Goal: Information Seeking & Learning: Learn about a topic

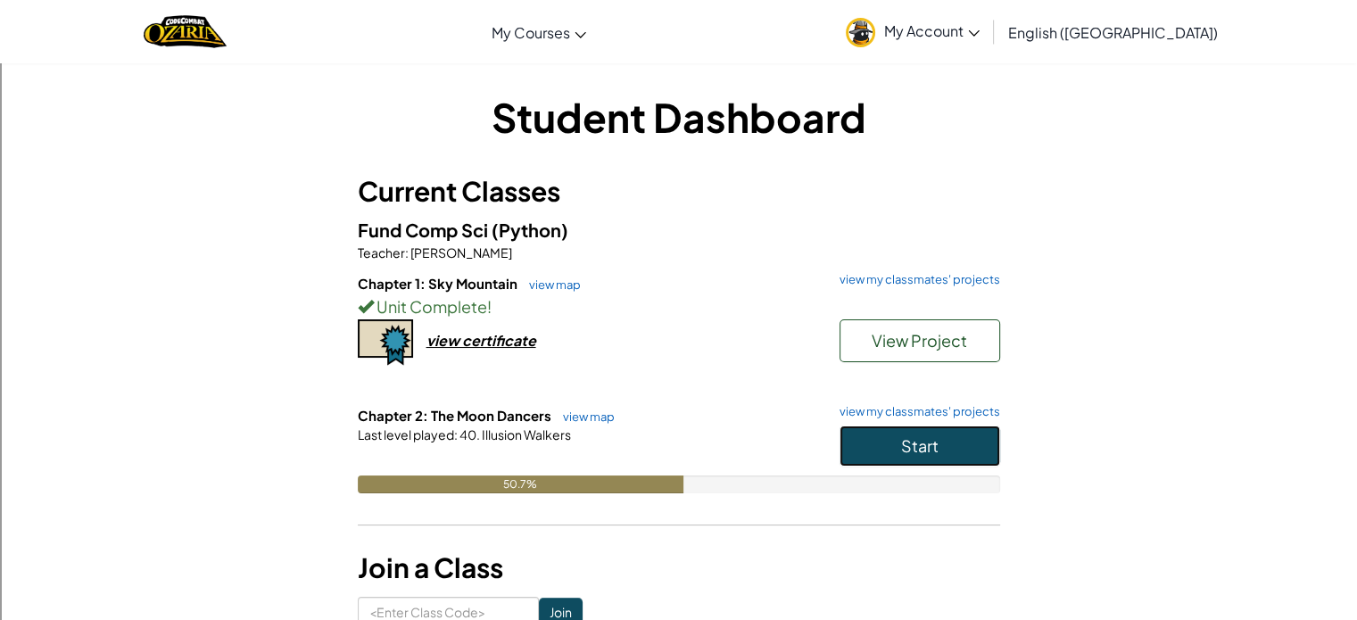
click at [889, 435] on button "Start" at bounding box center [920, 446] width 161 height 41
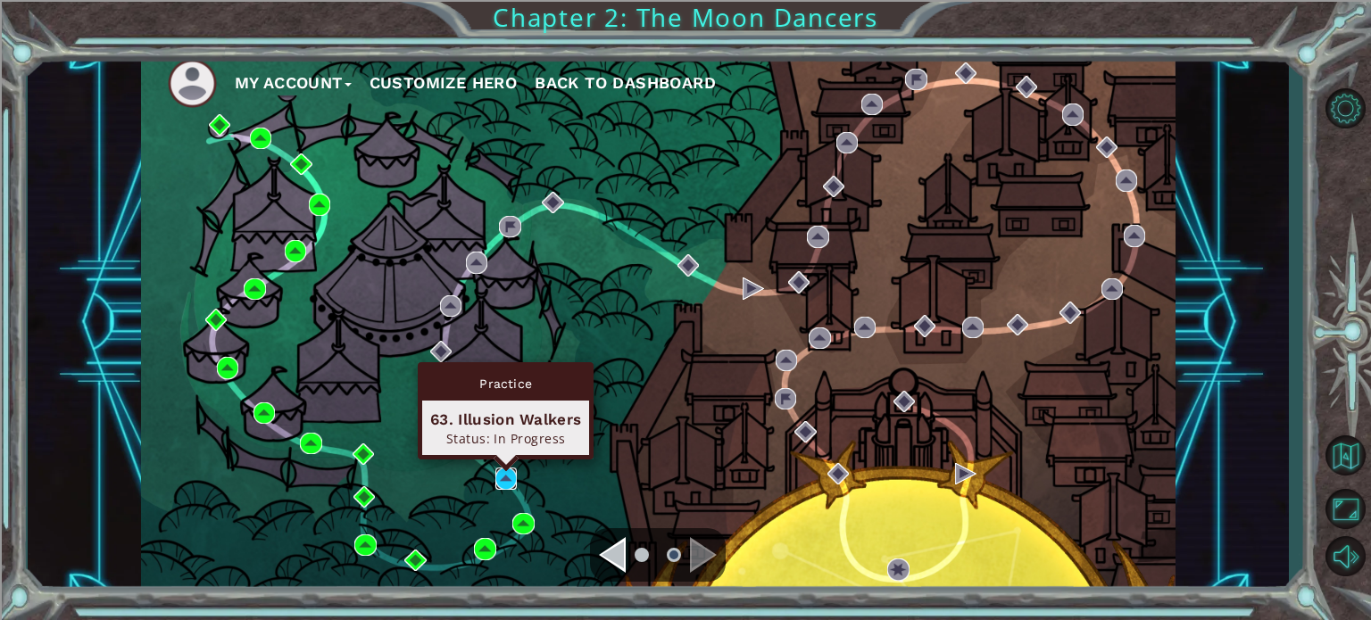
click at [505, 485] on img at bounding box center [505, 478] width 21 height 21
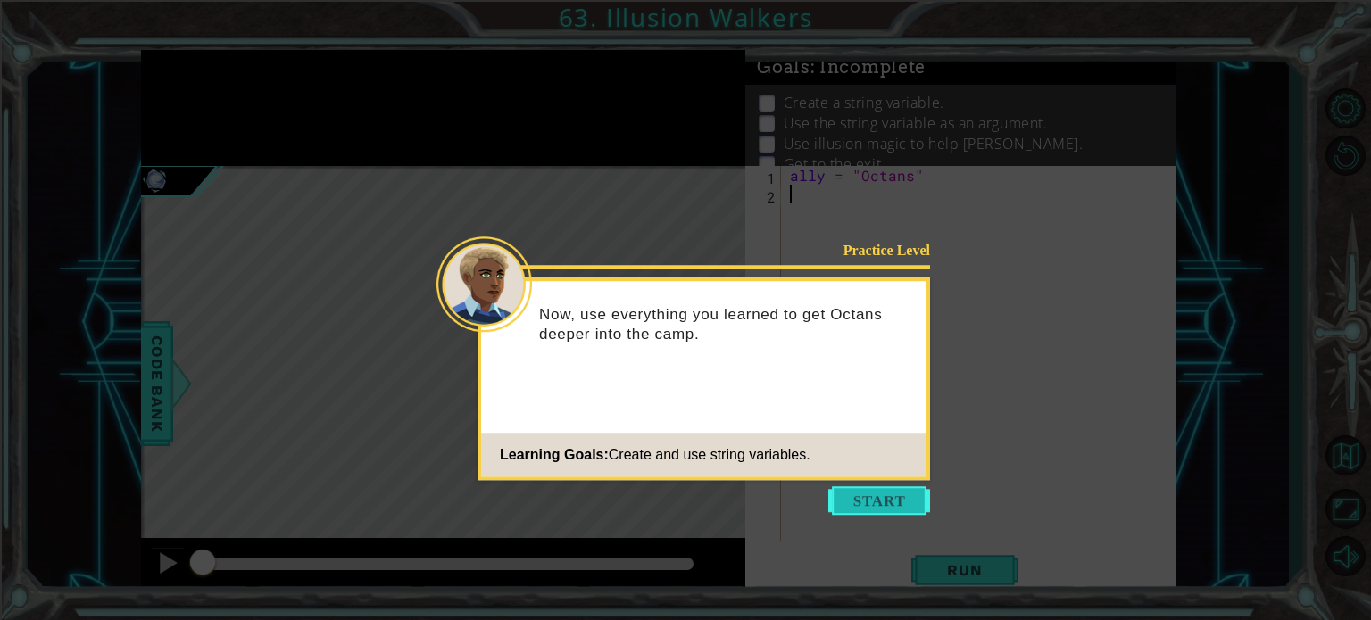
click at [870, 489] on button "Start" at bounding box center [879, 500] width 102 height 29
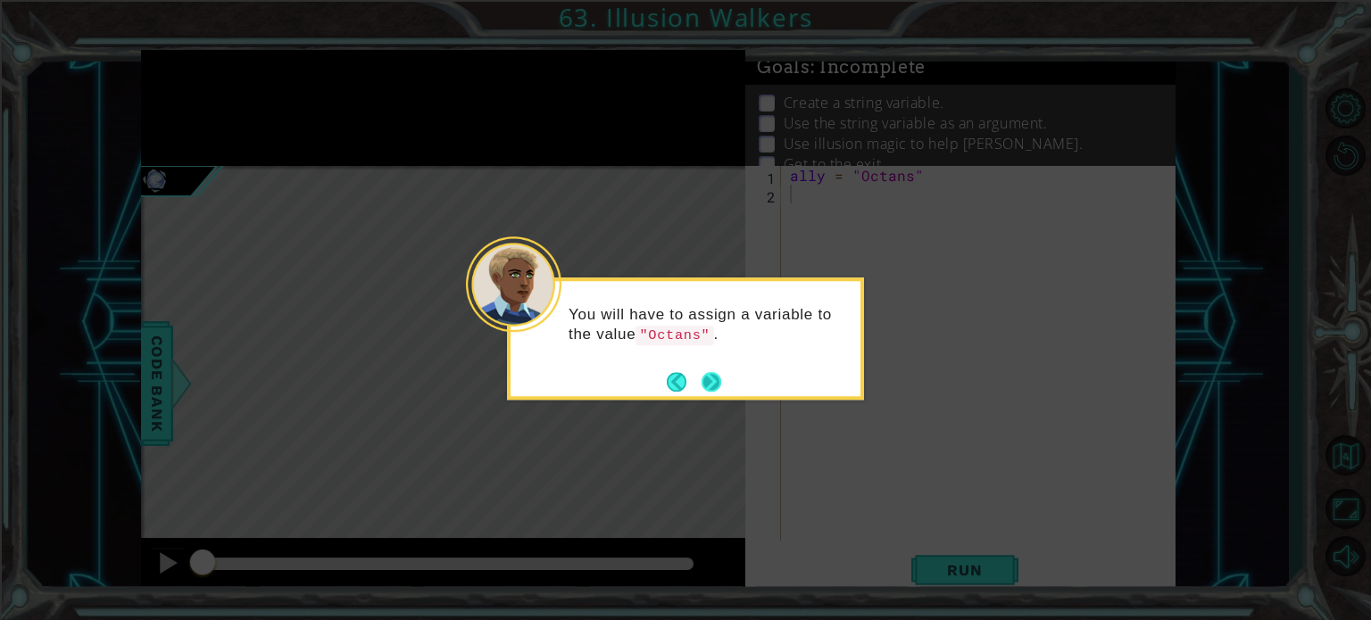
click at [714, 382] on button "Next" at bounding box center [711, 382] width 20 height 20
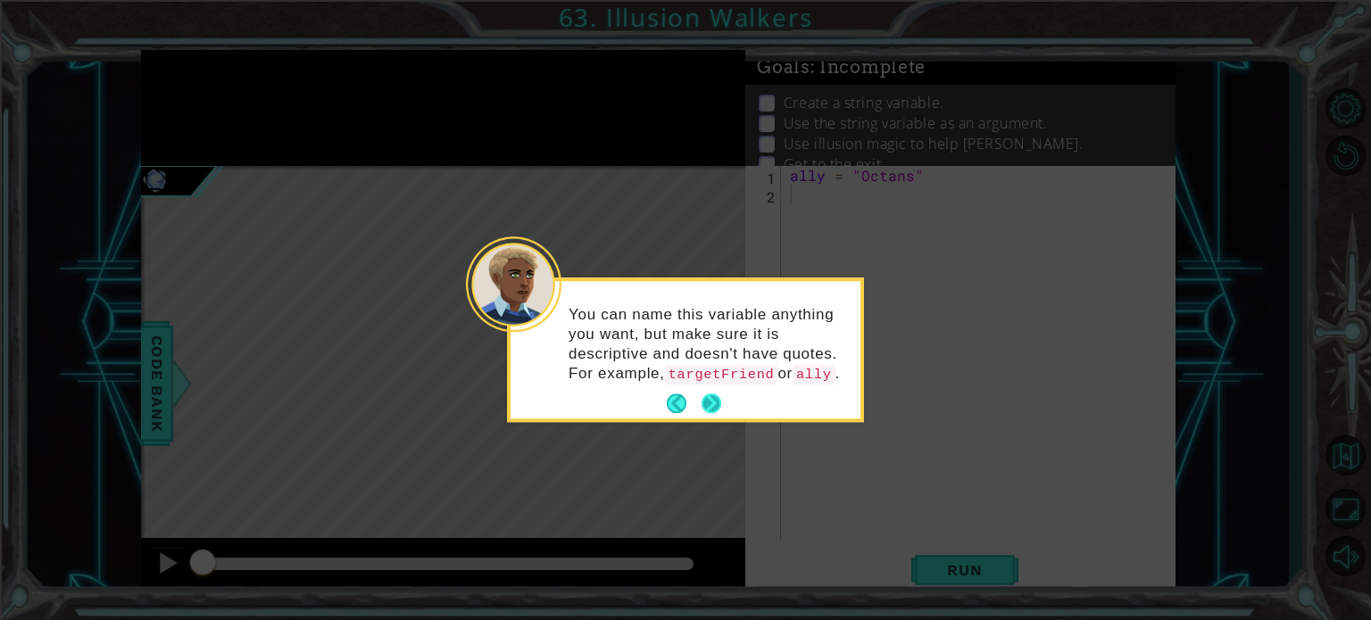
click at [714, 405] on button "Next" at bounding box center [711, 404] width 20 height 20
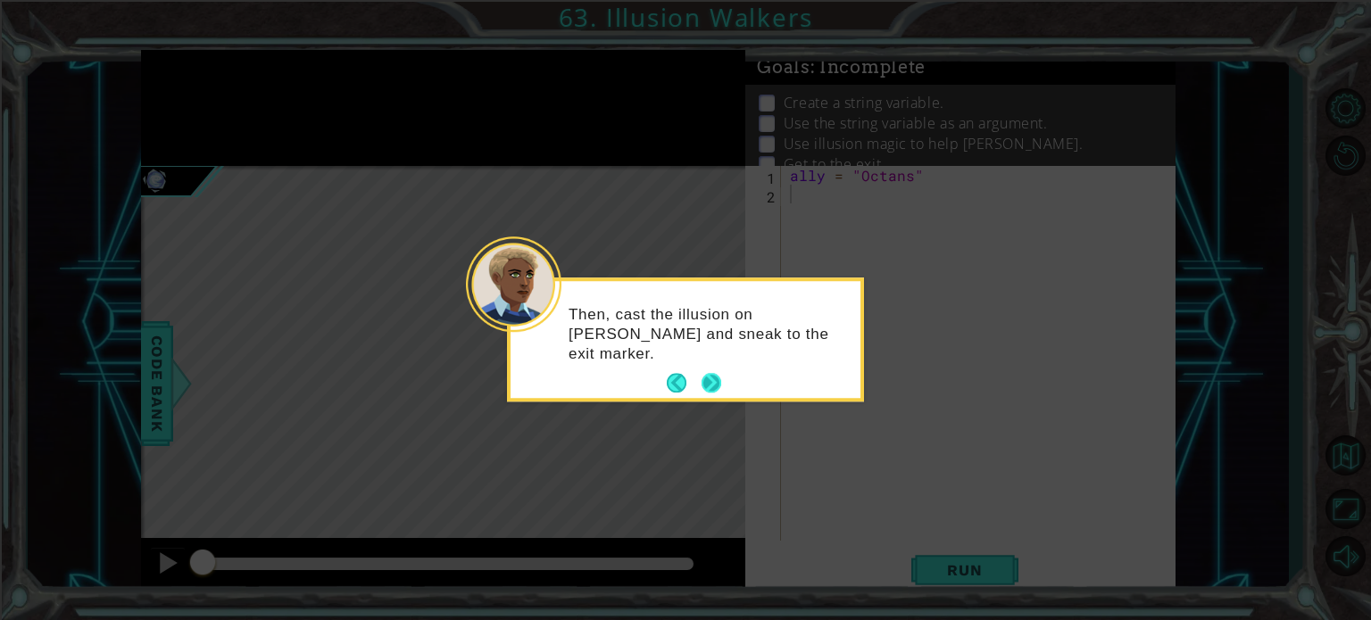
click at [714, 394] on button "Next" at bounding box center [711, 384] width 20 height 20
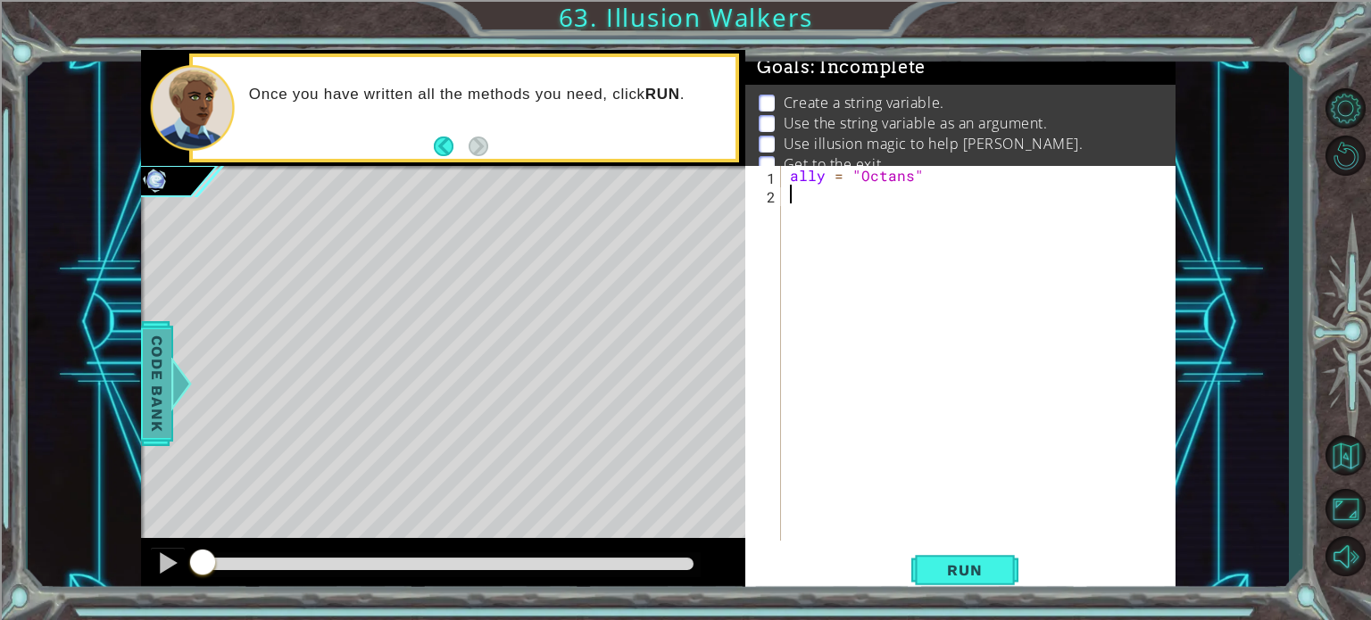
click at [143, 361] on span "Code Bank" at bounding box center [157, 382] width 29 height 109
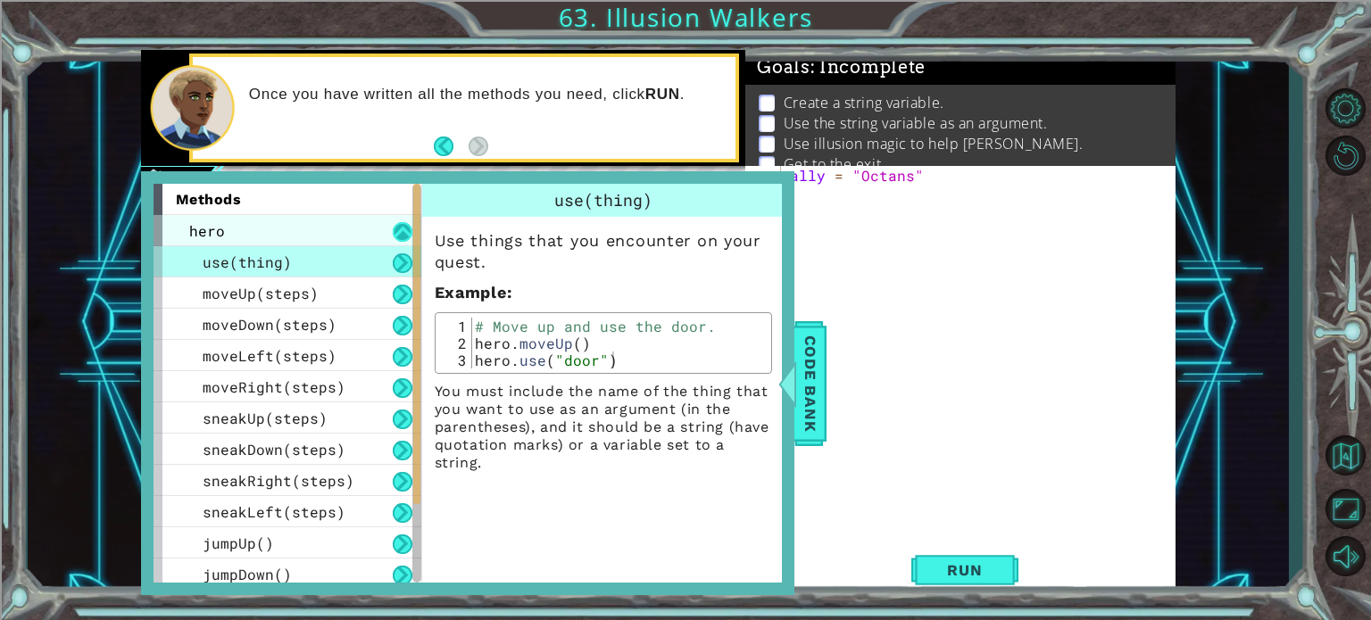
click at [396, 234] on button at bounding box center [403, 232] width 20 height 20
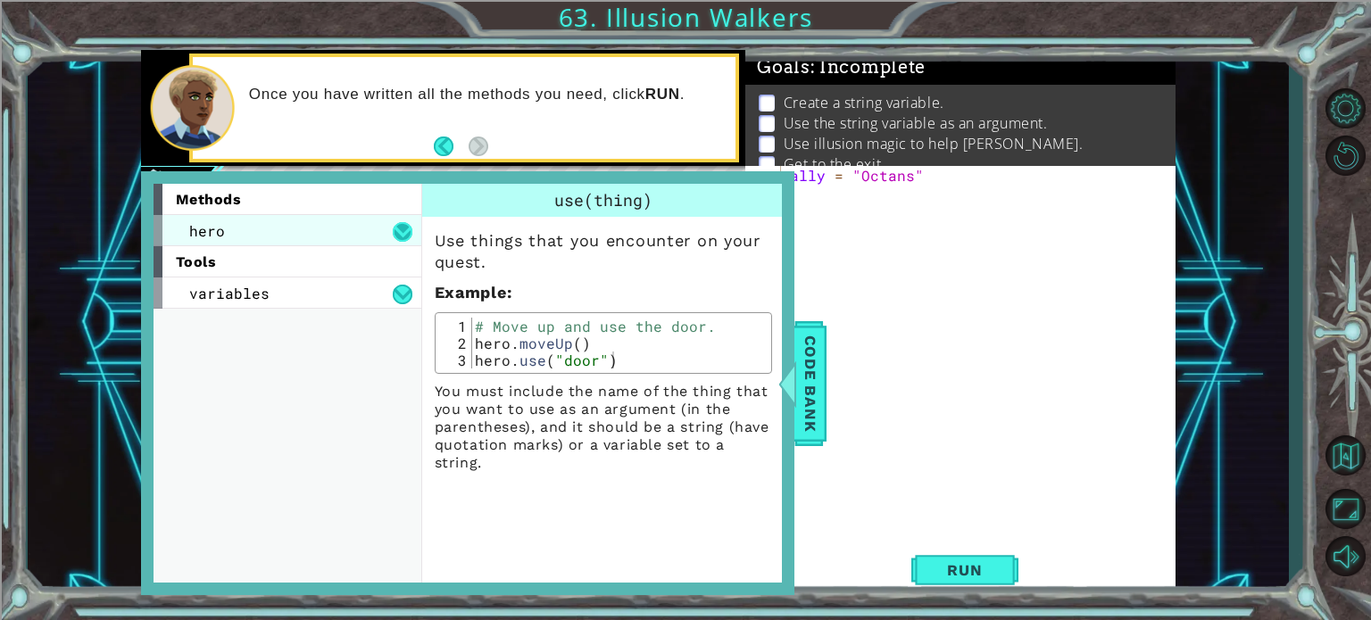
click at [396, 234] on button at bounding box center [403, 232] width 20 height 20
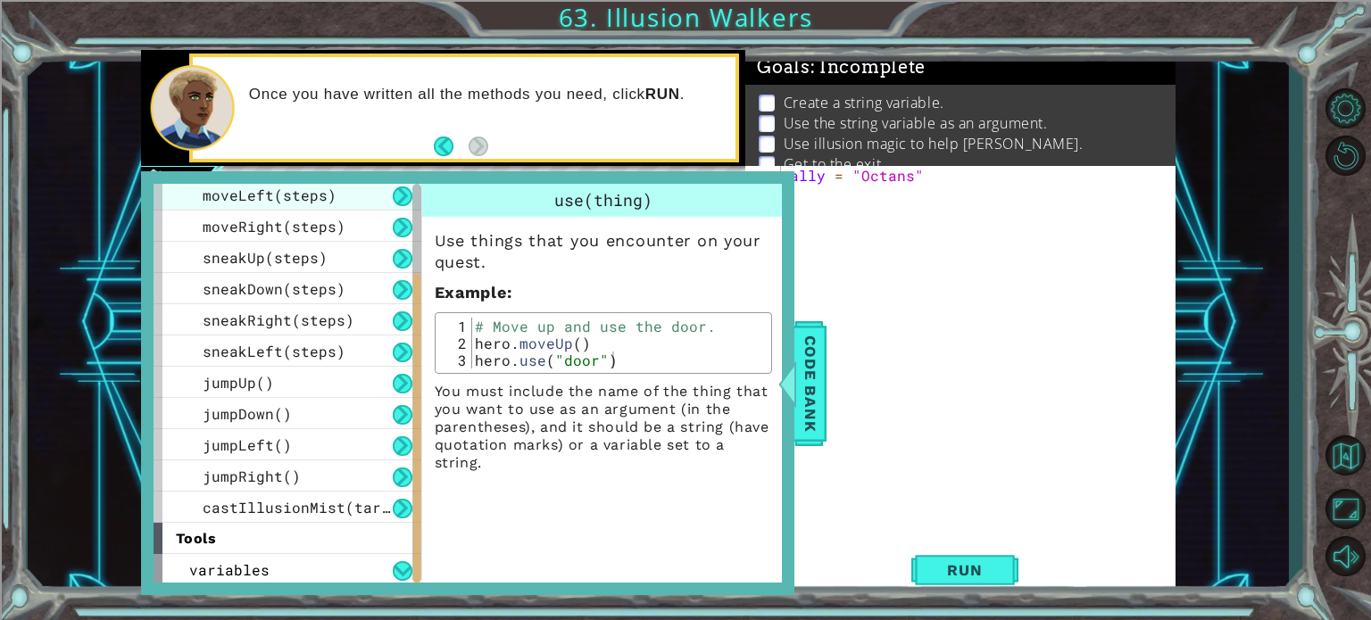
scroll to position [162, 0]
click at [878, 251] on div "ally = "Octans"" at bounding box center [983, 372] width 394 height 412
click at [807, 380] on span "Code Bank" at bounding box center [810, 382] width 29 height 109
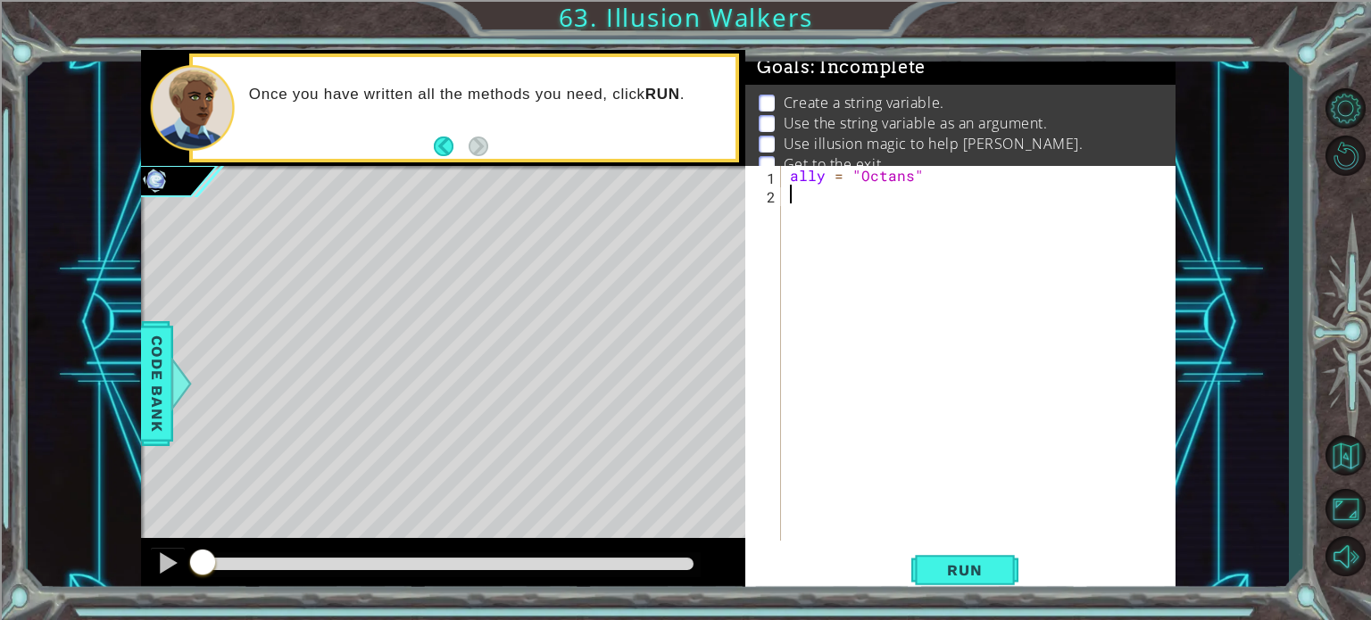
click at [813, 278] on div "ally = "Octans"" at bounding box center [983, 372] width 394 height 412
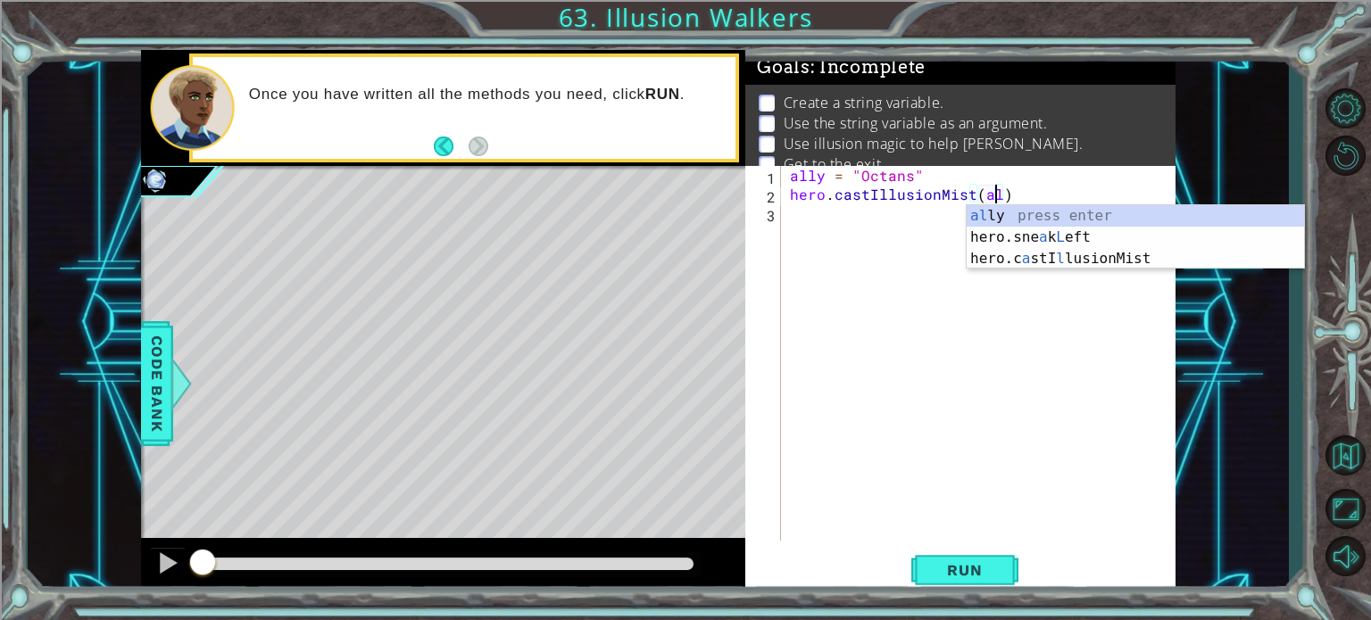
type textarea "hero.castIllusionMist(ally)"
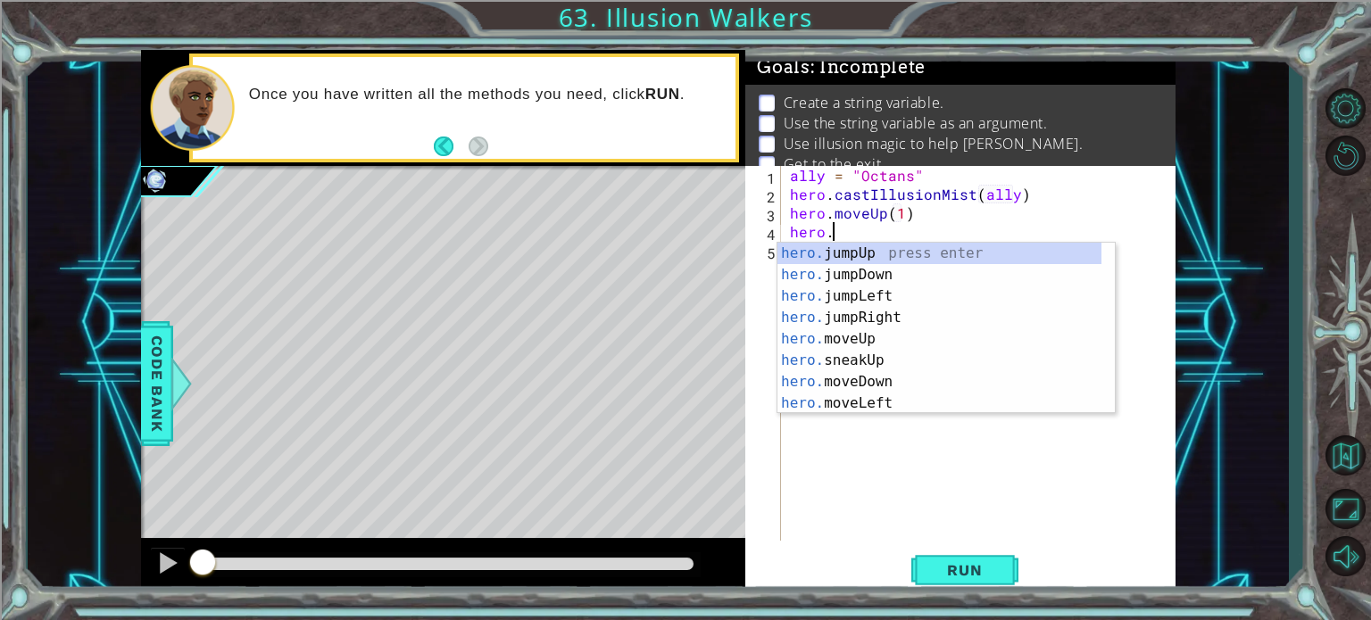
scroll to position [0, 2]
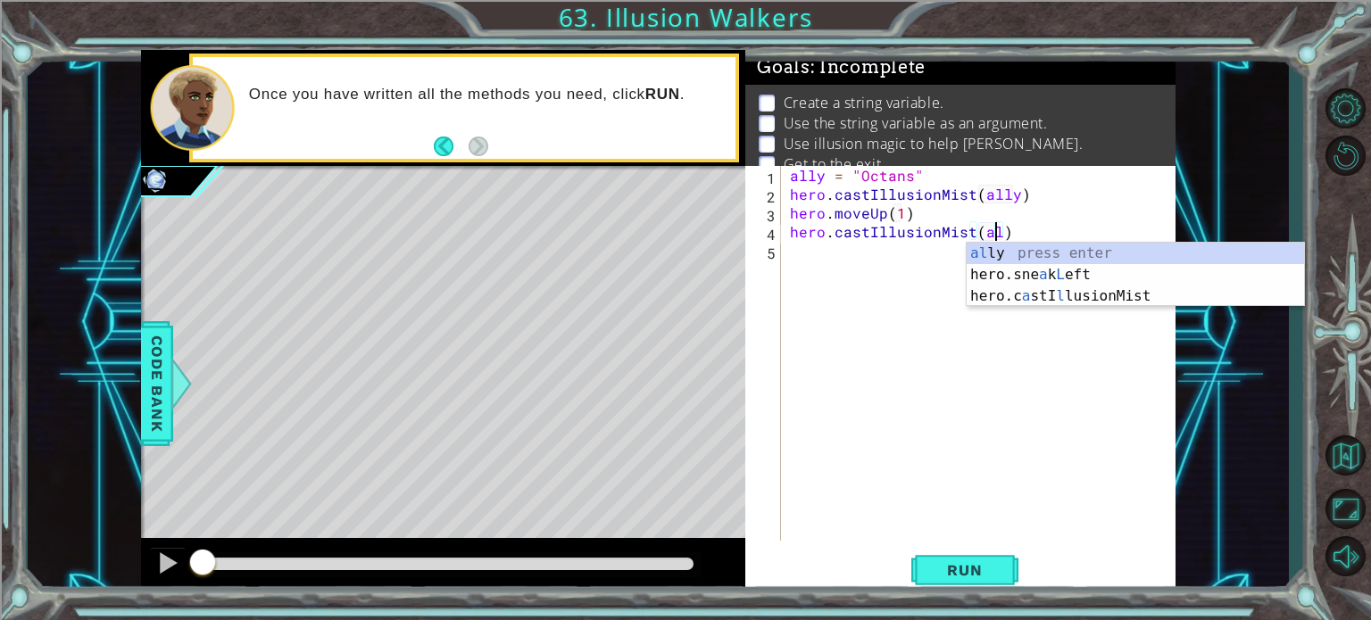
type textarea "hero.castIllusionMist(ally)"
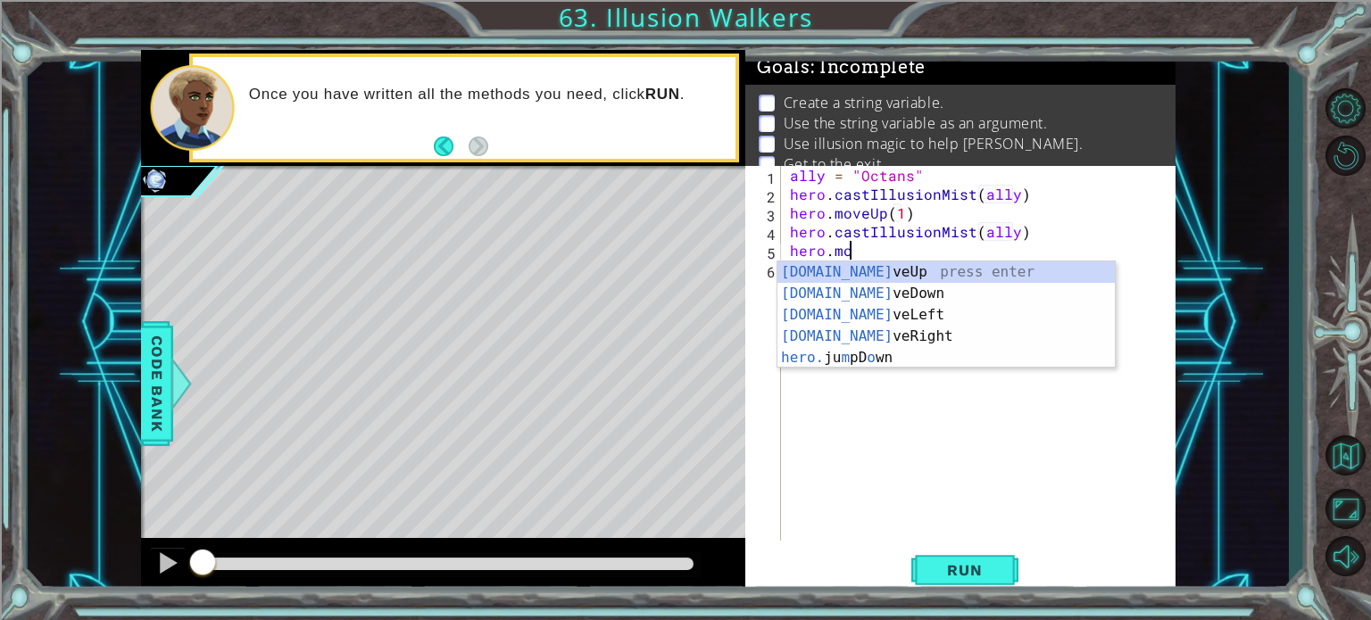
scroll to position [0, 4]
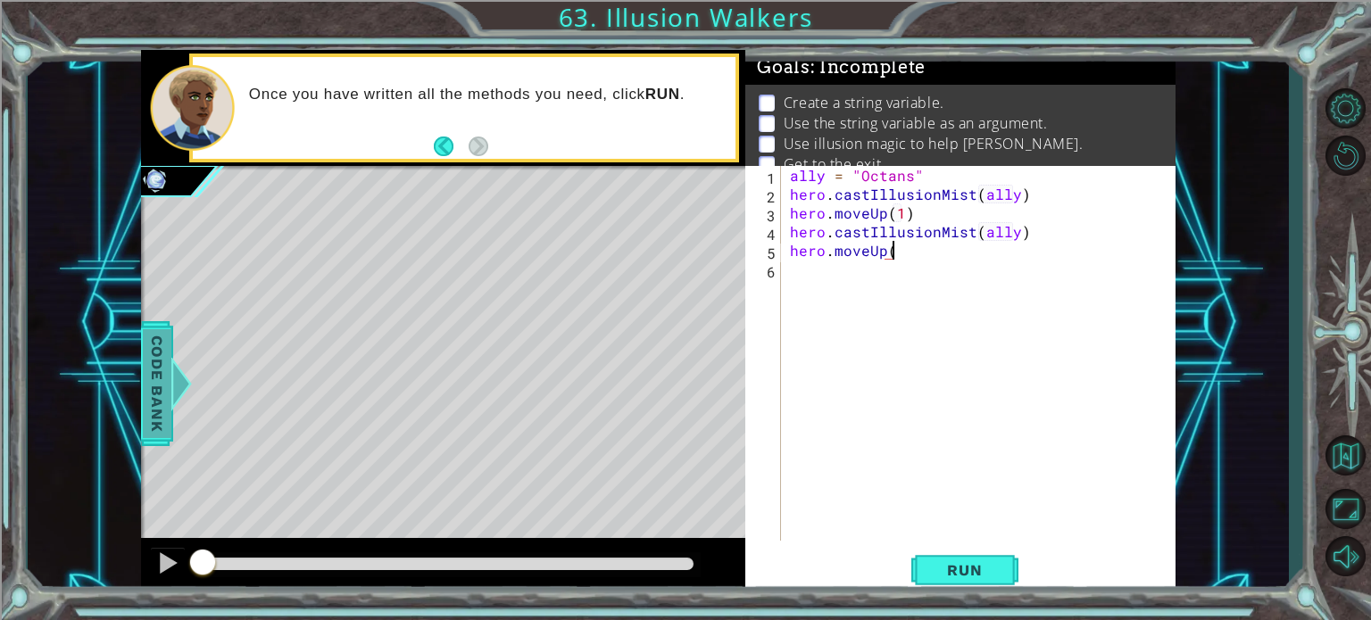
type textarea "hero.moveUp("
click at [168, 384] on span "Code Bank" at bounding box center [157, 382] width 29 height 109
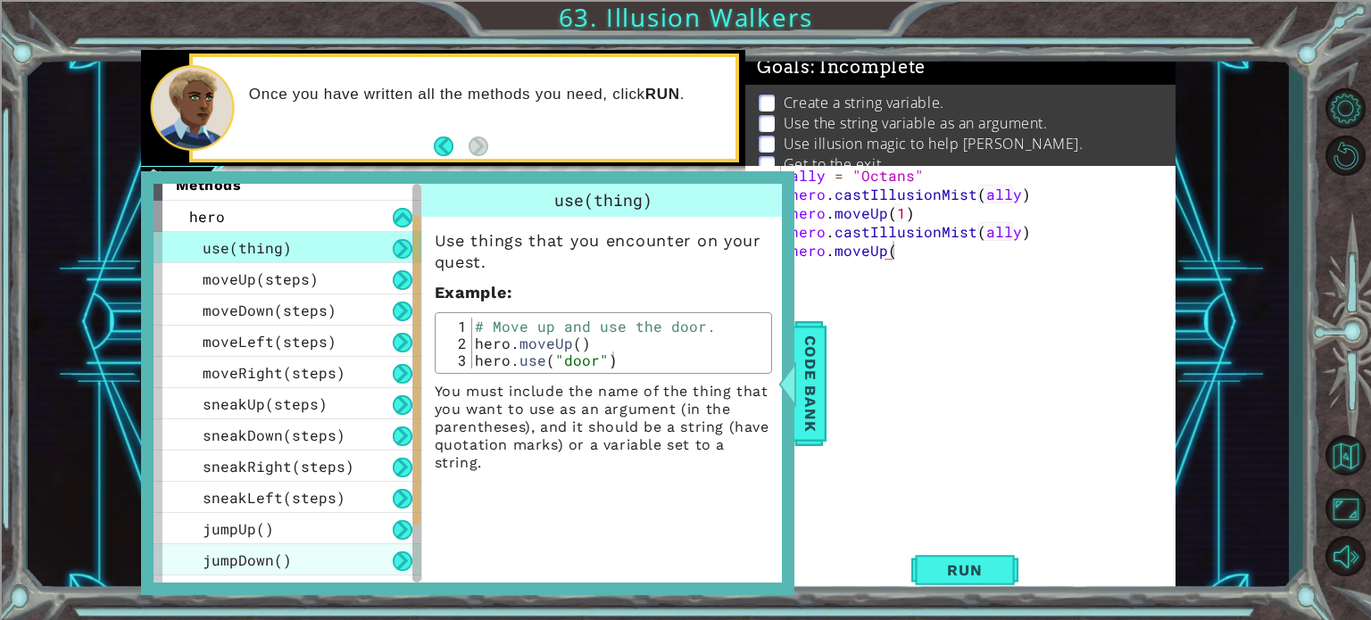
scroll to position [0, 0]
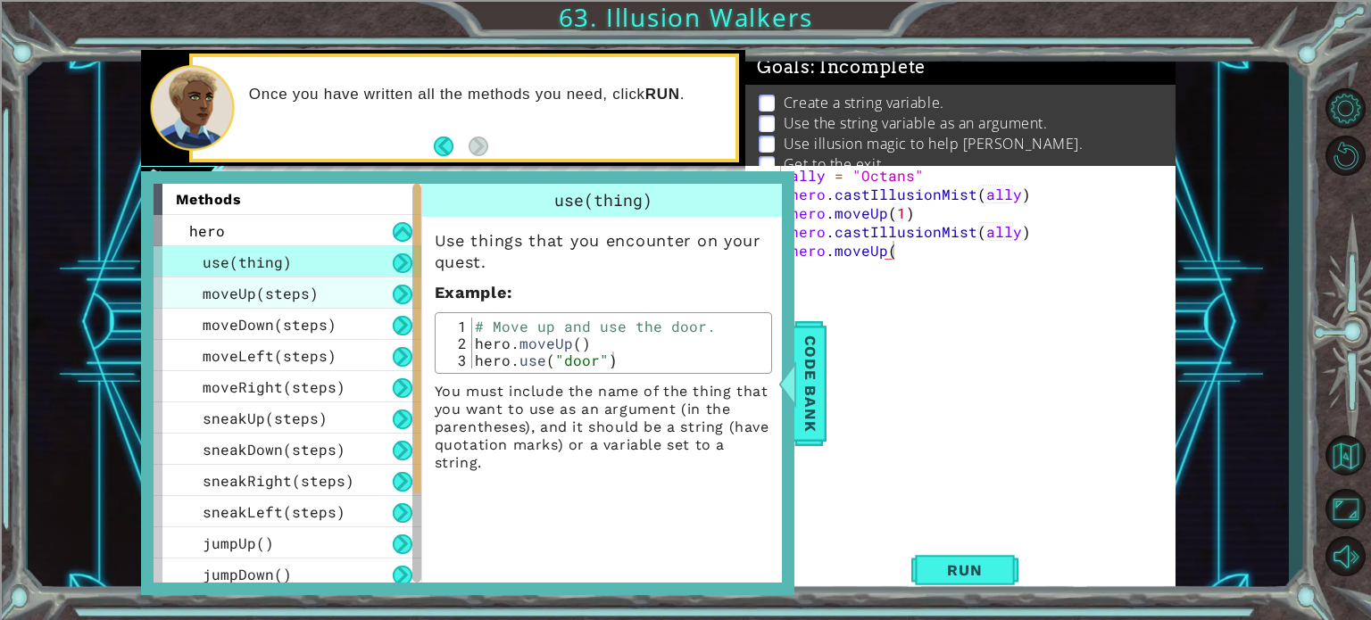
click at [344, 282] on div "moveUp(steps)" at bounding box center [287, 293] width 268 height 31
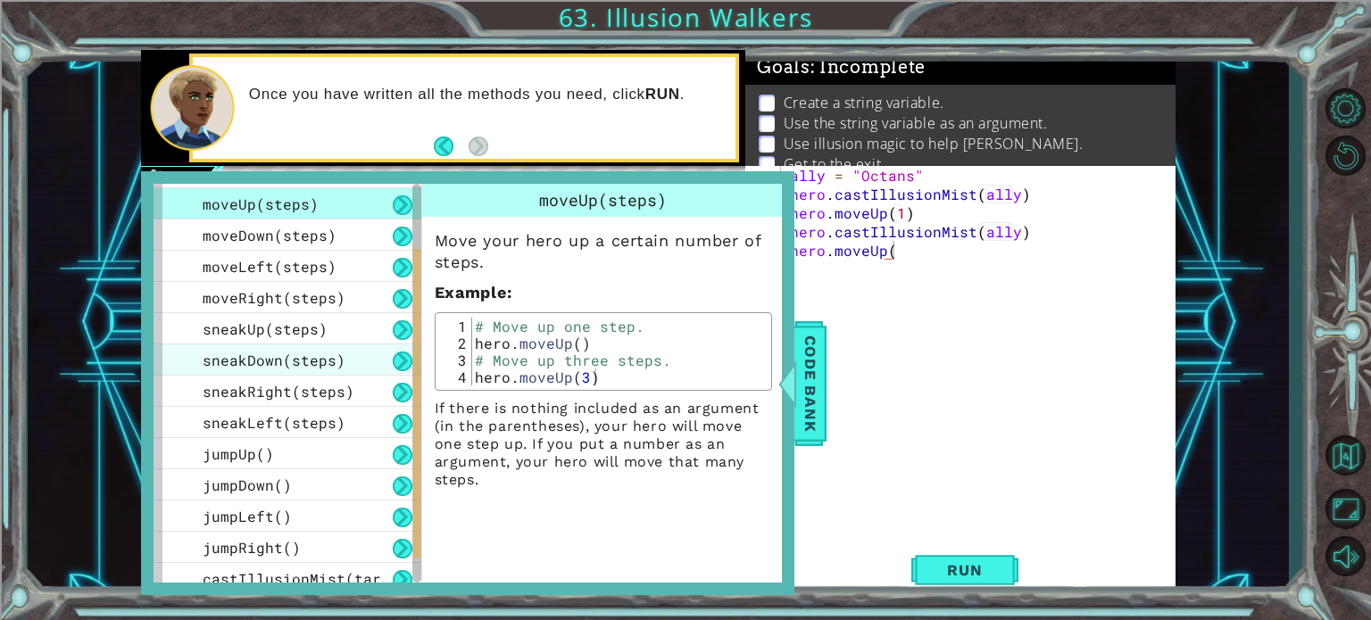
scroll to position [162, 0]
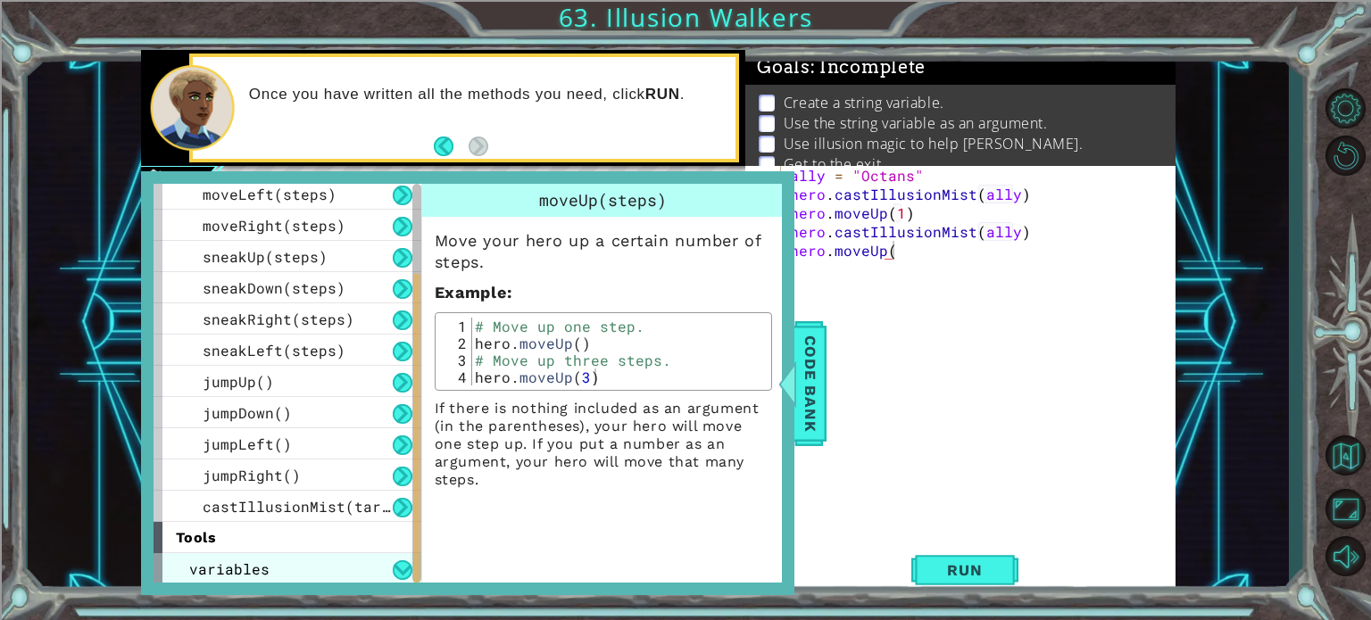
click at [352, 568] on div "variables" at bounding box center [287, 568] width 268 height 31
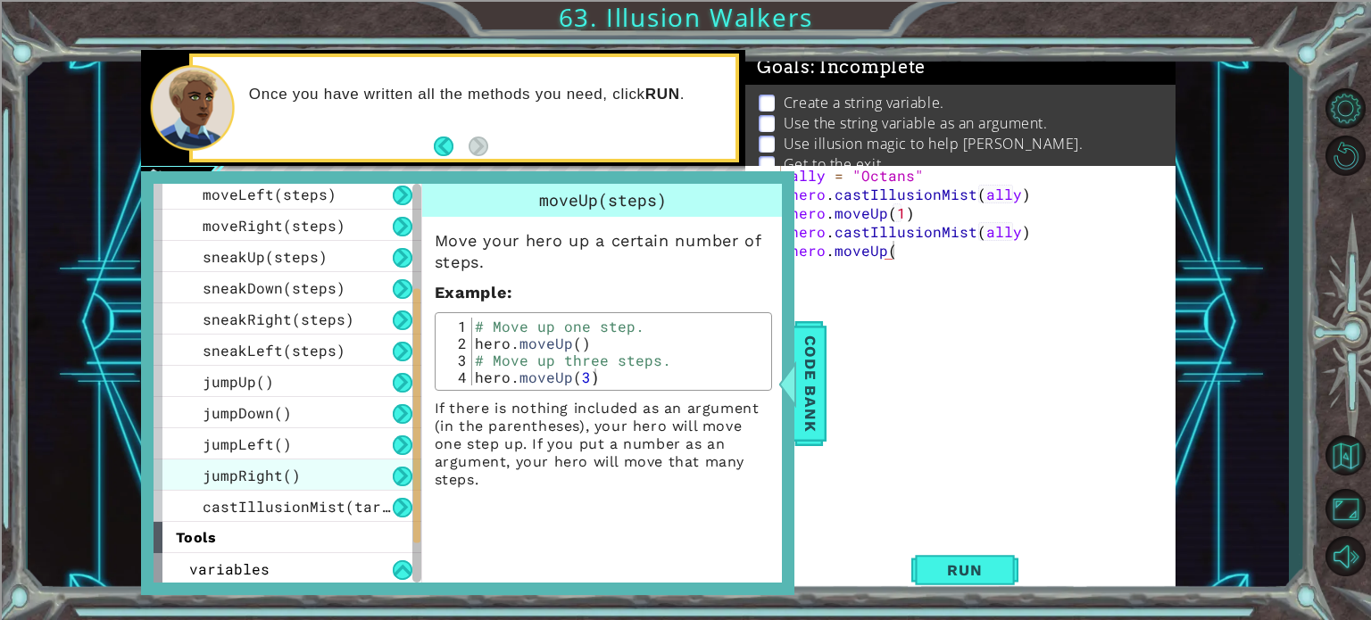
scroll to position [225, 0]
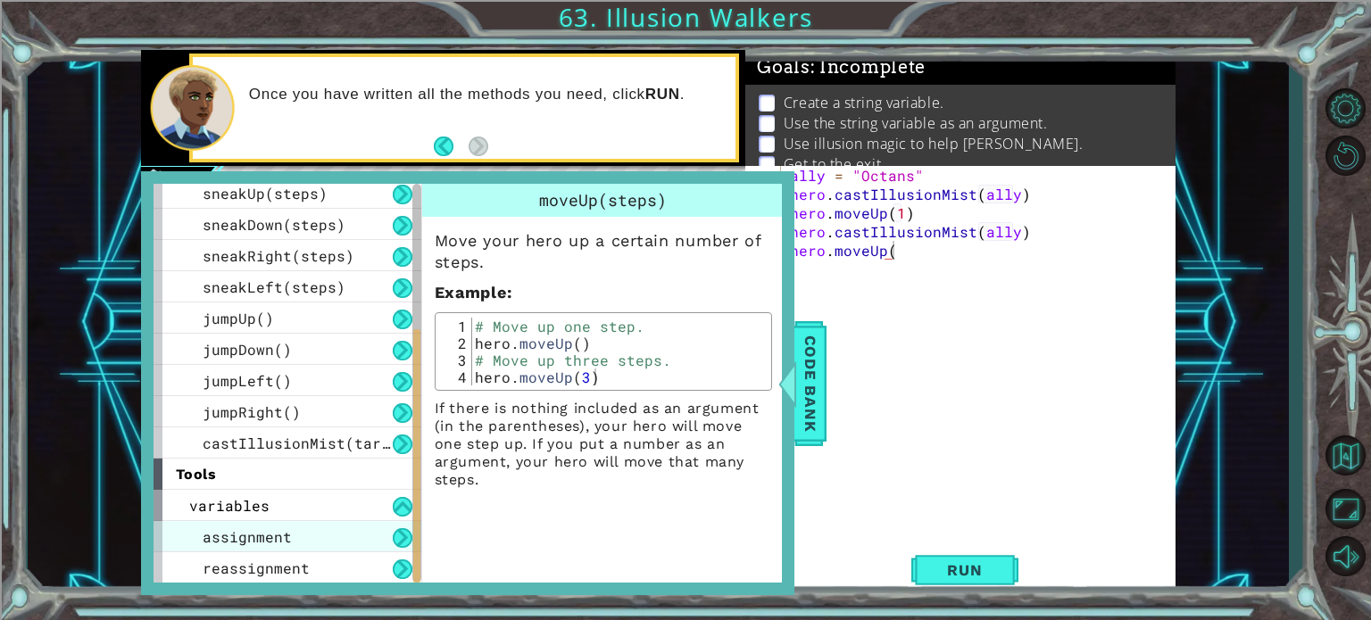
click at [343, 522] on div "assignment" at bounding box center [287, 536] width 268 height 31
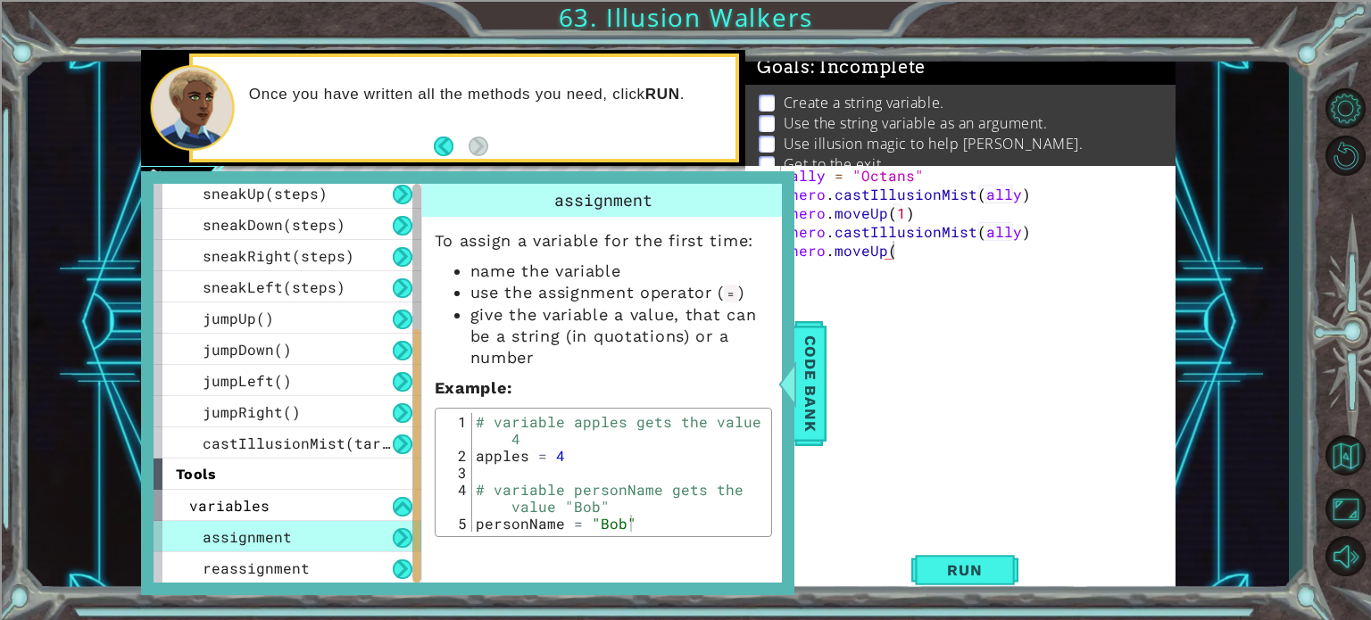
scroll to position [0, 0]
click at [912, 319] on div "ally = "Octans" hero . castIllusionMist ( ally ) hero . moveUp ( 1 ) hero . cas…" at bounding box center [983, 372] width 394 height 412
click at [948, 172] on div "ally = "Octans" hero . castIllusionMist ( ally ) hero . moveUp ( 1 ) hero . cas…" at bounding box center [983, 372] width 394 height 412
type textarea "ally = "Octans""
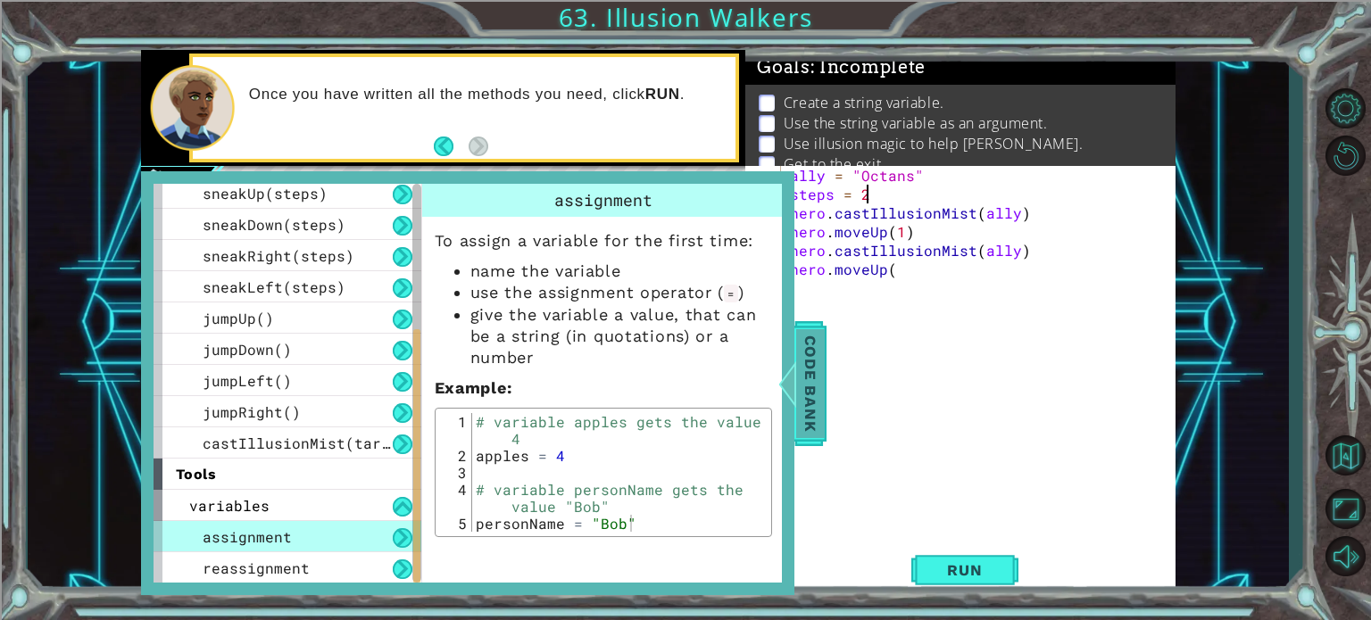
click at [821, 385] on span "Code Bank" at bounding box center [810, 382] width 29 height 109
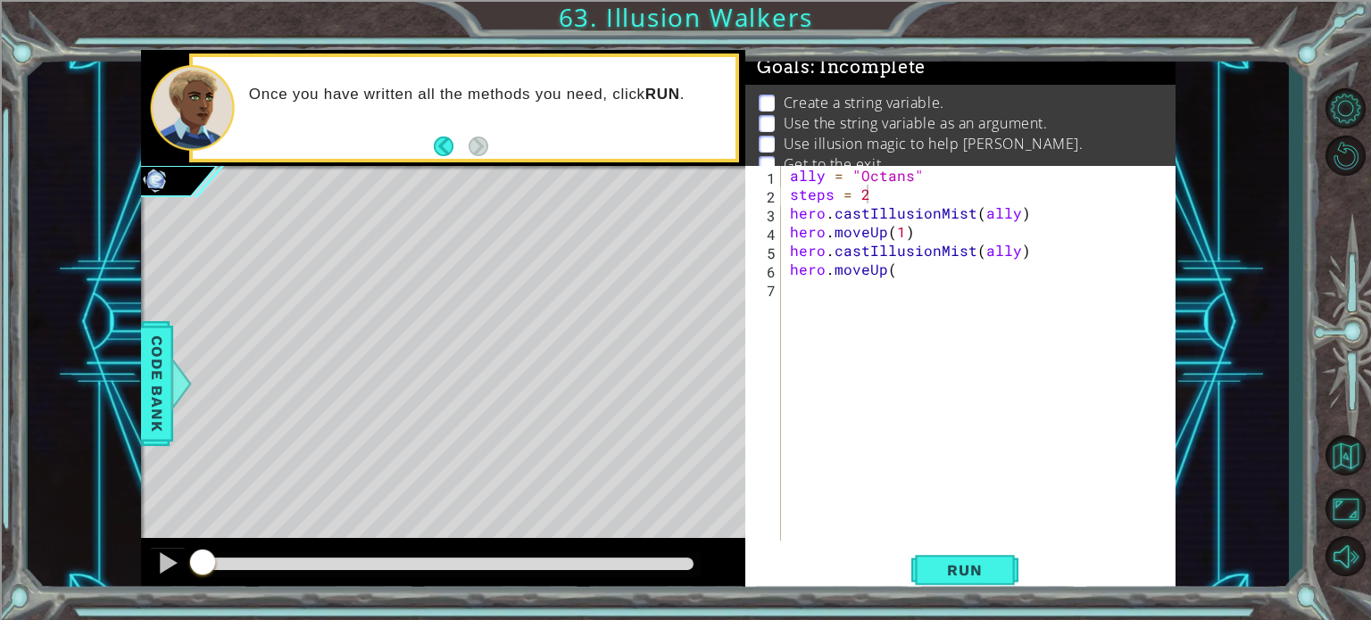
click at [906, 235] on div "ally = "Octans" steps = 2 hero . castIllusionMist ( ally ) hero . moveUp ( 1 ) …" at bounding box center [983, 372] width 394 height 412
click at [942, 266] on div "ally = "Octans" steps = 2 hero . castIllusionMist ( ally ) hero . moveUp ( step…" at bounding box center [983, 372] width 394 height 412
type textarea "hero.moveUp(steps)"
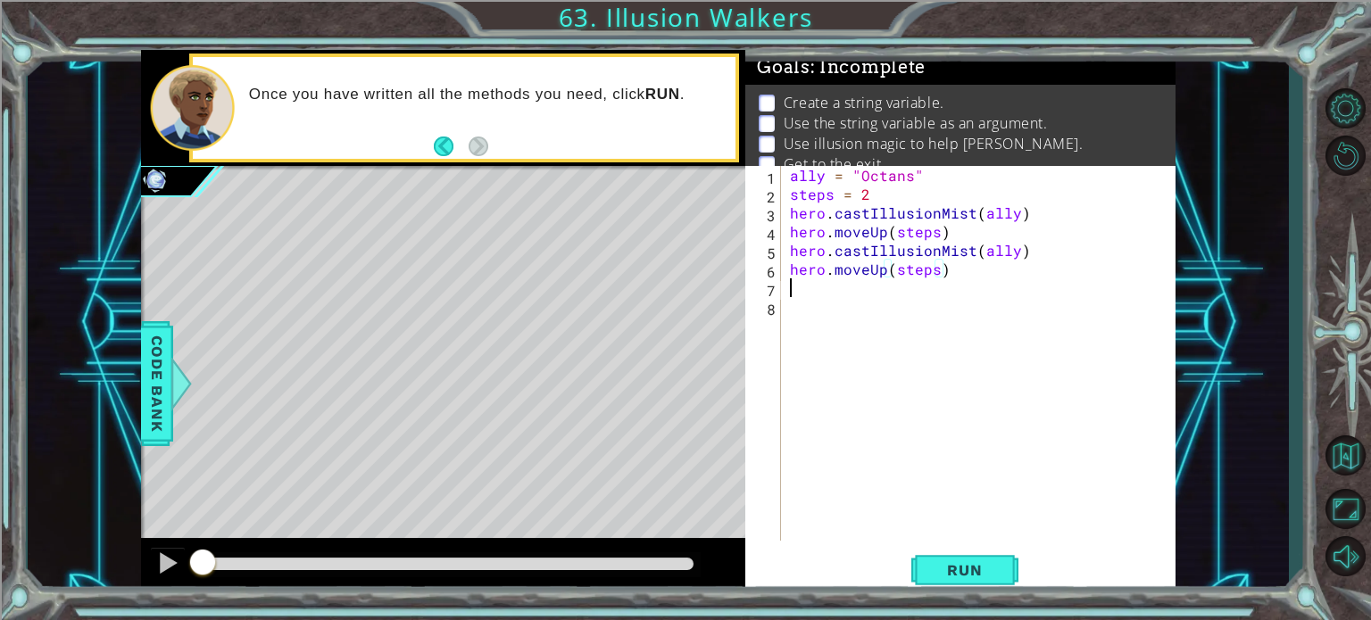
scroll to position [0, 0]
click at [963, 570] on span "Run" at bounding box center [964, 570] width 70 height 18
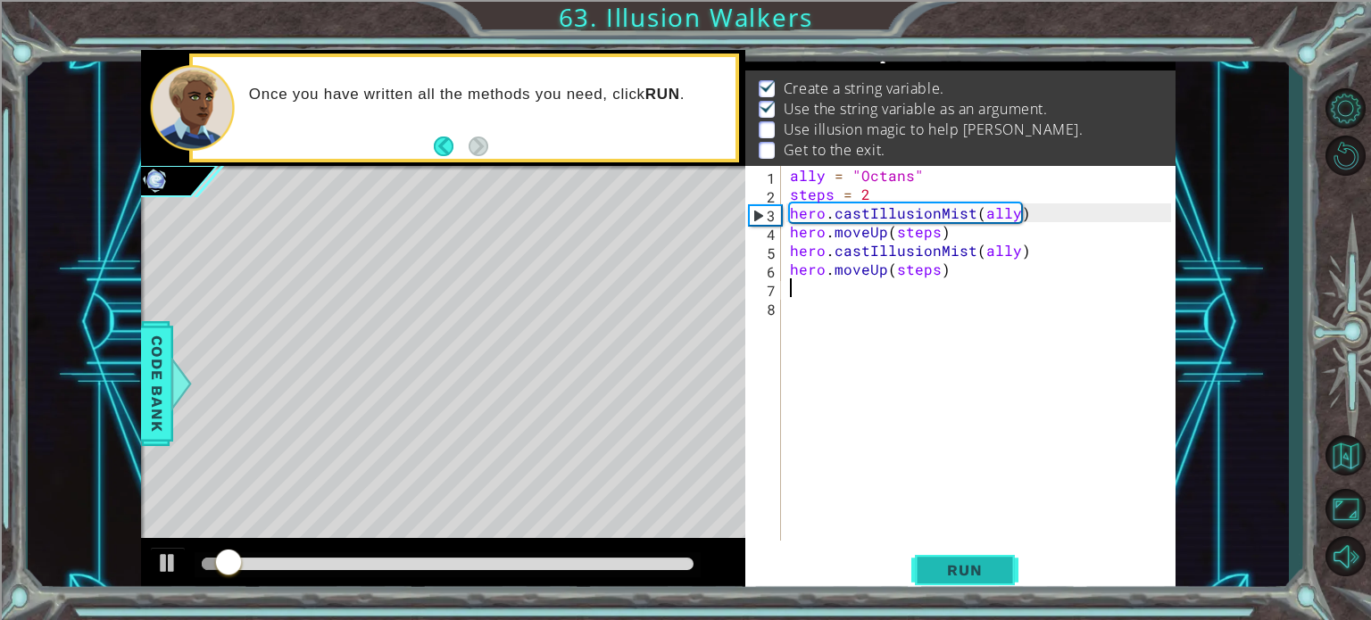
scroll to position [21, 0]
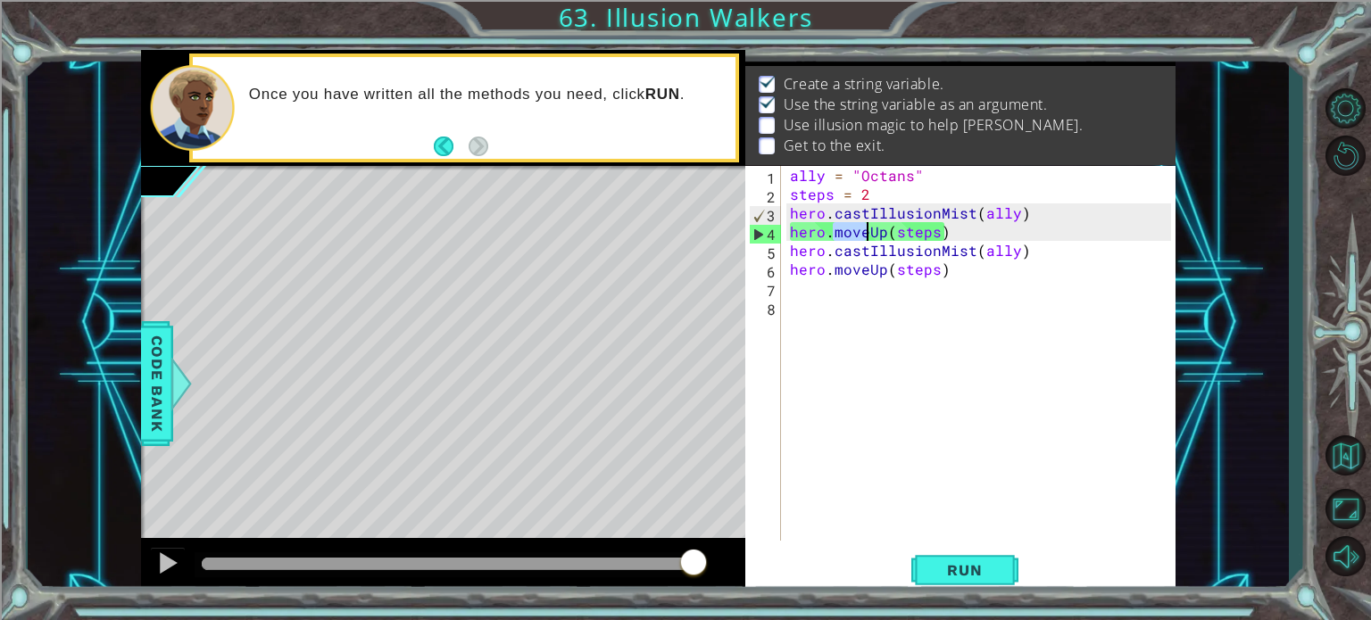
drag, startPoint x: 836, startPoint y: 233, endPoint x: 870, endPoint y: 239, distance: 34.5
click at [870, 239] on div "ally = "Octans" steps = 2 hero . castIllusionMist ( ally ) hero . moveUp ( step…" at bounding box center [983, 372] width 394 height 412
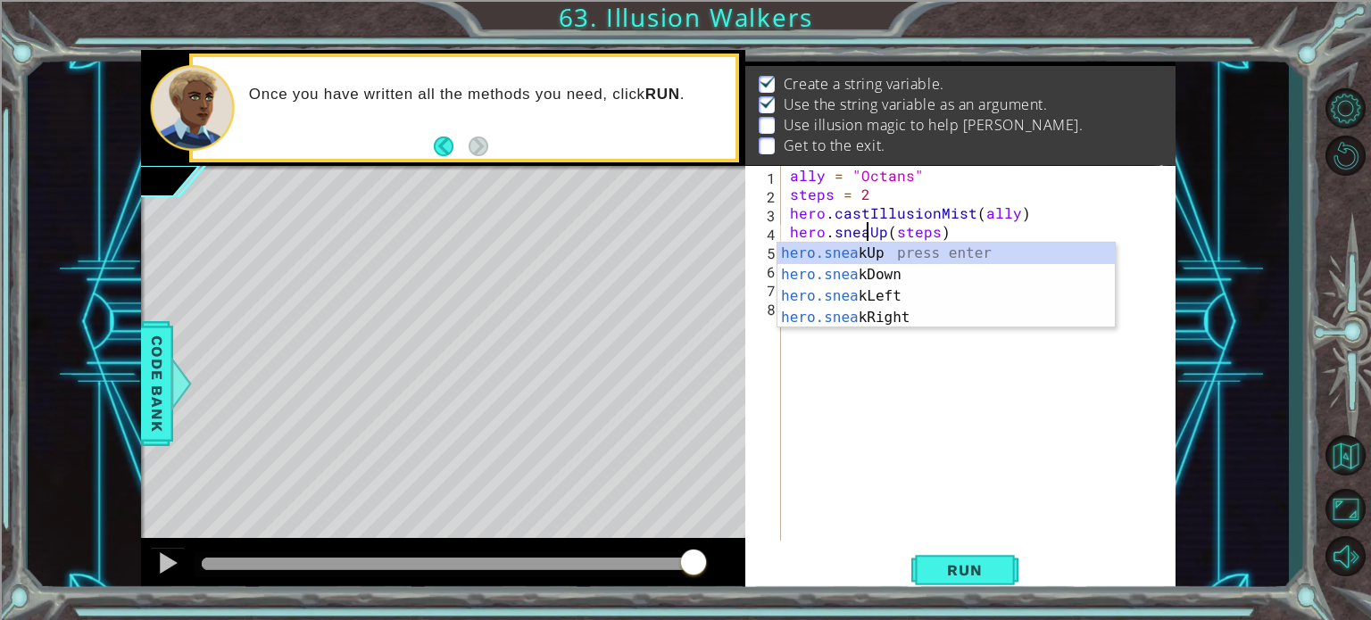
scroll to position [0, 6]
type textarea "hero.sneakUp(steps)"
click at [982, 345] on div "ally = "Octans" steps = 2 hero . castIllusionMist ( ally ) hero . sneakUp ( ste…" at bounding box center [983, 372] width 394 height 412
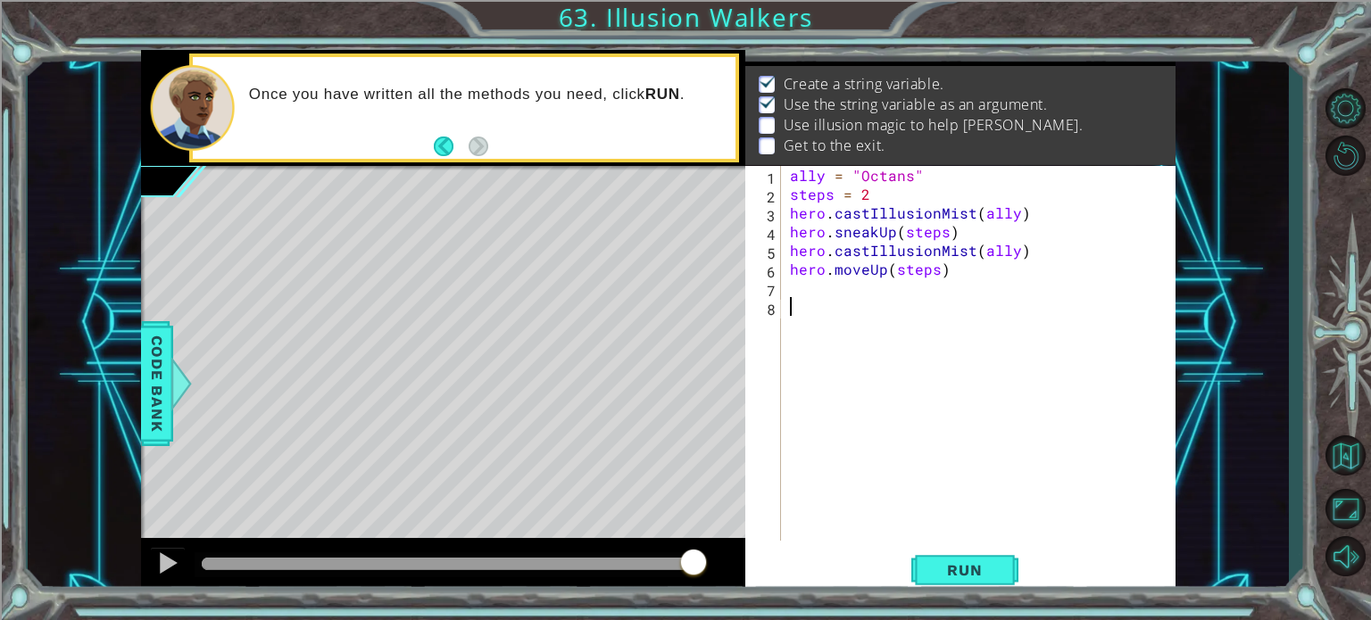
scroll to position [0, 0]
drag, startPoint x: 867, startPoint y: 270, endPoint x: 841, endPoint y: 273, distance: 26.9
click at [841, 273] on div "ally = "Octans" steps = 2 hero . castIllusionMist ( ally ) hero . sneakUp ( ste…" at bounding box center [983, 372] width 394 height 412
click at [838, 273] on div "ally = "Octans" steps = 2 hero . castIllusionMist ( ally ) hero . sneakUp ( ste…" at bounding box center [983, 372] width 394 height 412
drag, startPoint x: 832, startPoint y: 271, endPoint x: 869, endPoint y: 274, distance: 37.6
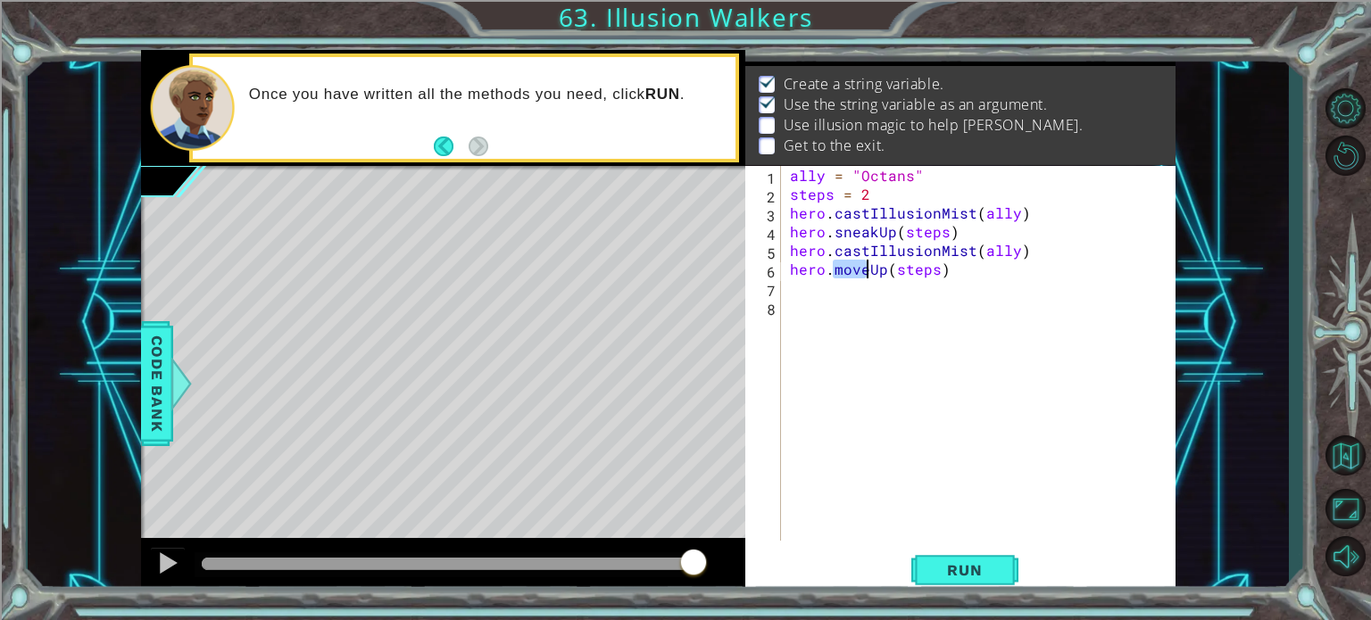
click at [869, 274] on div "ally = "Octans" steps = 2 hero . castIllusionMist ( ally ) hero . sneakUp ( ste…" at bounding box center [983, 372] width 394 height 412
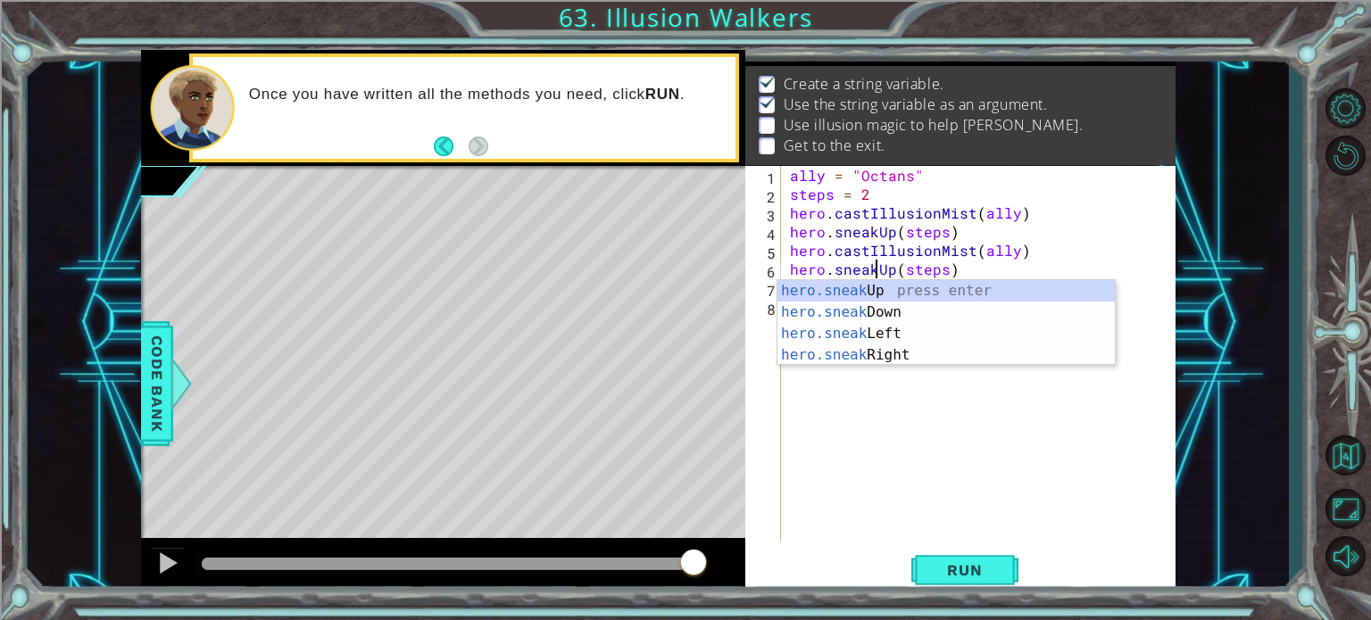
scroll to position [0, 4]
type textarea "hero.sneakUp(steps)"
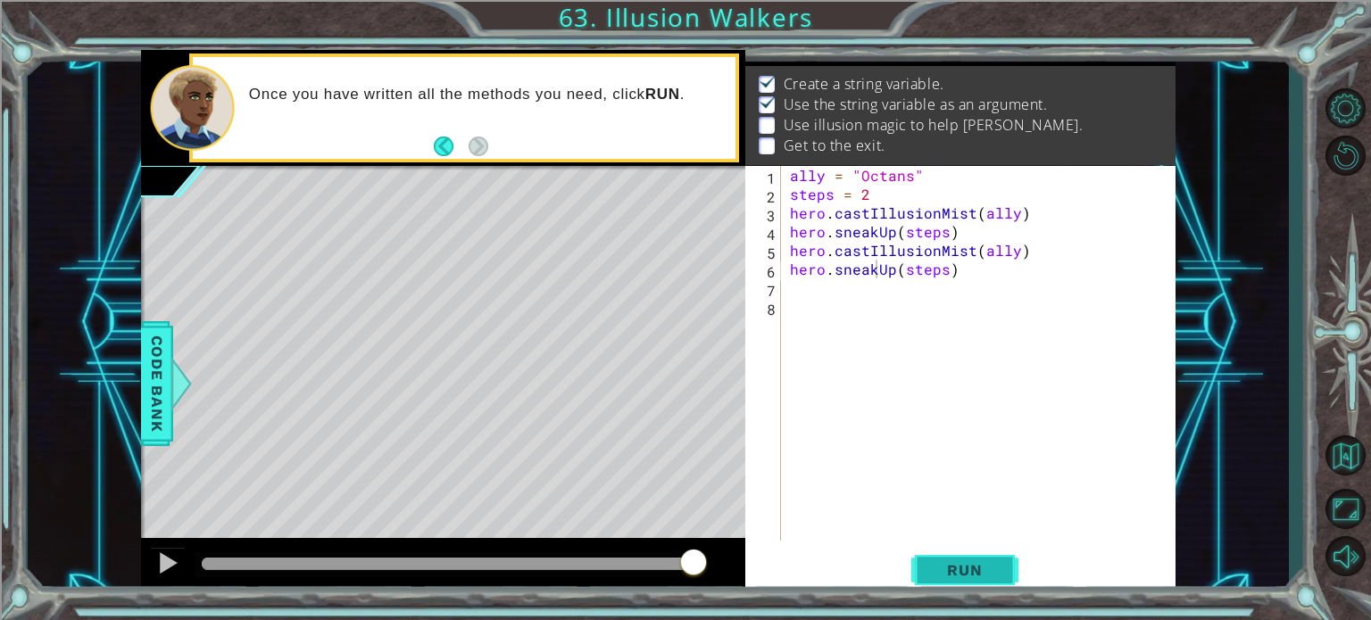
click at [946, 569] on span "Run" at bounding box center [964, 570] width 70 height 18
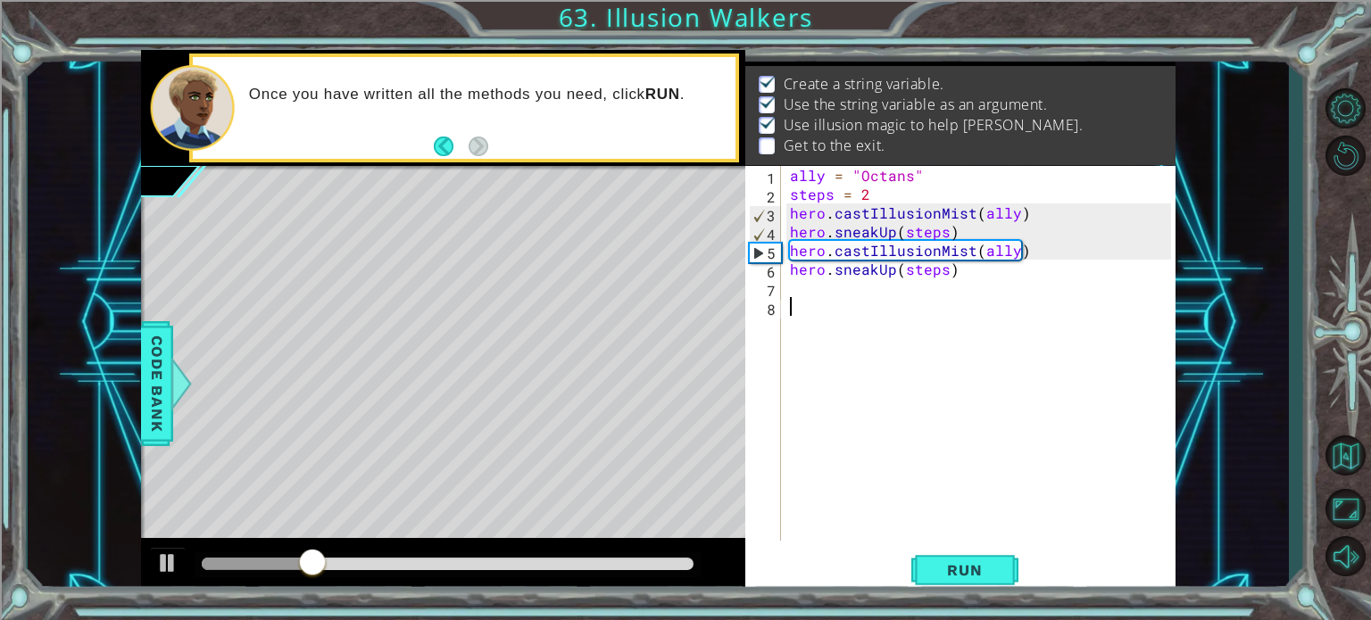
click at [999, 333] on div "ally = "Octans" steps = 2 hero . castIllusionMist ( ally ) hero . sneakUp ( ste…" at bounding box center [983, 372] width 394 height 412
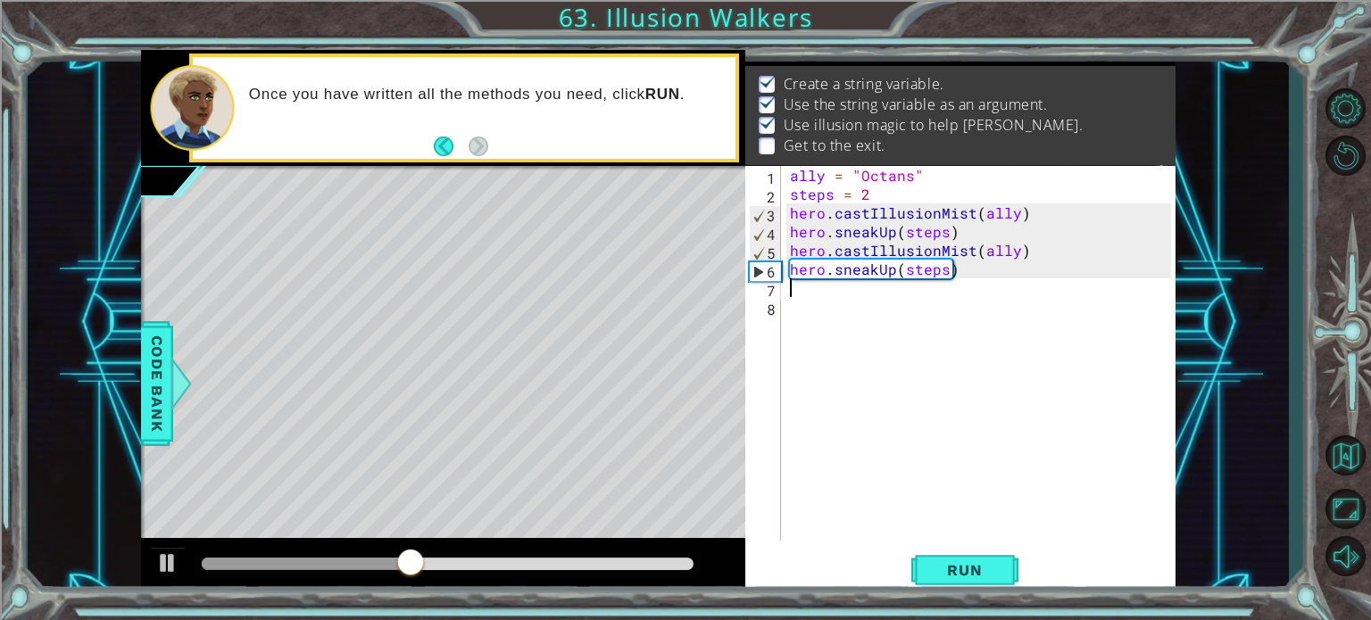
click at [936, 296] on div "ally = "Octans" steps = 2 hero . castIllusionMist ( ally ) hero . sneakUp ( ste…" at bounding box center [983, 372] width 394 height 412
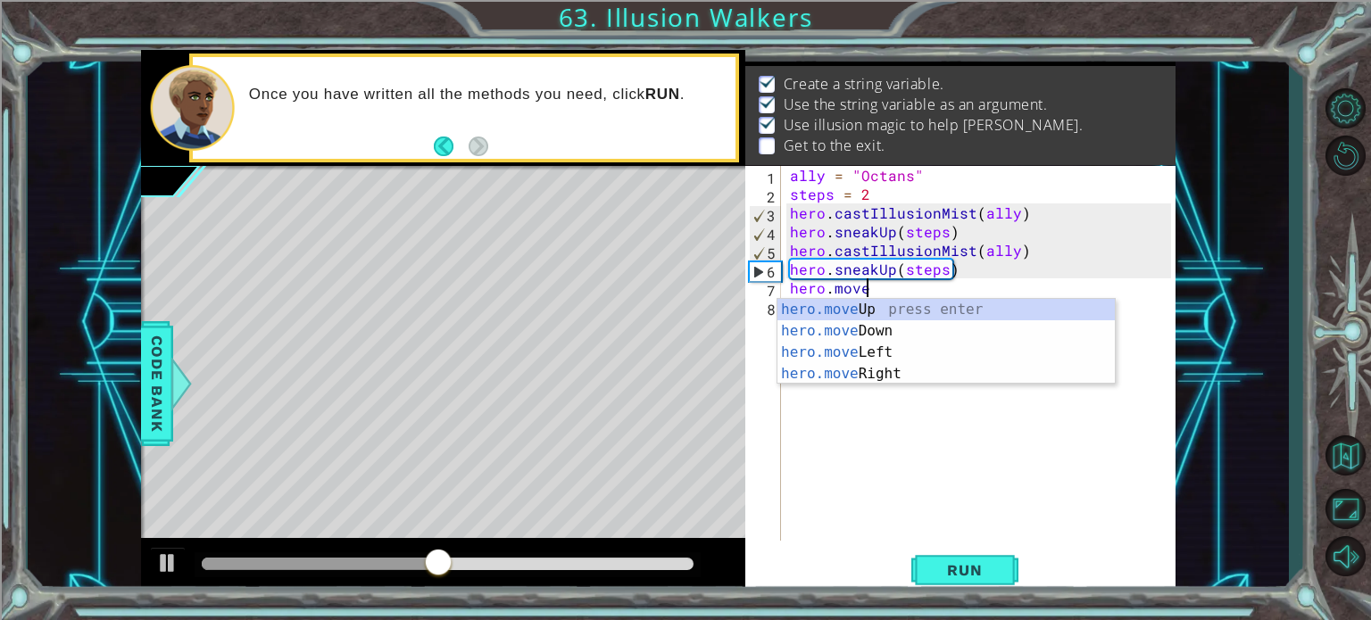
scroll to position [0, 4]
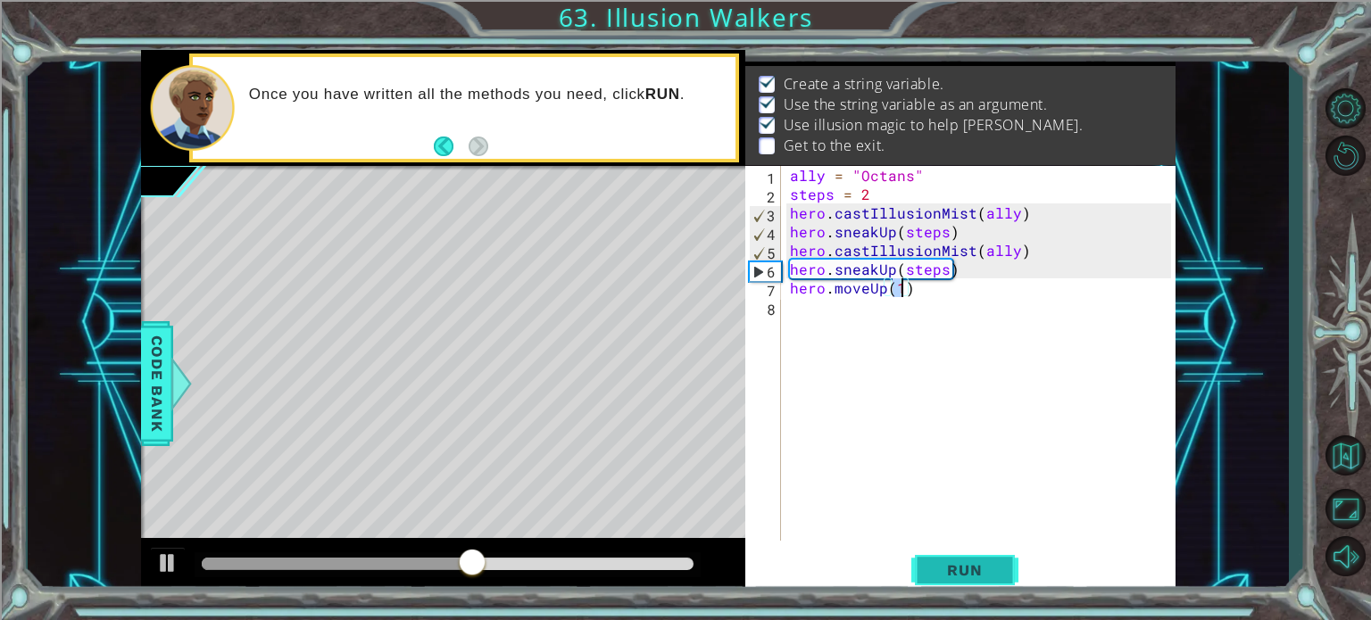
type textarea "hero.moveUp(1)"
click at [980, 574] on span "Run" at bounding box center [964, 570] width 70 height 18
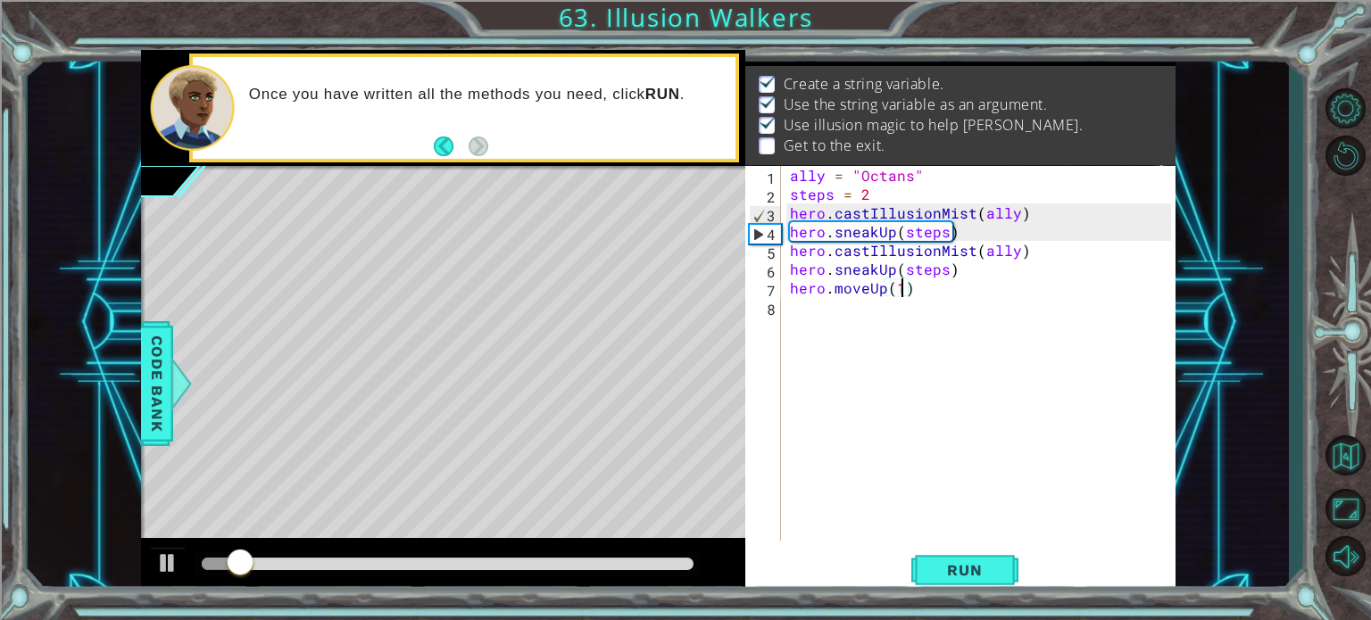
click at [903, 312] on div "ally = "Octans" steps = 2 hero . castIllusionMist ( ally ) hero . sneakUp ( ste…" at bounding box center [983, 372] width 394 height 412
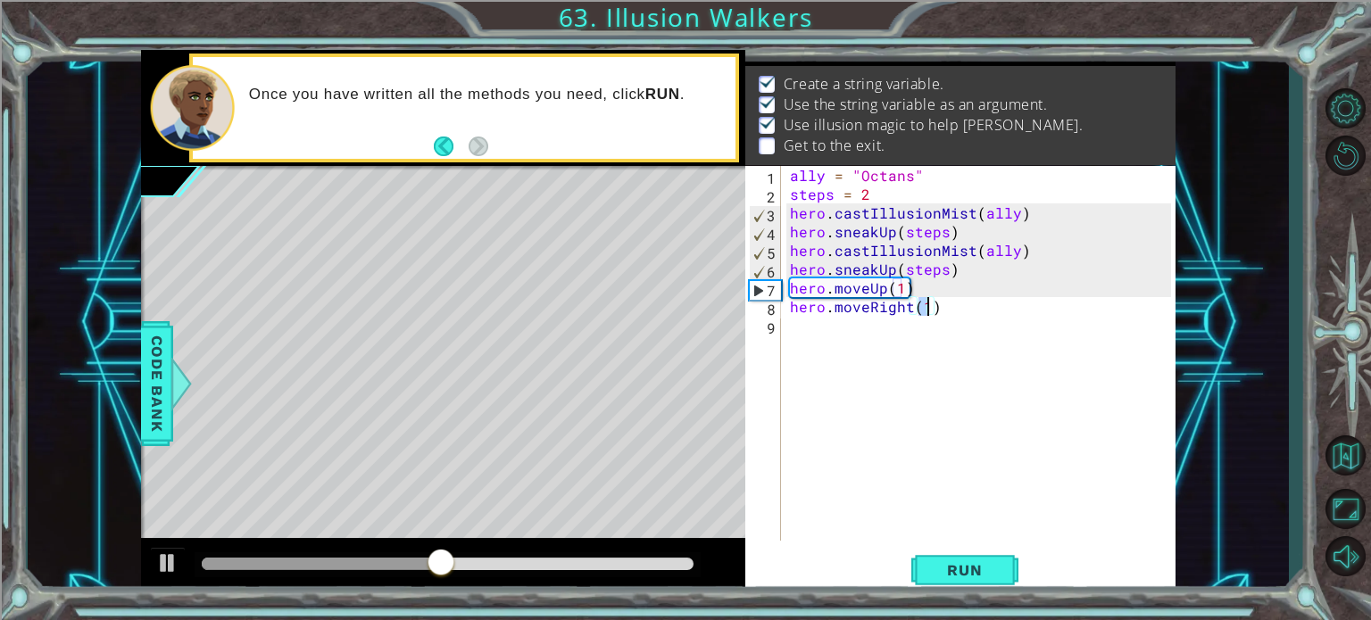
scroll to position [0, 7]
type textarea "hero.moveRight(3)"
click at [988, 577] on span "Run" at bounding box center [964, 570] width 70 height 18
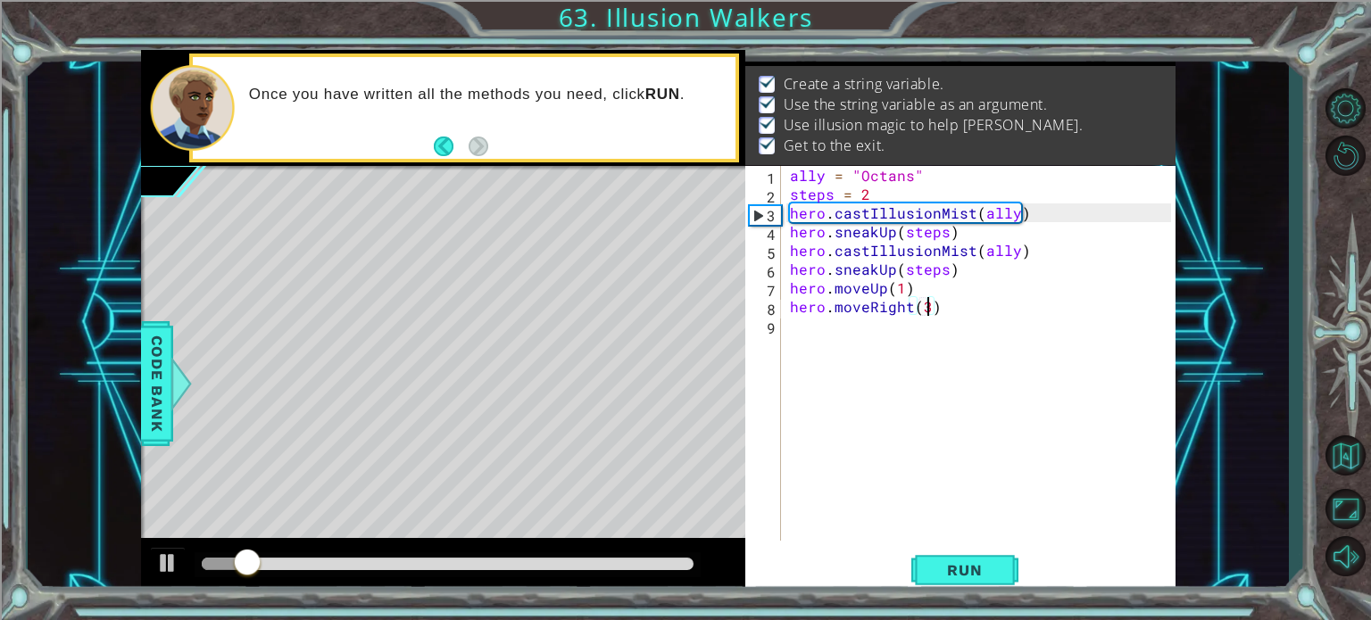
click at [457, 565] on div at bounding box center [448, 564] width 493 height 12
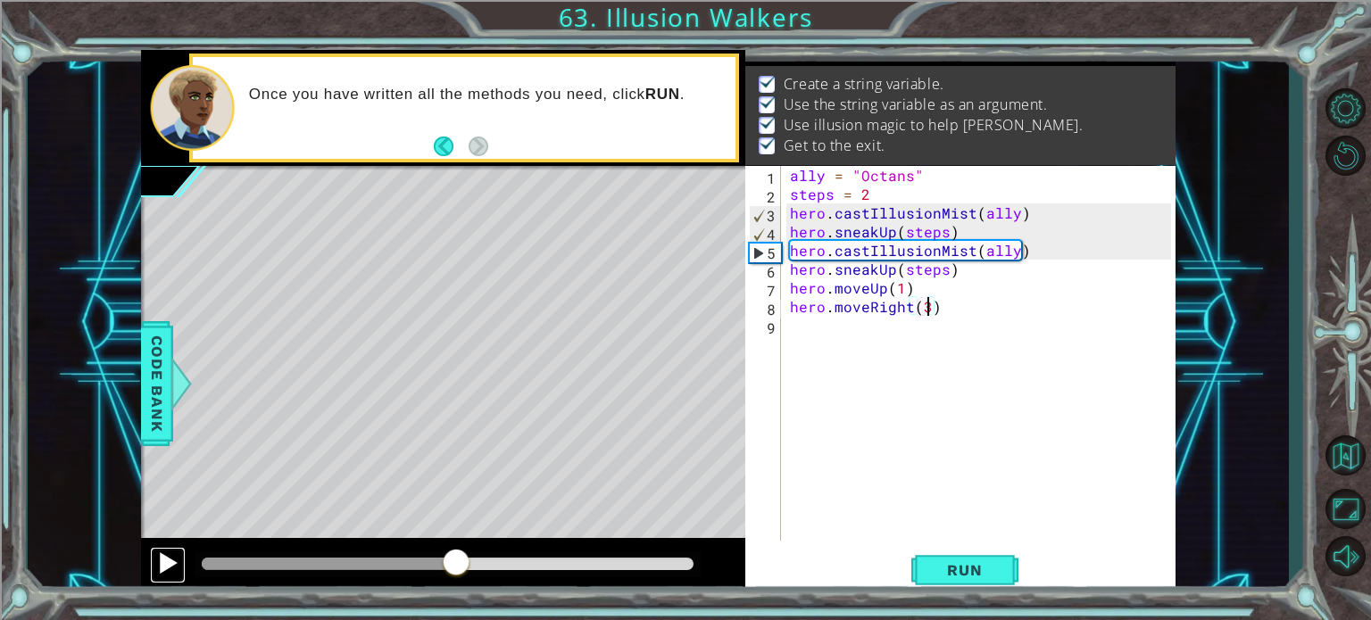
click at [168, 565] on div at bounding box center [167, 562] width 23 height 23
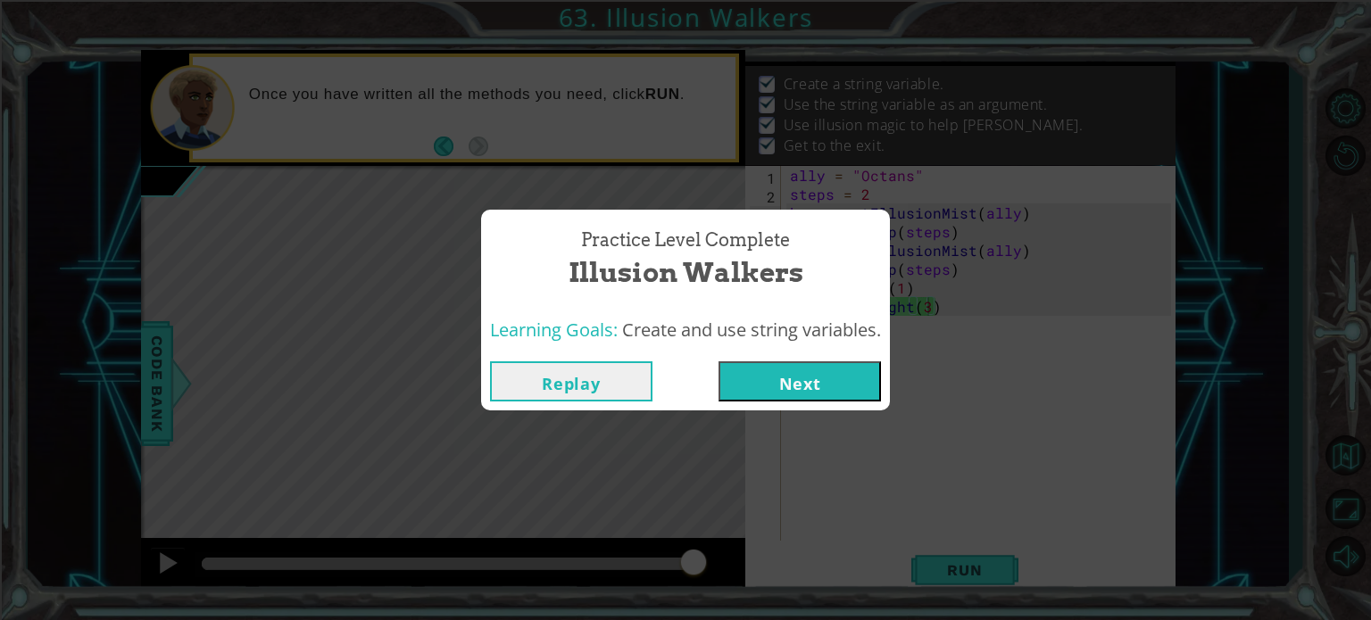
click at [826, 387] on button "Next" at bounding box center [799, 381] width 162 height 40
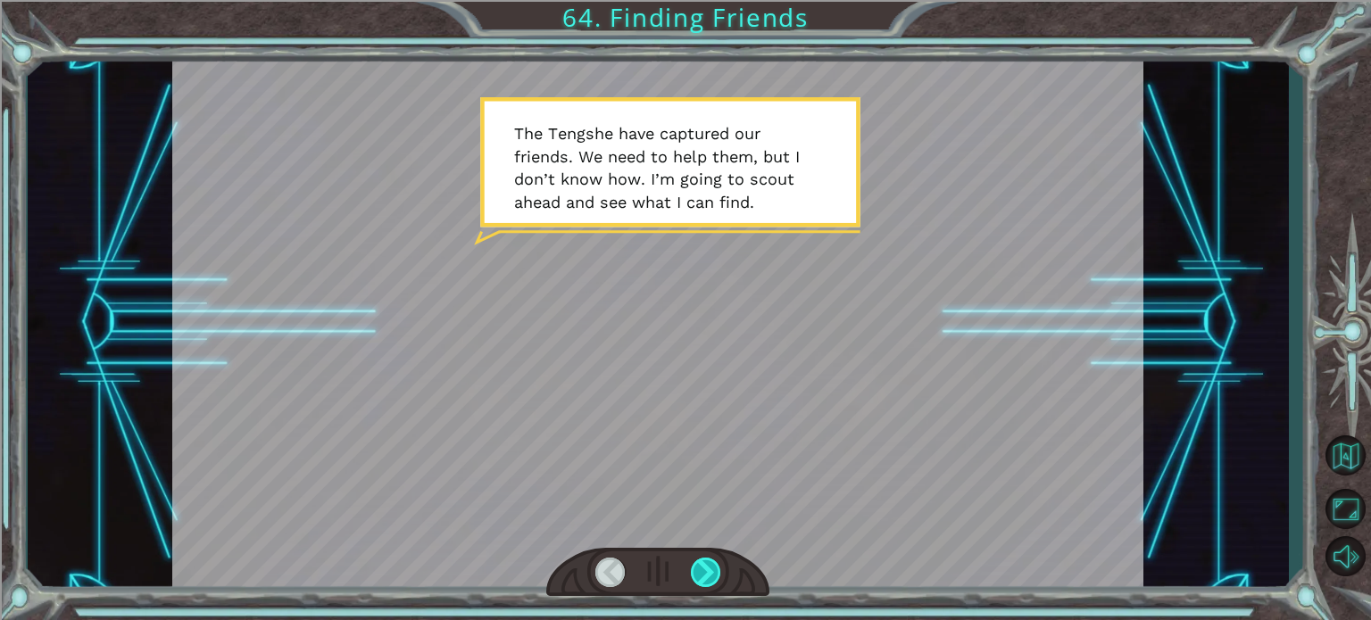
click at [707, 584] on div at bounding box center [706, 572] width 30 height 29
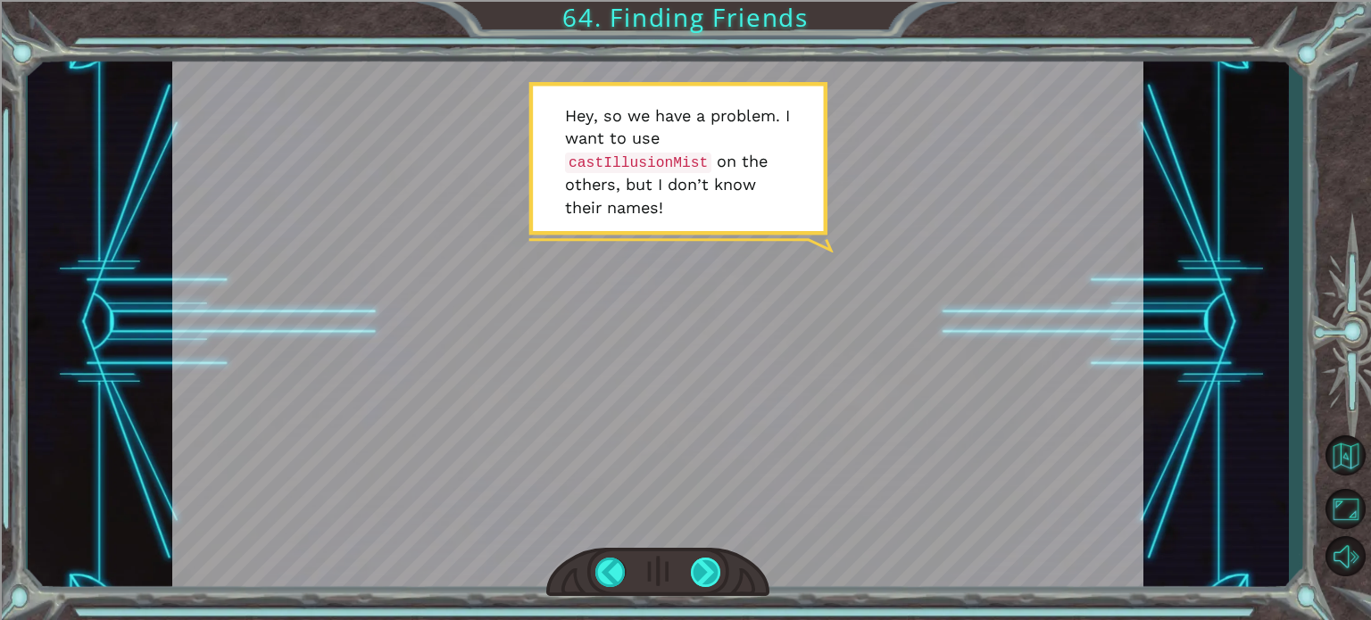
click at [699, 570] on div at bounding box center [706, 572] width 30 height 29
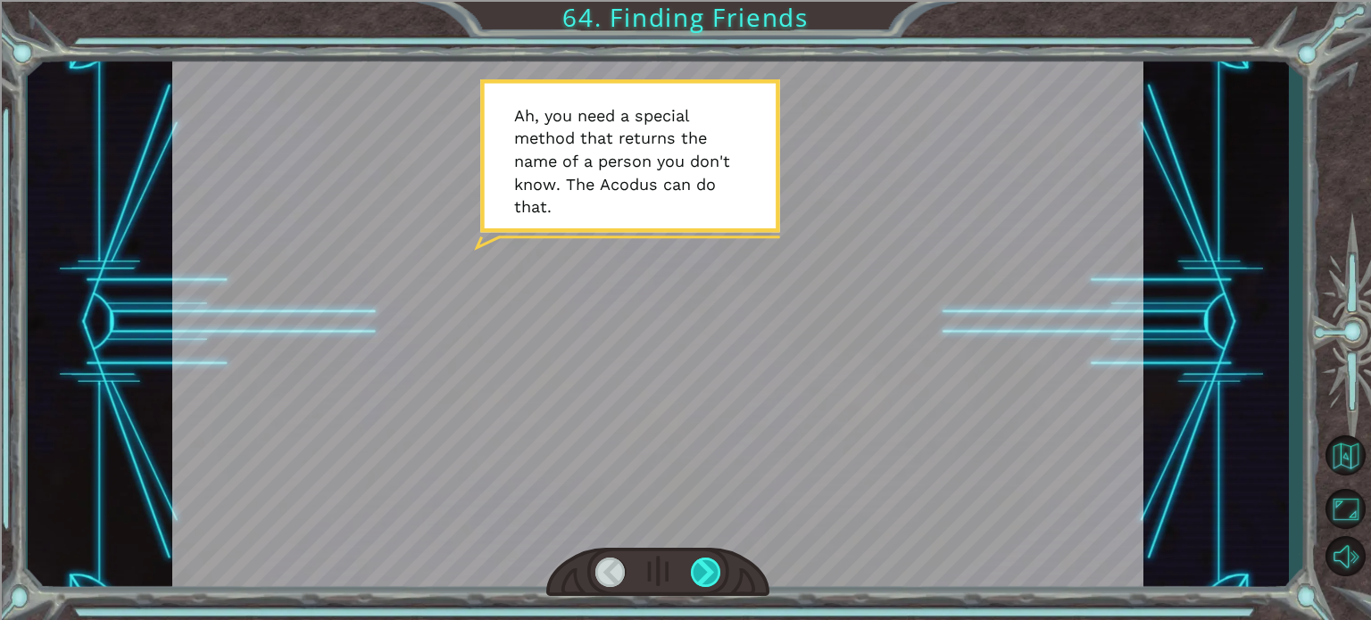
click at [710, 583] on div at bounding box center [706, 572] width 30 height 29
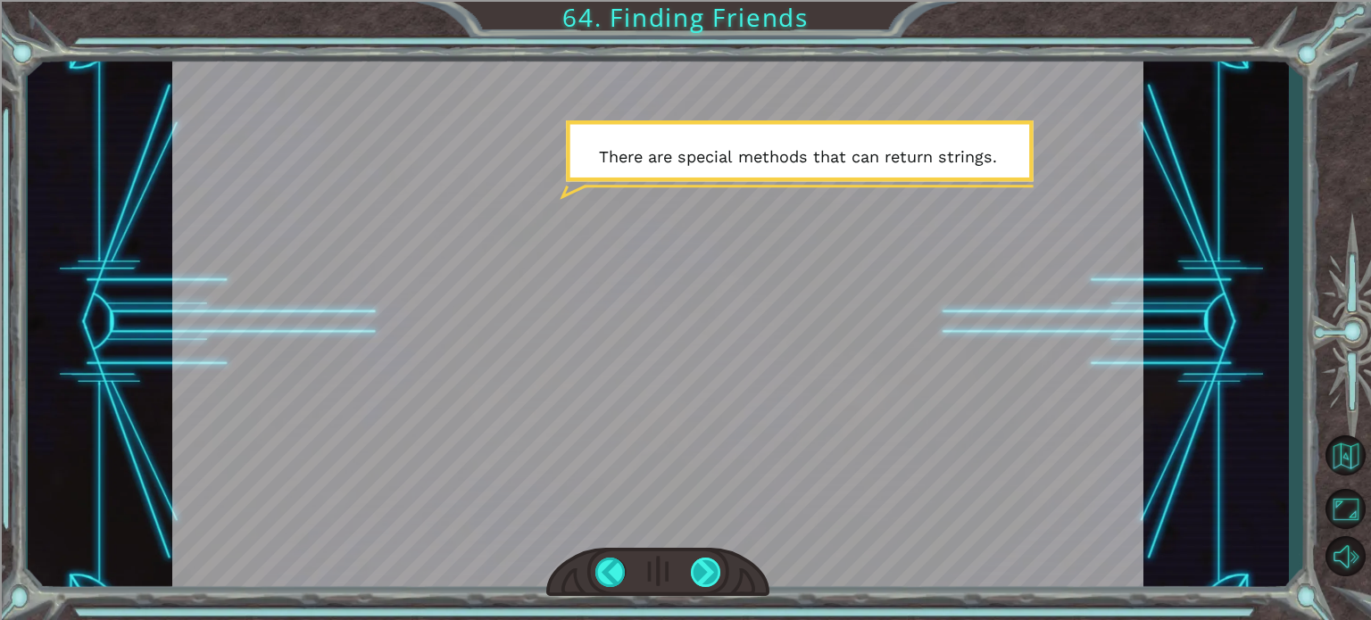
click at [714, 580] on div at bounding box center [706, 572] width 30 height 29
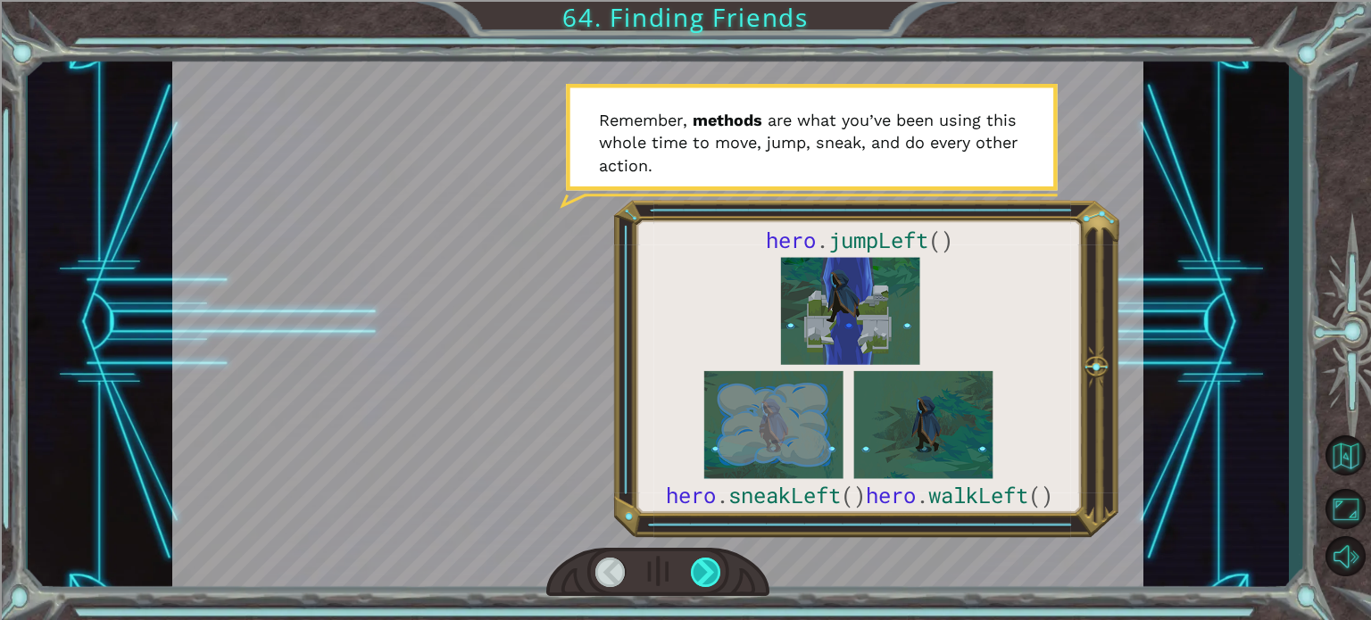
click at [714, 580] on div at bounding box center [706, 572] width 30 height 29
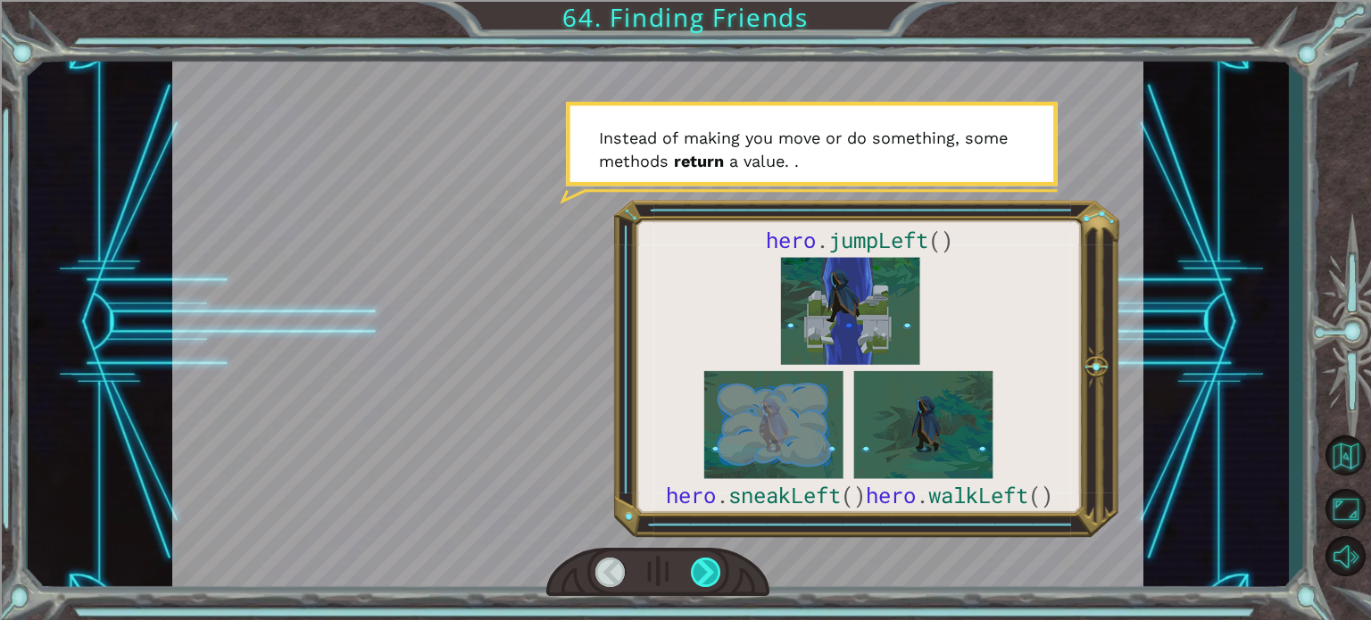
click at [705, 565] on div at bounding box center [706, 572] width 30 height 29
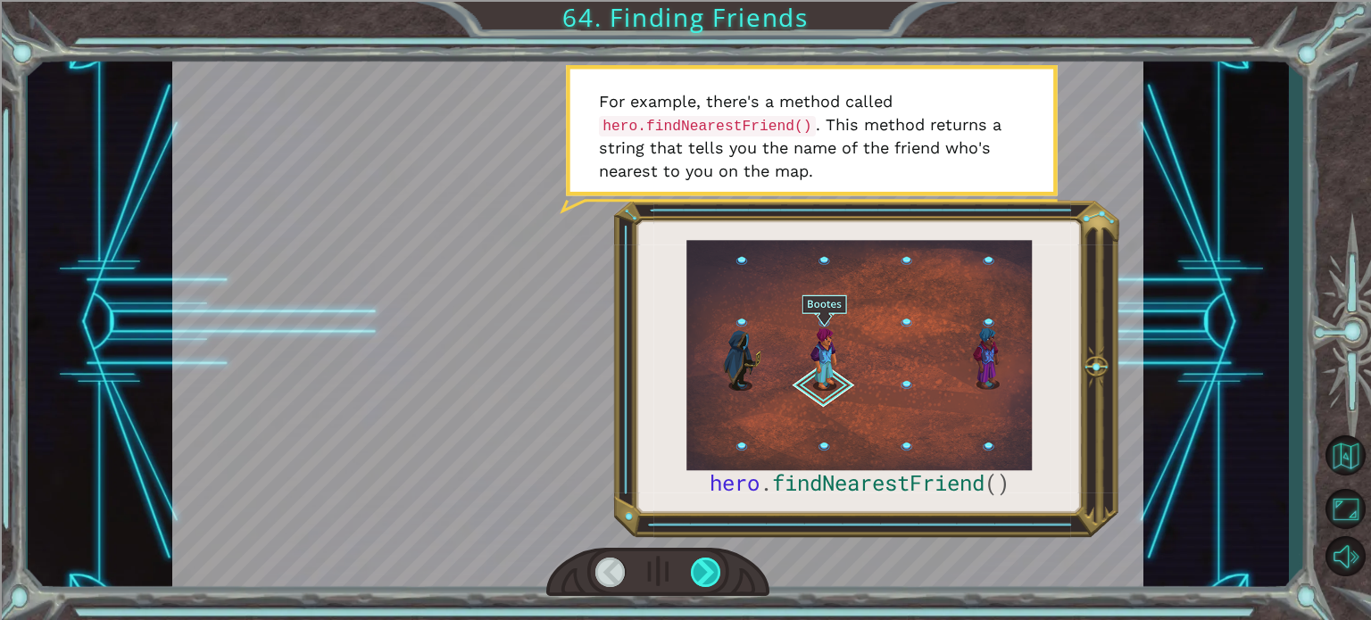
click at [700, 566] on div at bounding box center [706, 572] width 30 height 29
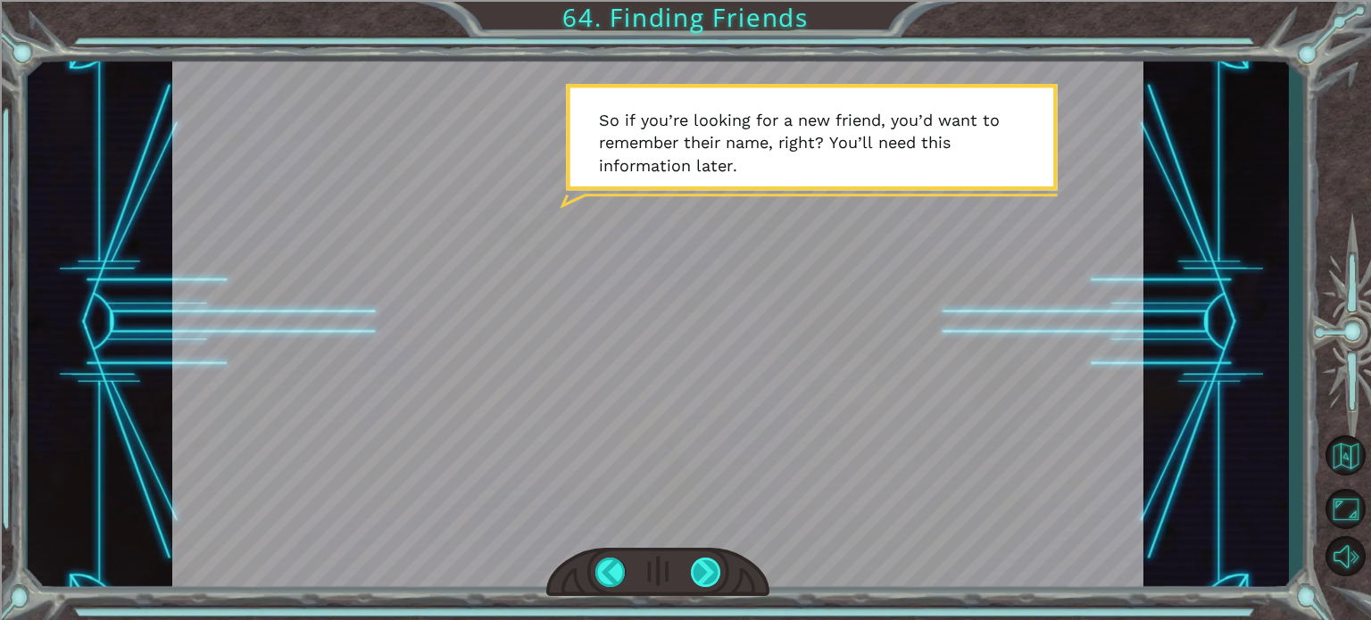
click at [716, 578] on div at bounding box center [706, 572] width 30 height 29
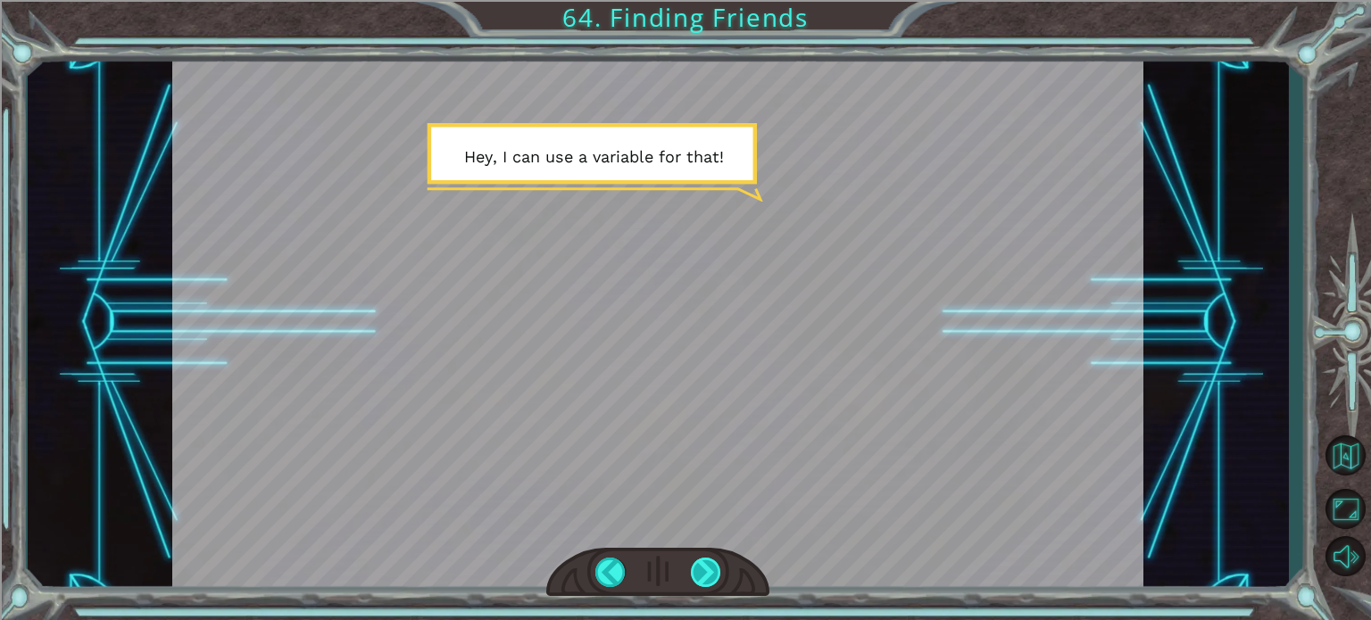
click at [716, 578] on div at bounding box center [706, 572] width 30 height 29
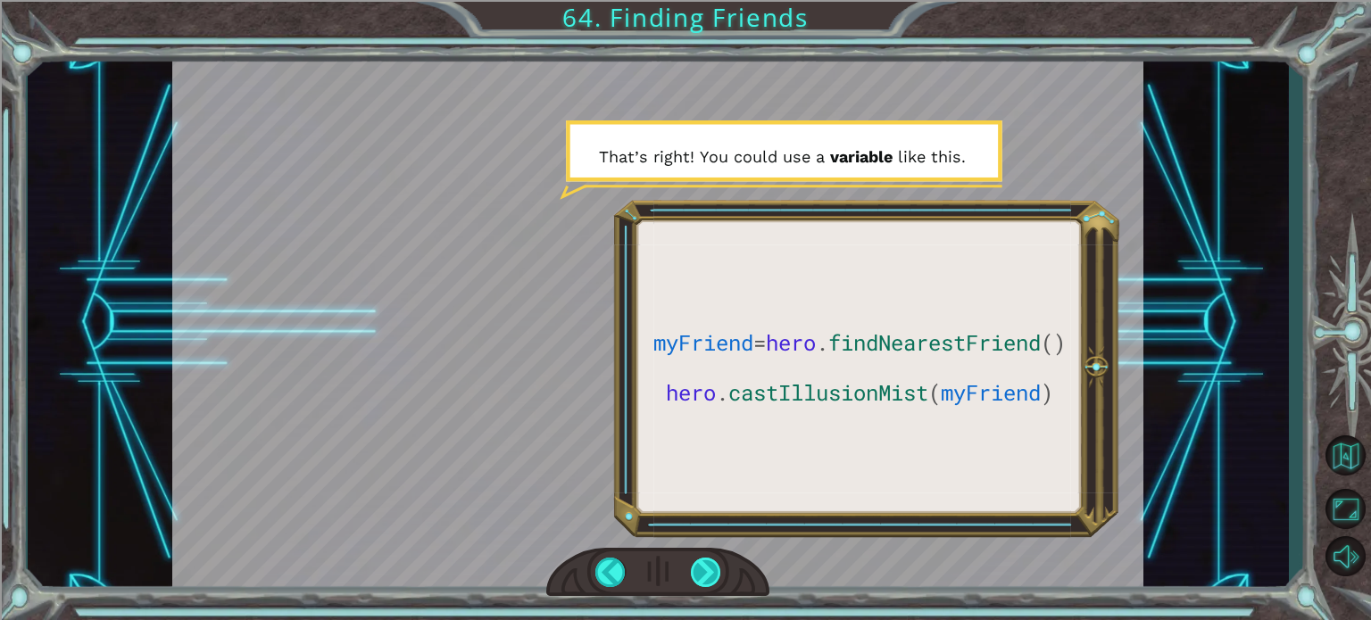
click at [692, 569] on div at bounding box center [706, 572] width 30 height 29
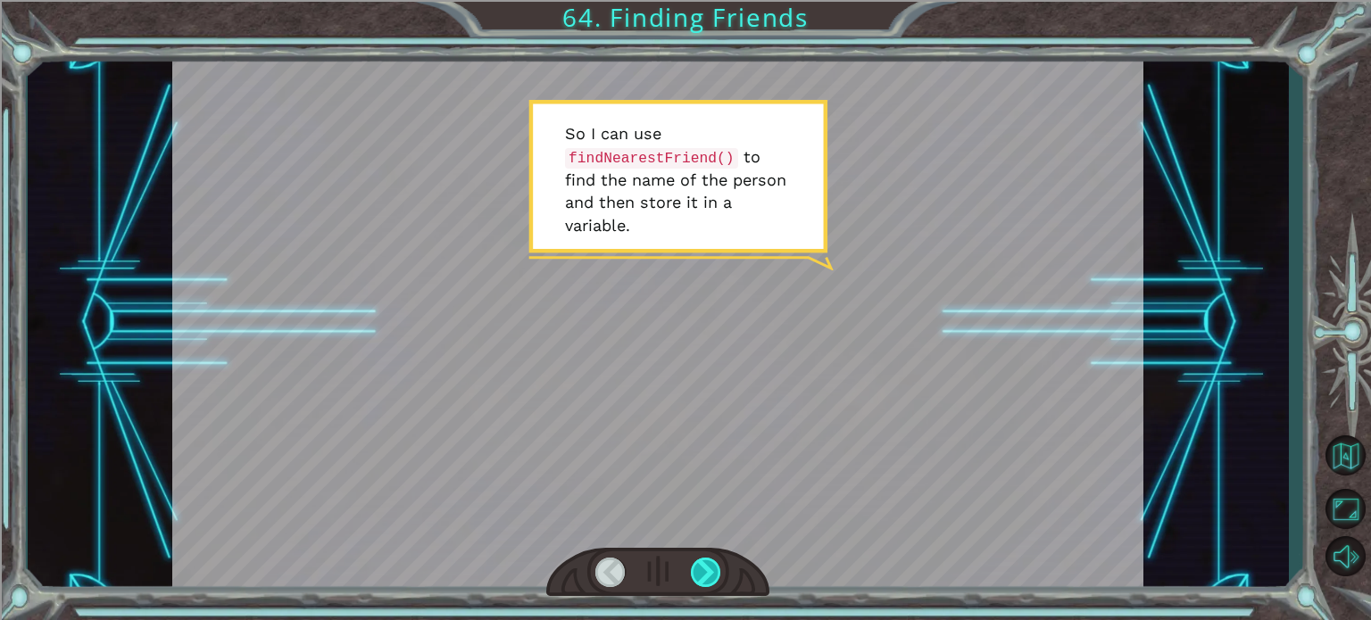
click at [701, 558] on div at bounding box center [706, 572] width 30 height 29
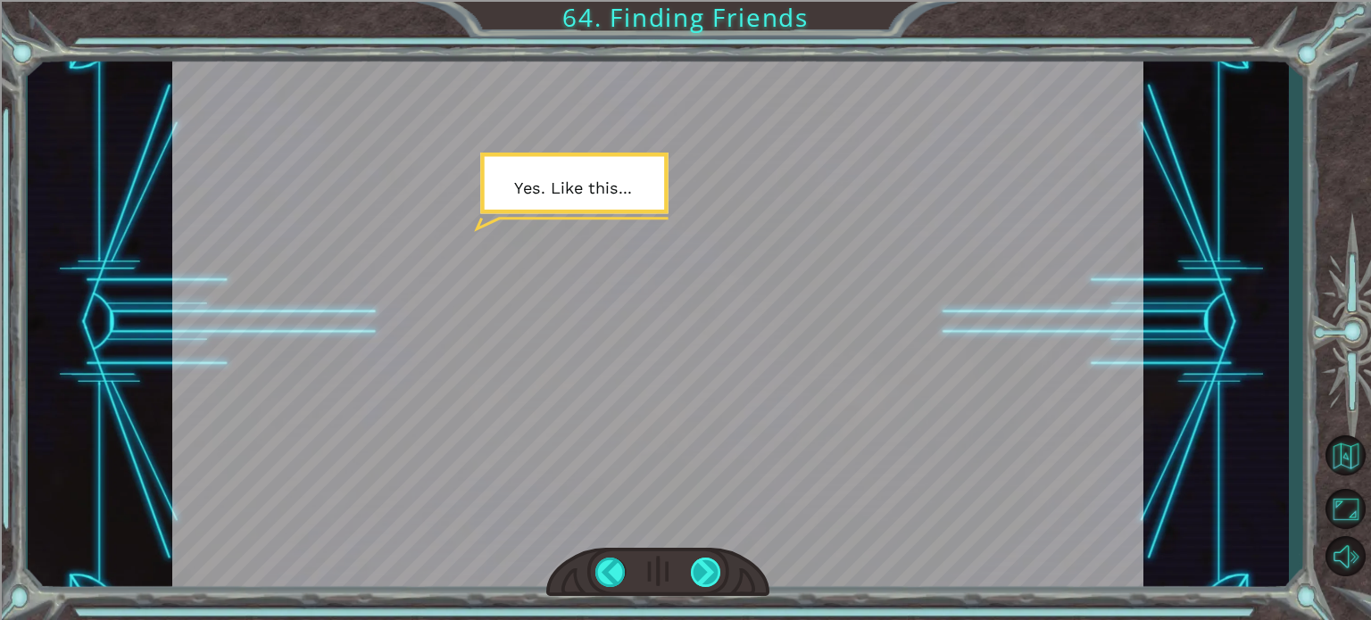
click at [701, 558] on div at bounding box center [706, 572] width 30 height 29
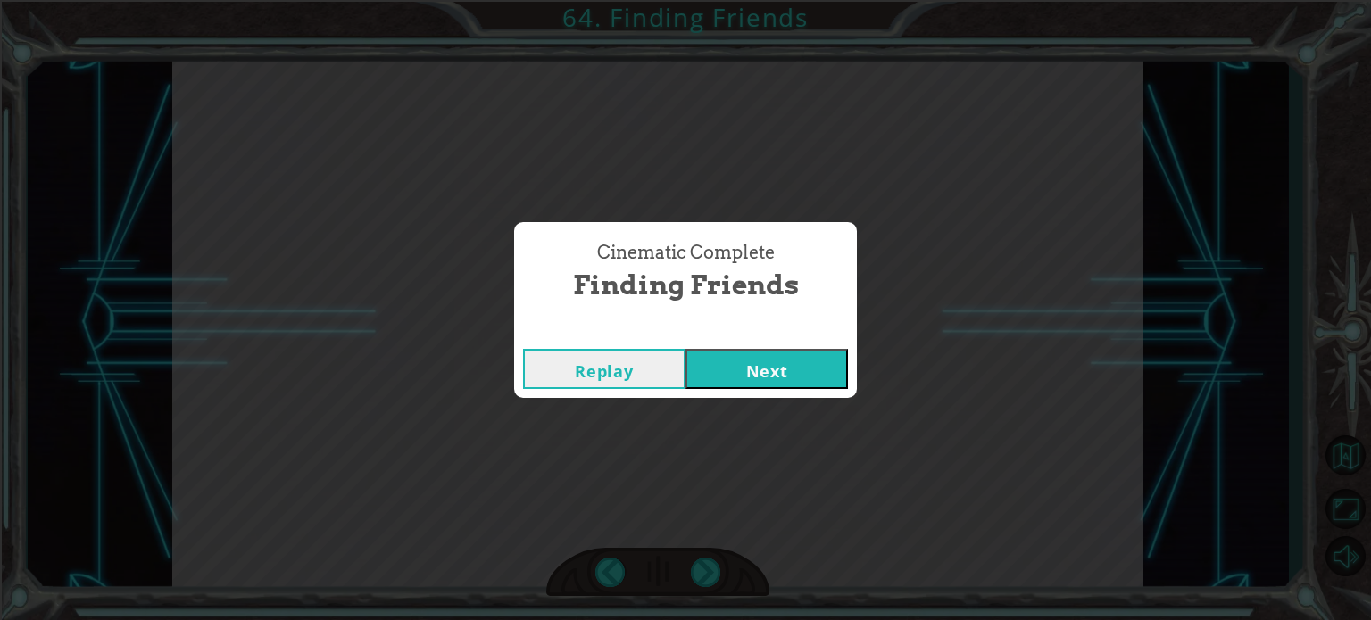
click at [759, 349] on button "Next" at bounding box center [766, 369] width 162 height 40
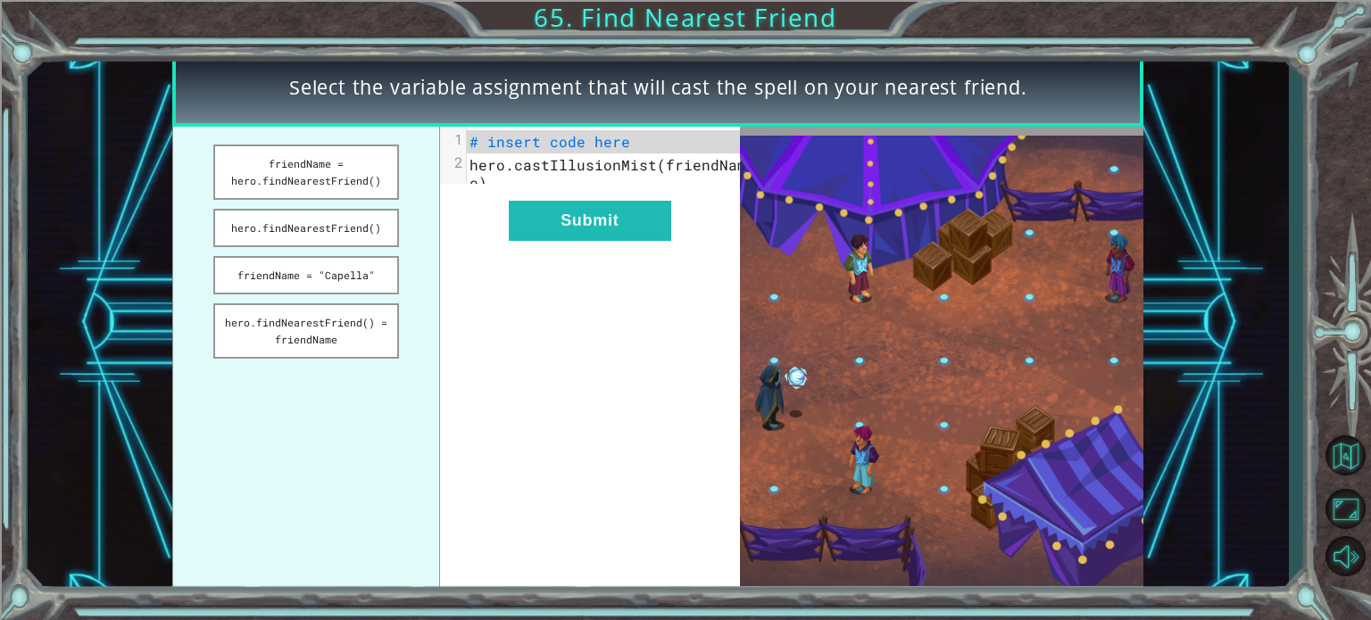
click at [875, 424] on img at bounding box center [941, 361] width 403 height 451
click at [867, 444] on img at bounding box center [941, 361] width 403 height 451
click at [846, 243] on img at bounding box center [941, 361] width 403 height 451
click at [638, 145] on pre "# insert code here" at bounding box center [610, 141] width 287 height 23
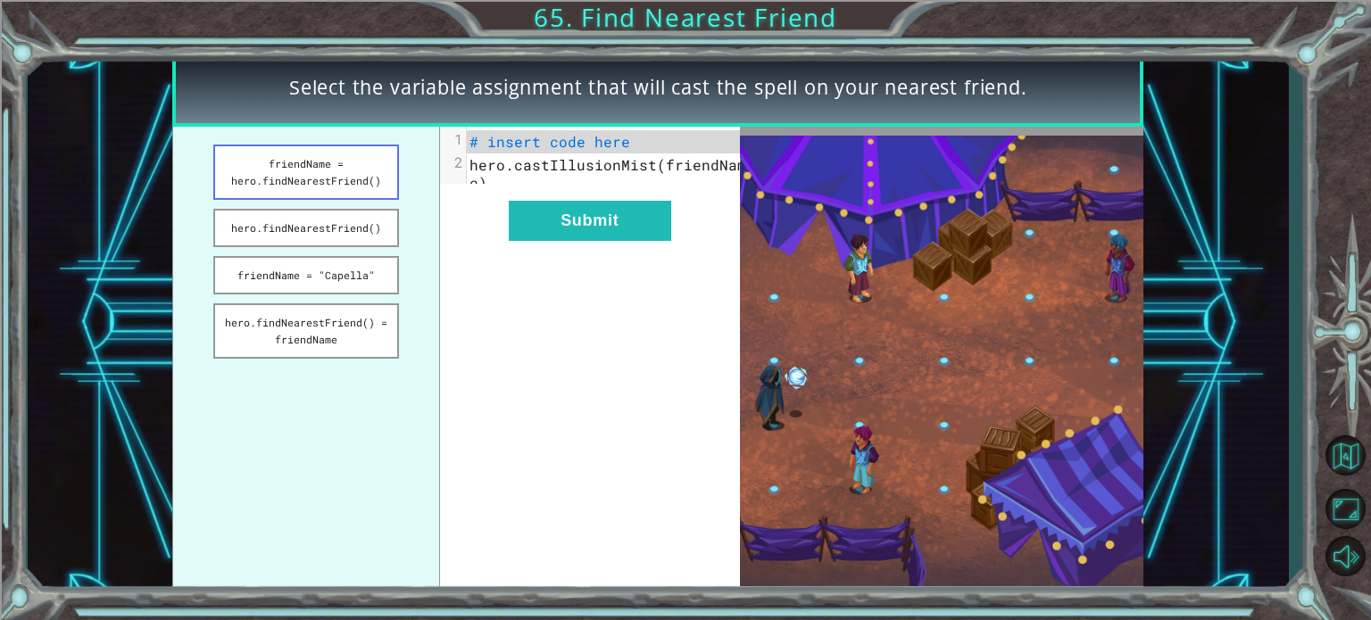
click at [321, 174] on button "friendName = hero.findNearestFriend()" at bounding box center [306, 172] width 186 height 55
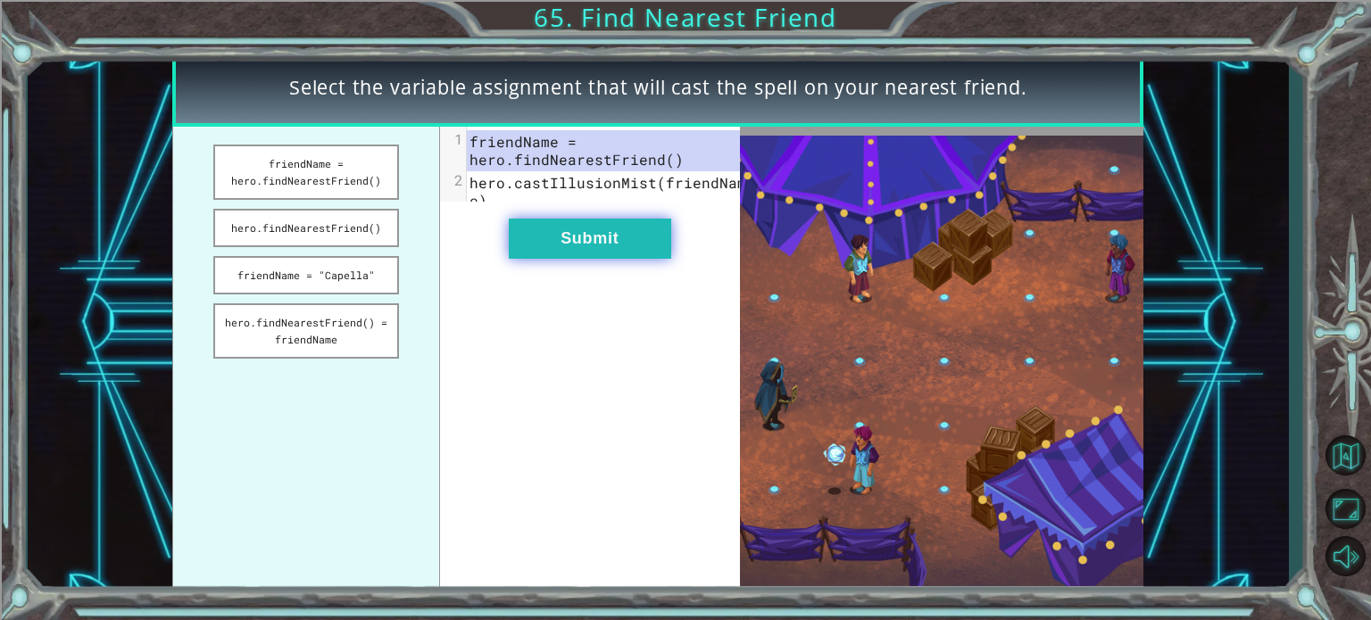
click at [532, 246] on button "Submit" at bounding box center [590, 239] width 162 height 40
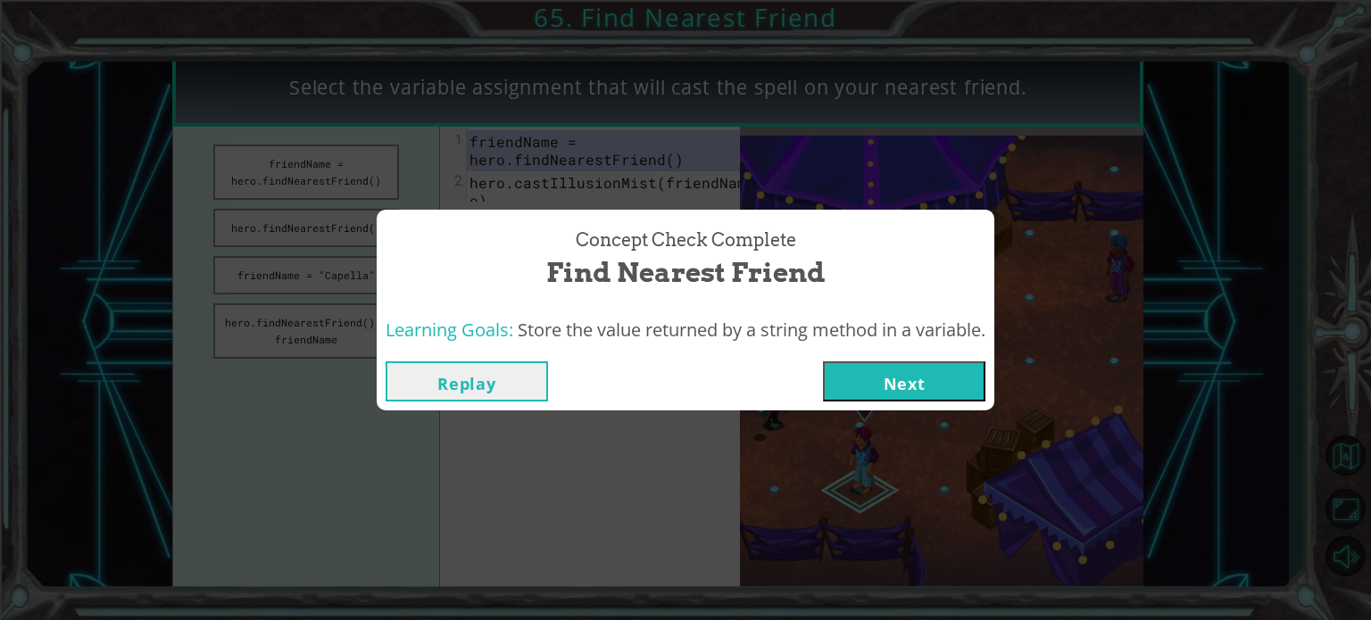
click at [867, 394] on button "Next" at bounding box center [904, 381] width 162 height 40
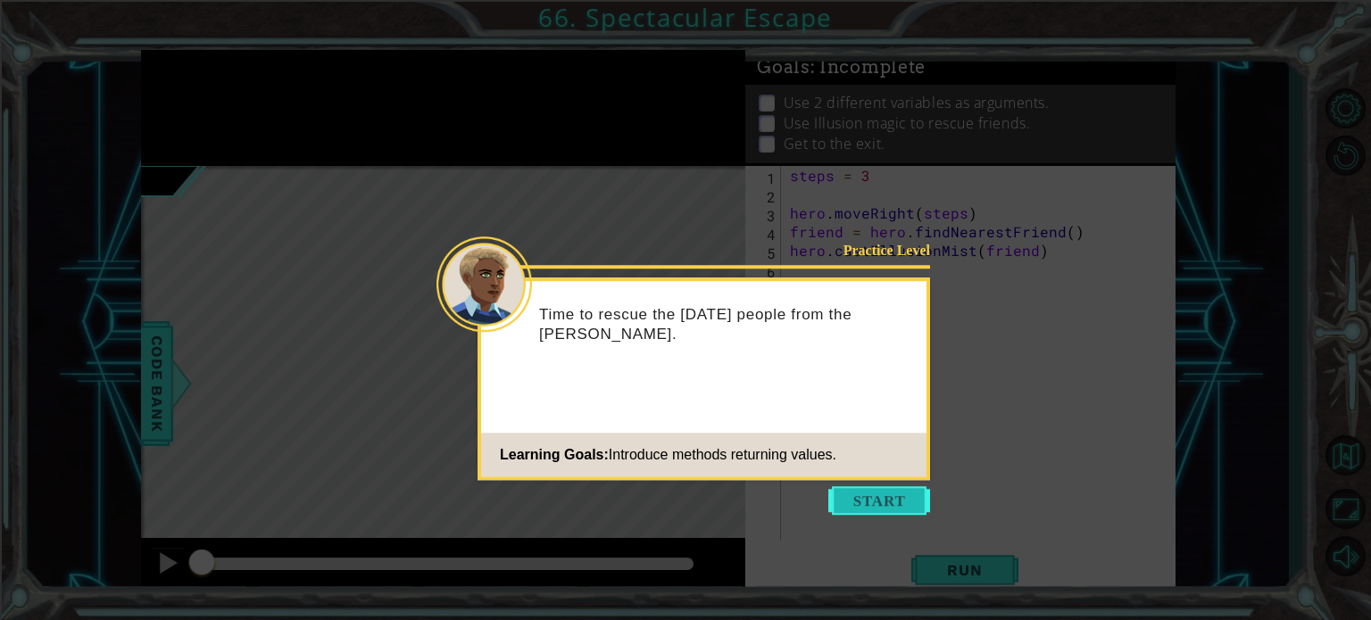
click at [922, 502] on button "Start" at bounding box center [879, 500] width 102 height 29
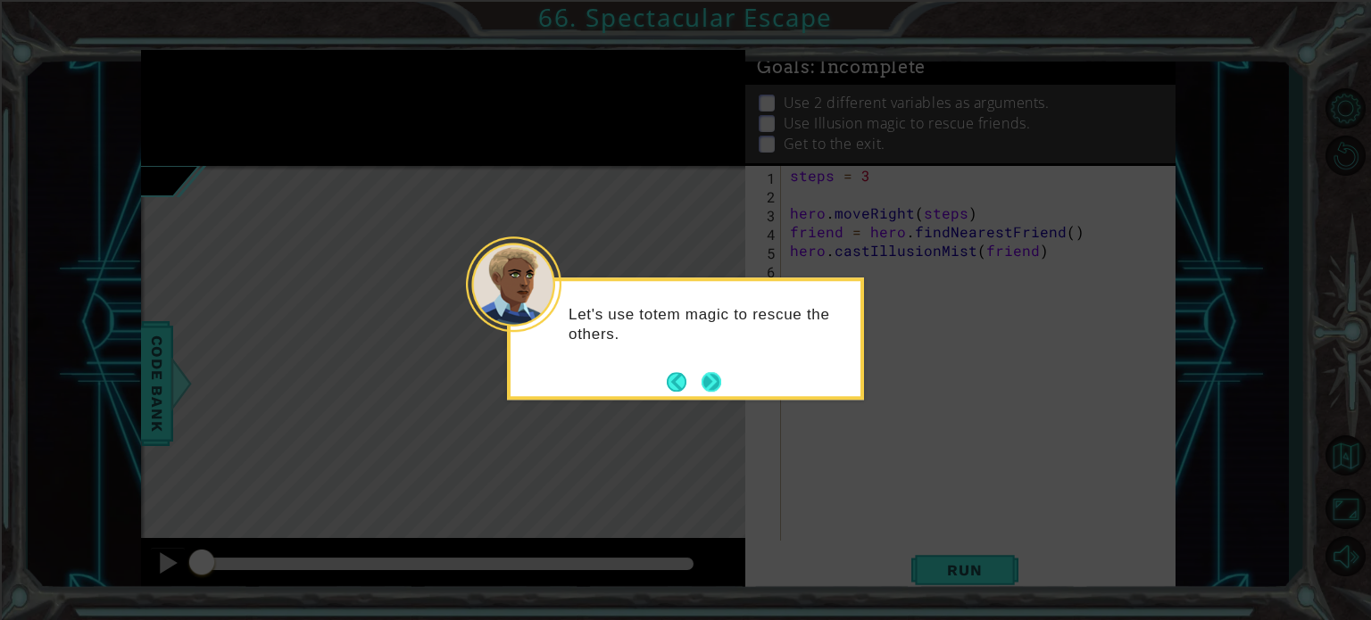
click at [717, 384] on button "Next" at bounding box center [711, 382] width 20 height 20
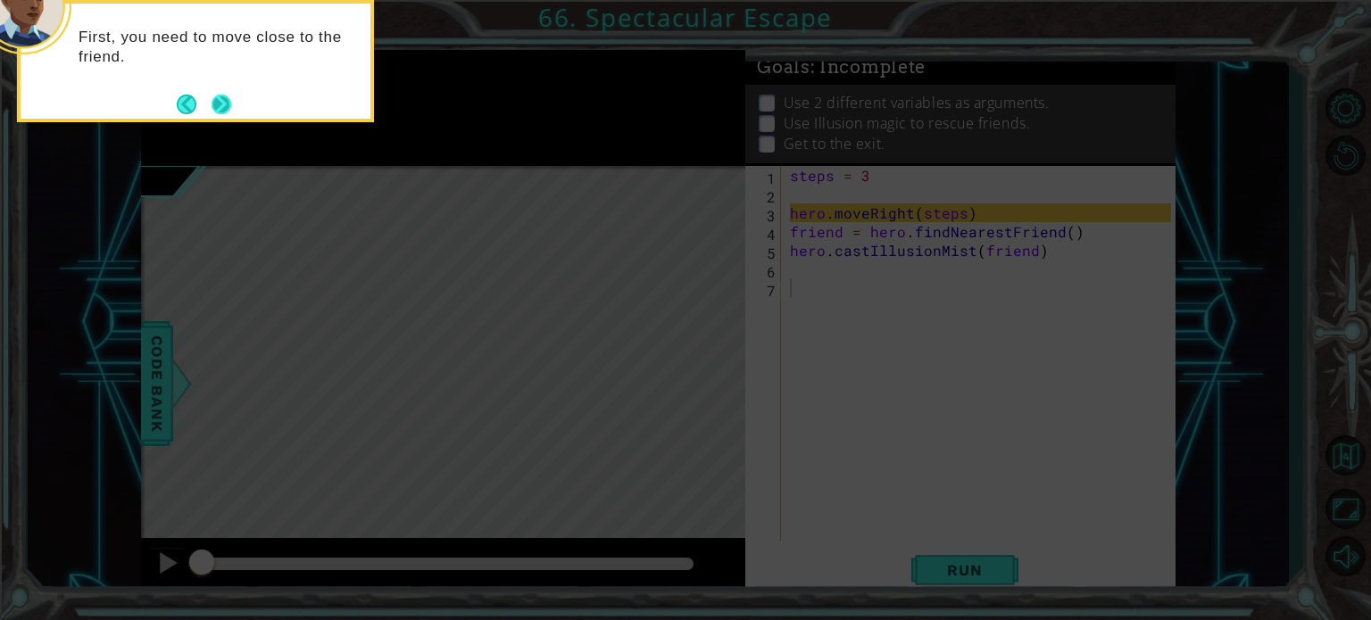
click at [219, 97] on button "Next" at bounding box center [221, 105] width 20 height 20
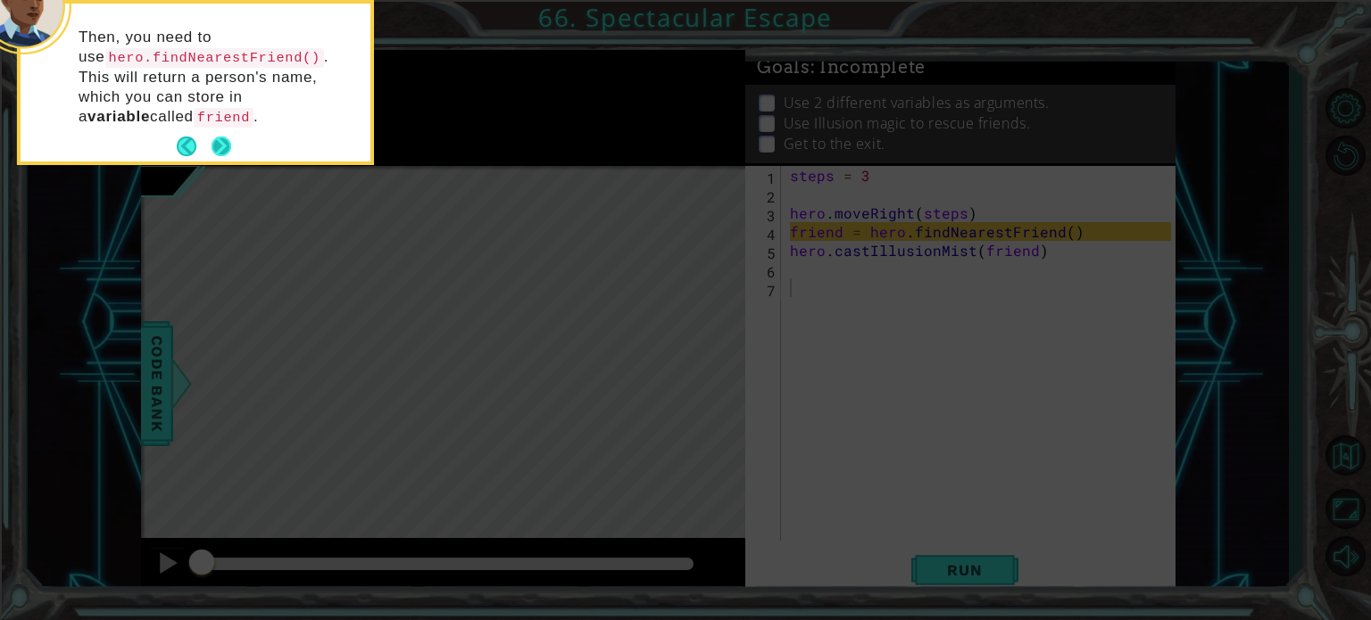
click at [211, 138] on button "Next" at bounding box center [221, 147] width 20 height 20
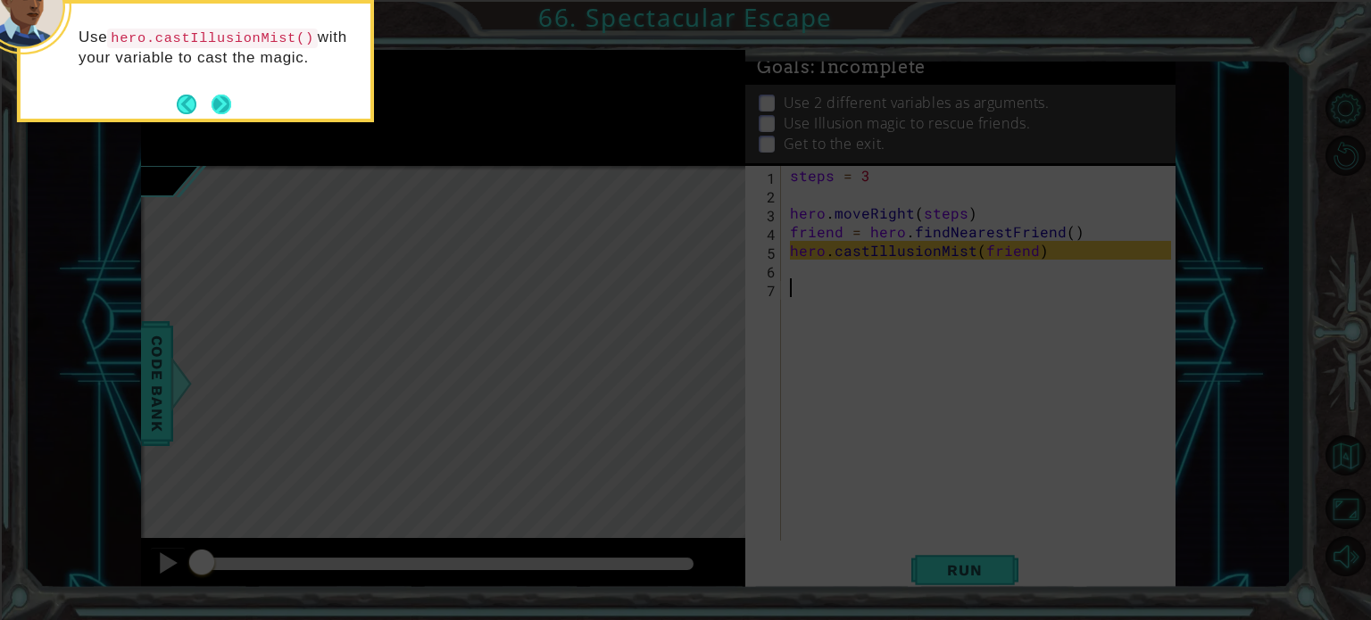
click at [218, 98] on button "Next" at bounding box center [221, 105] width 20 height 20
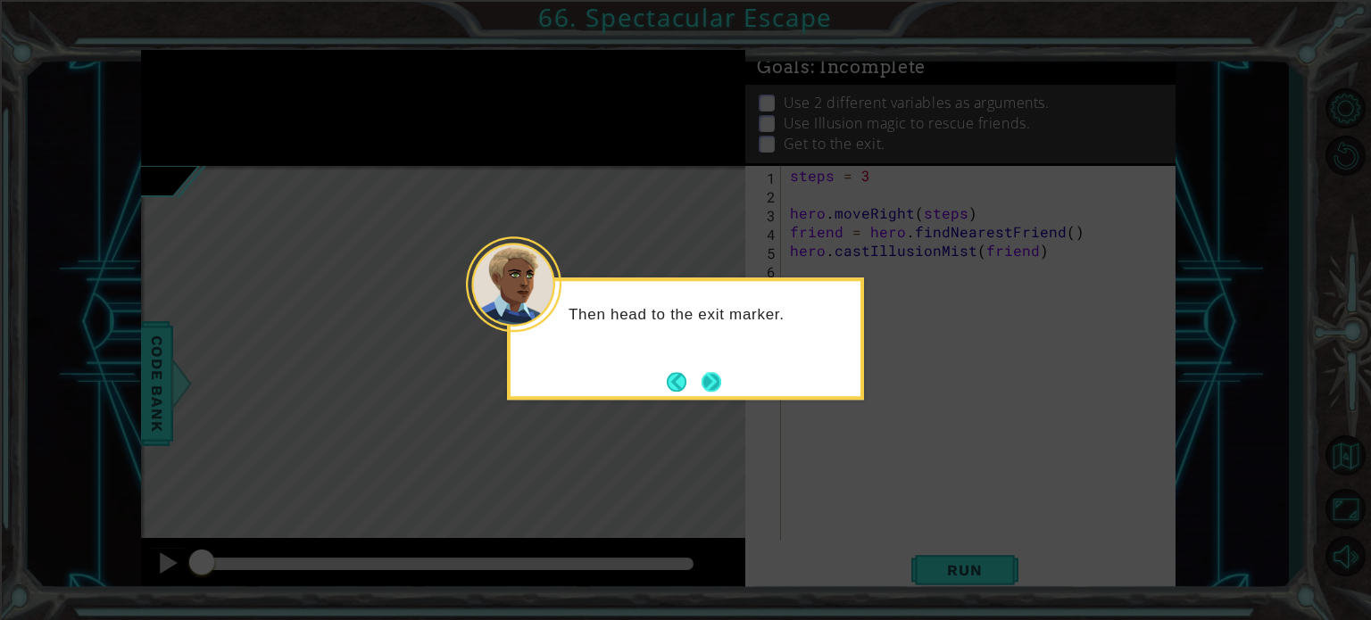
click at [701, 384] on button "Next" at bounding box center [711, 382] width 20 height 20
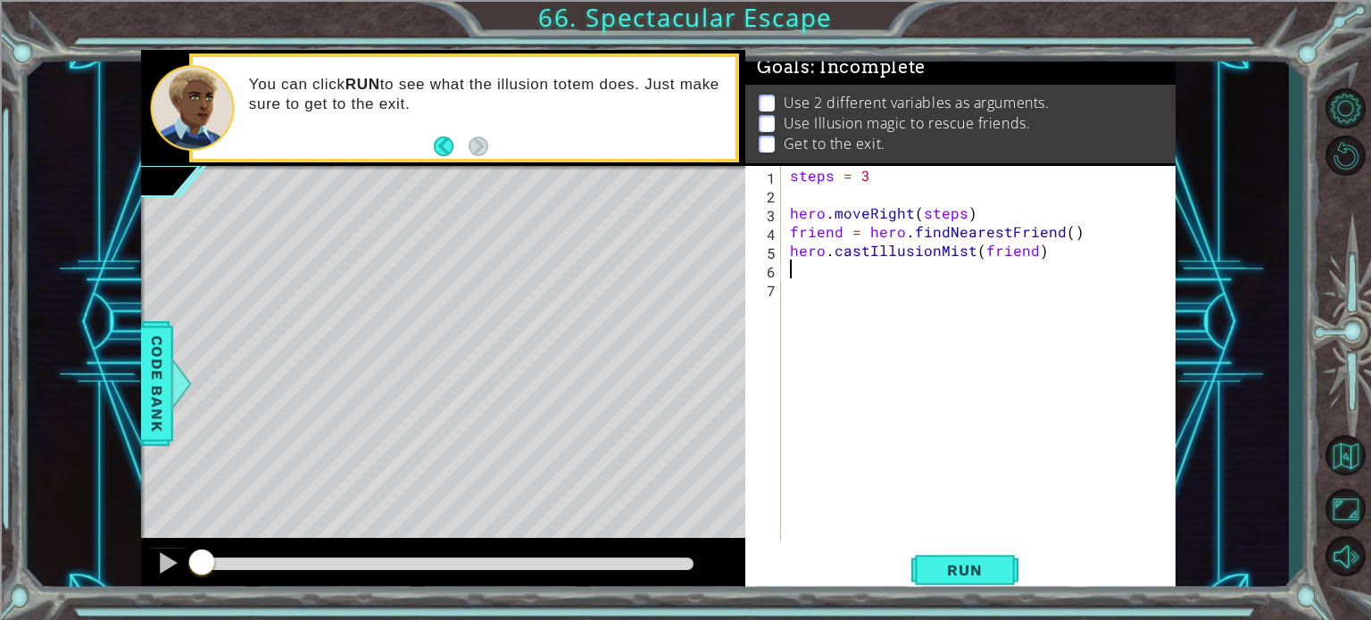
click at [900, 273] on div "steps = 3 hero . moveRight ( steps ) friend = hero . findNearestFriend ( ) hero…" at bounding box center [983, 372] width 394 height 412
click at [953, 579] on button "Run" at bounding box center [964, 570] width 107 height 43
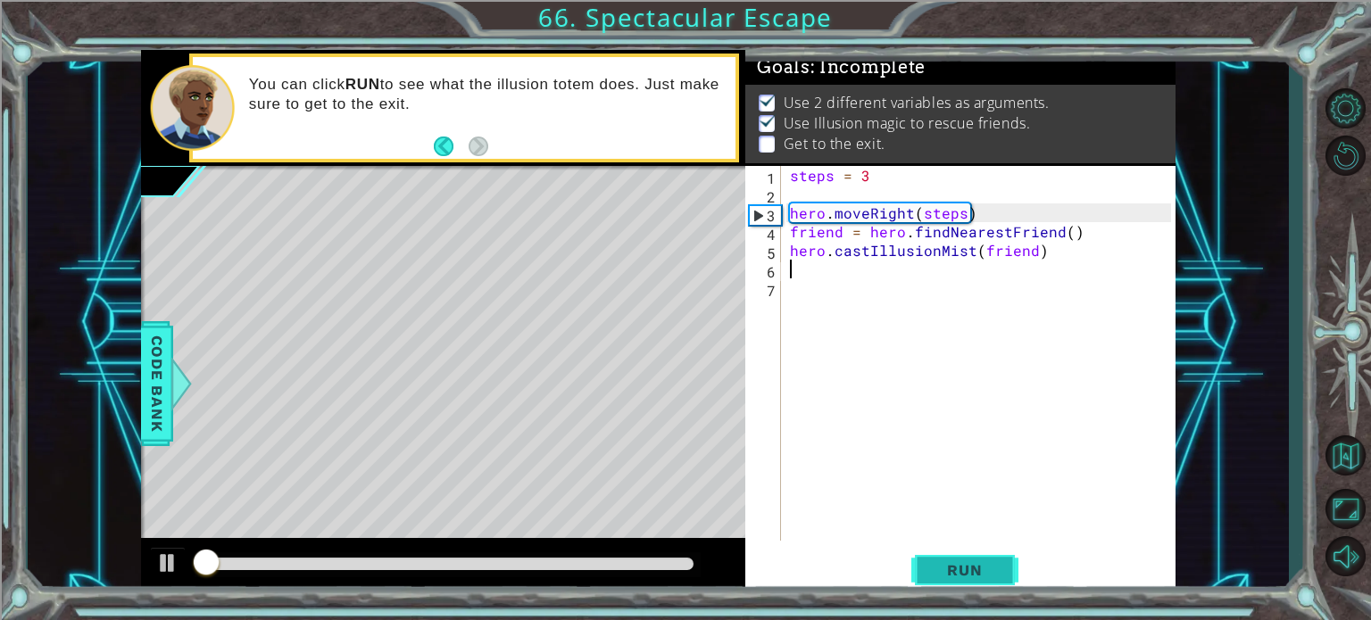
scroll to position [10, 0]
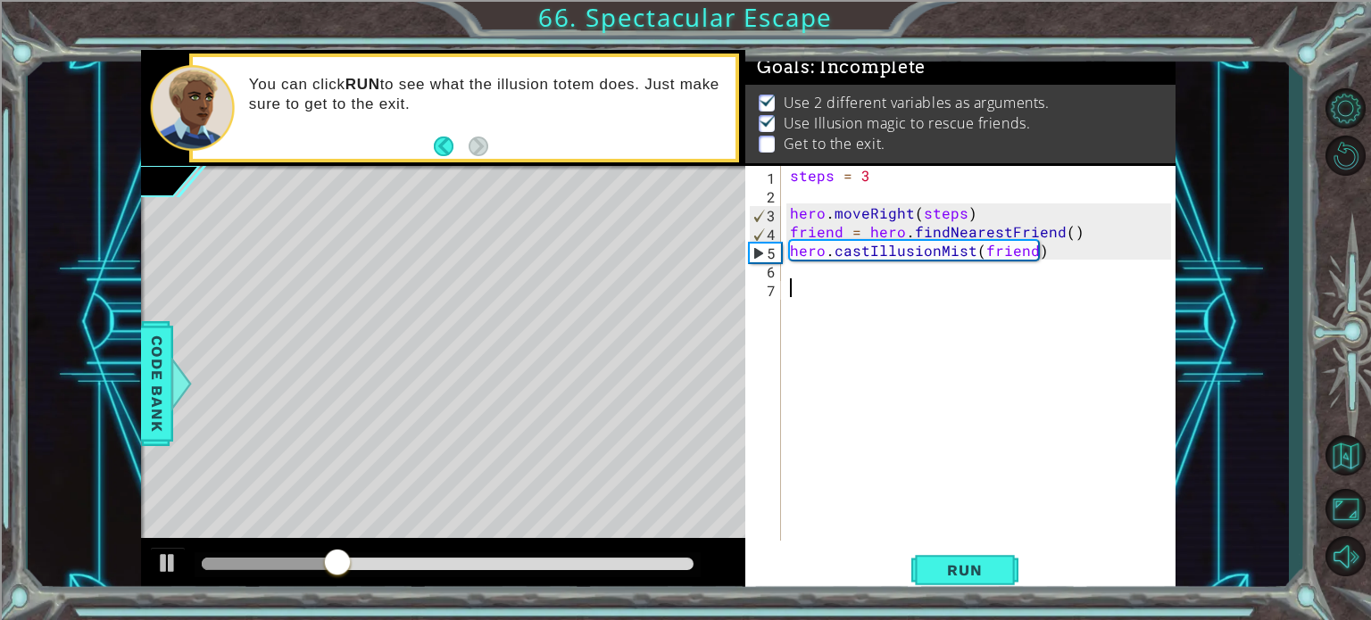
click at [860, 301] on div "steps = 3 hero . moveRight ( steps ) friend = hero . findNearestFriend ( ) hero…" at bounding box center [983, 372] width 394 height 412
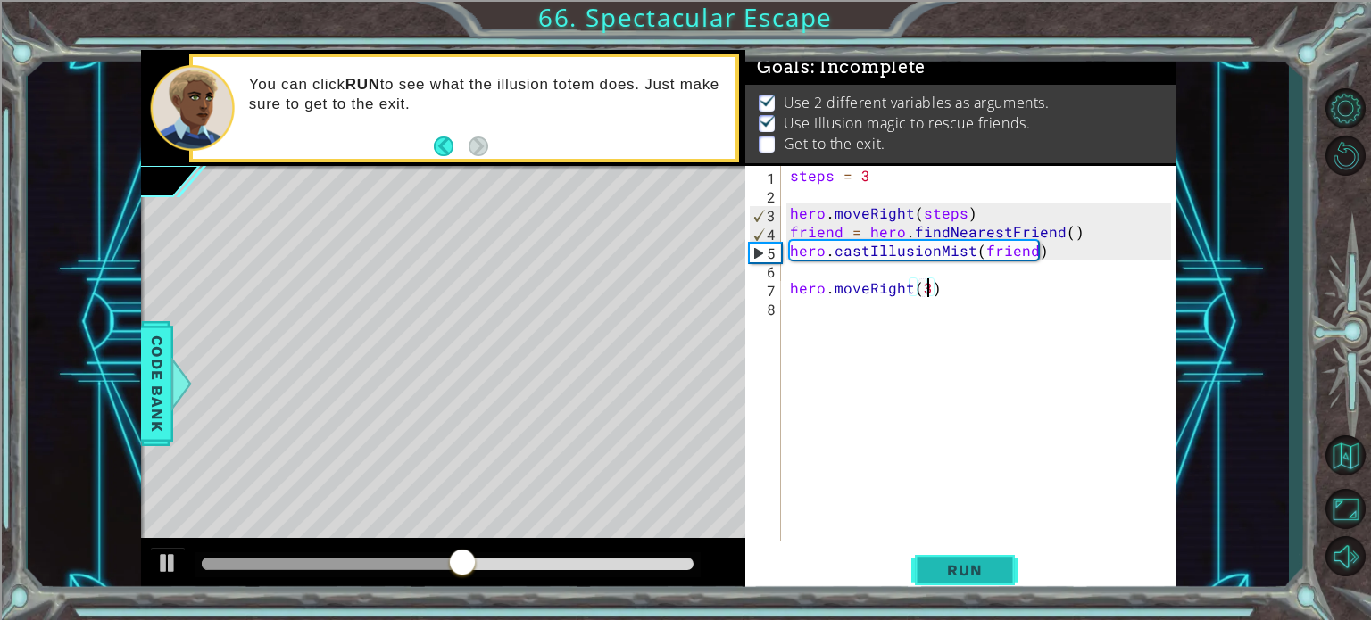
type textarea "hero.moveRight(3)"
click at [978, 576] on span "Run" at bounding box center [964, 570] width 70 height 18
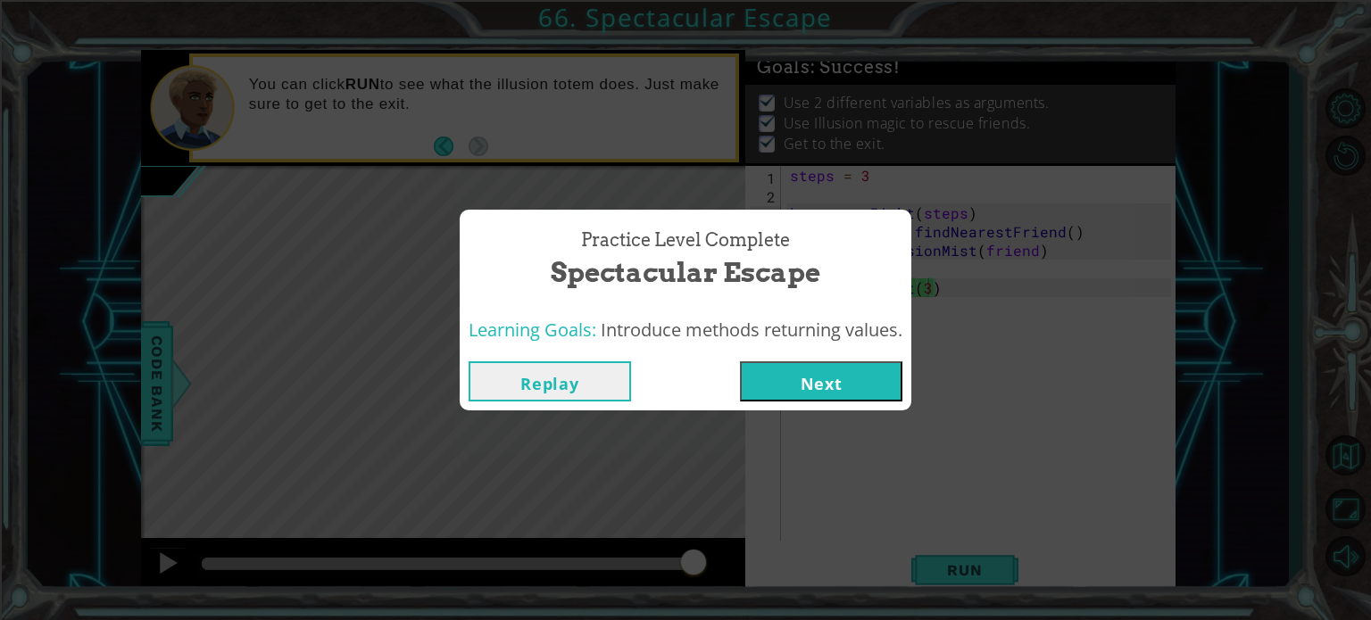
click at [873, 377] on button "Next" at bounding box center [821, 381] width 162 height 40
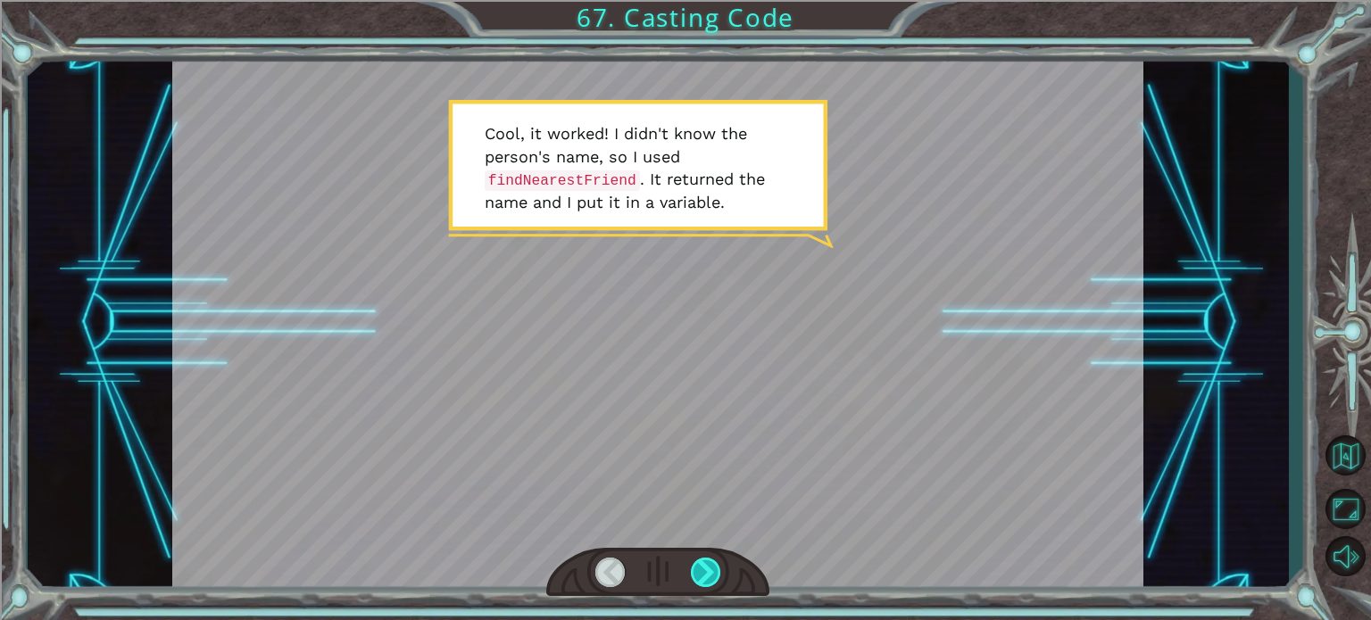
click at [707, 575] on div at bounding box center [706, 572] width 30 height 29
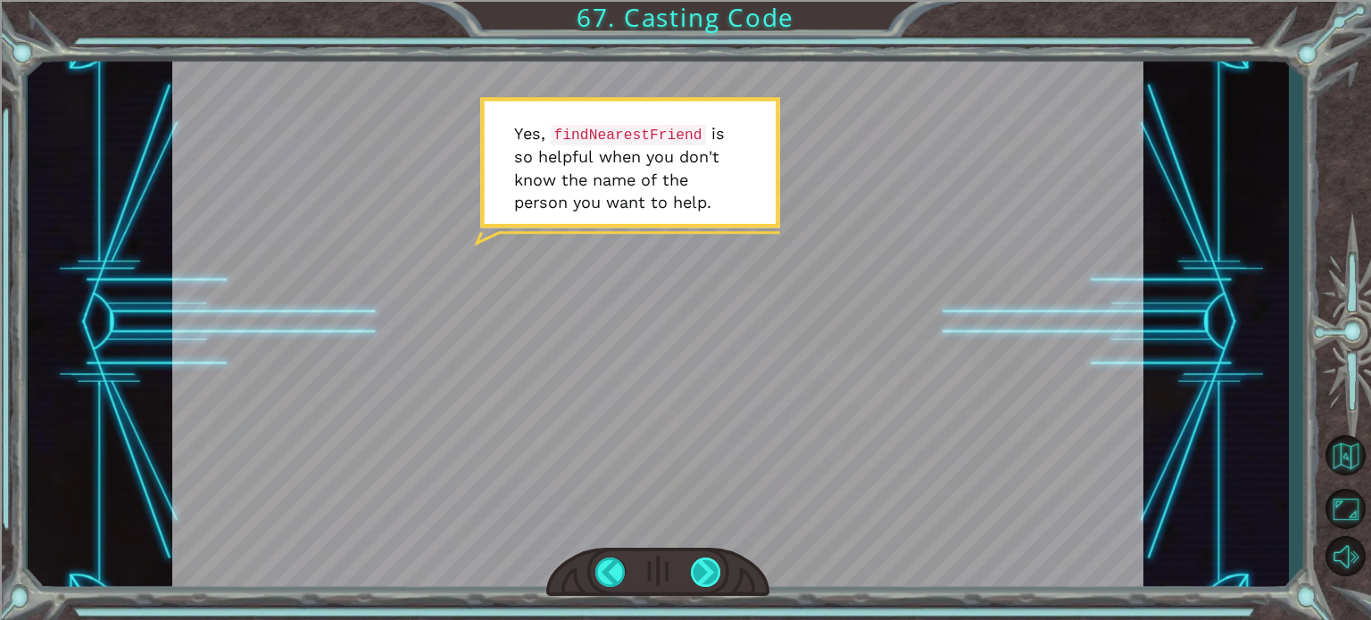
click at [717, 576] on div at bounding box center [706, 572] width 30 height 29
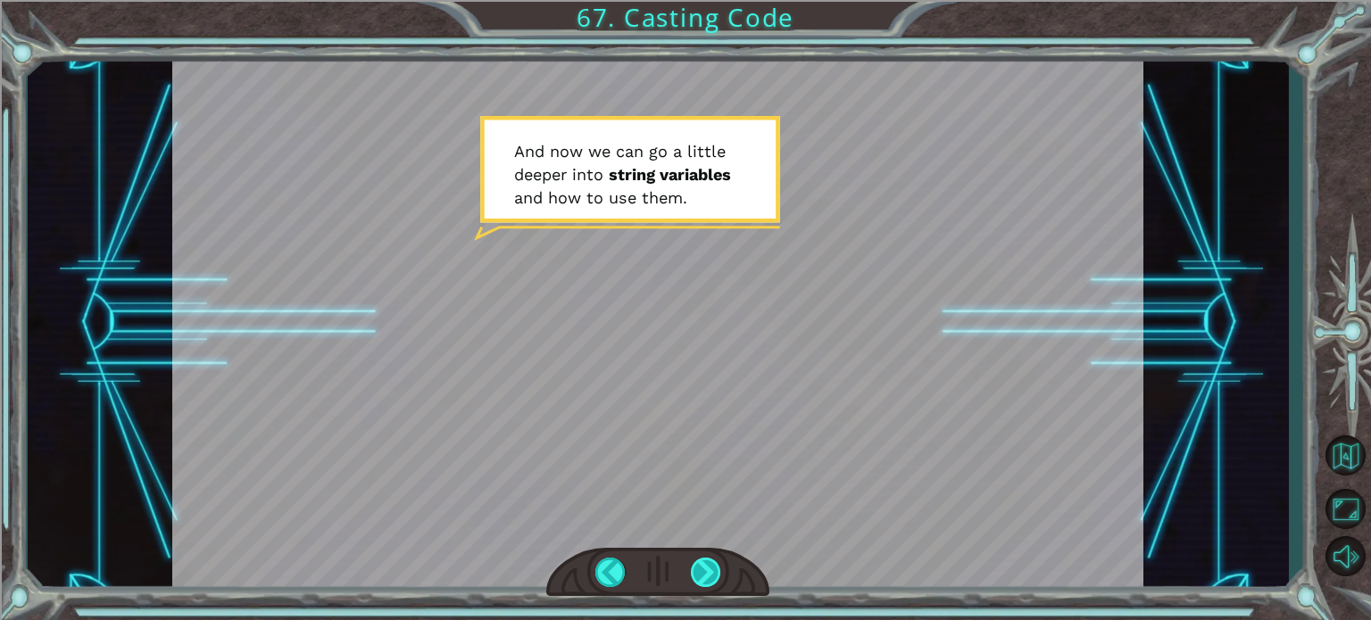
click at [695, 581] on div at bounding box center [706, 572] width 30 height 29
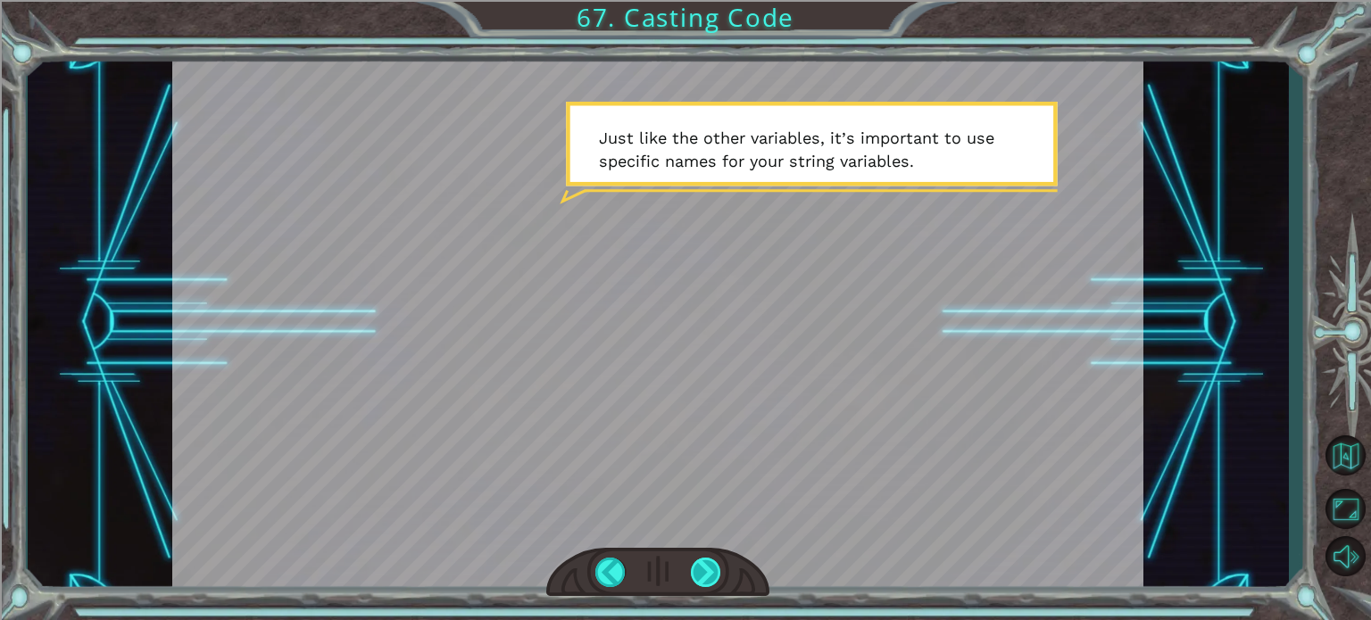
click at [699, 570] on div at bounding box center [706, 572] width 30 height 29
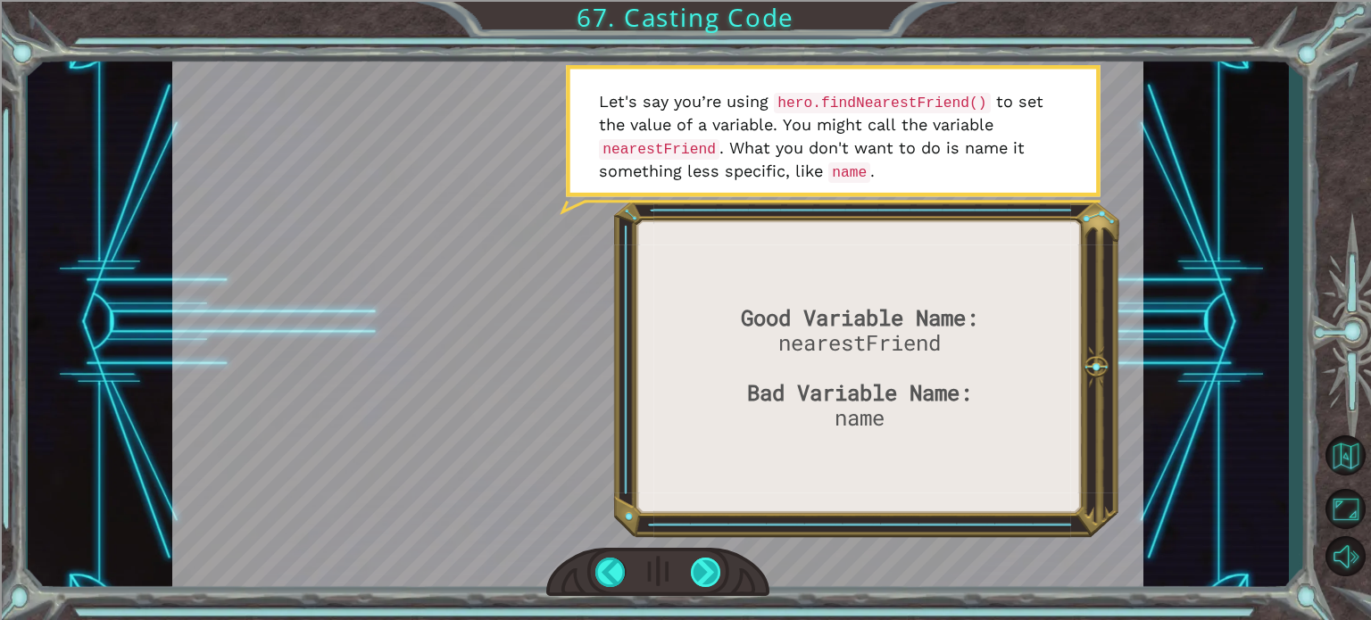
click at [712, 562] on div at bounding box center [706, 572] width 30 height 29
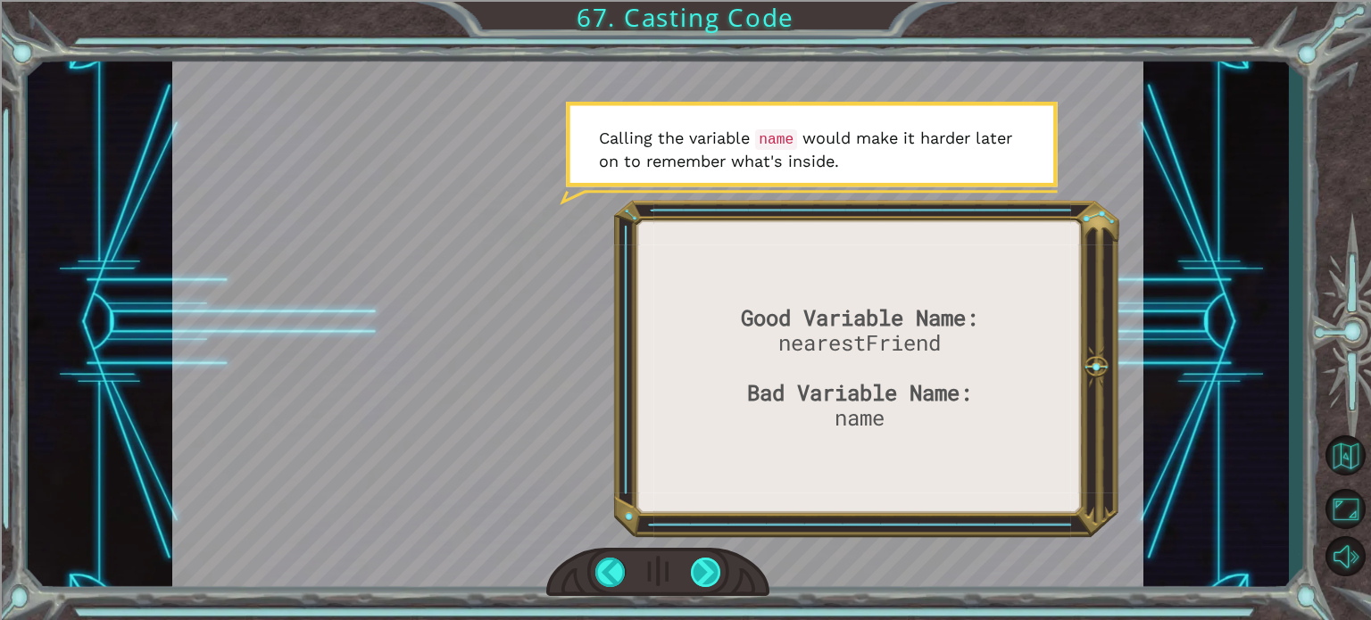
click at [707, 576] on div at bounding box center [706, 572] width 30 height 29
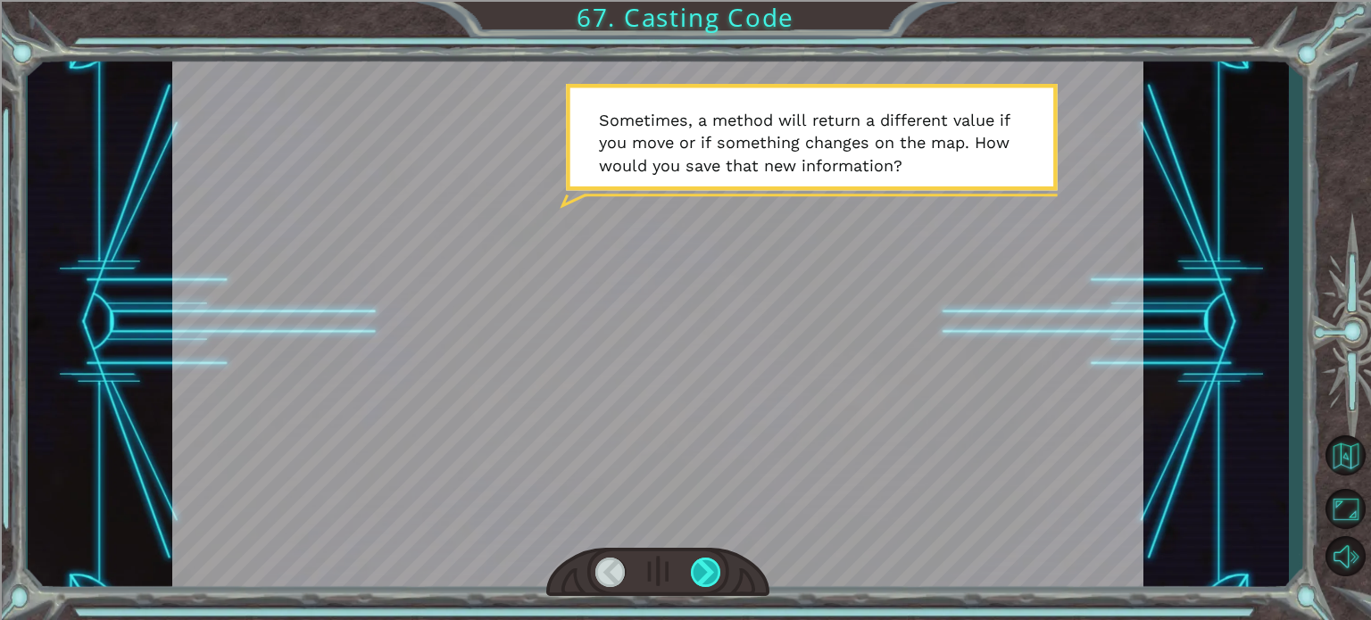
click at [703, 575] on div at bounding box center [706, 572] width 30 height 29
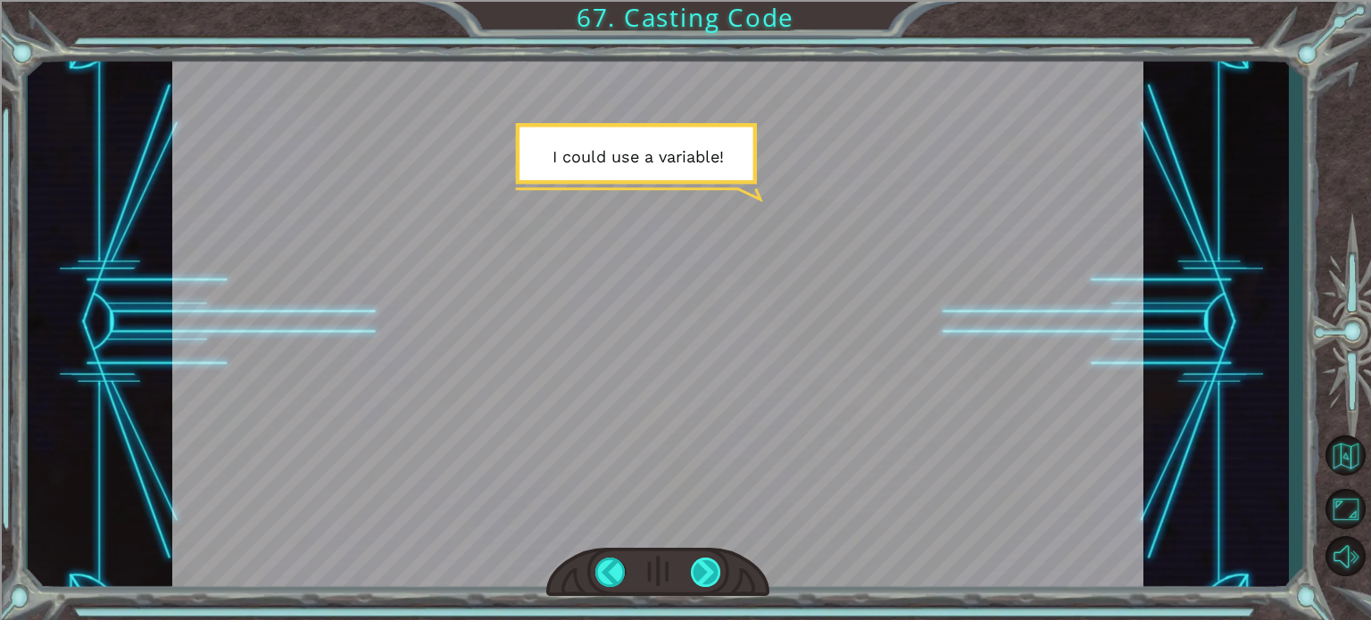
click at [703, 575] on div at bounding box center [706, 572] width 30 height 29
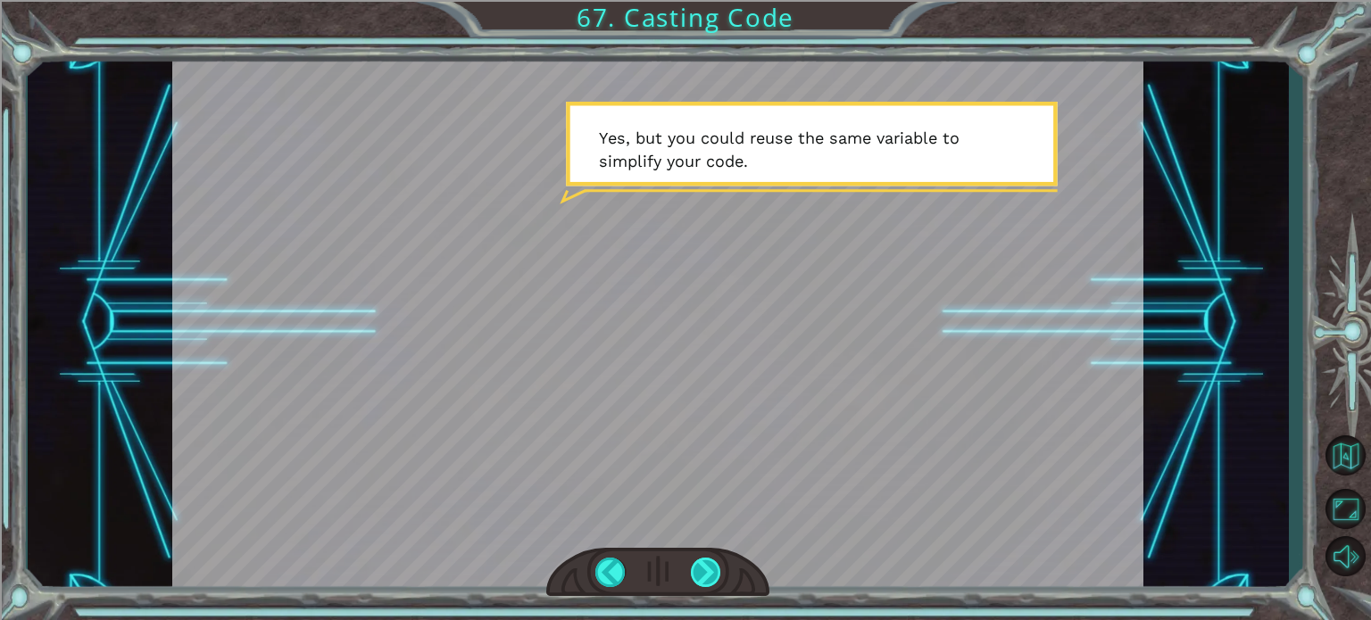
click at [701, 577] on div at bounding box center [706, 572] width 30 height 29
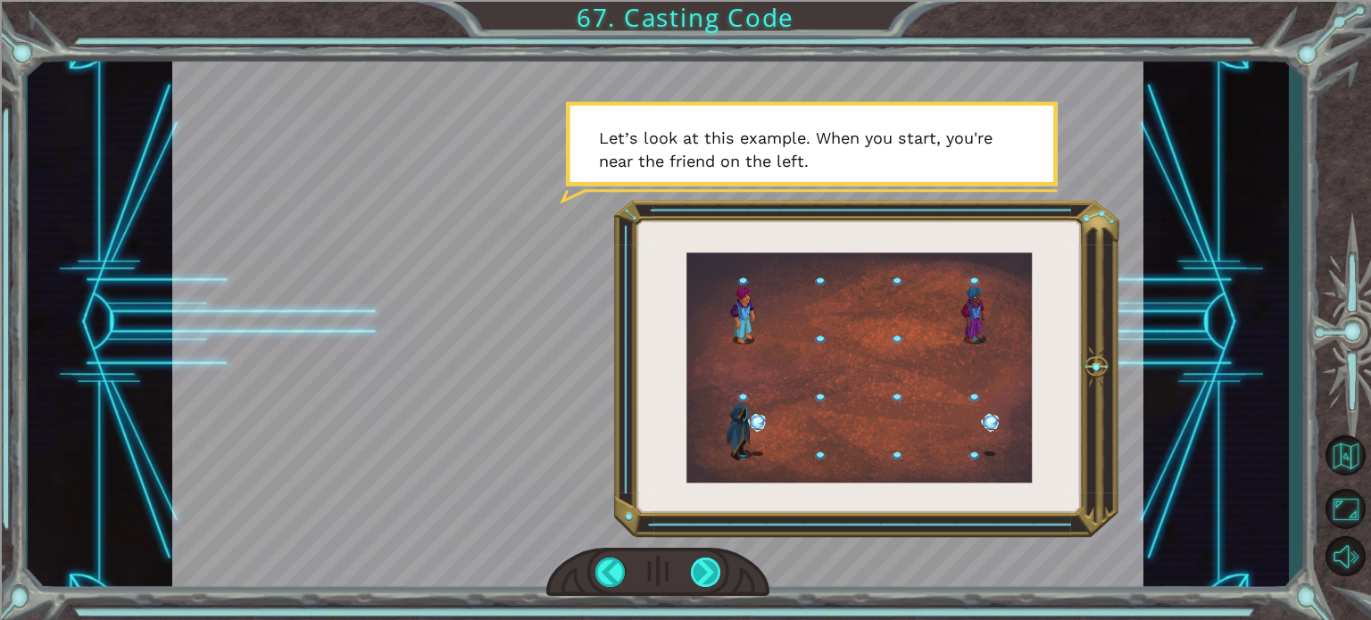
click at [693, 587] on div at bounding box center [706, 572] width 30 height 29
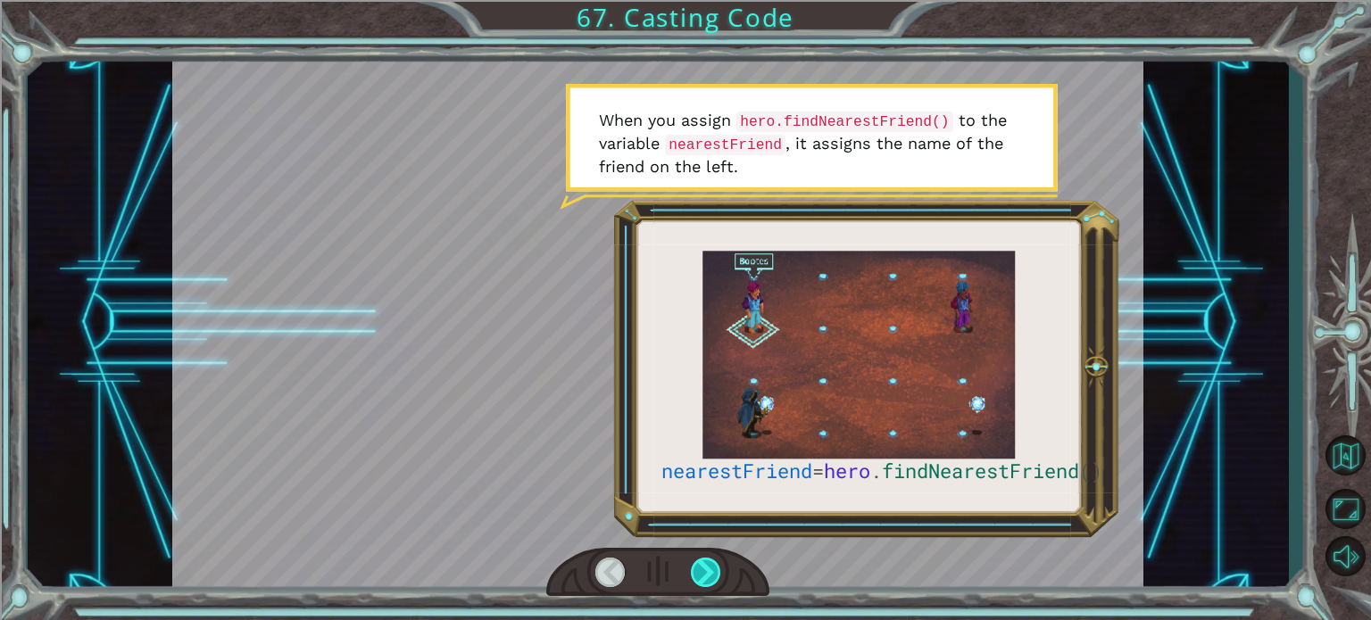
click at [703, 564] on div at bounding box center [706, 572] width 30 height 29
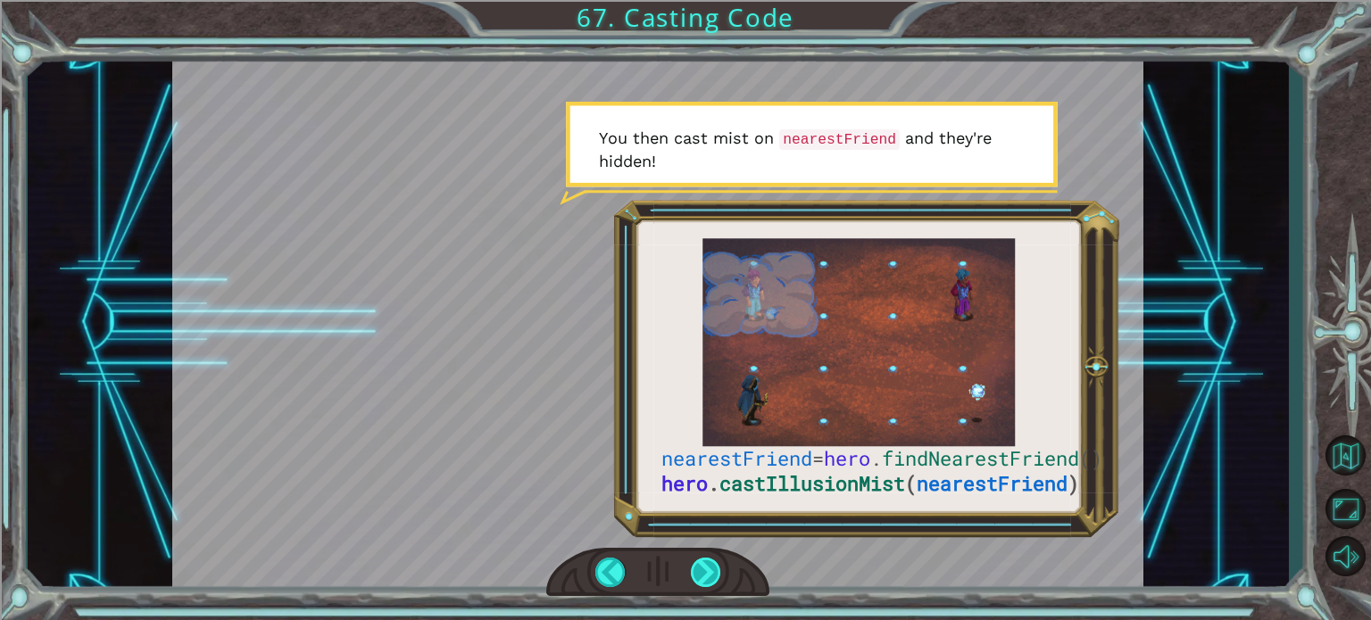
click at [692, 565] on div at bounding box center [706, 572] width 30 height 29
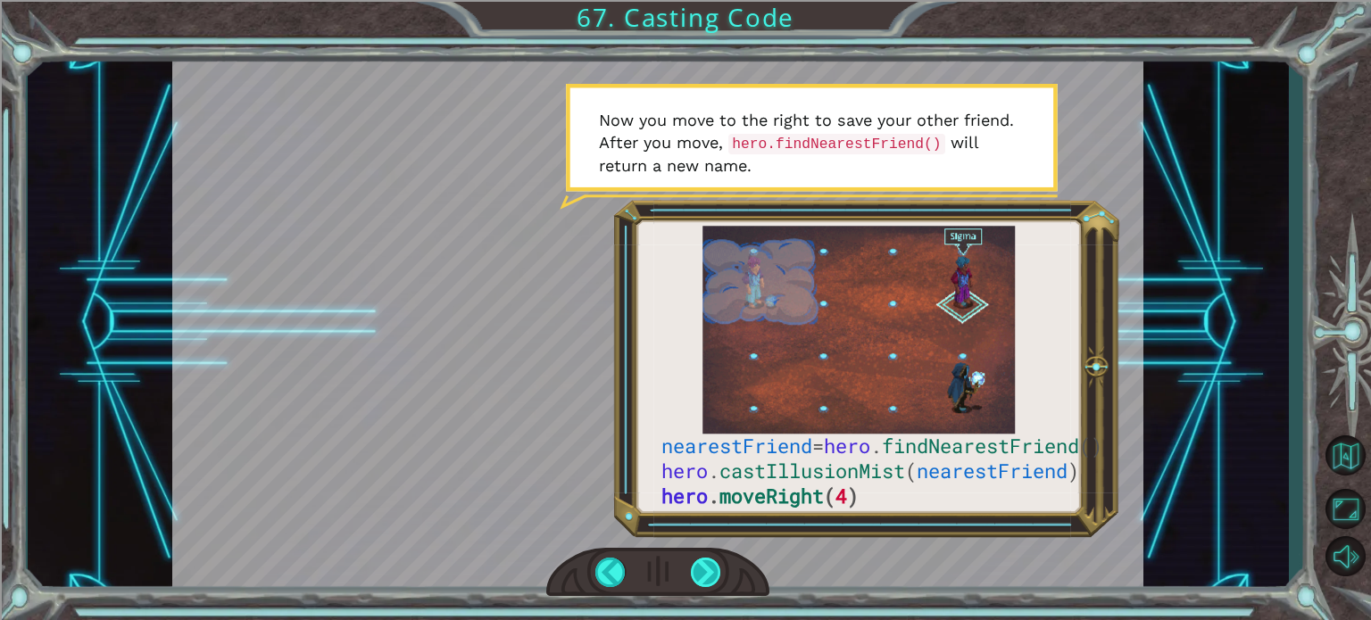
click at [701, 574] on div at bounding box center [706, 572] width 30 height 29
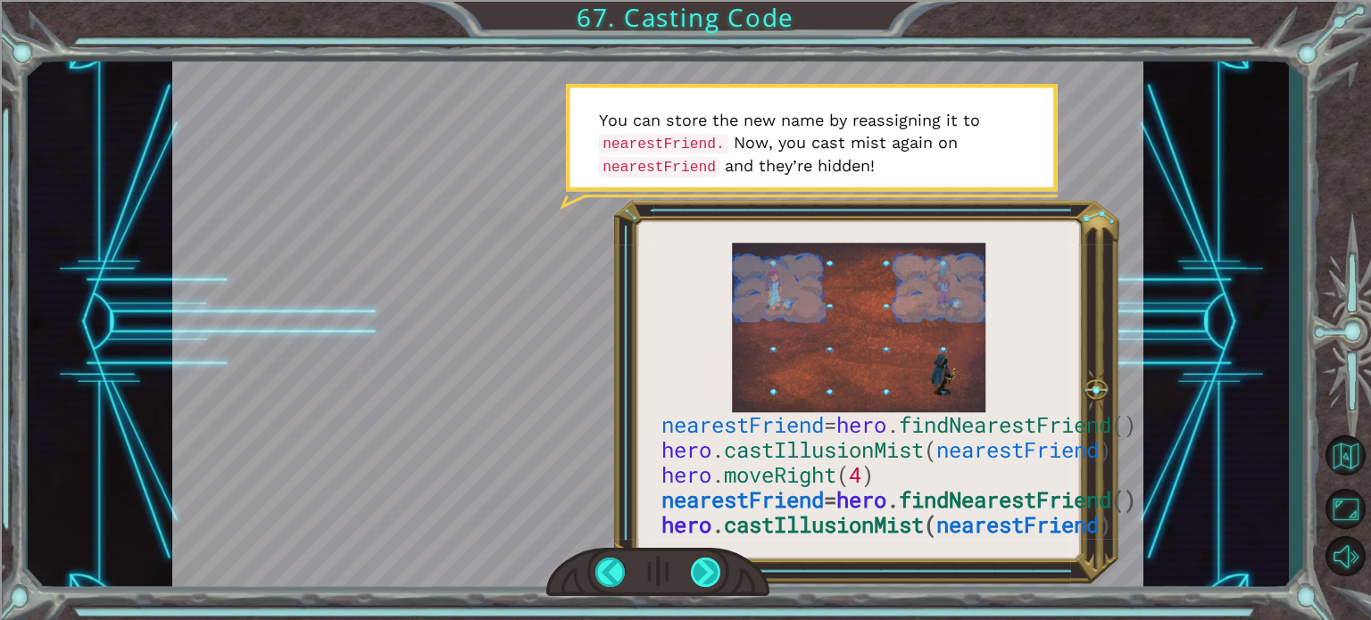
click at [701, 574] on div at bounding box center [706, 572] width 30 height 29
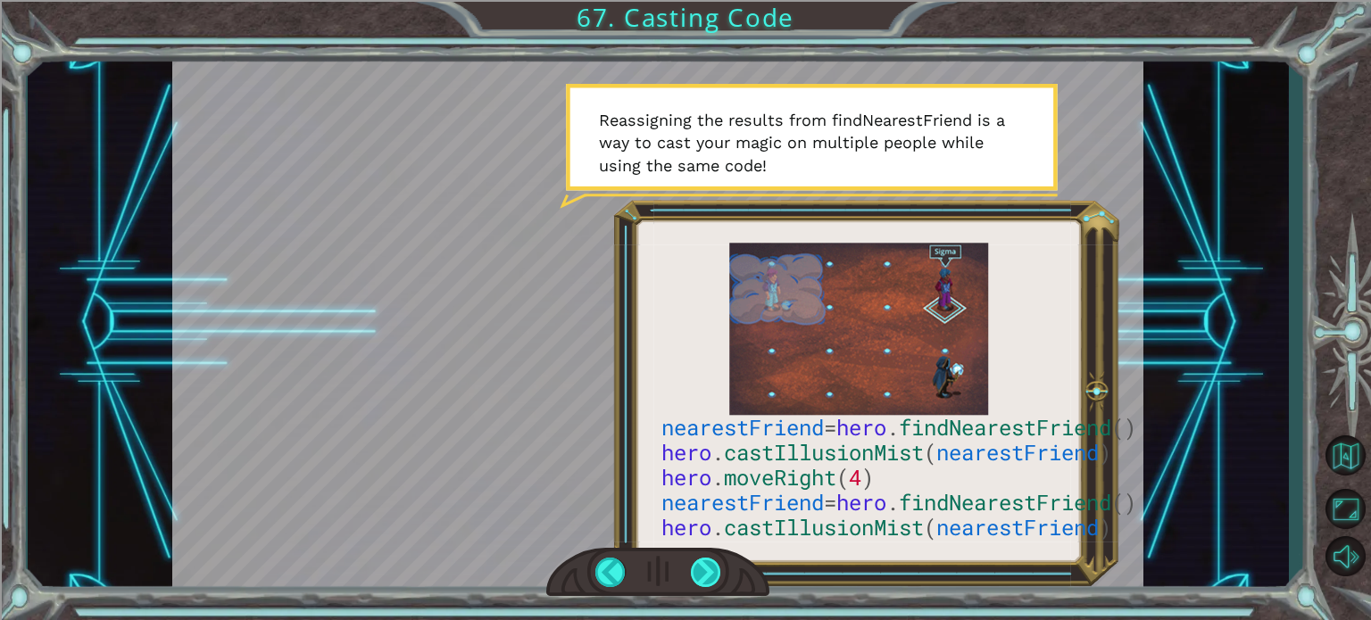
click at [695, 583] on div at bounding box center [706, 572] width 30 height 29
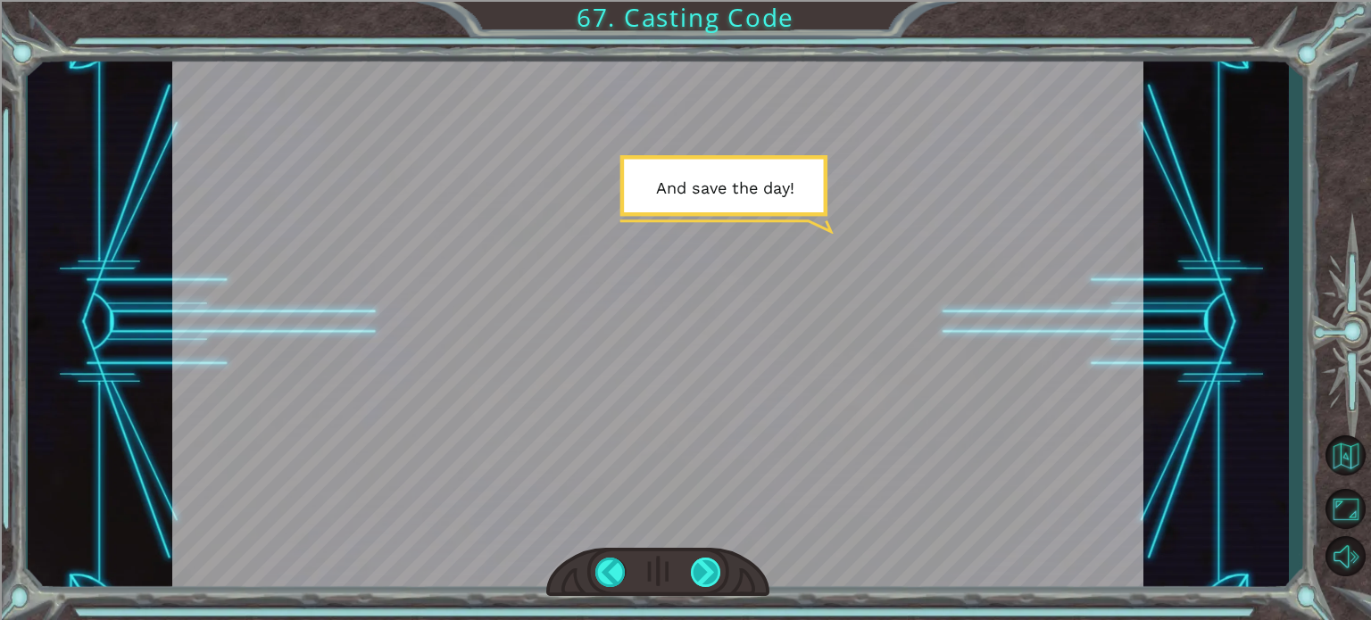
click at [695, 583] on div at bounding box center [706, 572] width 30 height 29
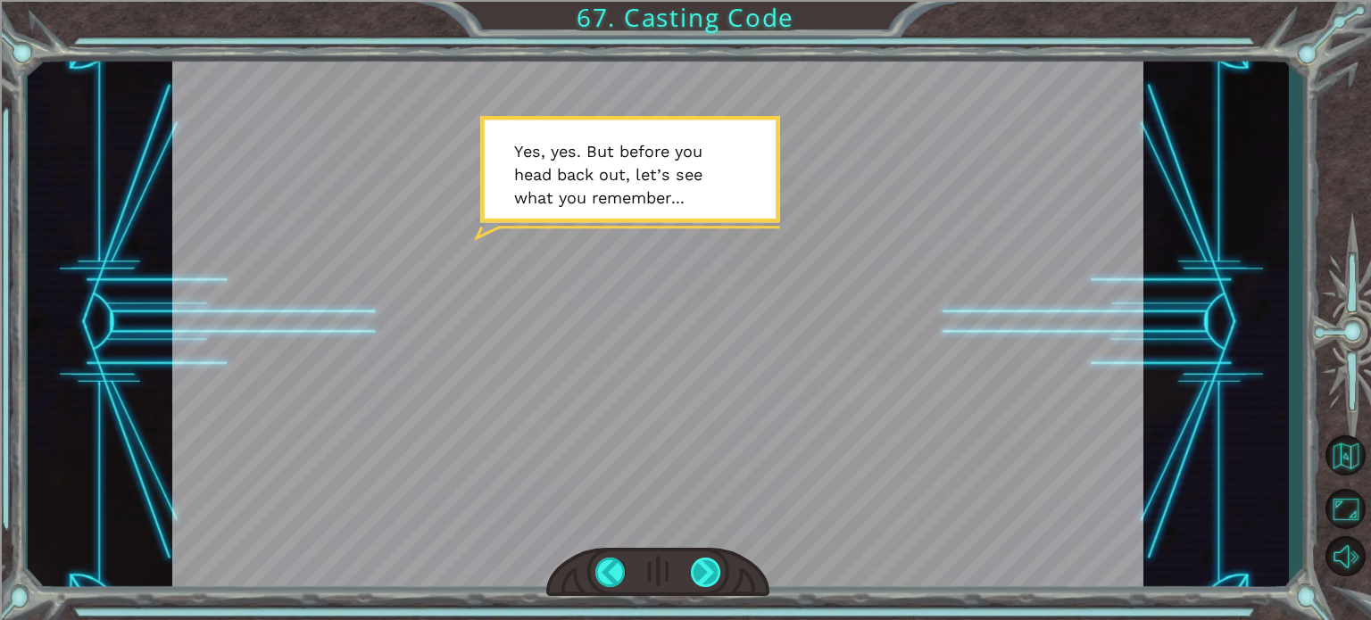
click at [703, 559] on div at bounding box center [706, 572] width 30 height 29
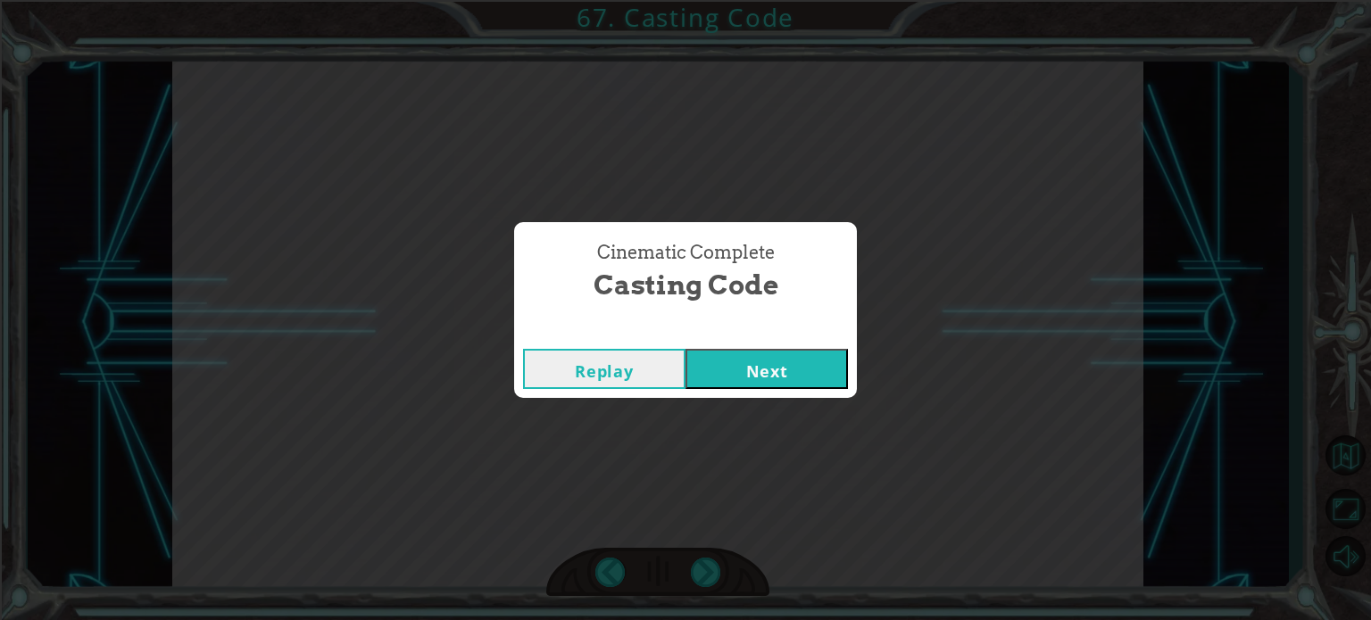
click at [739, 362] on button "Next" at bounding box center [766, 369] width 162 height 40
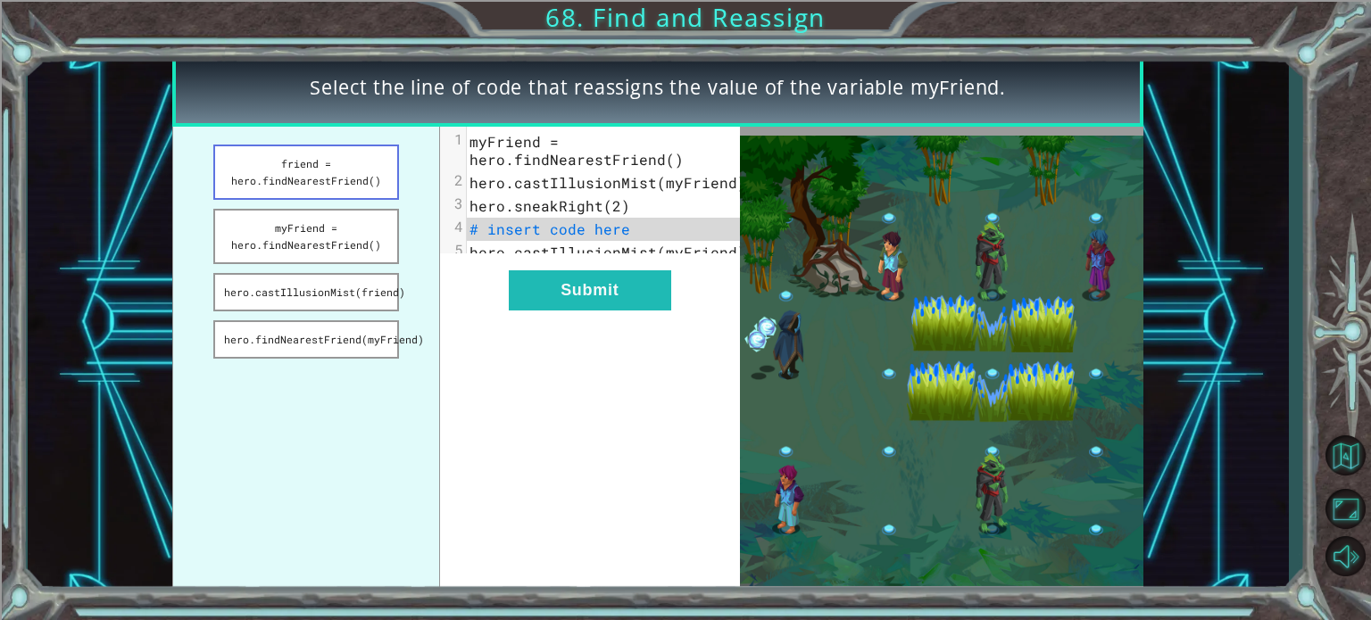
click at [336, 189] on button "friend = hero.findNearestFriend()" at bounding box center [306, 172] width 186 height 55
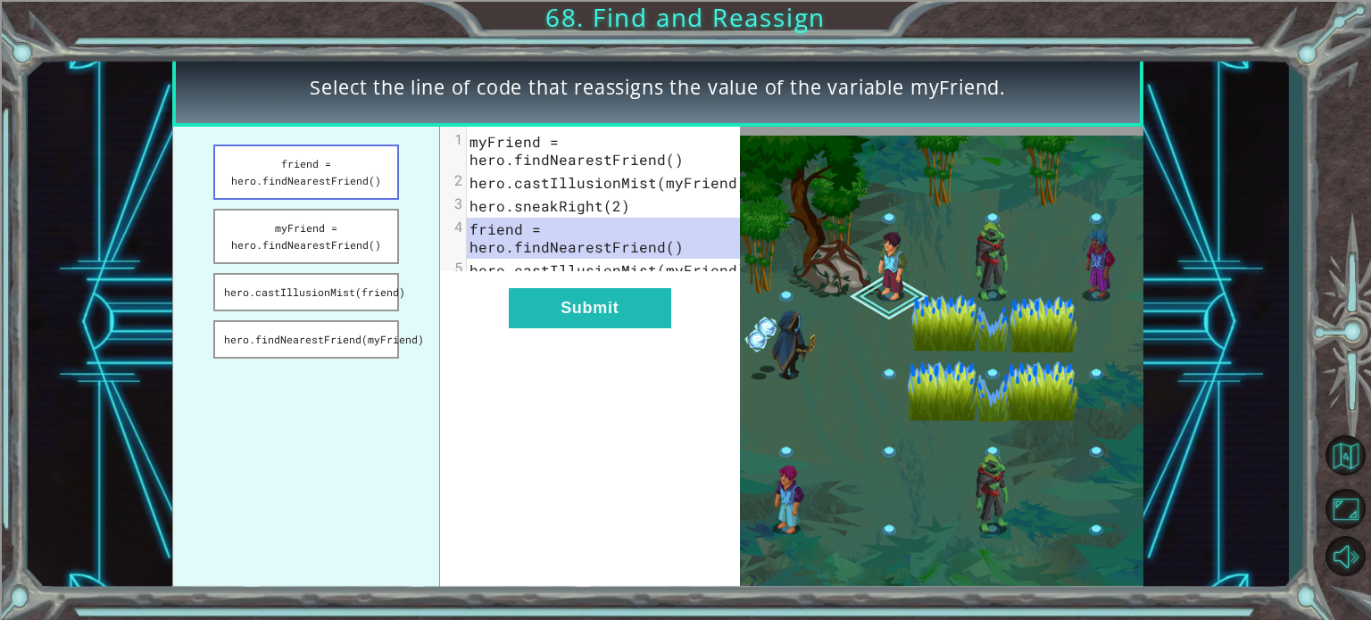
click at [391, 187] on button "friend = hero.findNearestFriend()" at bounding box center [306, 172] width 186 height 55
click at [368, 323] on button "hero.findNearestFriend(myFriend)" at bounding box center [306, 339] width 186 height 38
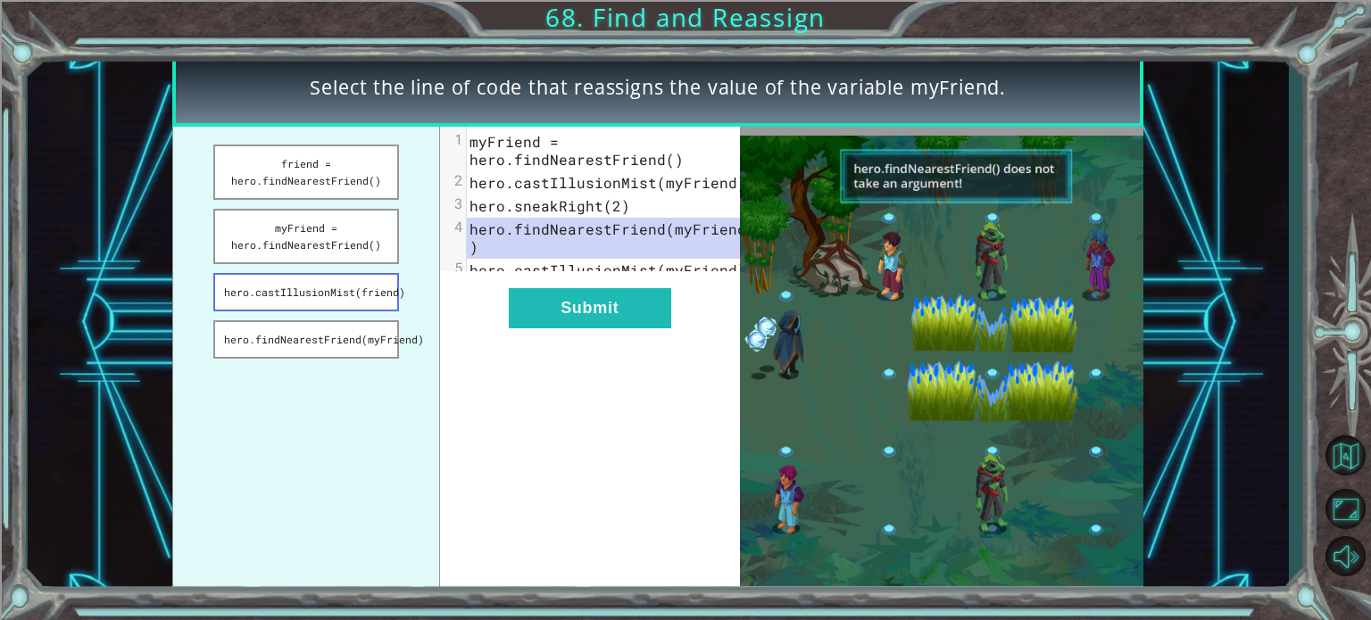
click at [369, 294] on button "hero.castIllusionMist(friend)" at bounding box center [306, 292] width 186 height 38
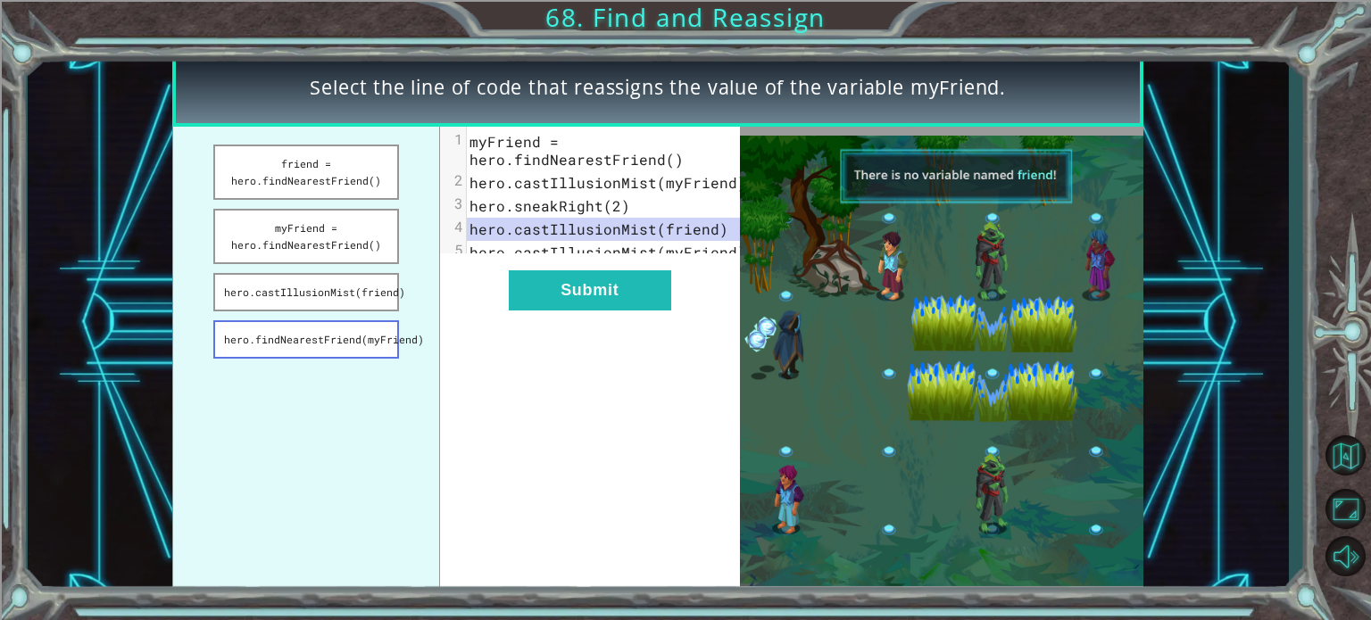
click at [375, 338] on button "hero.findNearestFriend(myFriend)" at bounding box center [306, 339] width 186 height 38
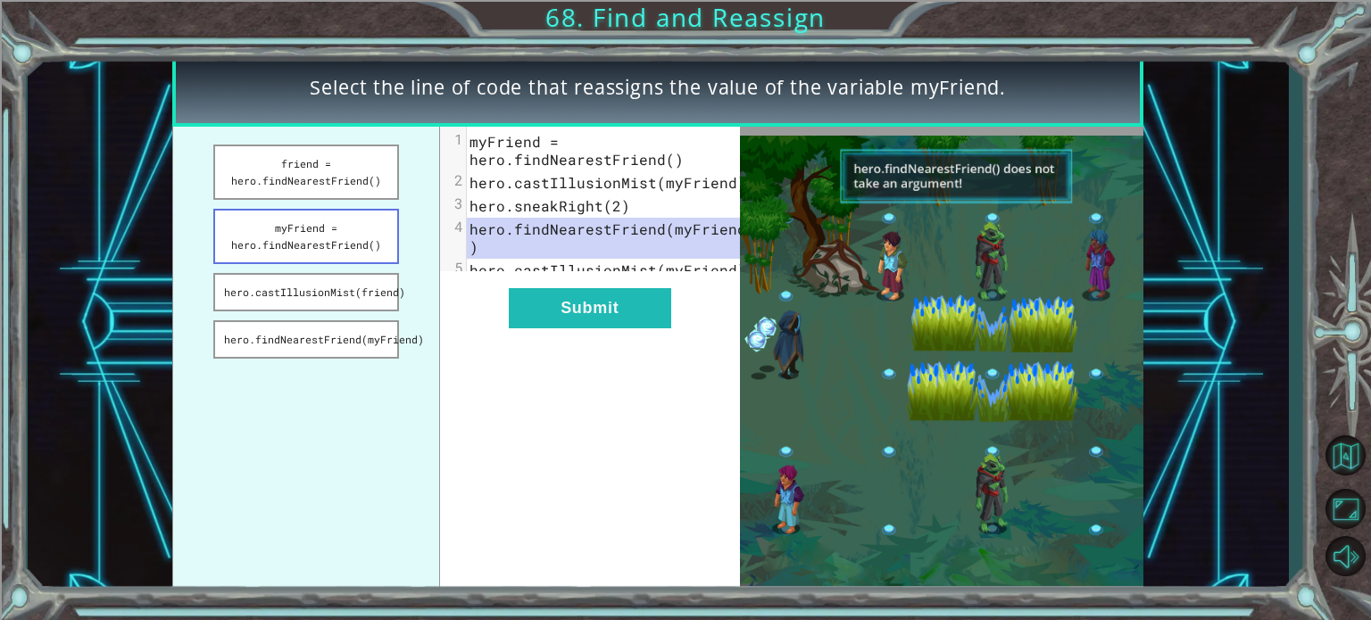
click at [381, 230] on button "myFriend = hero.findNearestFriend()" at bounding box center [306, 236] width 186 height 55
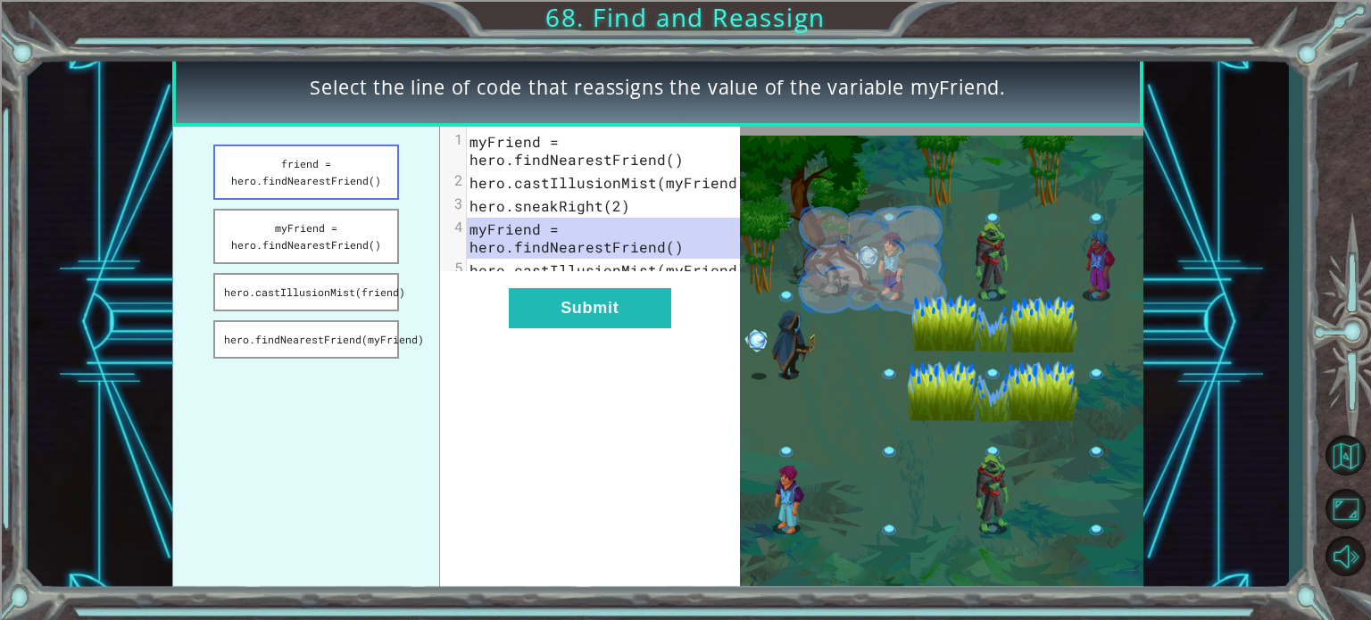
click at [371, 170] on button "friend = hero.findNearestFriend()" at bounding box center [306, 172] width 186 height 55
click at [621, 328] on button "Submit" at bounding box center [590, 308] width 162 height 40
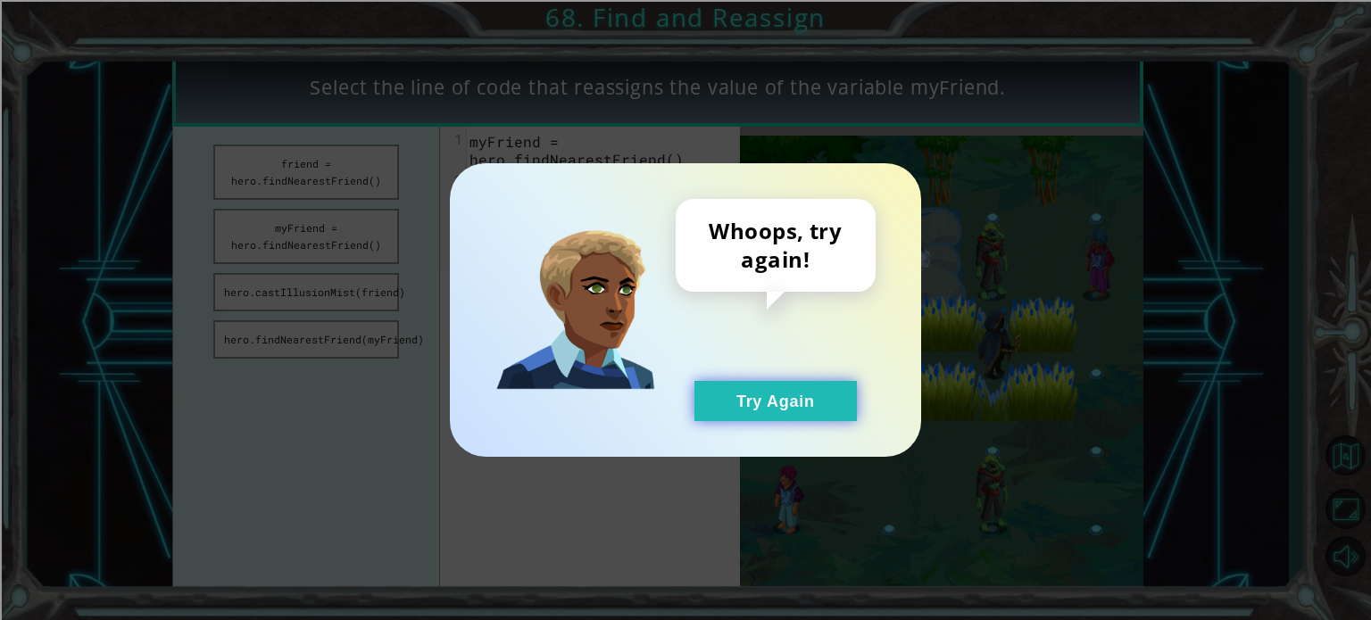
click at [741, 391] on button "Try Again" at bounding box center [775, 401] width 162 height 40
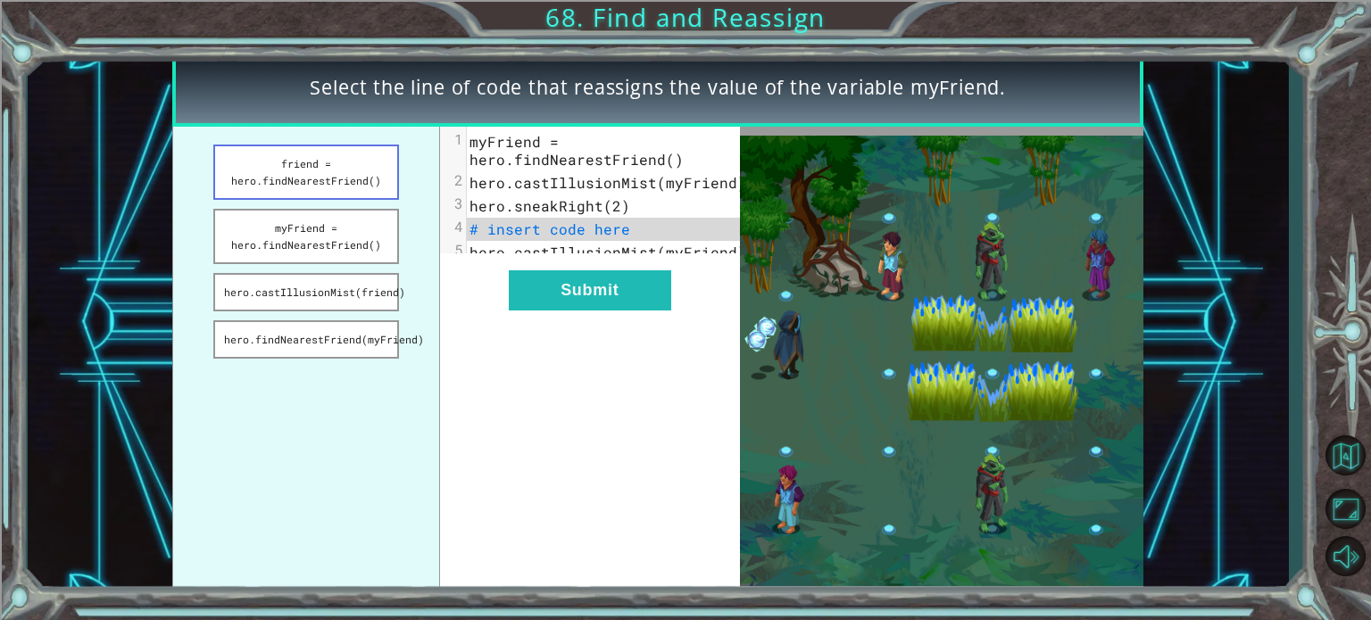
click at [351, 158] on button "friend = hero.findNearestFriend()" at bounding box center [306, 172] width 186 height 55
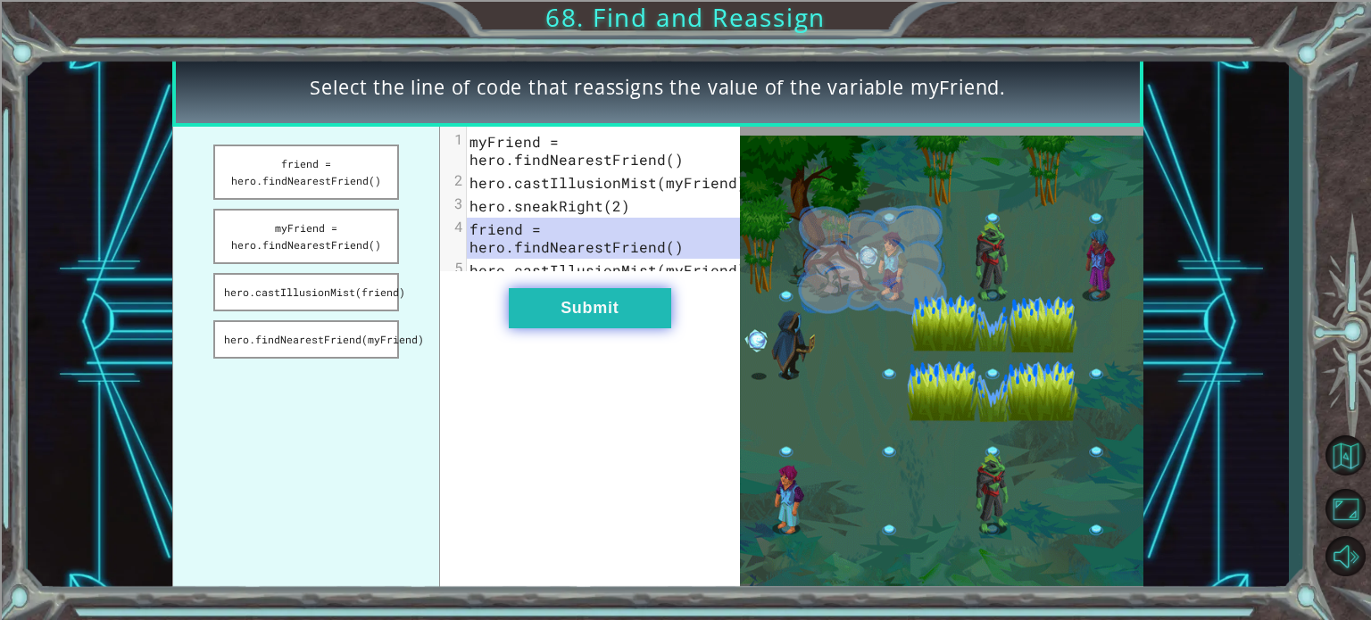
click at [570, 320] on button "Submit" at bounding box center [590, 308] width 162 height 40
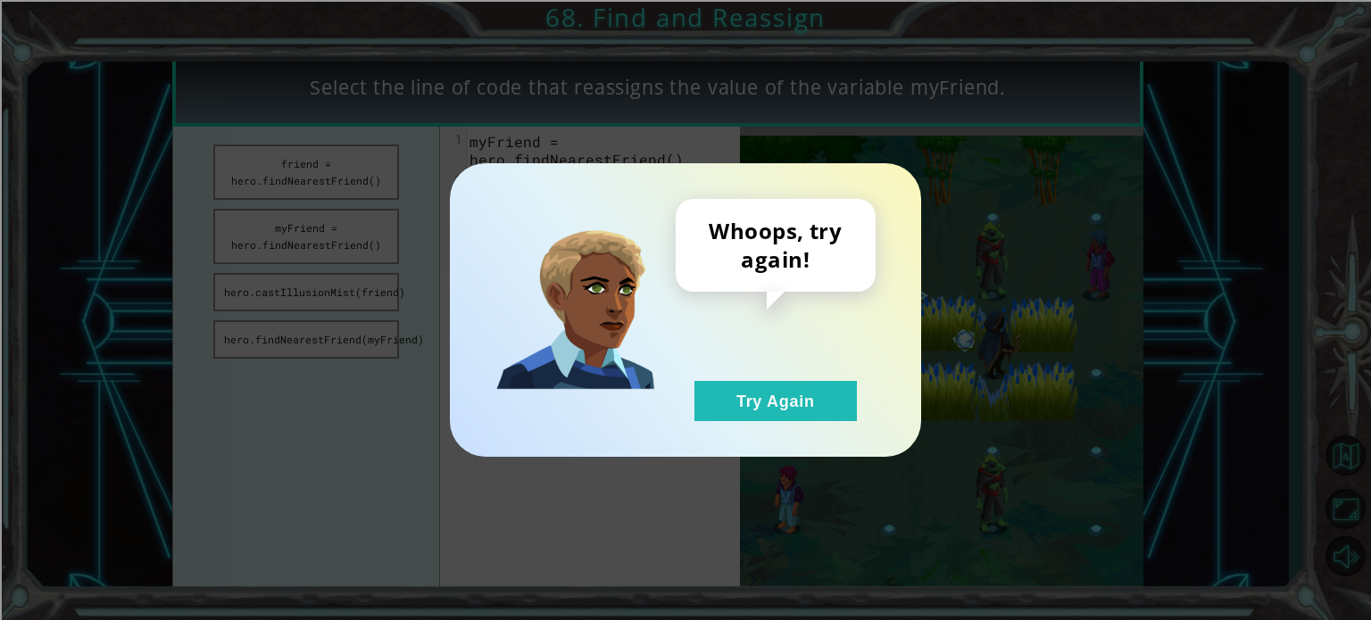
drag, startPoint x: 766, startPoint y: 395, endPoint x: 525, endPoint y: 361, distance: 243.3
click at [764, 395] on button "Try Again" at bounding box center [775, 401] width 162 height 40
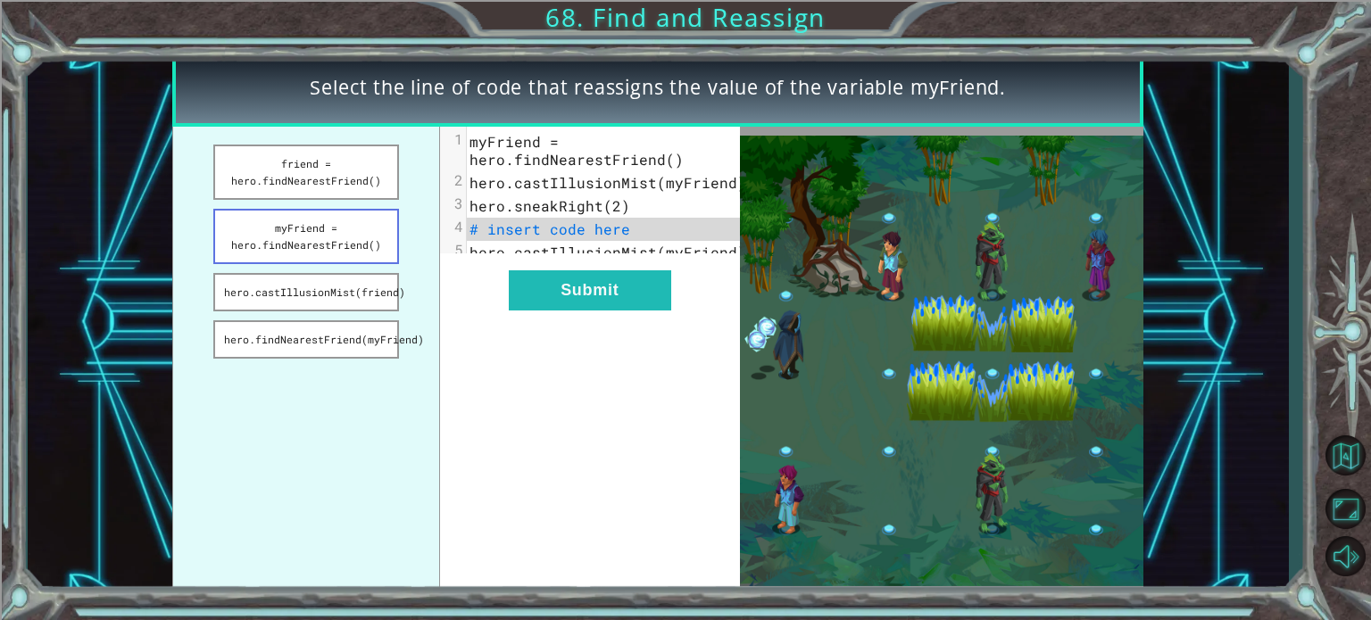
click at [341, 248] on button "myFriend = hero.findNearestFriend()" at bounding box center [306, 236] width 186 height 55
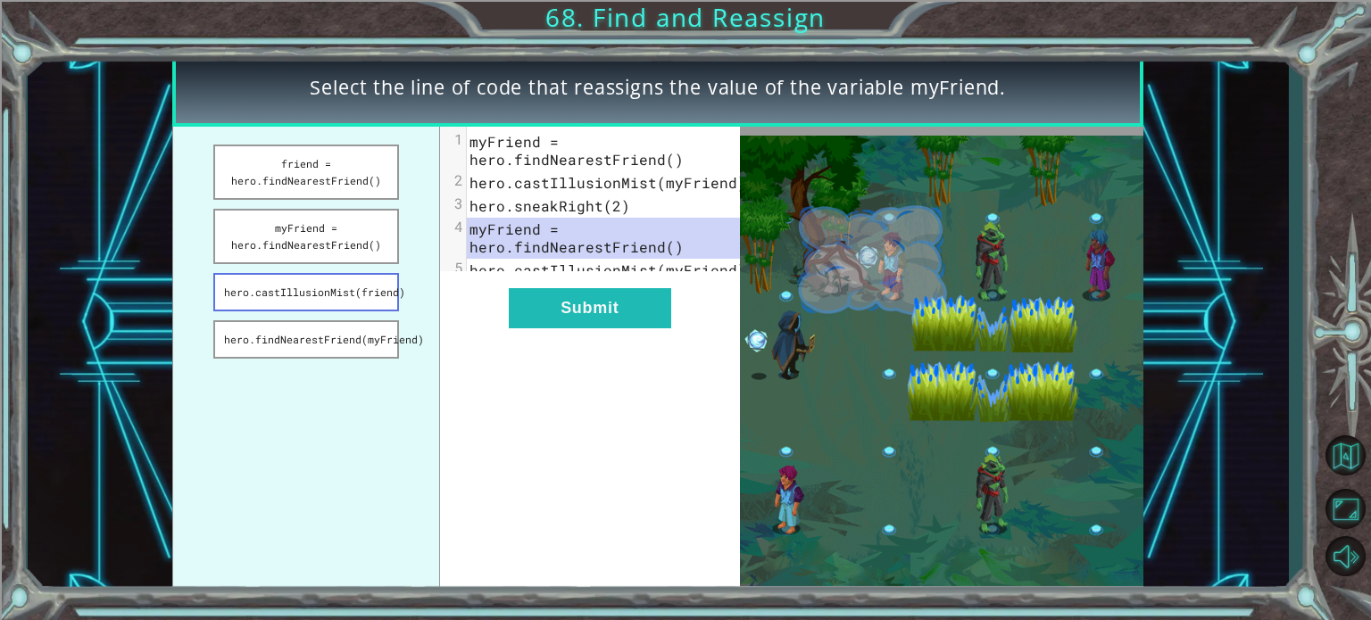
click at [349, 306] on button "hero.castIllusionMist(friend)" at bounding box center [306, 292] width 186 height 38
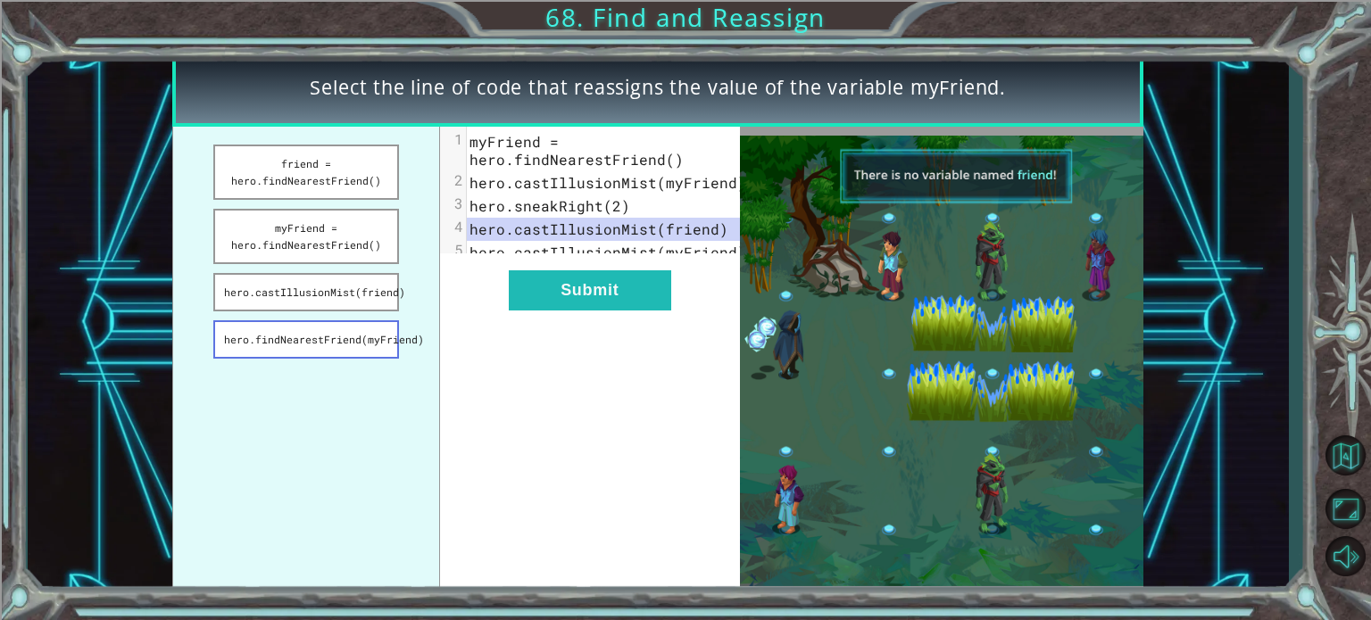
click at [350, 346] on button "hero.findNearestFriend(myFriend)" at bounding box center [306, 339] width 186 height 38
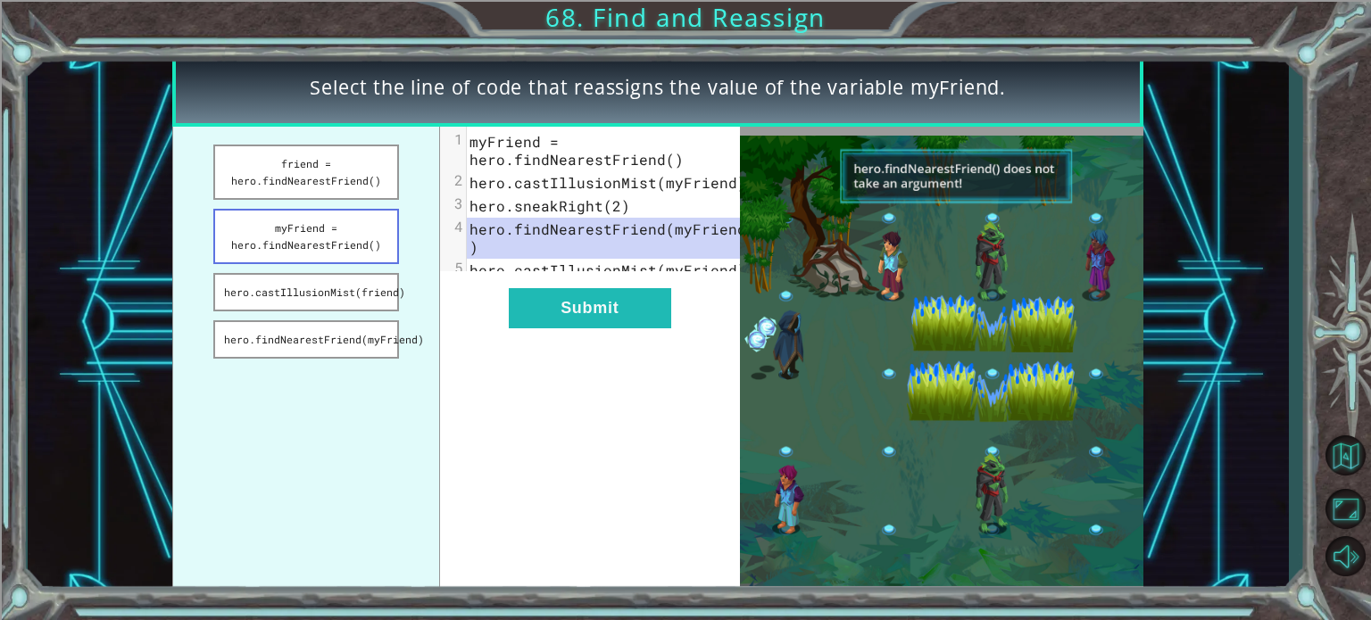
click at [359, 253] on button "myFriend = hero.findNearestFriend()" at bounding box center [306, 236] width 186 height 55
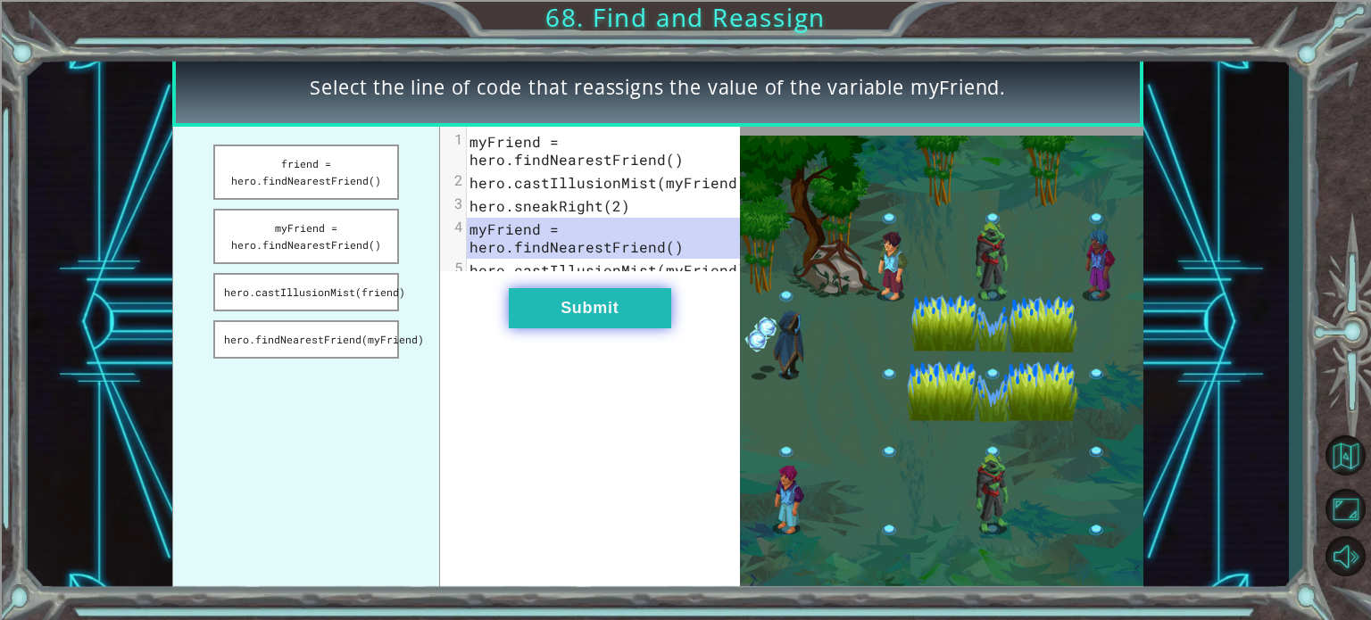
click at [596, 328] on button "Submit" at bounding box center [590, 308] width 162 height 40
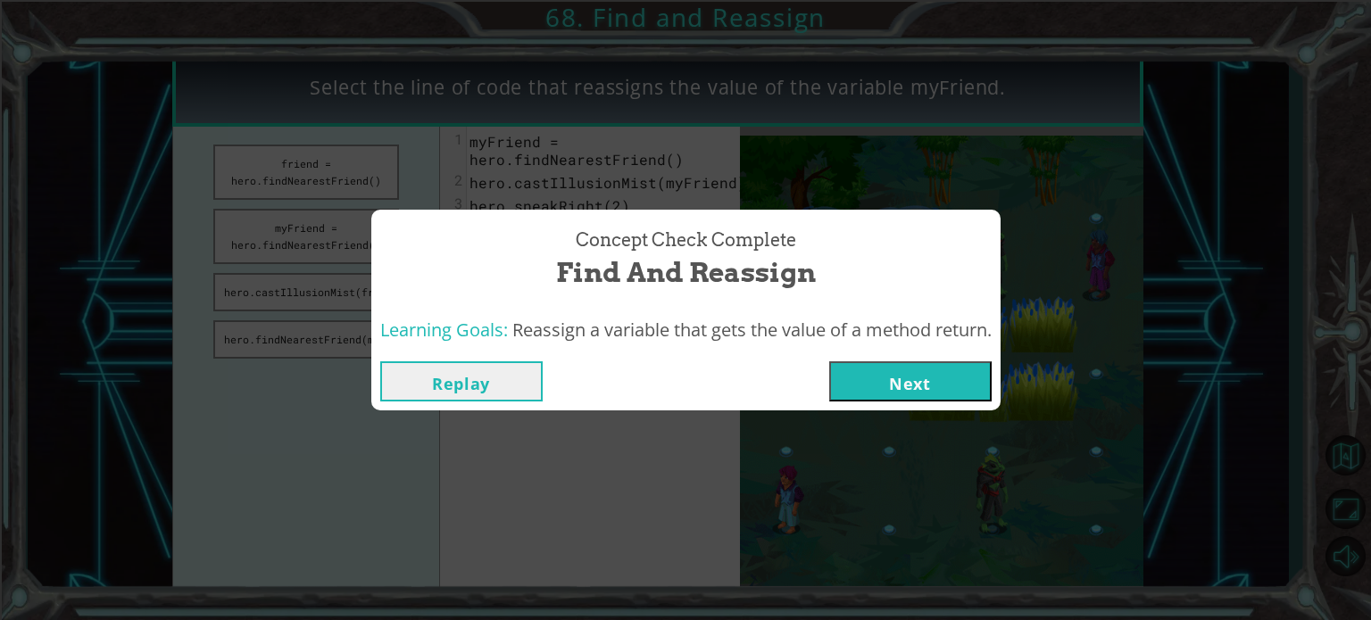
click at [972, 366] on button "Next" at bounding box center [910, 381] width 162 height 40
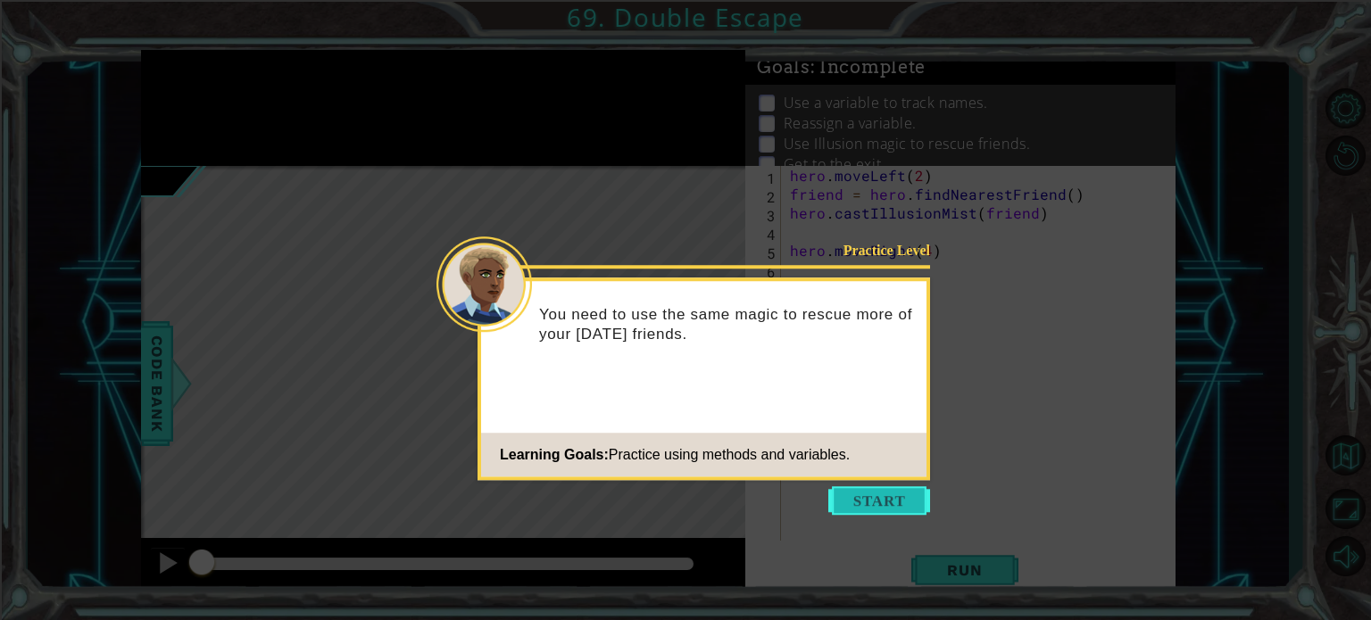
click at [878, 510] on button "Start" at bounding box center [879, 500] width 102 height 29
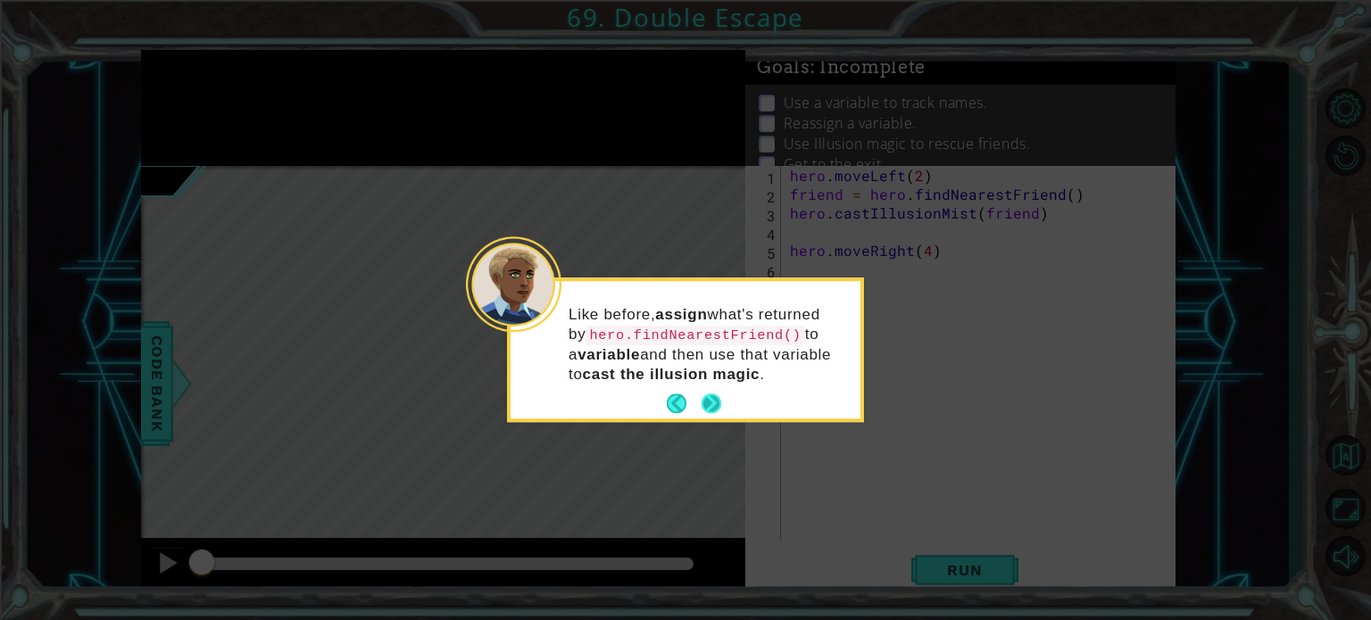
click at [709, 402] on button "Next" at bounding box center [711, 404] width 20 height 20
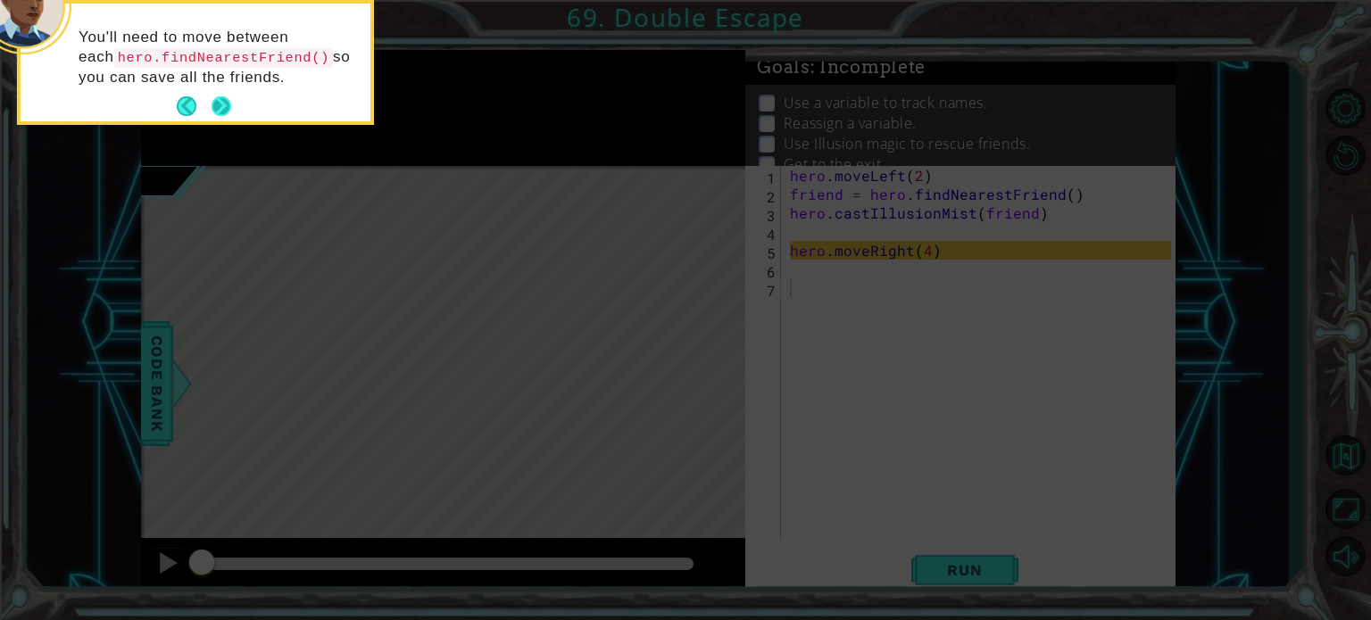
click at [217, 96] on button "Next" at bounding box center [221, 106] width 20 height 20
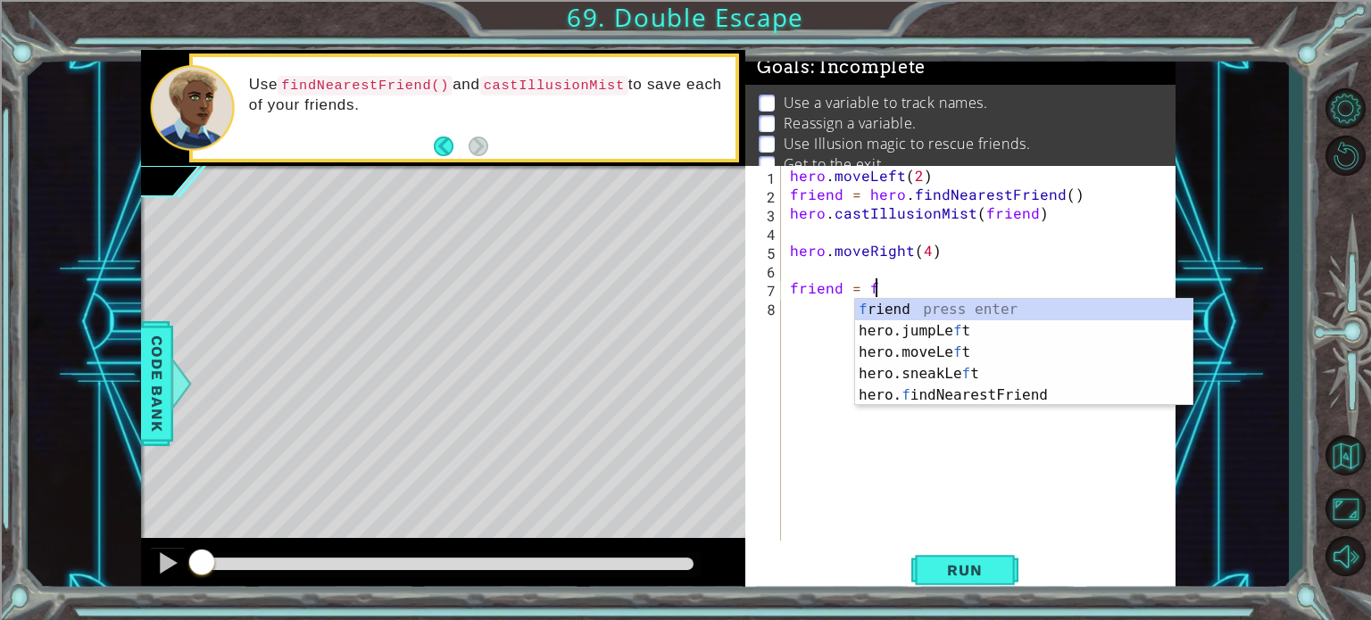
scroll to position [0, 4]
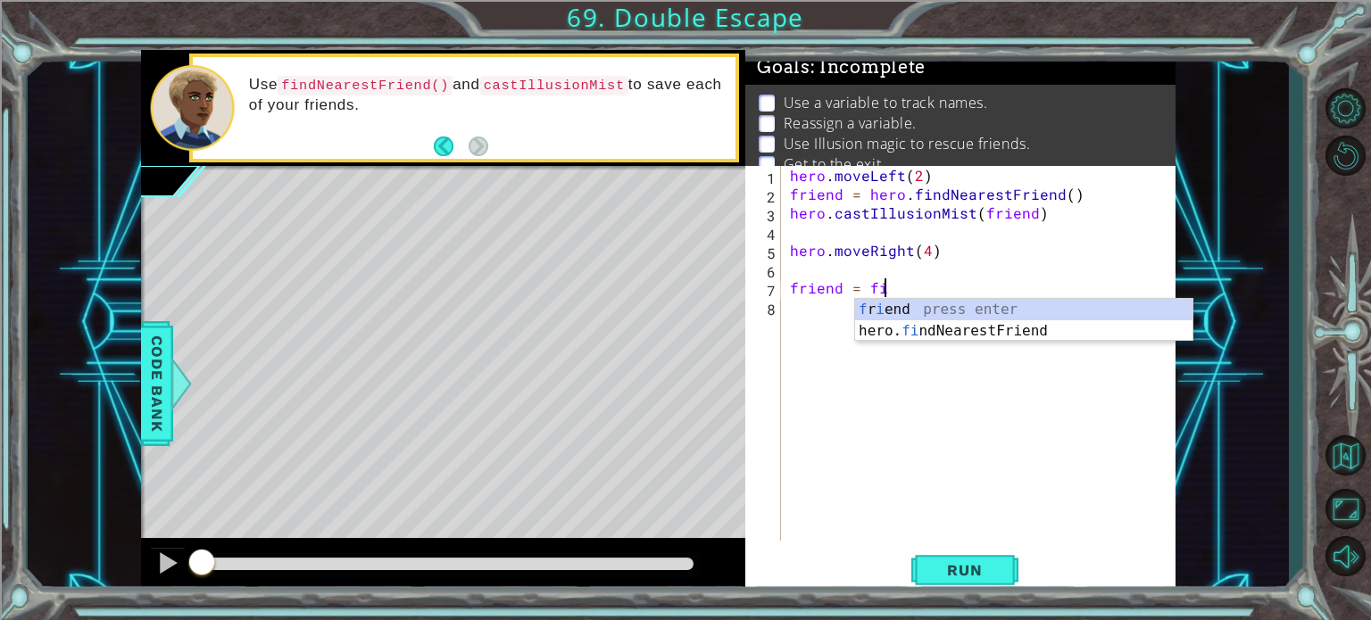
type textarea "friend = fin"
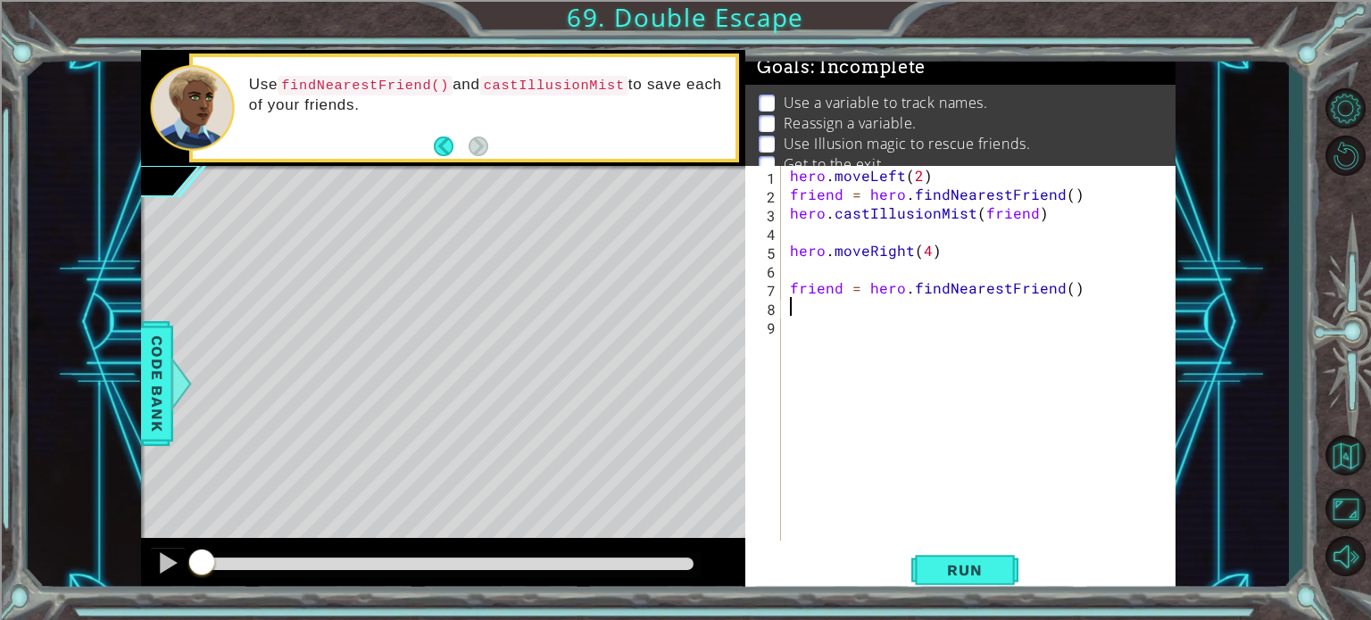
scroll to position [0, 0]
click at [789, 286] on div "hero . moveLeft ( 2 ) friend = hero . findNearestFriend ( ) hero . castIllusion…" at bounding box center [983, 372] width 394 height 412
type textarea "friend = hero.findNearestFriend()"
click at [907, 295] on div "hero . moveLeft ( 2 ) friend = hero . findNearestFriend ( ) hero . castIllusion…" at bounding box center [983, 372] width 394 height 412
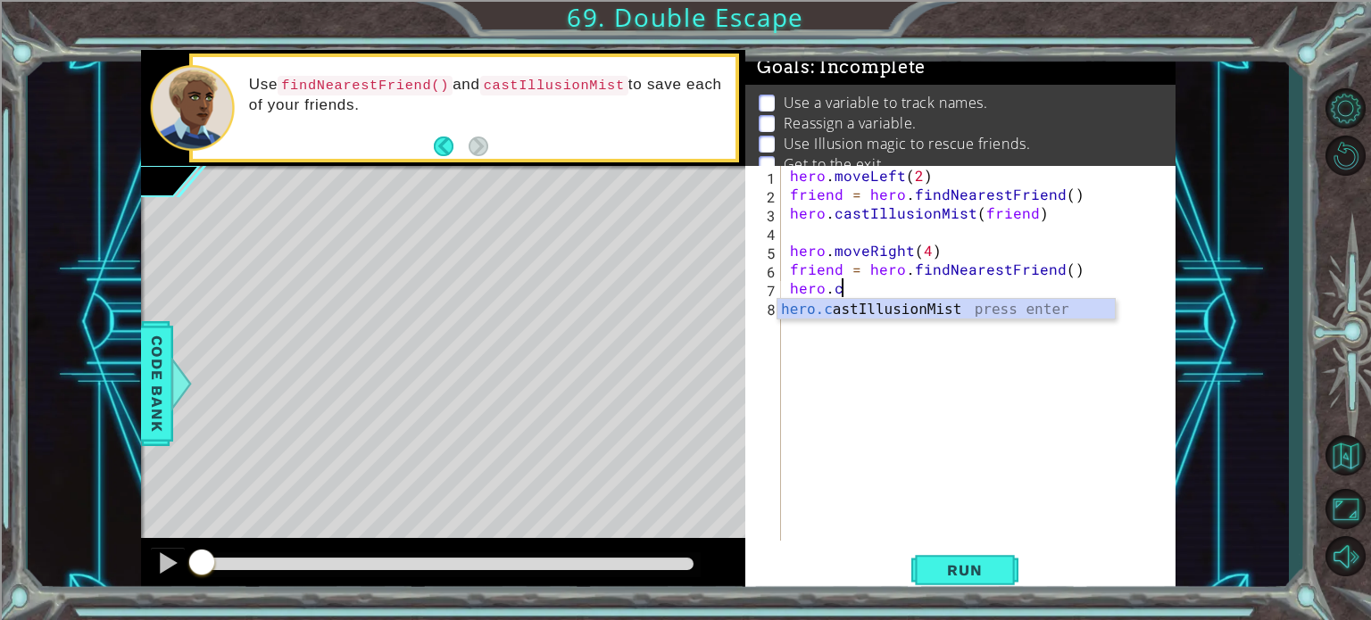
scroll to position [0, 3]
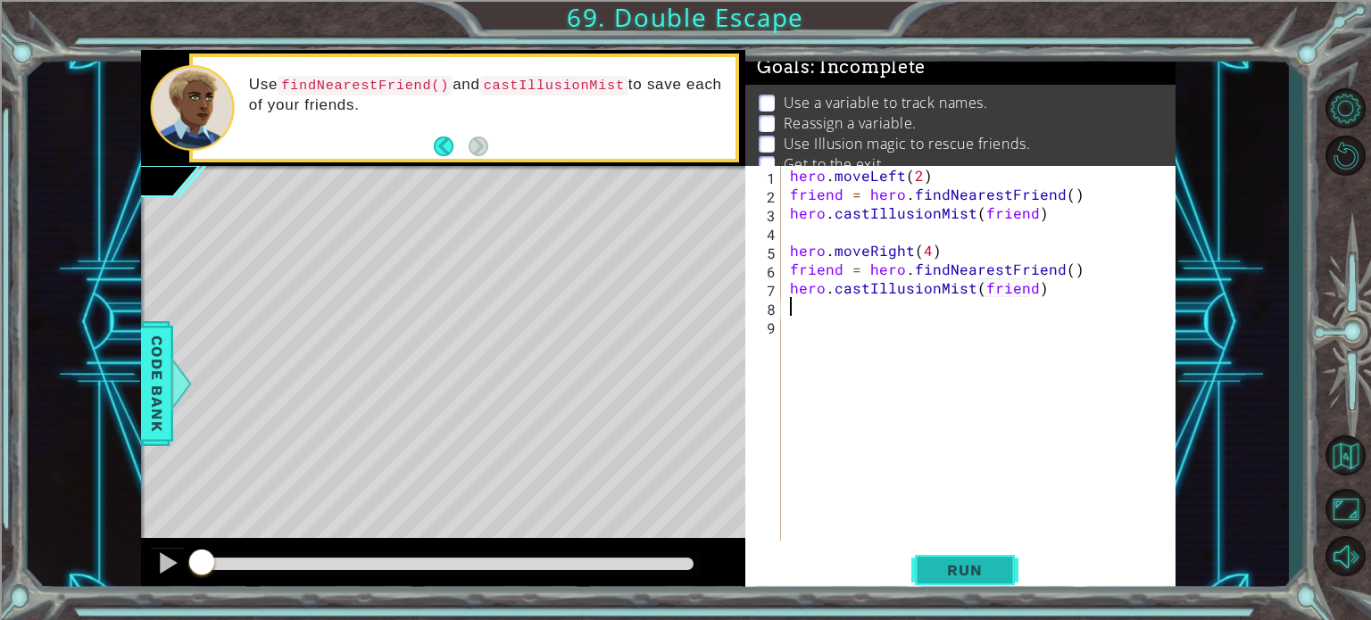
type textarea "hero.castIllusionMist(friend)"
click at [982, 588] on button "Run" at bounding box center [964, 570] width 107 height 43
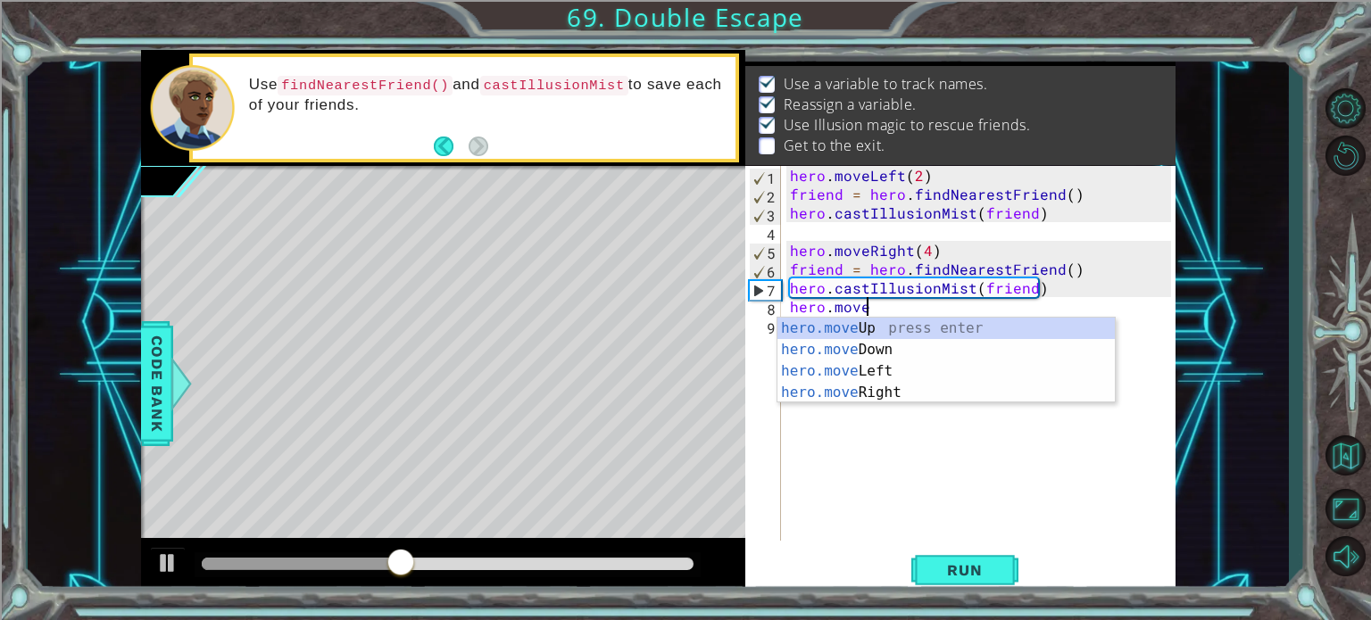
scroll to position [0, 4]
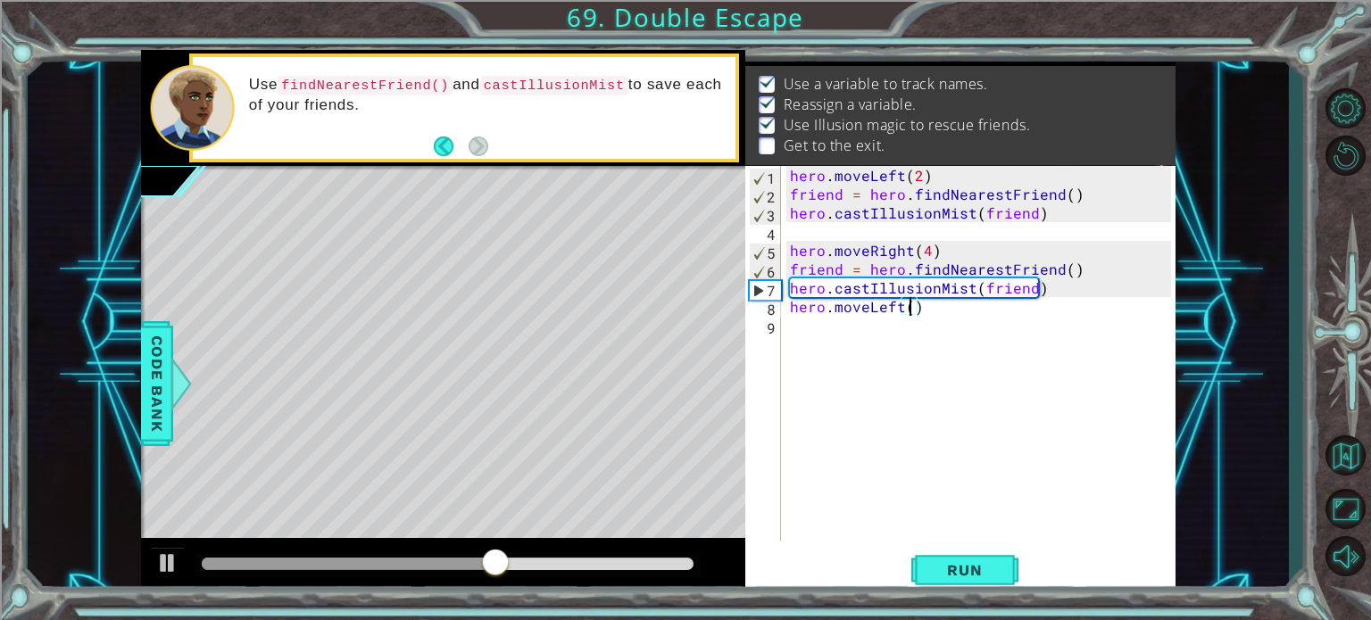
type textarea "hero.moveLeft(2)"
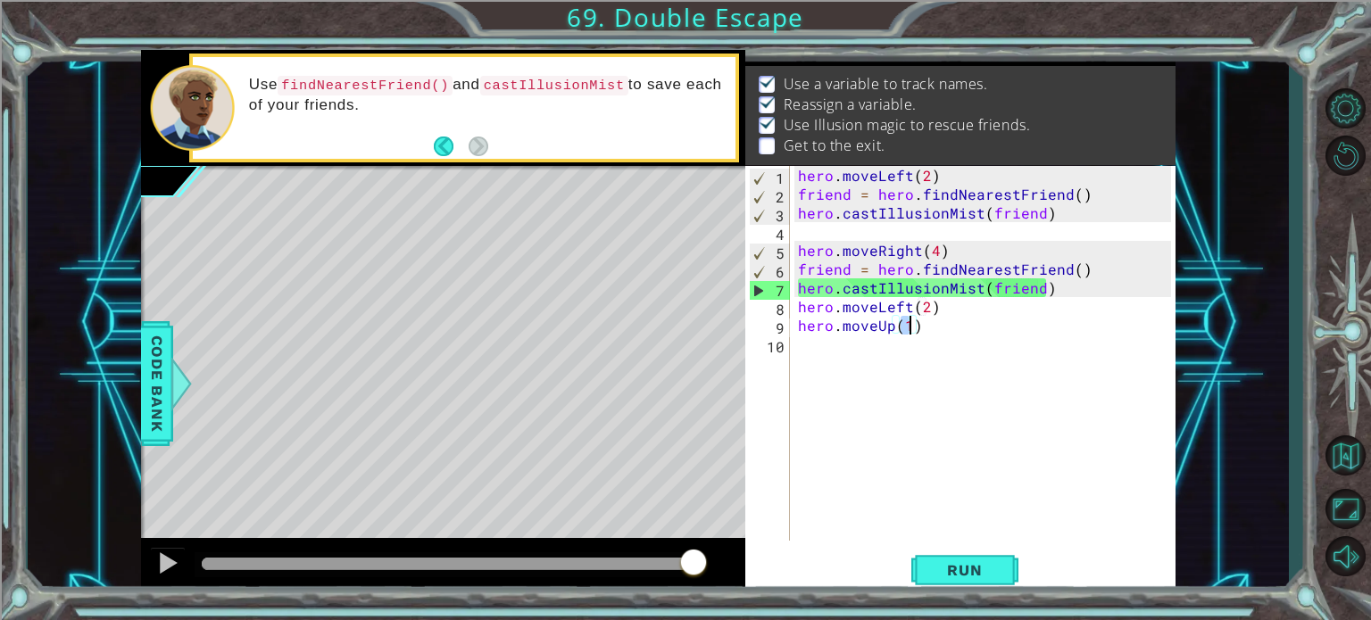
scroll to position [0, 6]
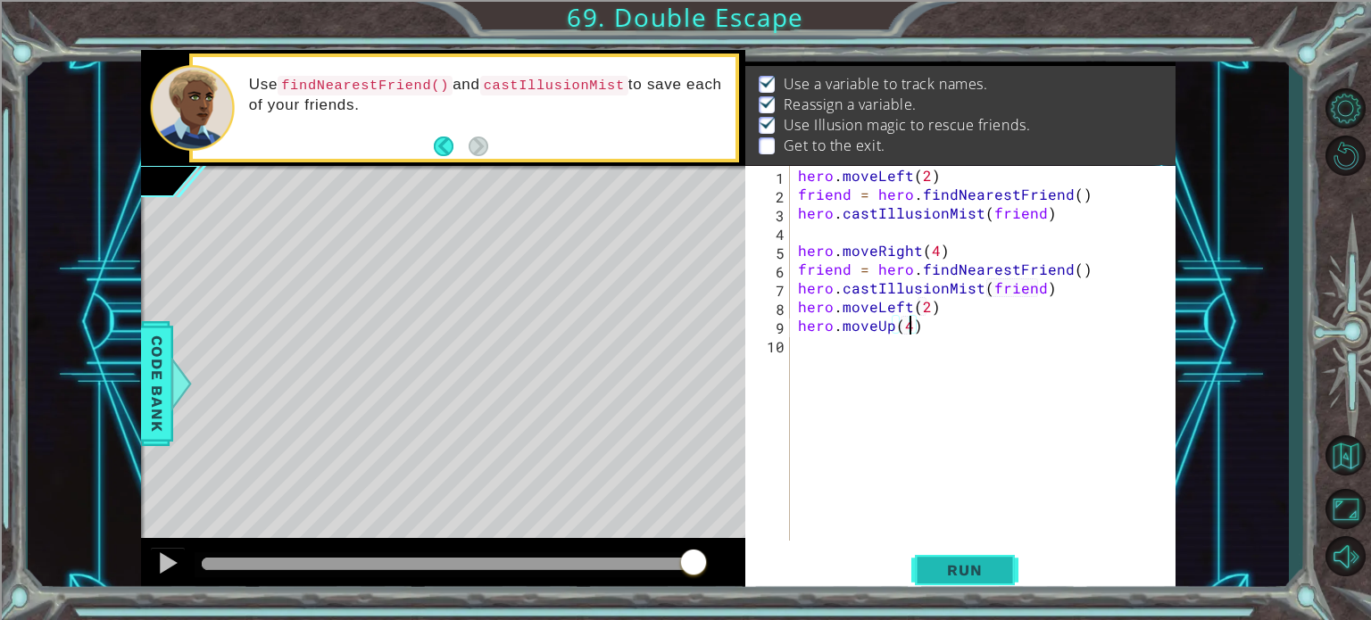
type textarea "hero.moveUp(4)"
click at [992, 565] on span "Run" at bounding box center [964, 570] width 70 height 18
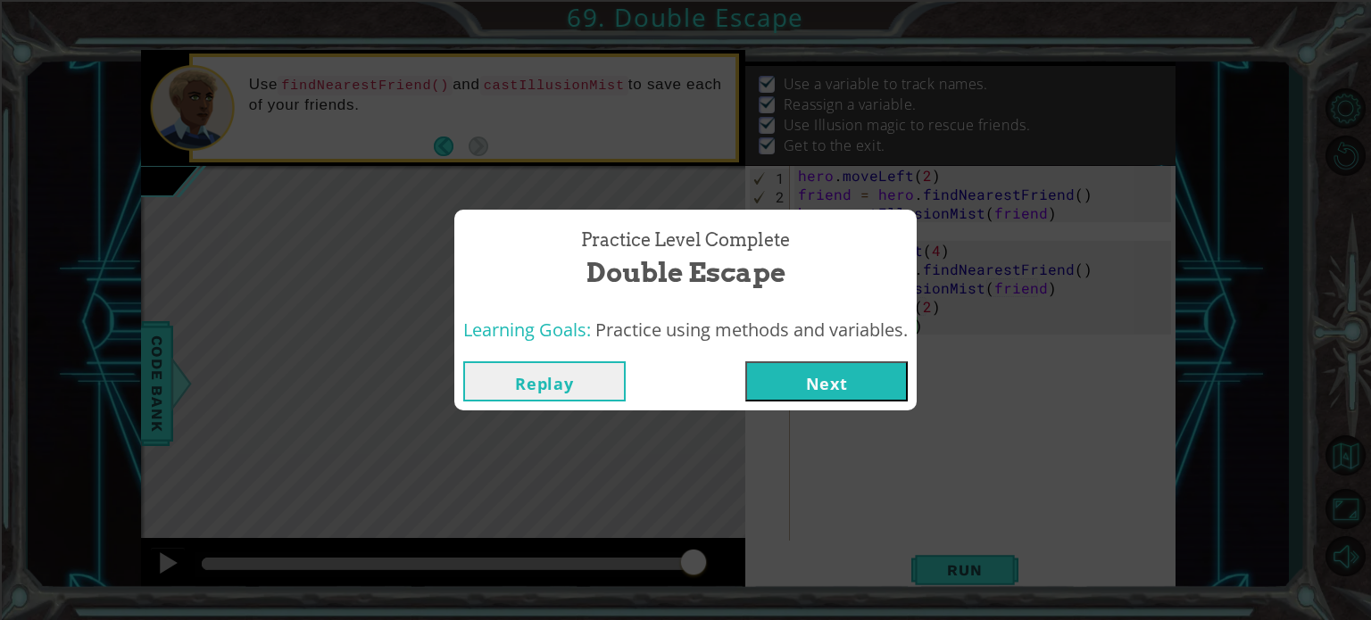
click at [845, 360] on div "Replay Next" at bounding box center [685, 381] width 462 height 58
click at [845, 377] on button "Next" at bounding box center [826, 381] width 162 height 40
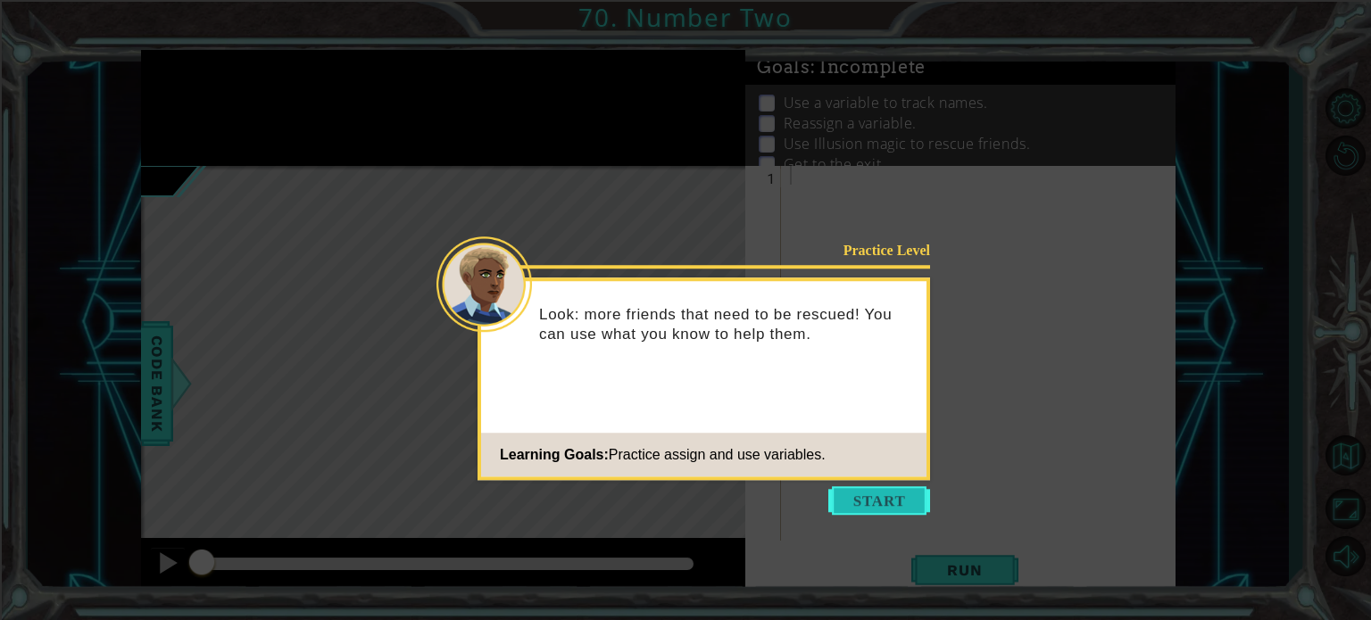
click at [883, 501] on button "Start" at bounding box center [879, 500] width 102 height 29
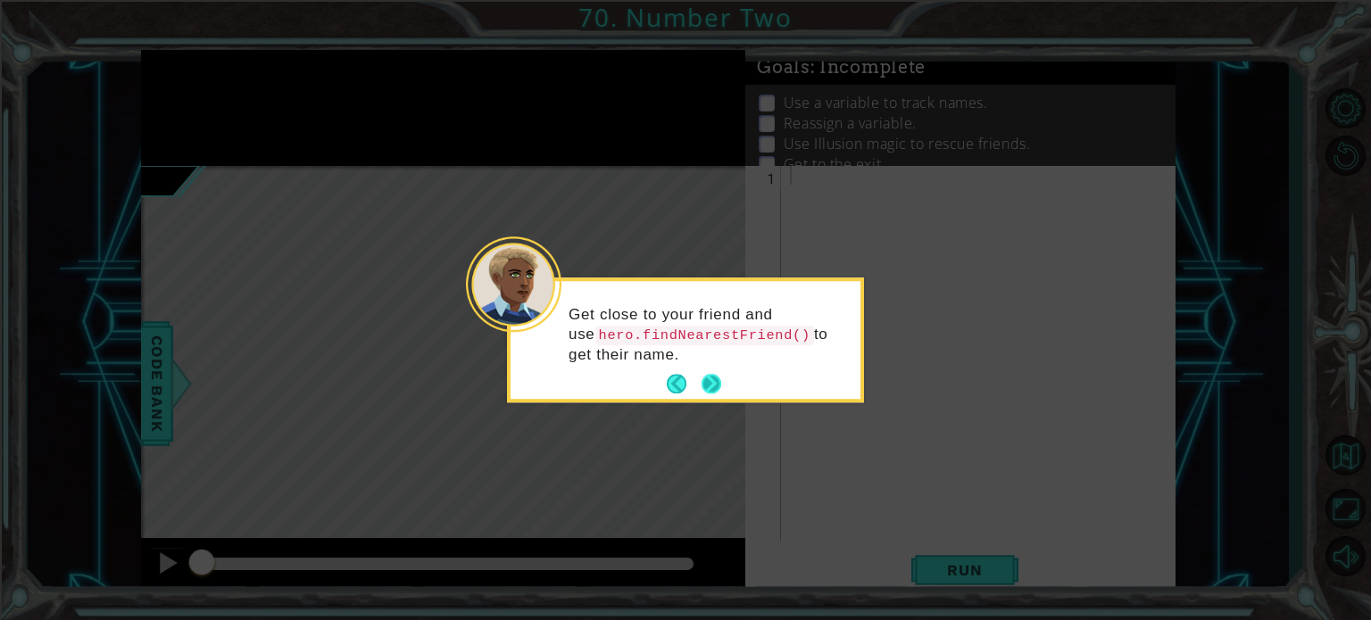
click at [707, 378] on button "Next" at bounding box center [711, 385] width 20 height 20
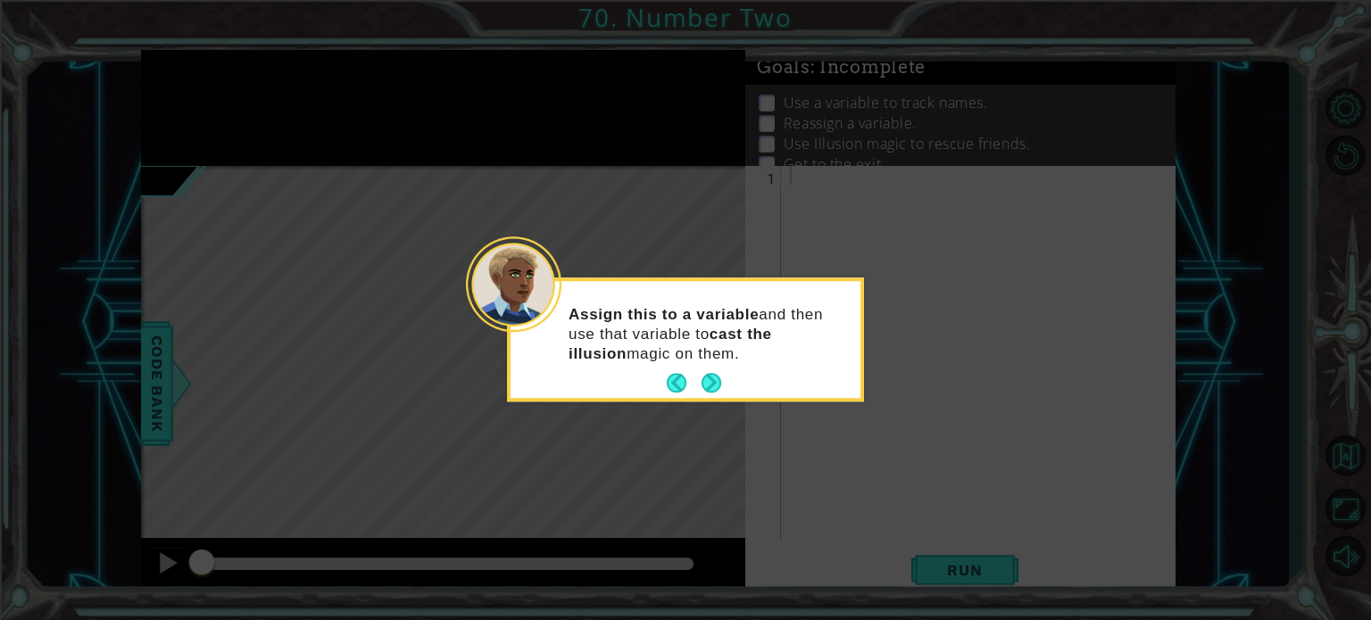
click at [707, 378] on button "Next" at bounding box center [711, 384] width 20 height 20
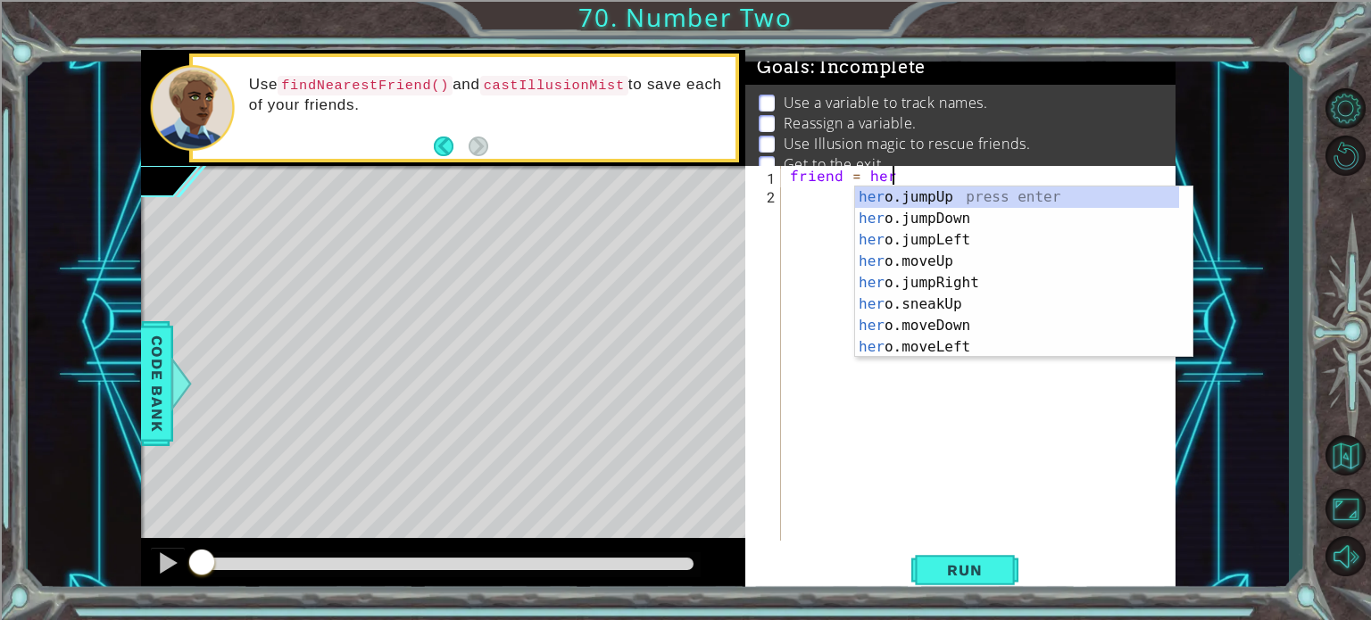
scroll to position [0, 5]
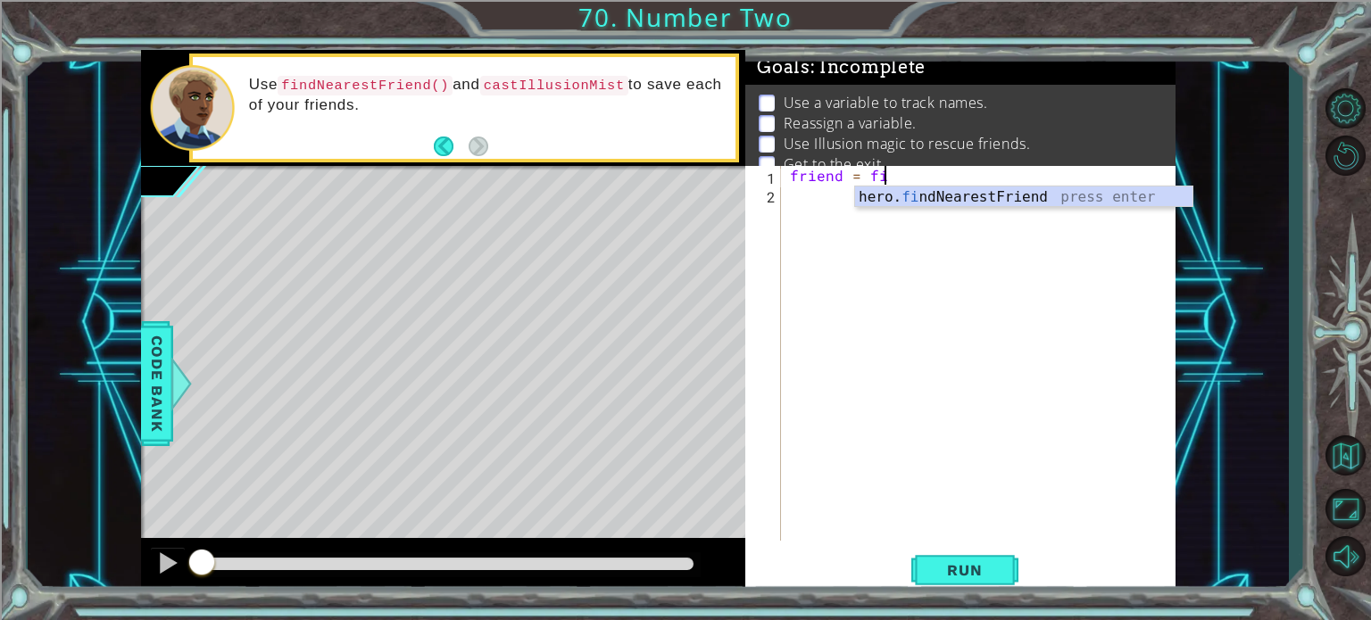
type textarea "friend = find"
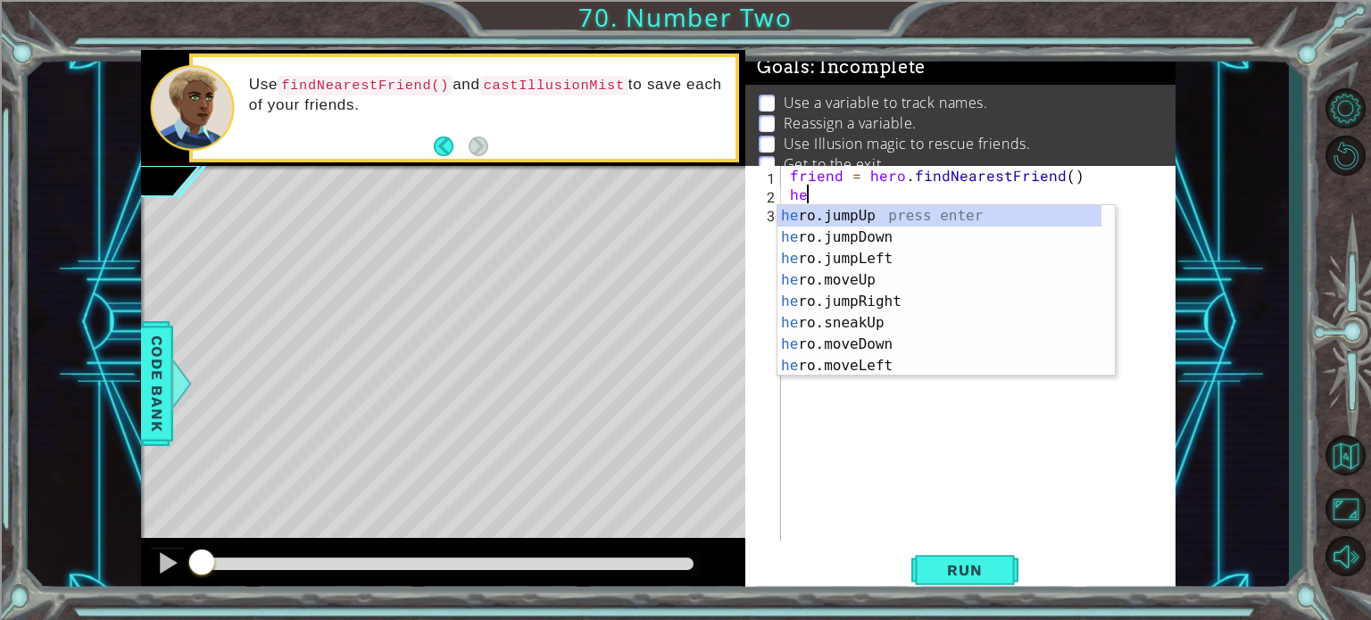
scroll to position [0, 0]
type textarea "hero.f"
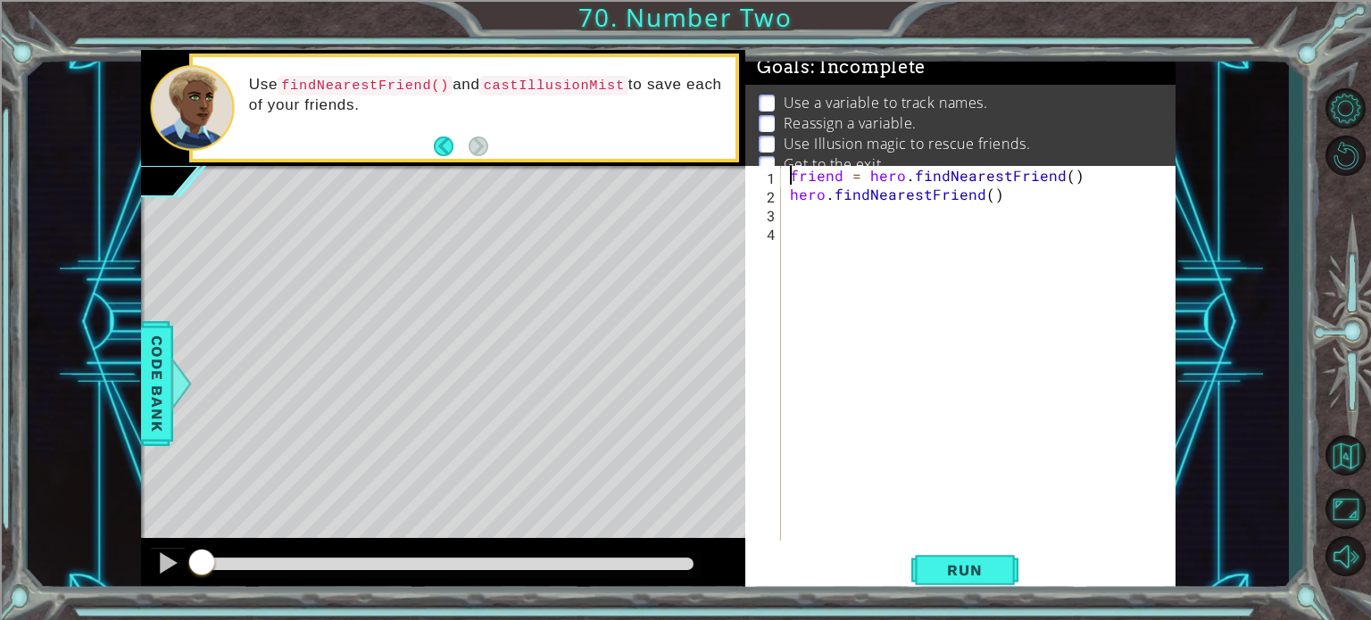
click at [786, 170] on div "friend = hero . findNearestFriend ( ) hero . findNearestFriend ( )" at bounding box center [983, 372] width 394 height 412
type textarea "friend = hero.findNearestFriend()"
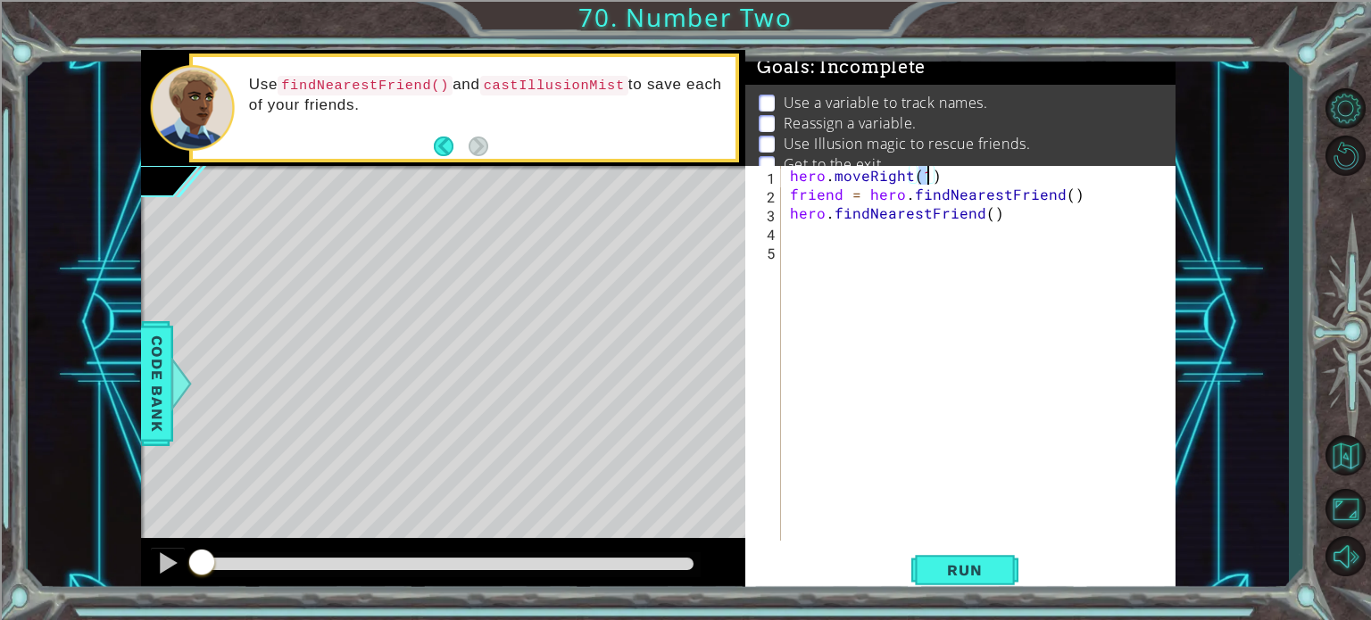
scroll to position [0, 7]
type textarea "hero.moveRight(steps)"
click at [791, 177] on div "hero . moveRight ( steps ) friend = hero . findNearestFriend ( ) hero . findNea…" at bounding box center [983, 372] width 394 height 412
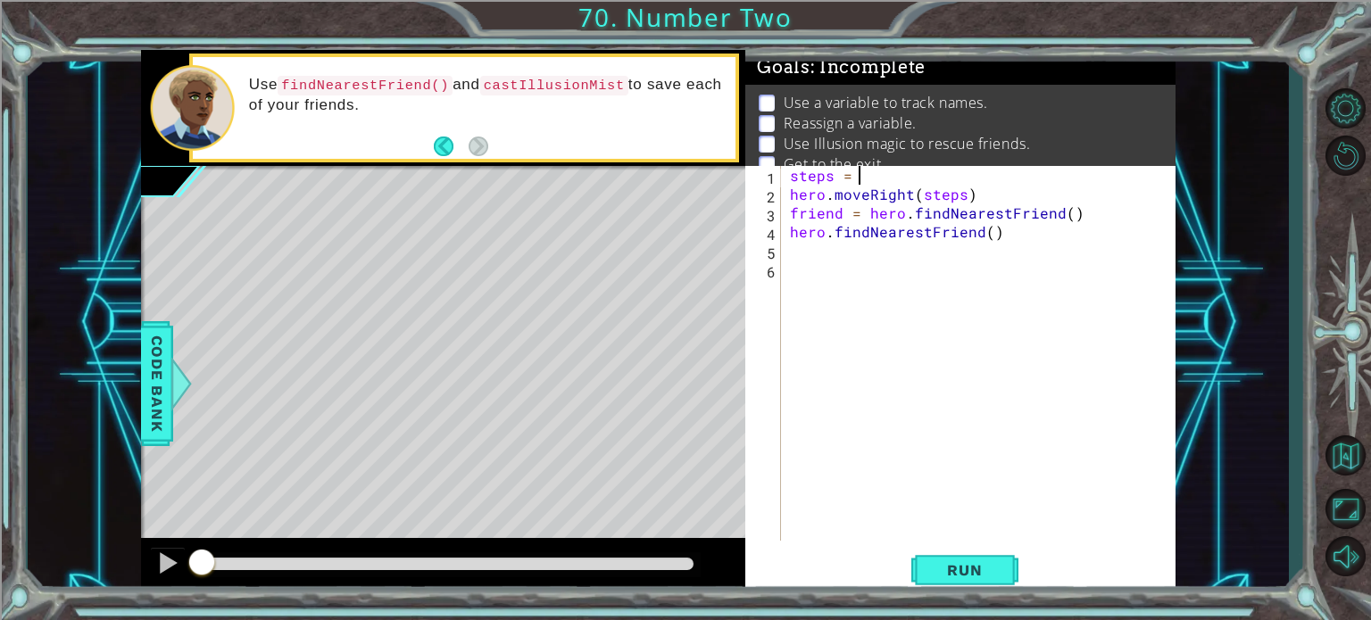
scroll to position [0, 4]
type textarea "steps = 2"
click at [976, 572] on span "Run" at bounding box center [964, 570] width 70 height 18
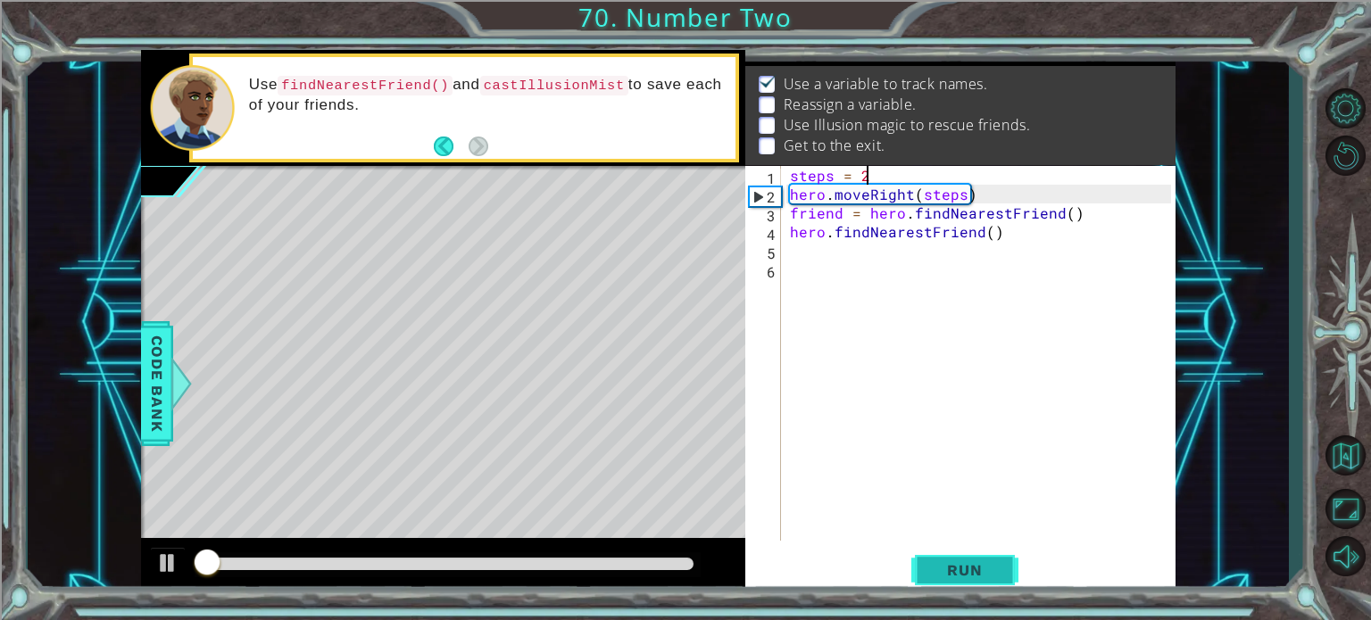
scroll to position [21, 0]
click at [926, 256] on div "steps = 2 hero . moveRight ( steps ) friend = hero . findNearestFriend ( ) hero…" at bounding box center [983, 372] width 394 height 412
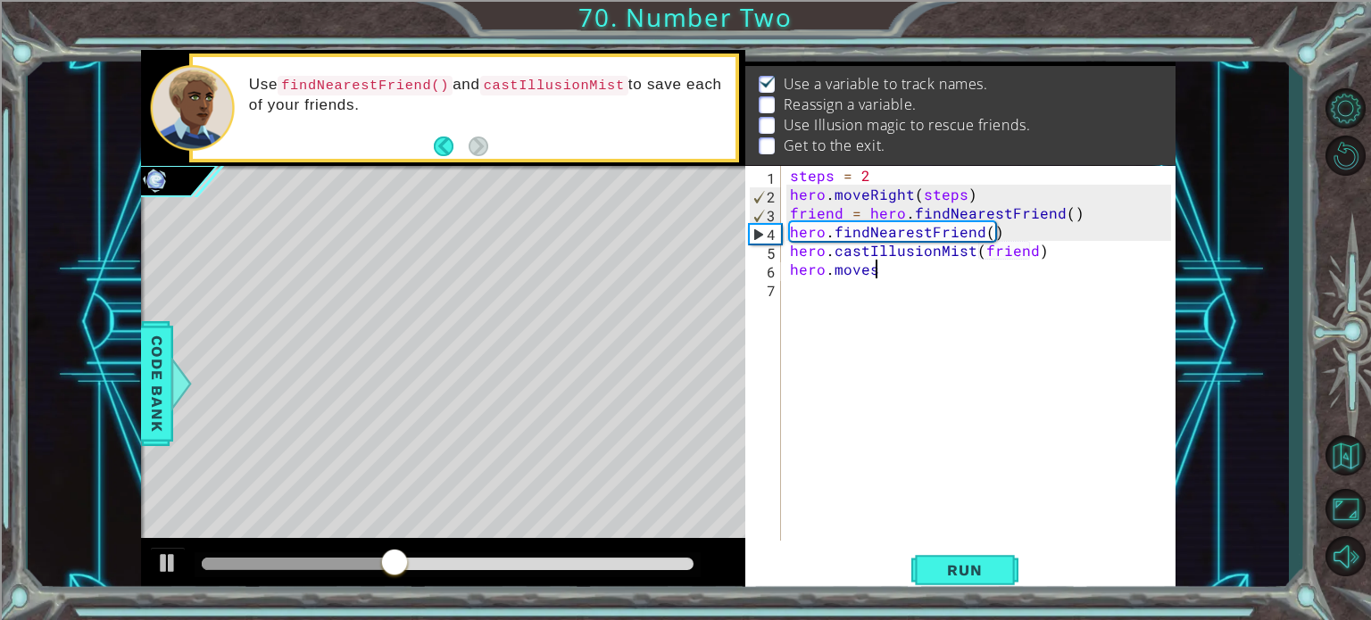
scroll to position [0, 4]
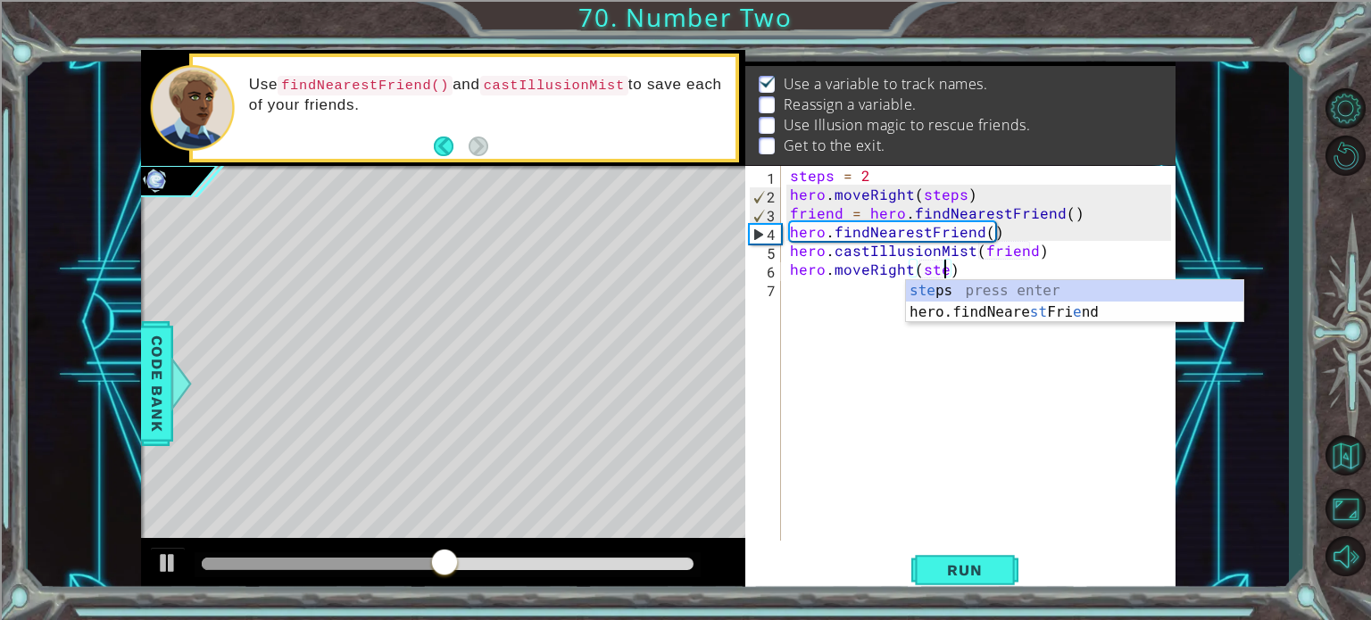
type textarea "hero.moveRight(steps)"
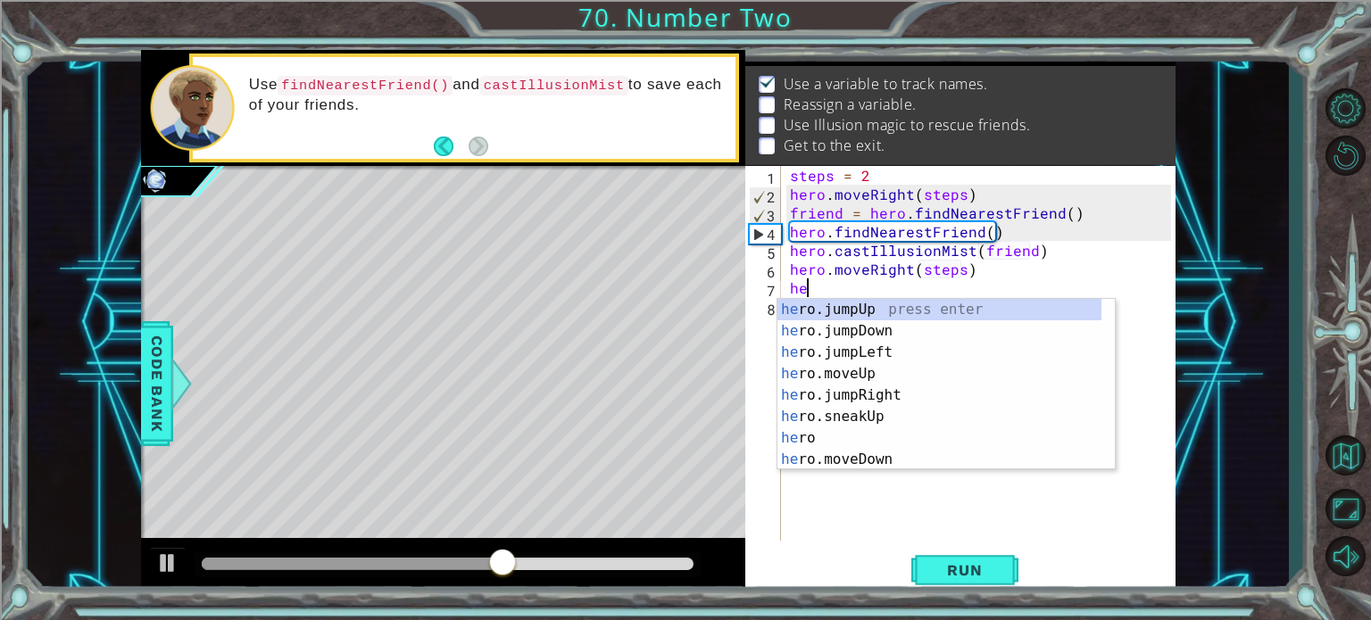
scroll to position [0, 0]
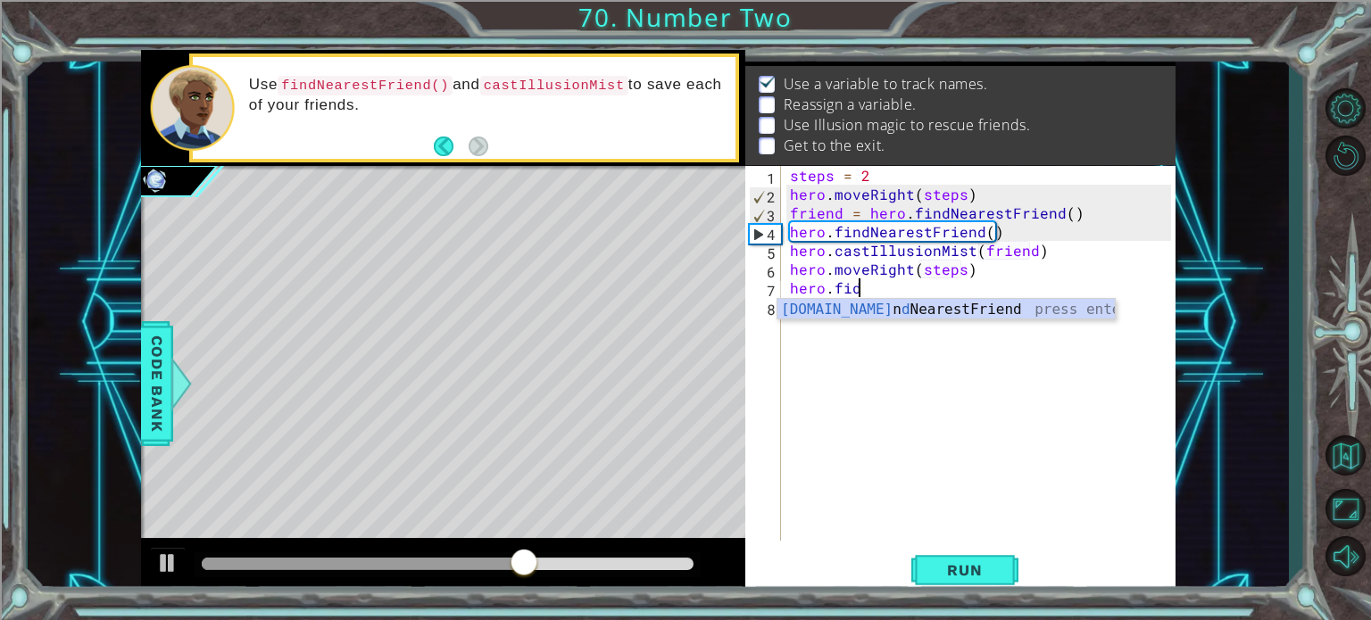
type textarea "hero.fidn"
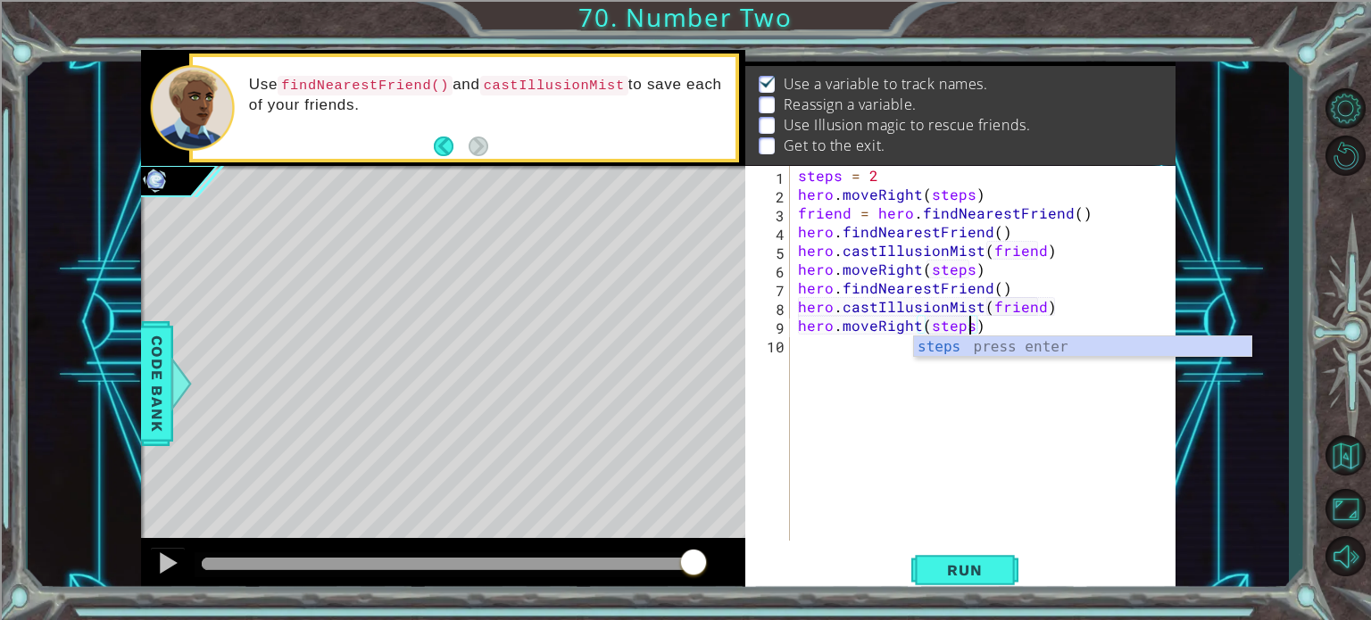
scroll to position [0, 10]
click at [1130, 345] on div "steps press enter" at bounding box center [1082, 368] width 337 height 64
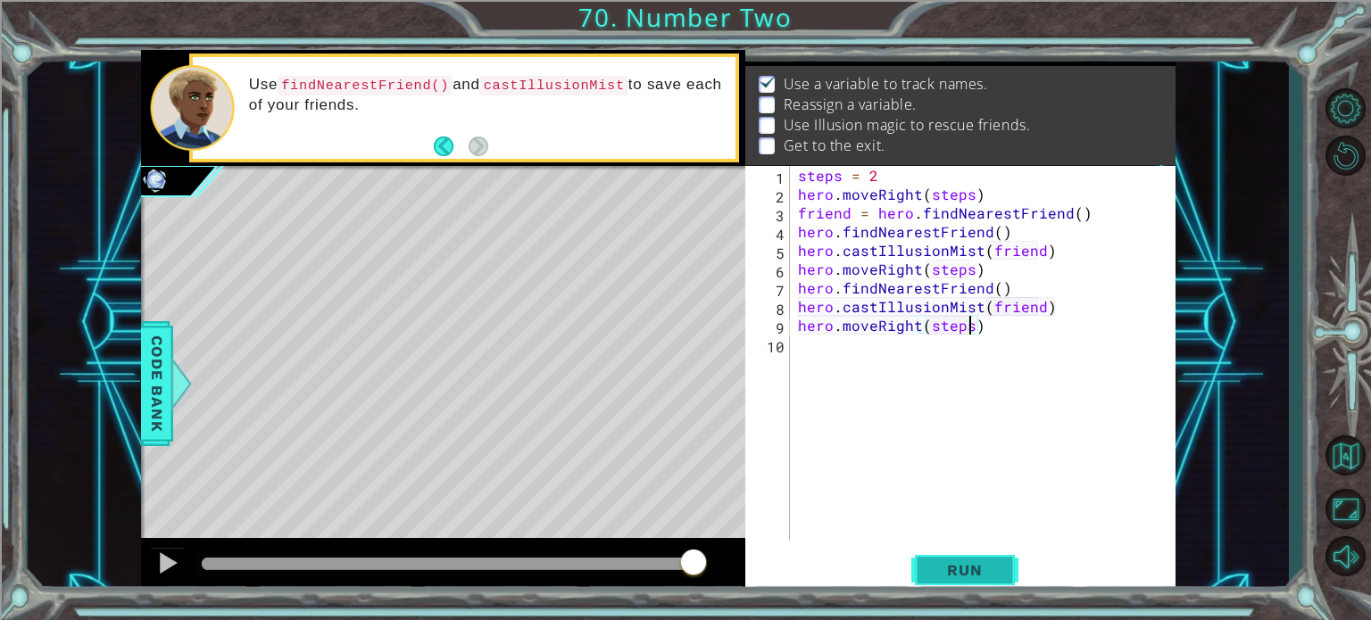
type textarea "hero.moveRight(steps)"
click at [960, 563] on span "Run" at bounding box center [964, 570] width 70 height 18
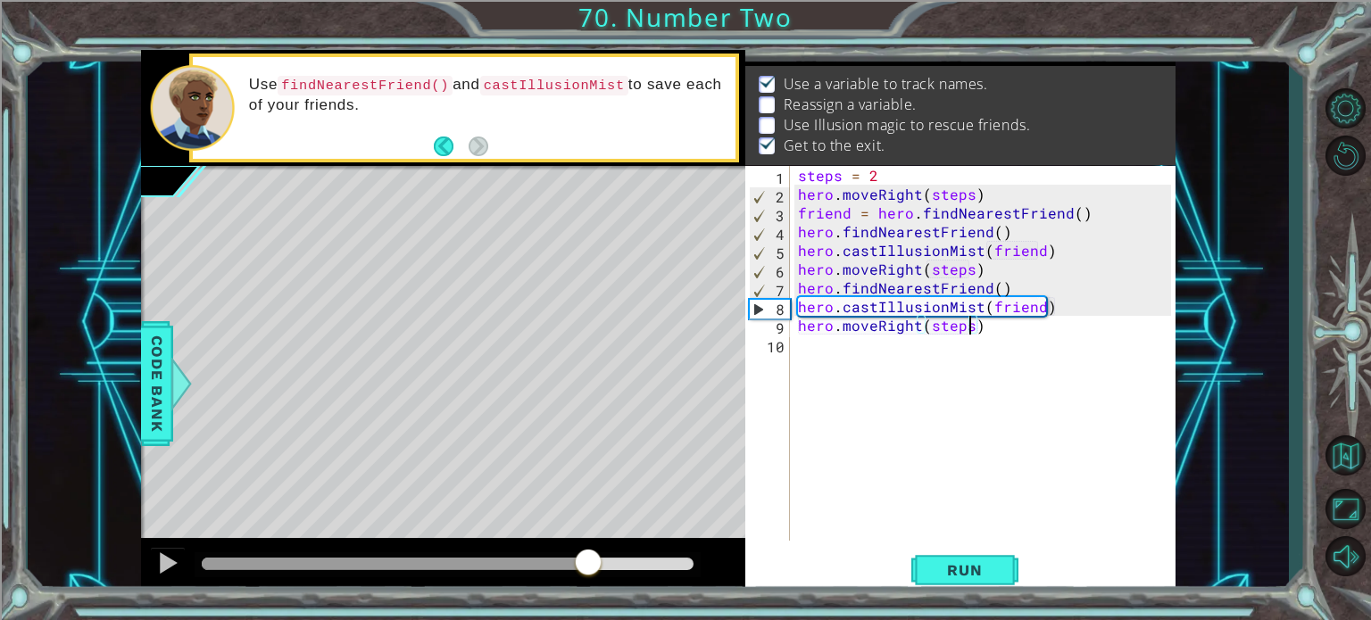
drag, startPoint x: 678, startPoint y: 563, endPoint x: 589, endPoint y: 567, distance: 89.3
click at [589, 567] on div at bounding box center [588, 564] width 32 height 32
click at [1024, 273] on div "steps = 2 hero . moveRight ( steps ) friend = hero . findNearestFriend ( ) hero…" at bounding box center [987, 372] width 386 height 412
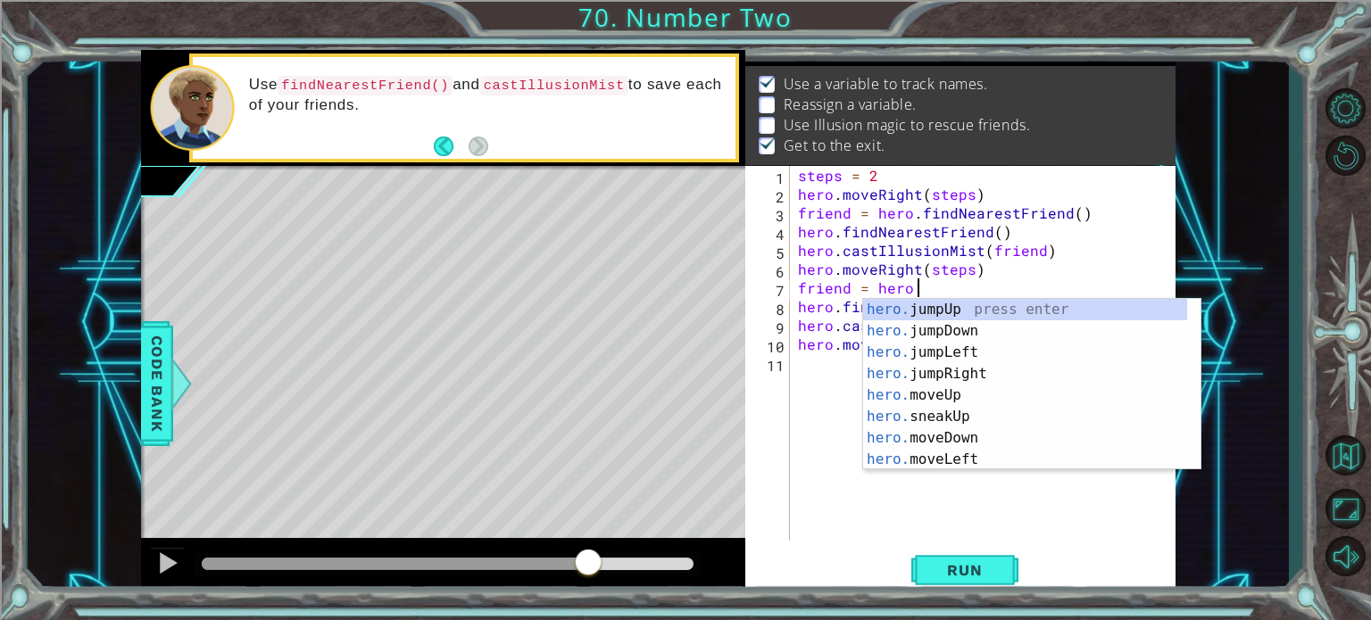
scroll to position [0, 7]
type textarea "friend = hero.f"
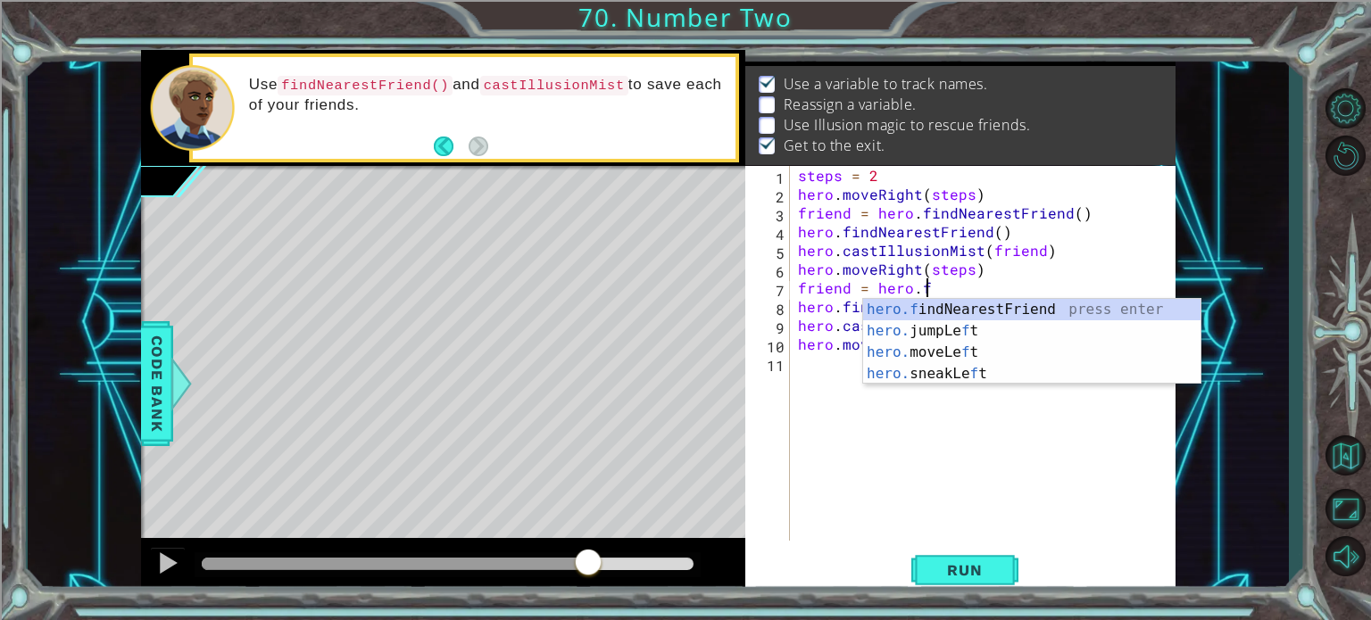
scroll to position [0, 0]
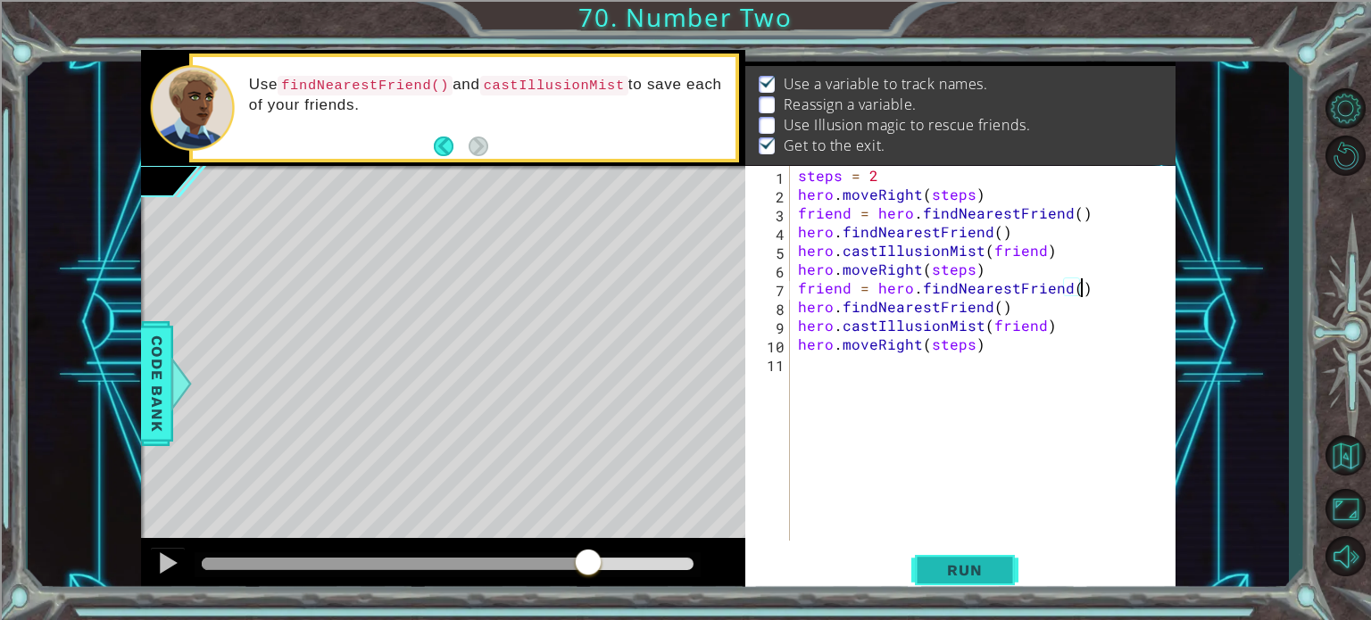
type textarea "friend = hero.findNearestFriend()"
click at [999, 568] on span "Run" at bounding box center [964, 570] width 70 height 18
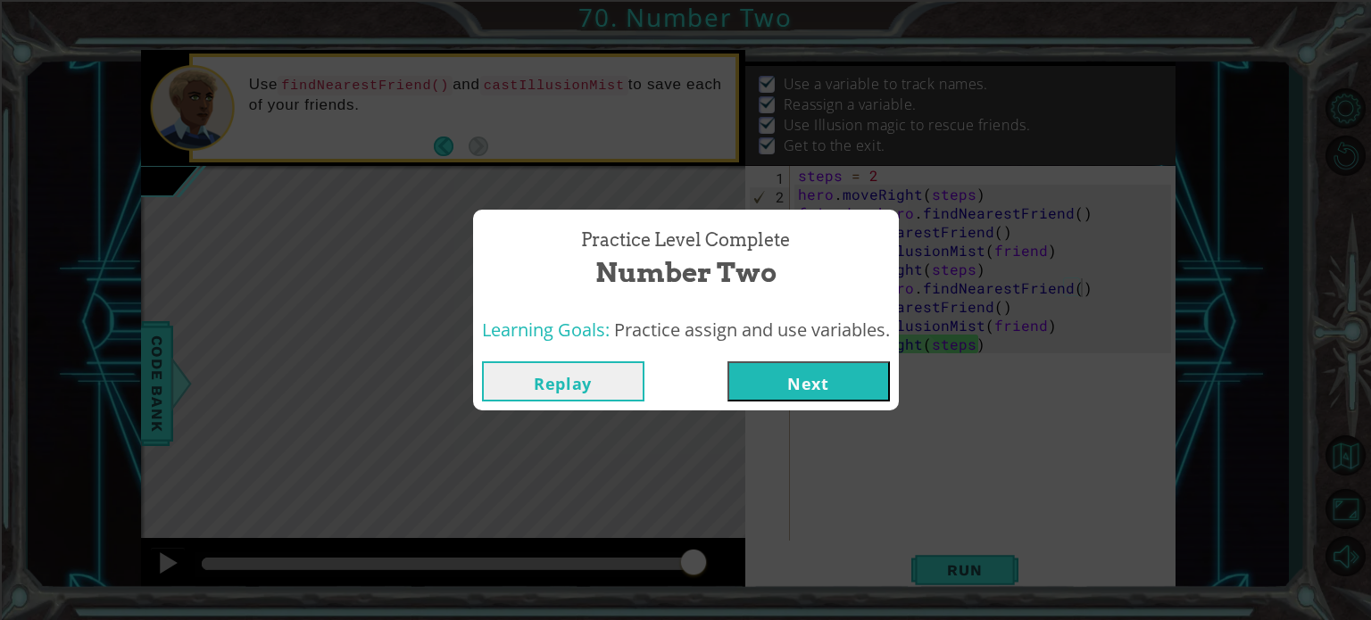
click at [846, 389] on button "Next" at bounding box center [808, 381] width 162 height 40
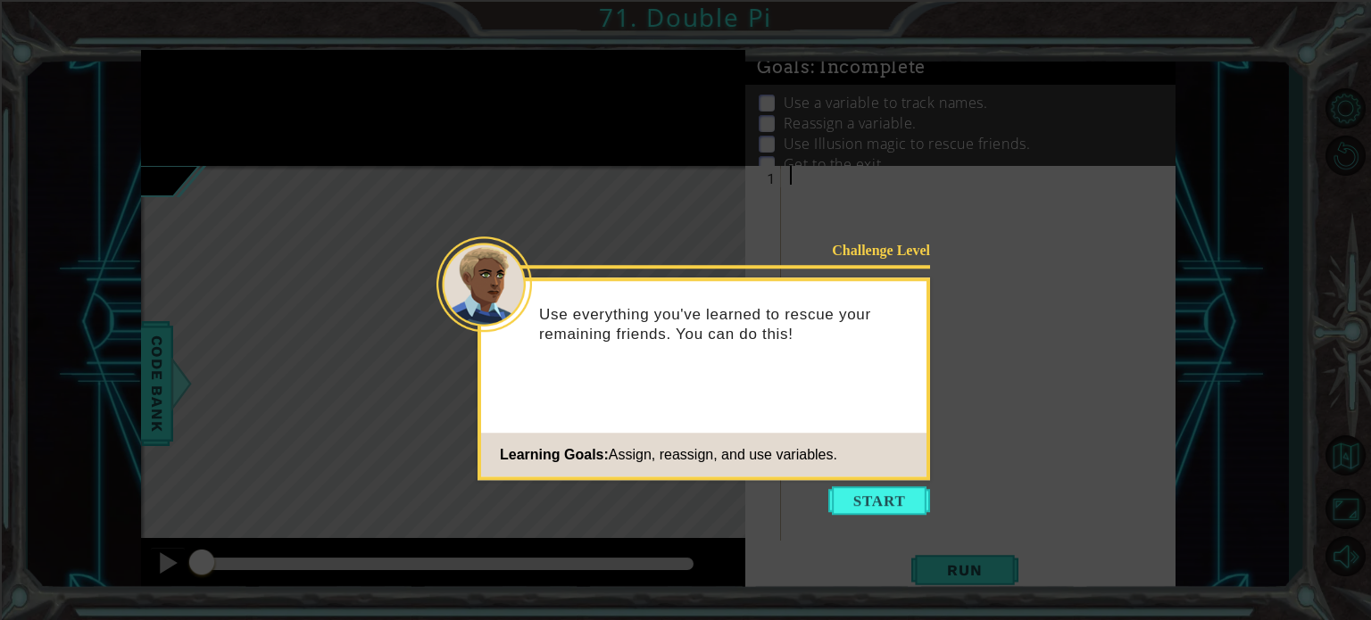
click at [858, 500] on button "Start" at bounding box center [879, 500] width 102 height 29
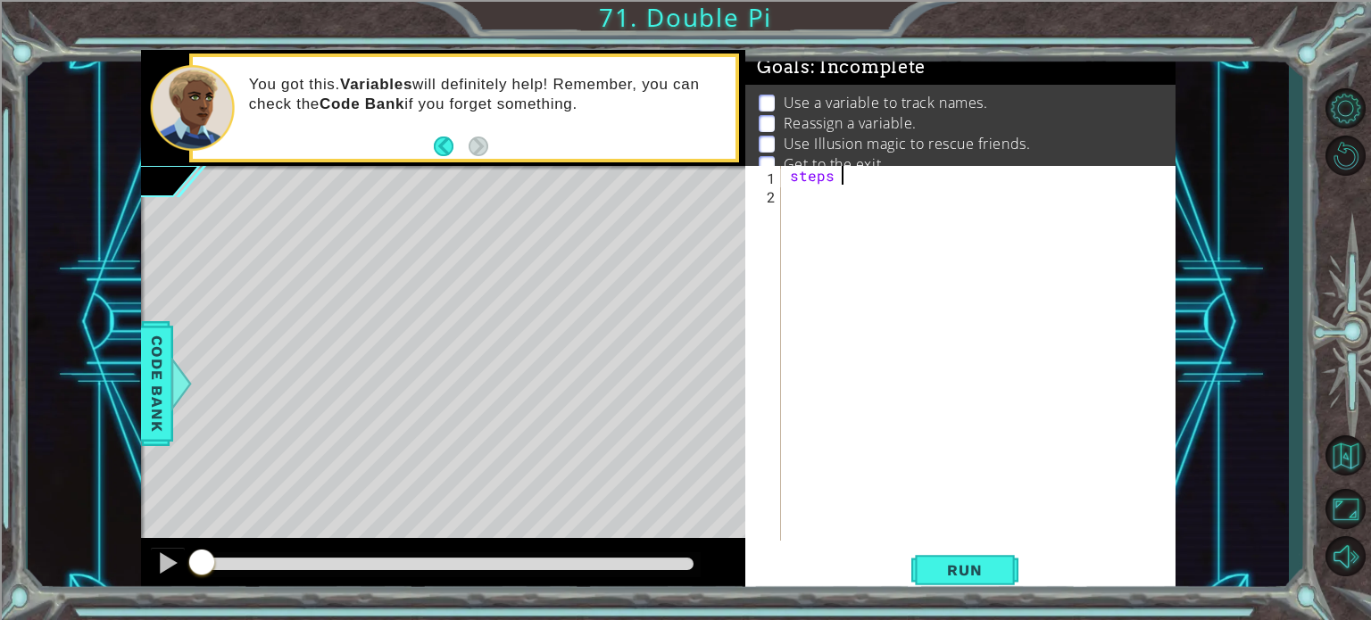
scroll to position [0, 3]
type textarea "steps = 2"
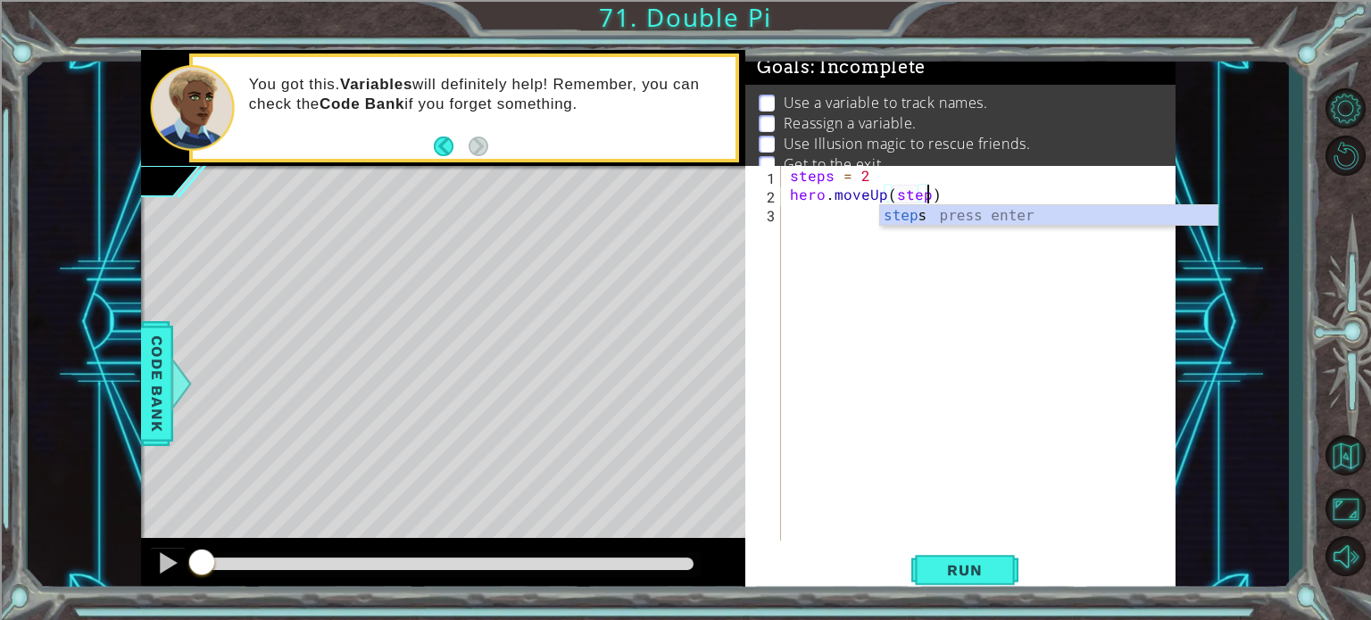
scroll to position [0, 8]
type textarea "hero.moveUp(steps)"
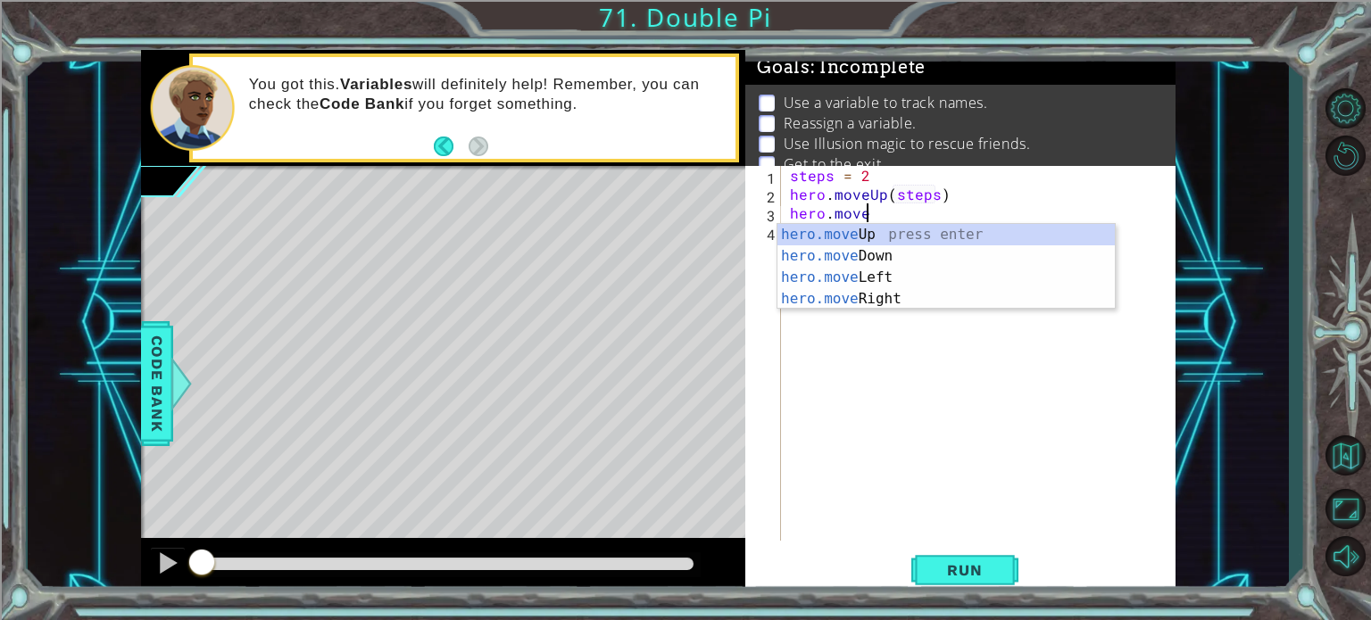
scroll to position [0, 4]
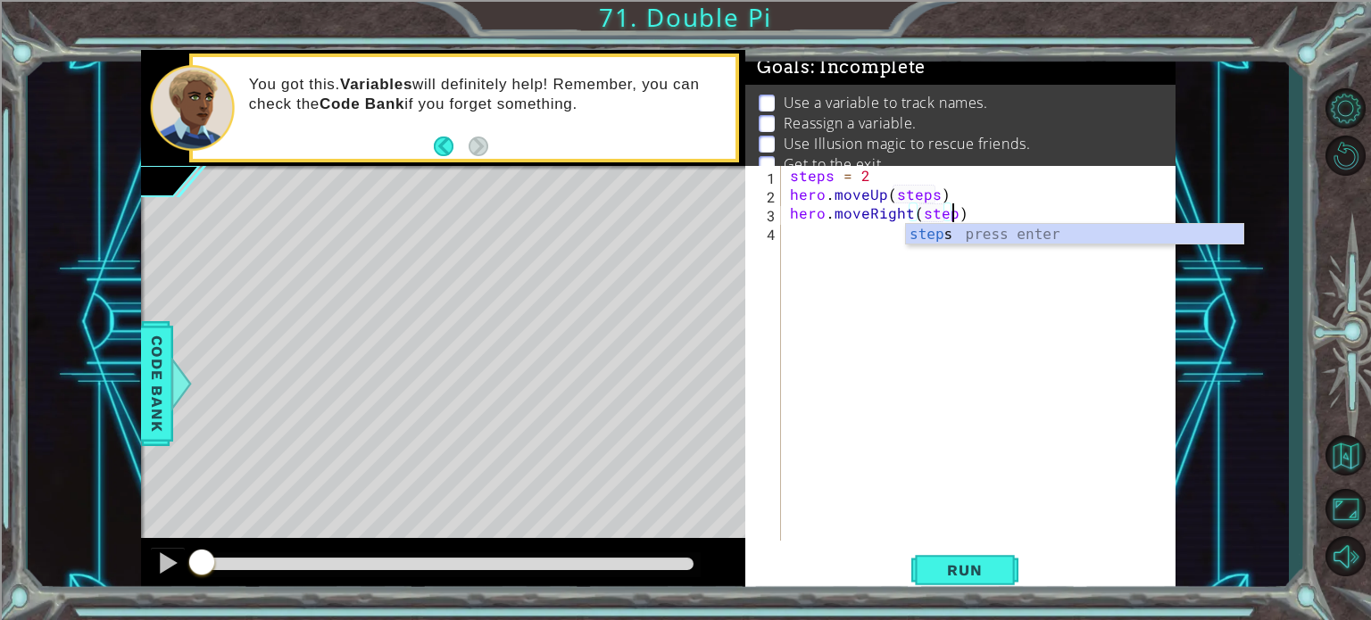
type textarea "hero.moveRight(steps)"
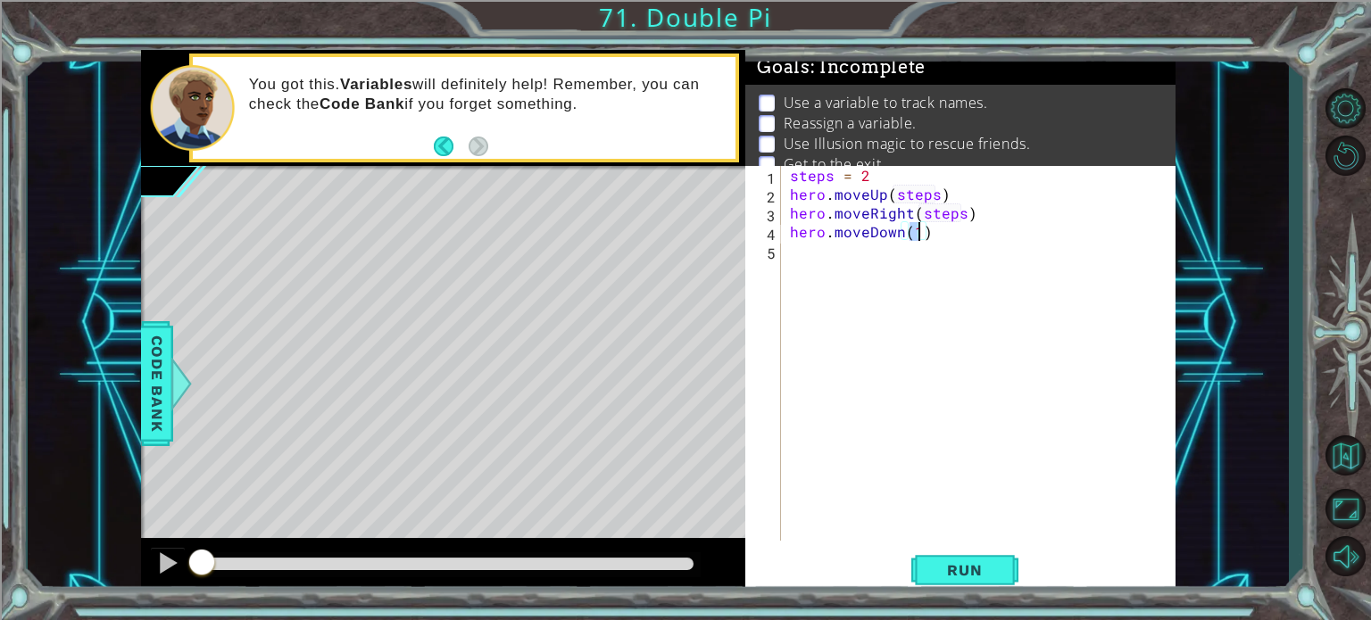
scroll to position [0, 7]
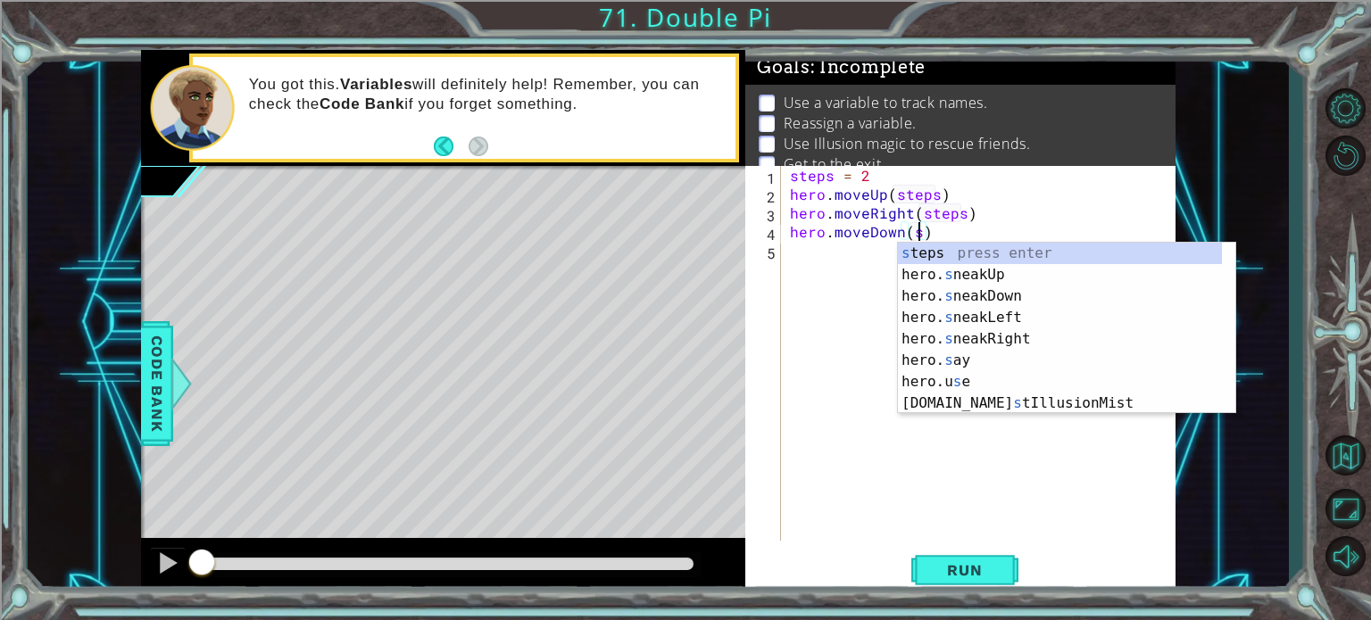
type textarea "hero.moveDown(steps)"
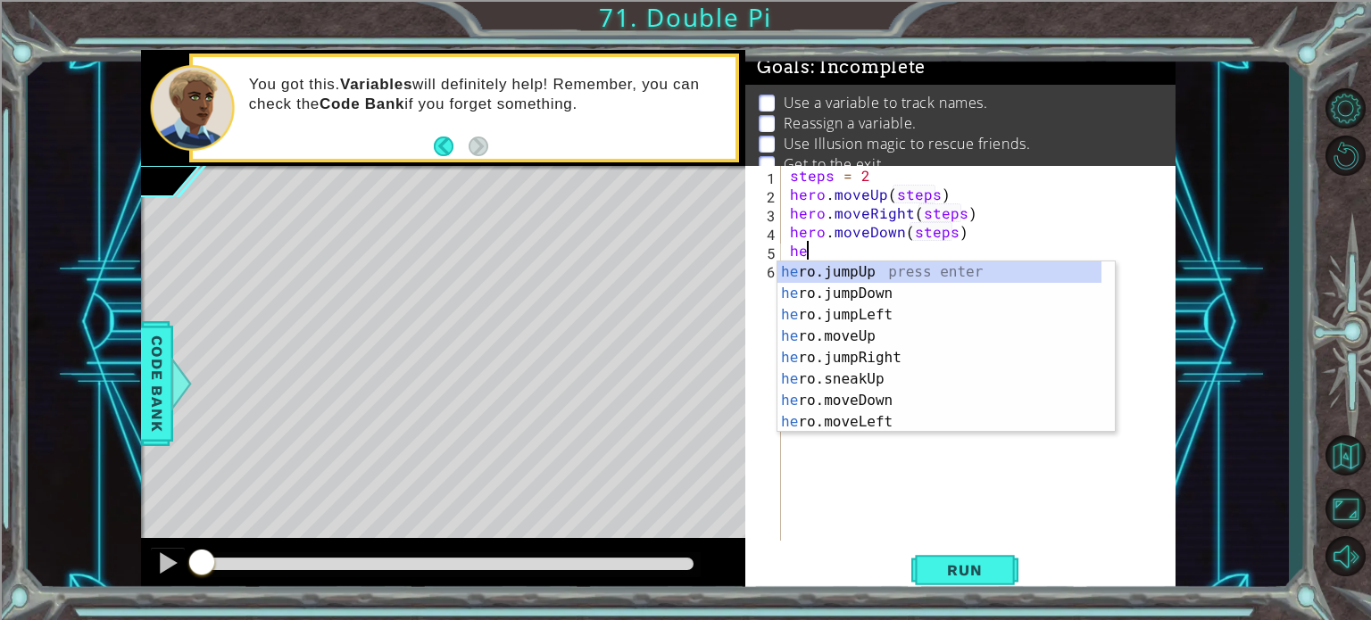
scroll to position [0, 0]
type textarea "h"
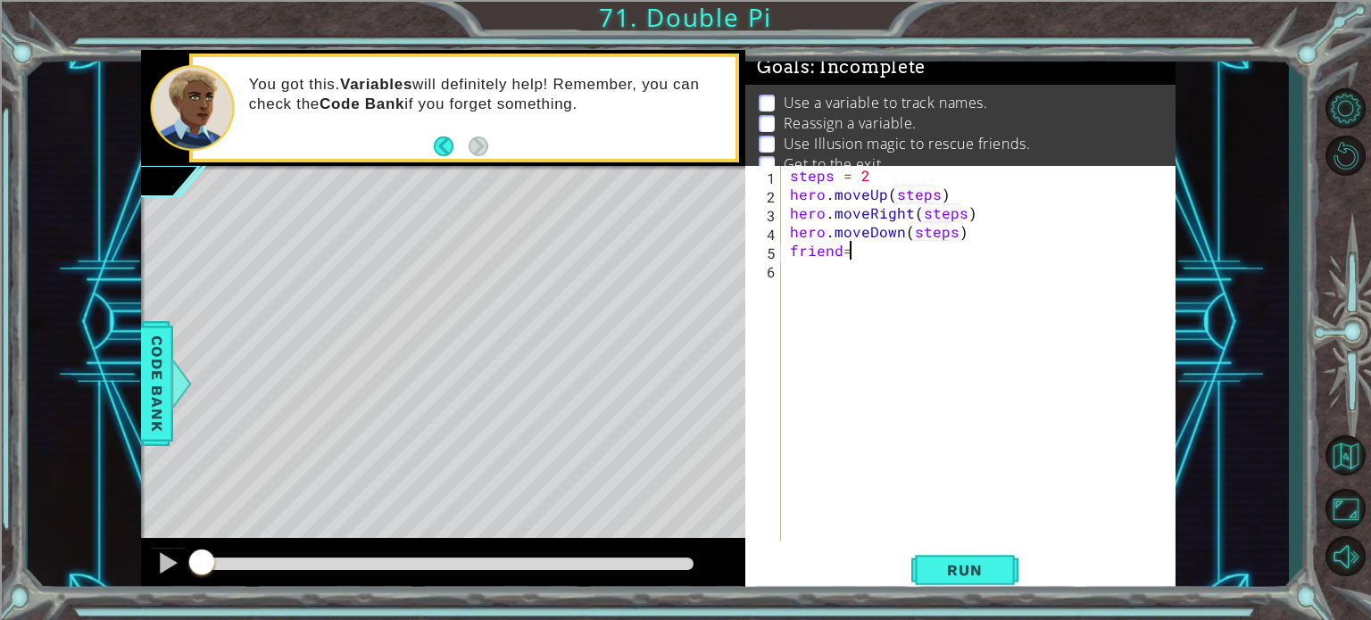
scroll to position [0, 3]
type textarea "friend = hero.fin"
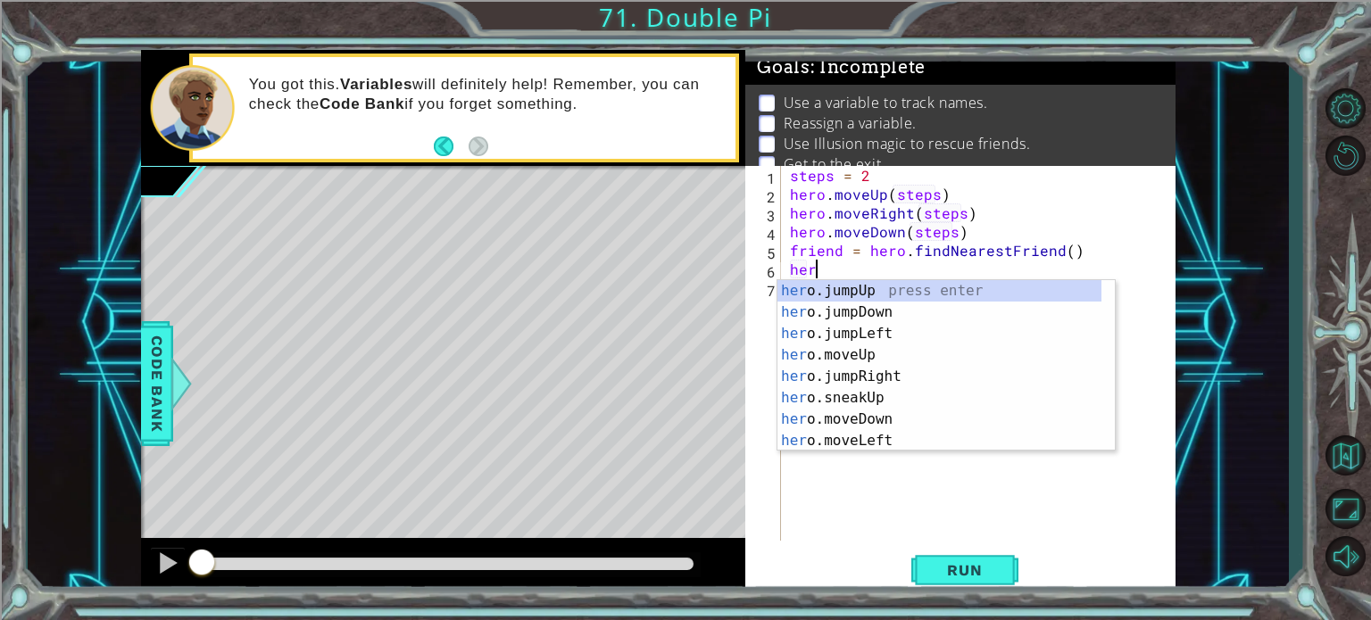
scroll to position [0, 0]
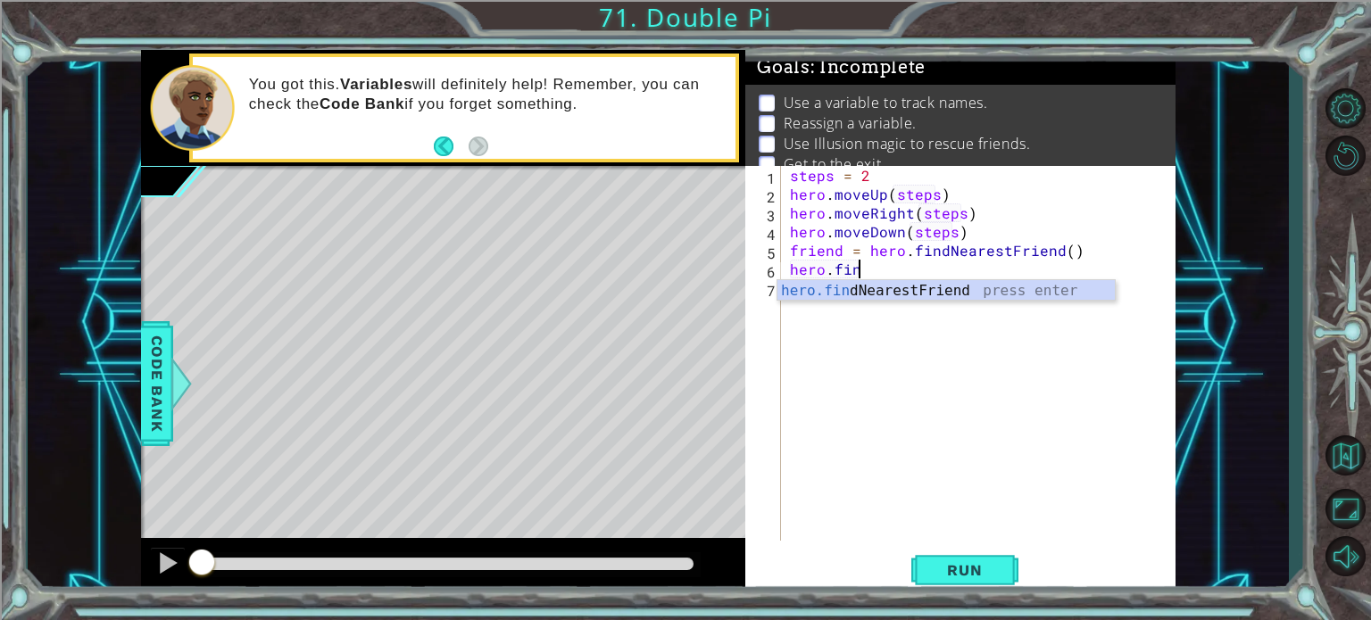
type textarea "hero.find"
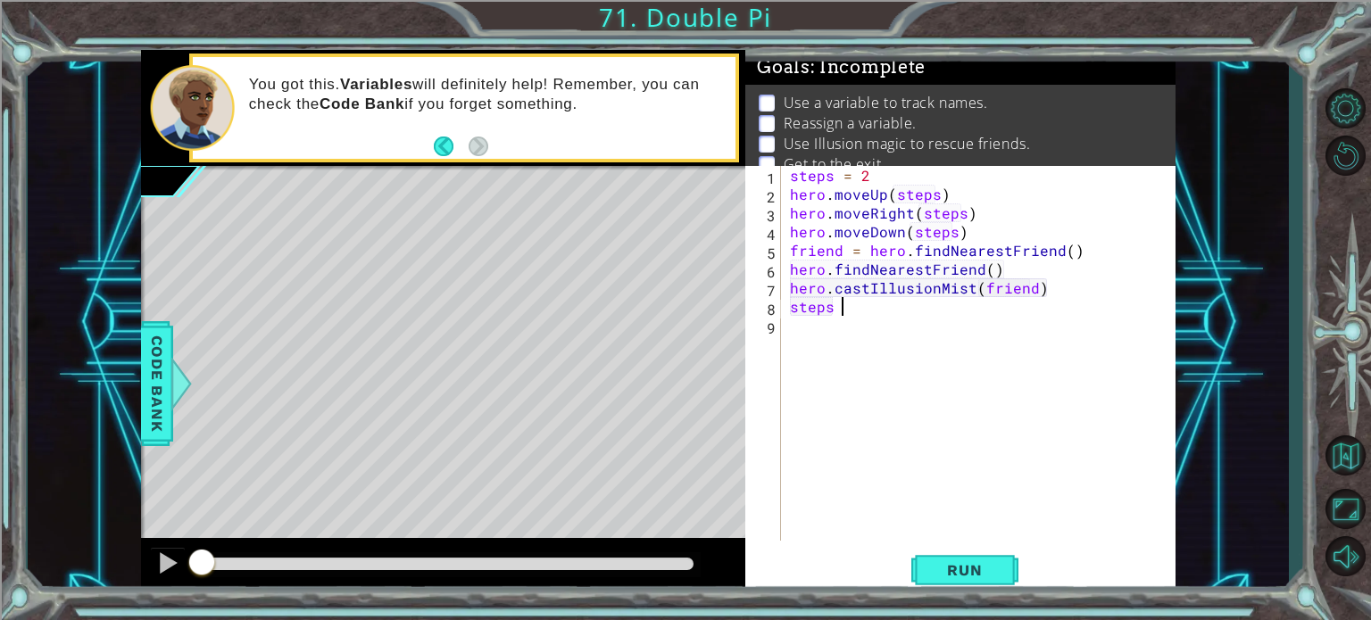
scroll to position [0, 3]
type textarea "steps = 3"
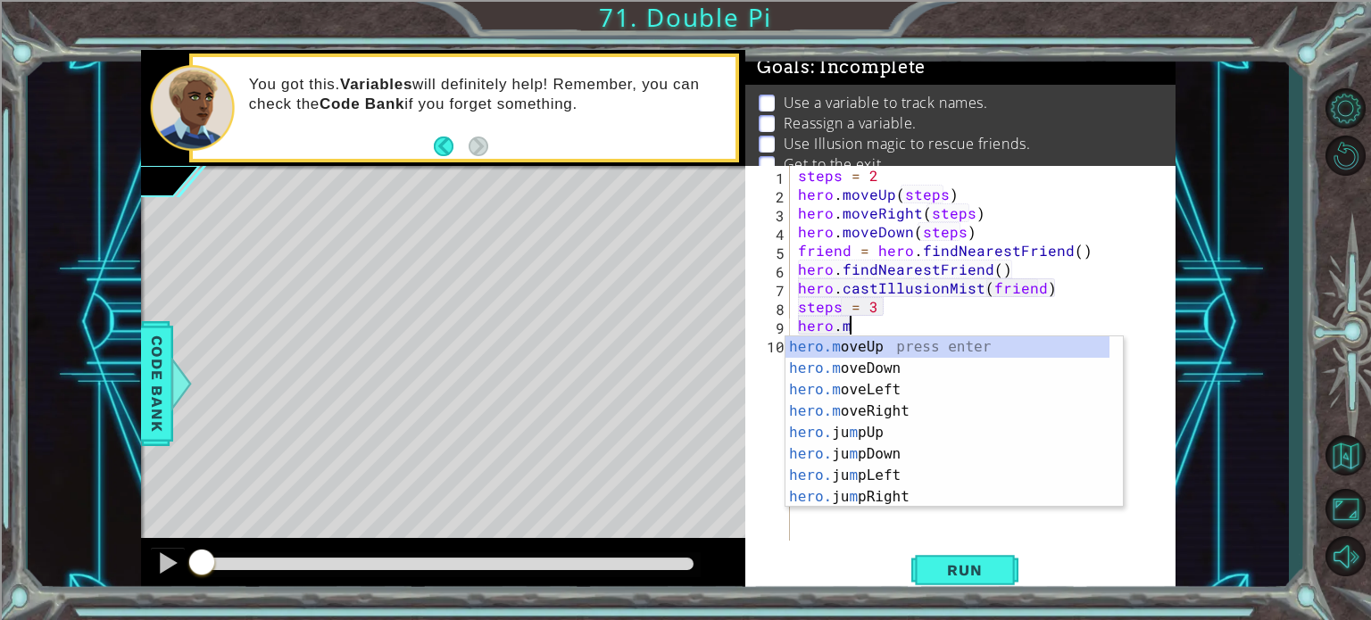
scroll to position [0, 4]
type textarea "hero.mvoe"
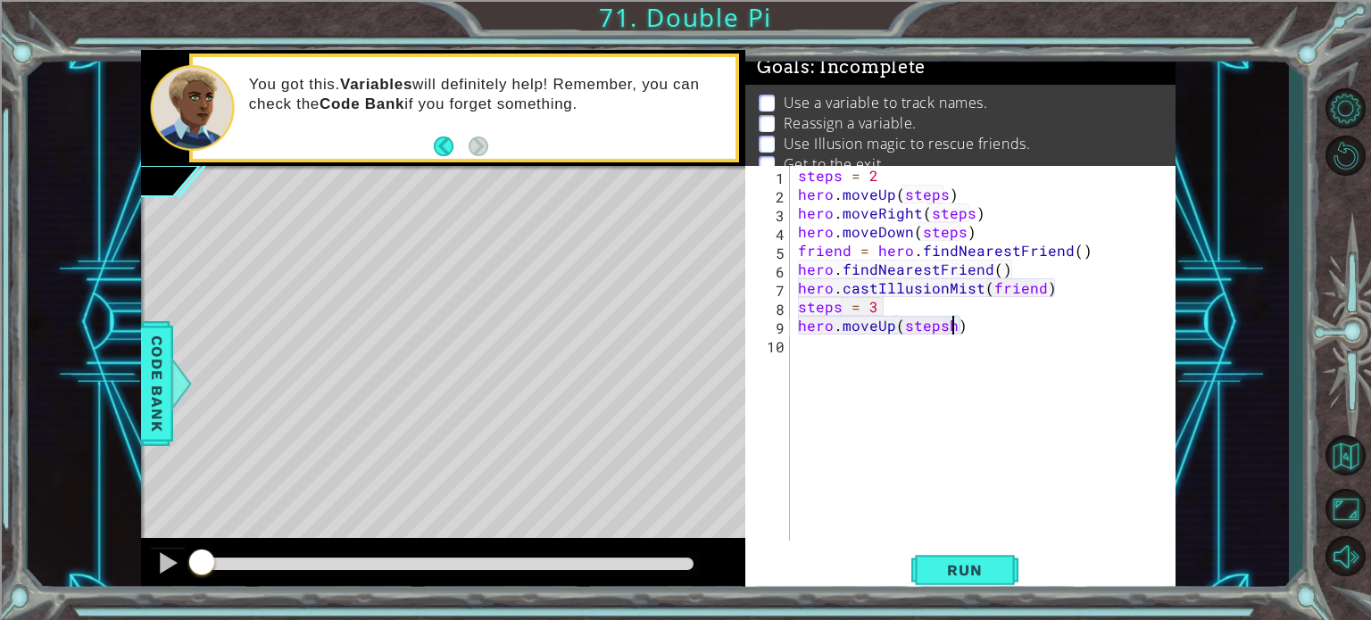
type textarea "hero.moveUp(steps)"
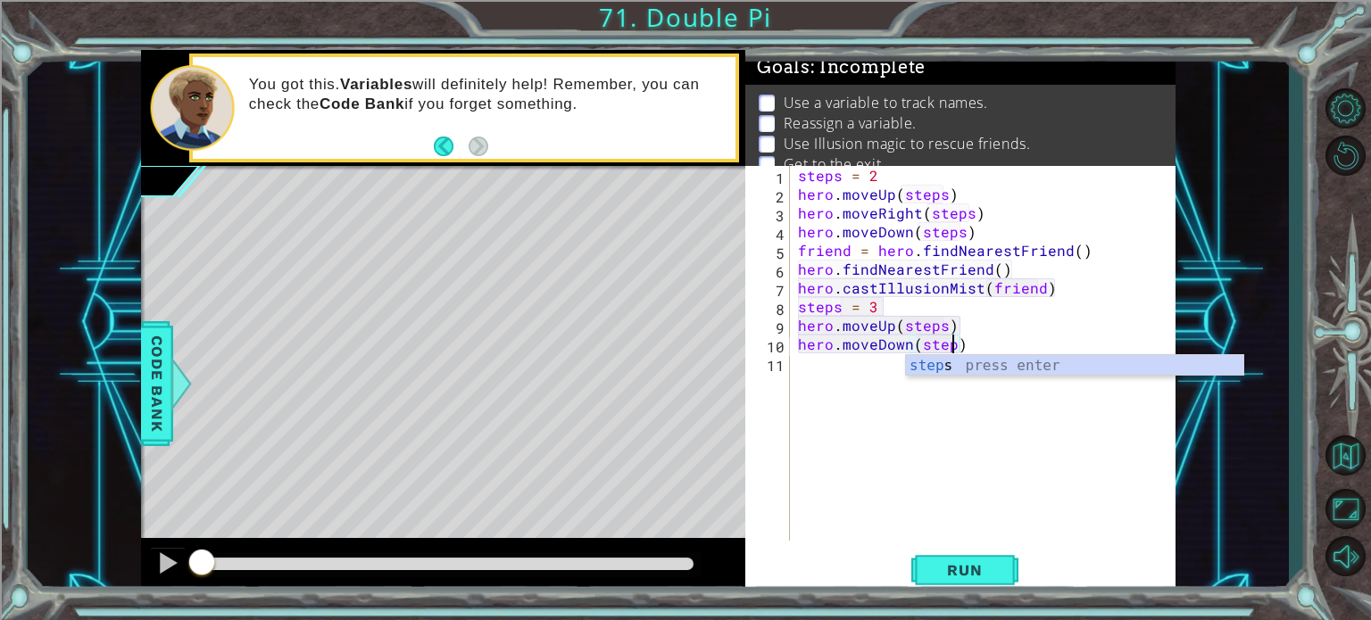
scroll to position [0, 9]
drag, startPoint x: 1016, startPoint y: 363, endPoint x: 918, endPoint y: 378, distance: 99.3
click at [1000, 367] on div "steps press enter" at bounding box center [1074, 387] width 337 height 64
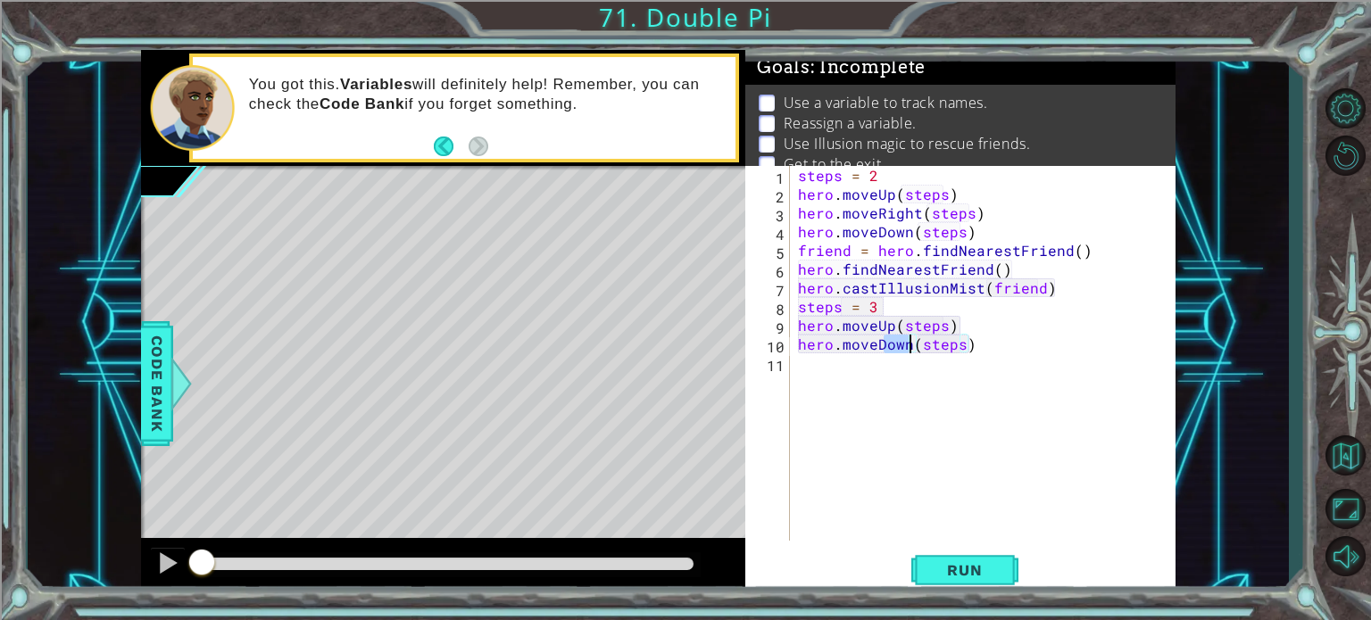
drag, startPoint x: 880, startPoint y: 346, endPoint x: 919, endPoint y: 343, distance: 39.4
click at [919, 343] on div "steps = 2 hero . moveUp ( steps ) hero . moveRight ( steps ) hero . moveDown ( …" at bounding box center [987, 372] width 386 height 412
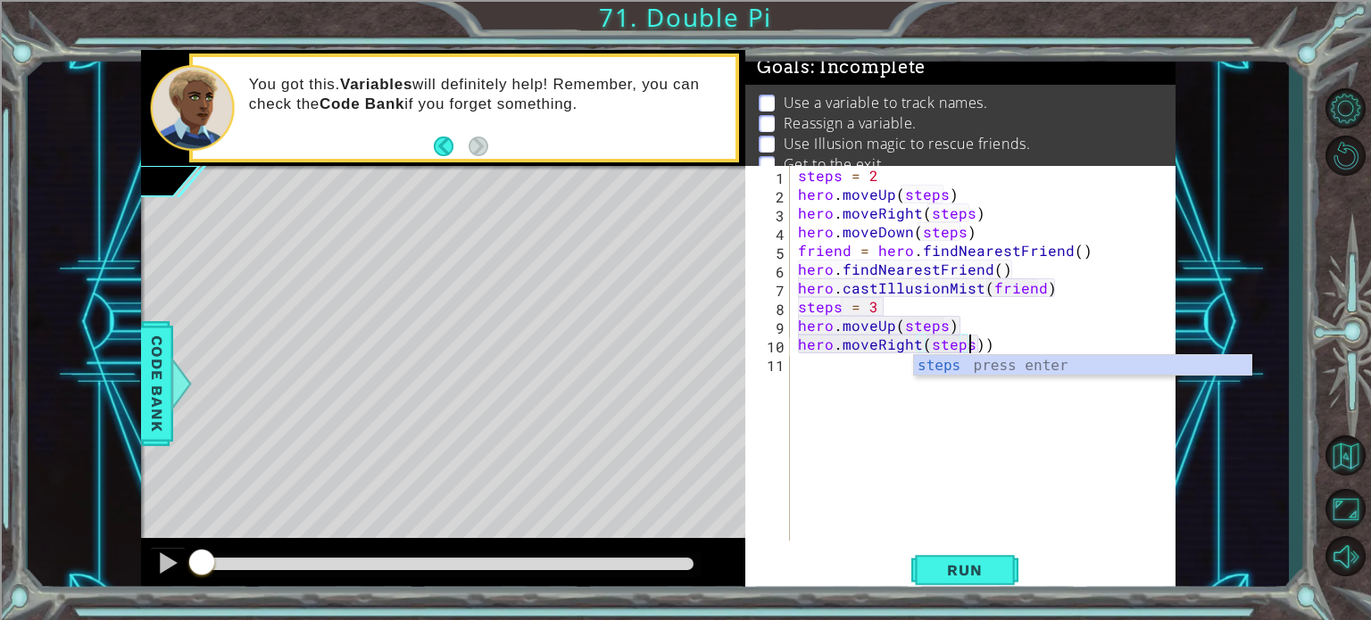
scroll to position [0, 11]
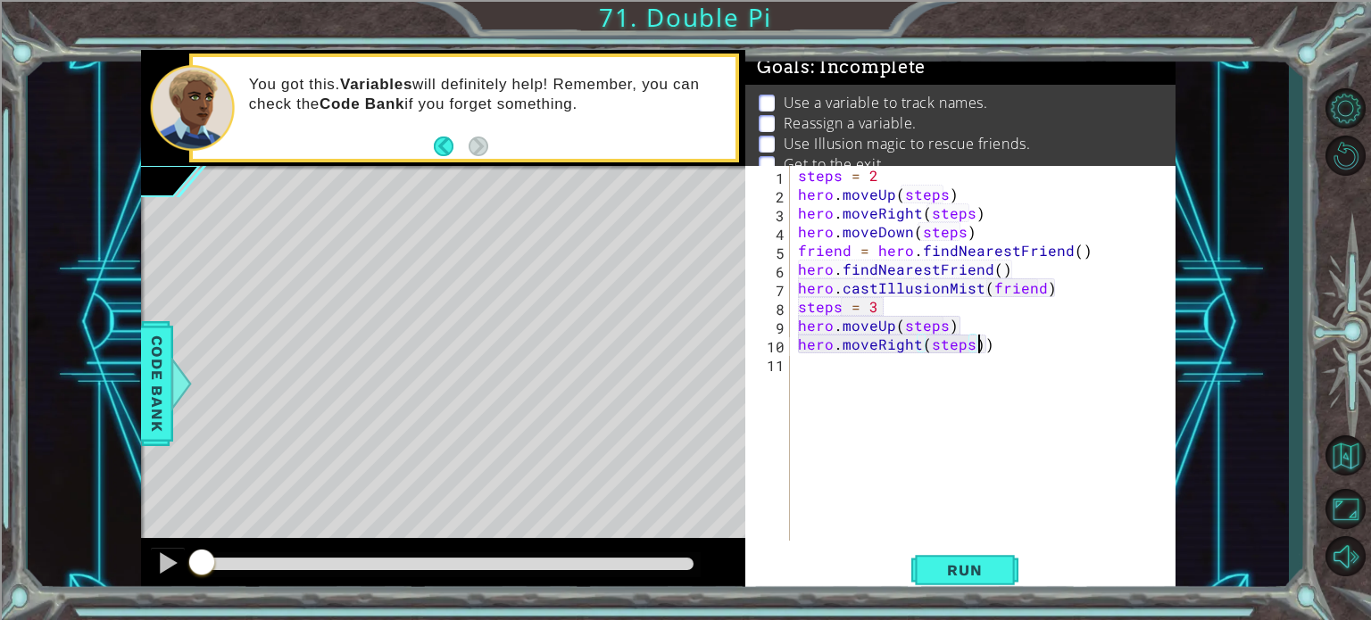
type textarea "hero.moveRight(steps)"
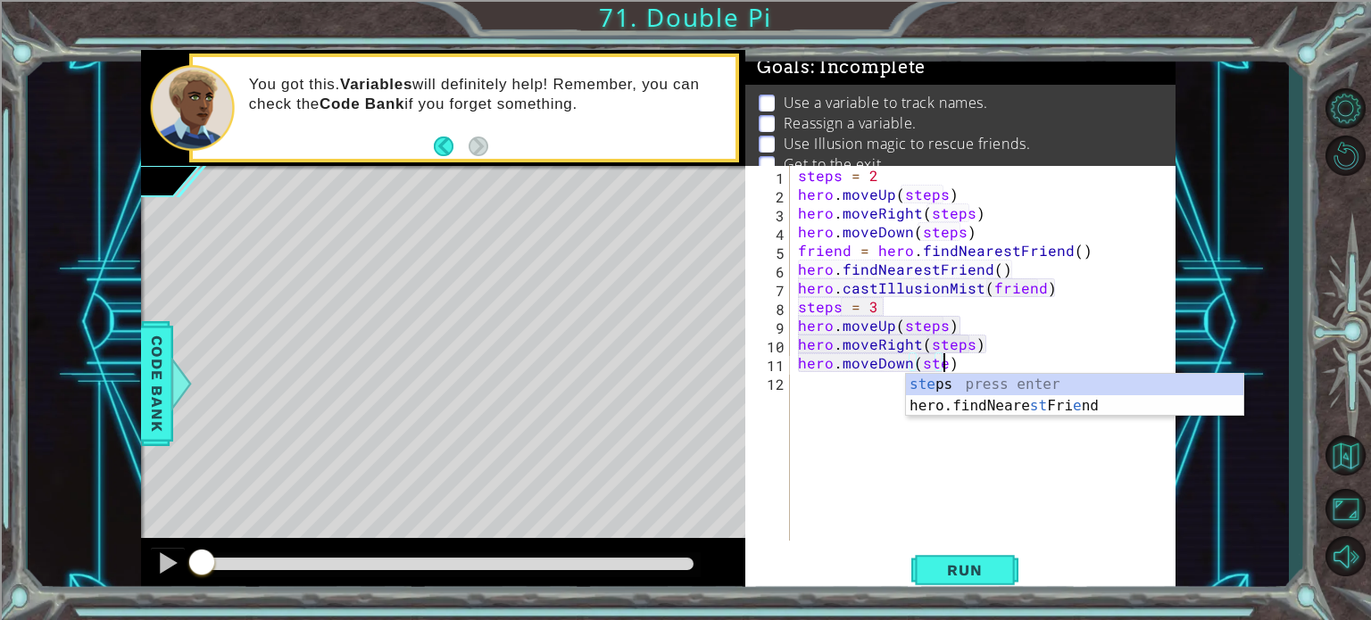
scroll to position [0, 9]
type textarea "hero.moveDown(steps)"
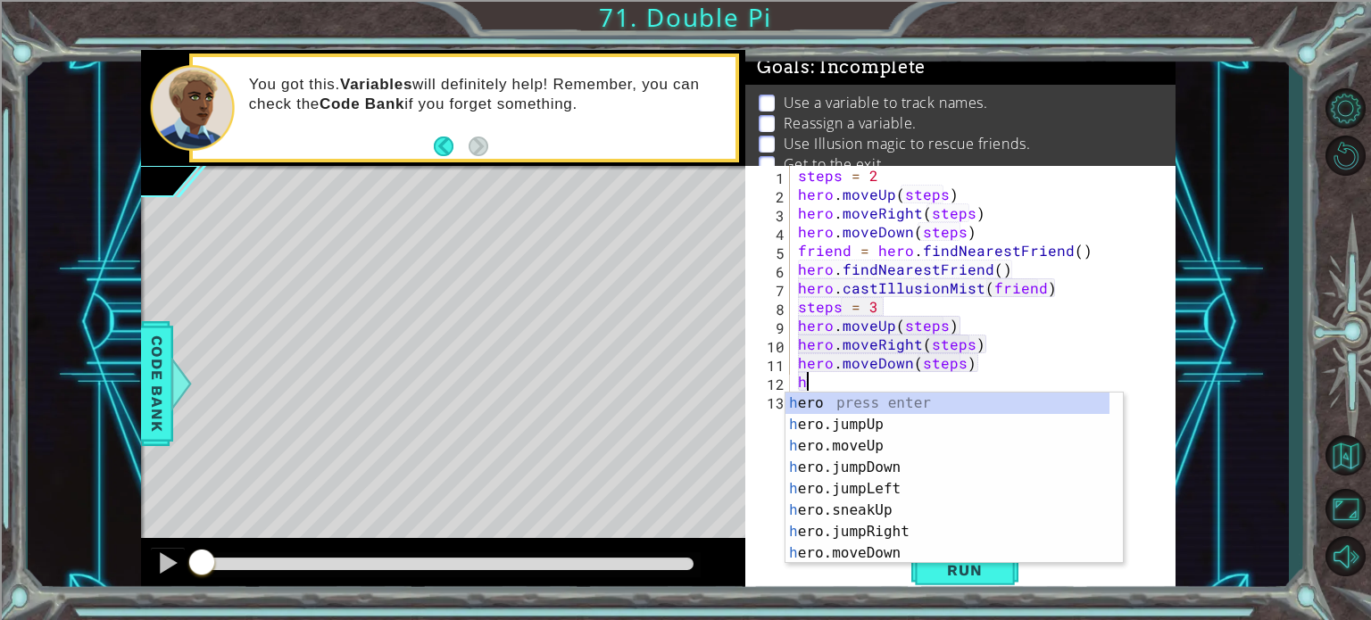
scroll to position [0, 0]
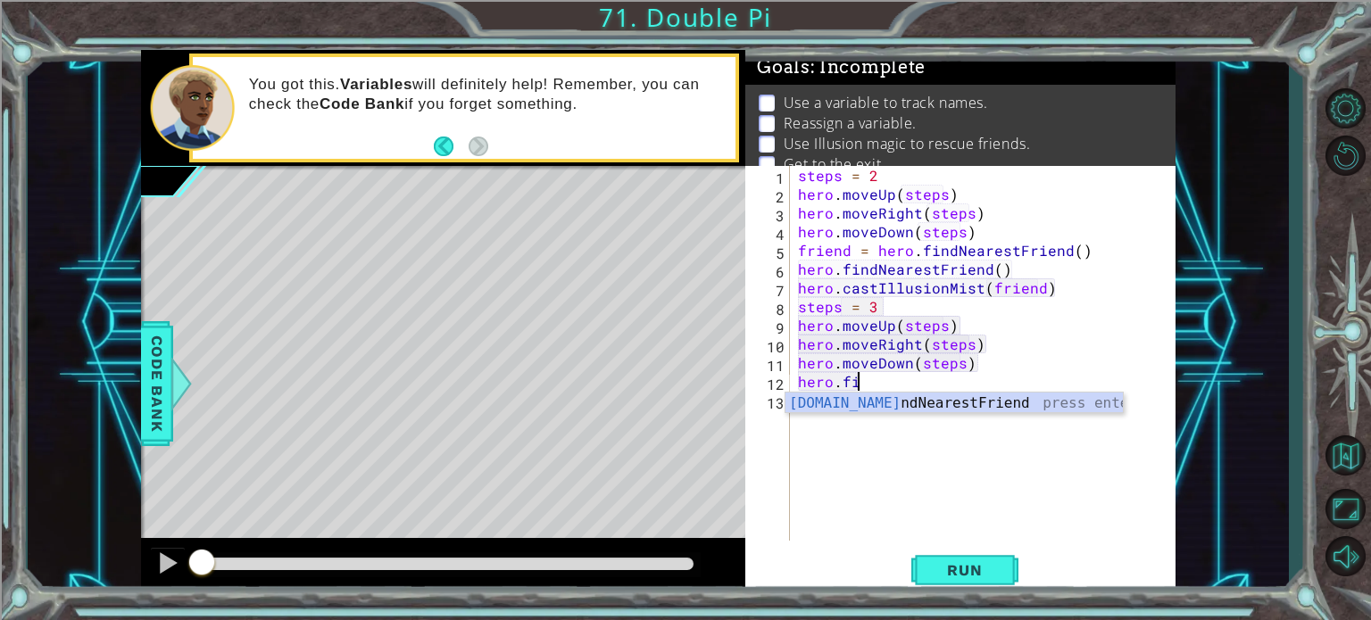
type textarea "hero.find"
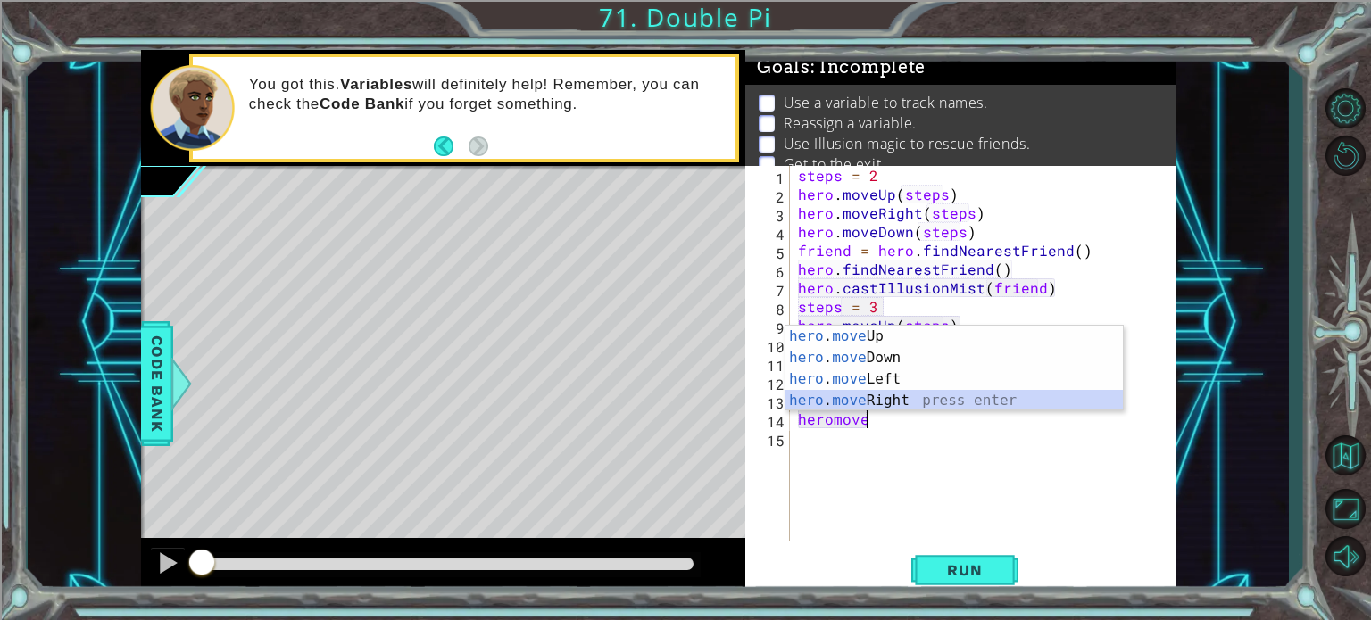
scroll to position [0, 3]
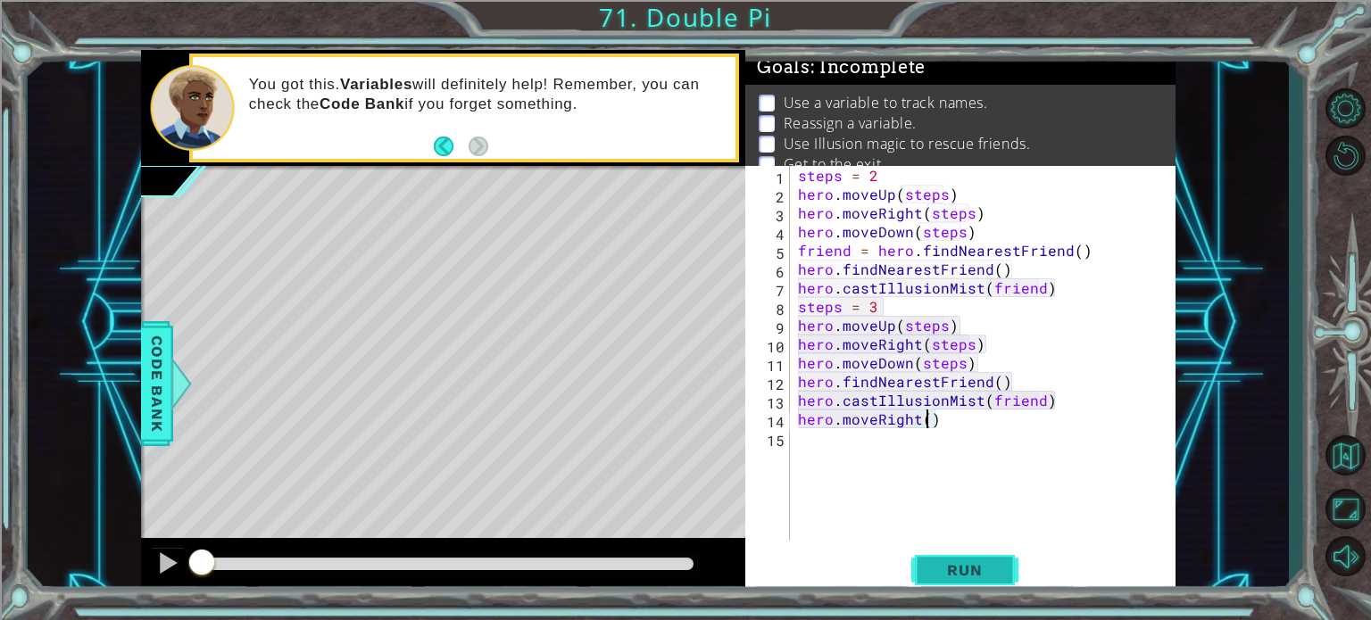
type textarea "hero.moveRight()"
click at [990, 565] on span "Run" at bounding box center [964, 570] width 70 height 18
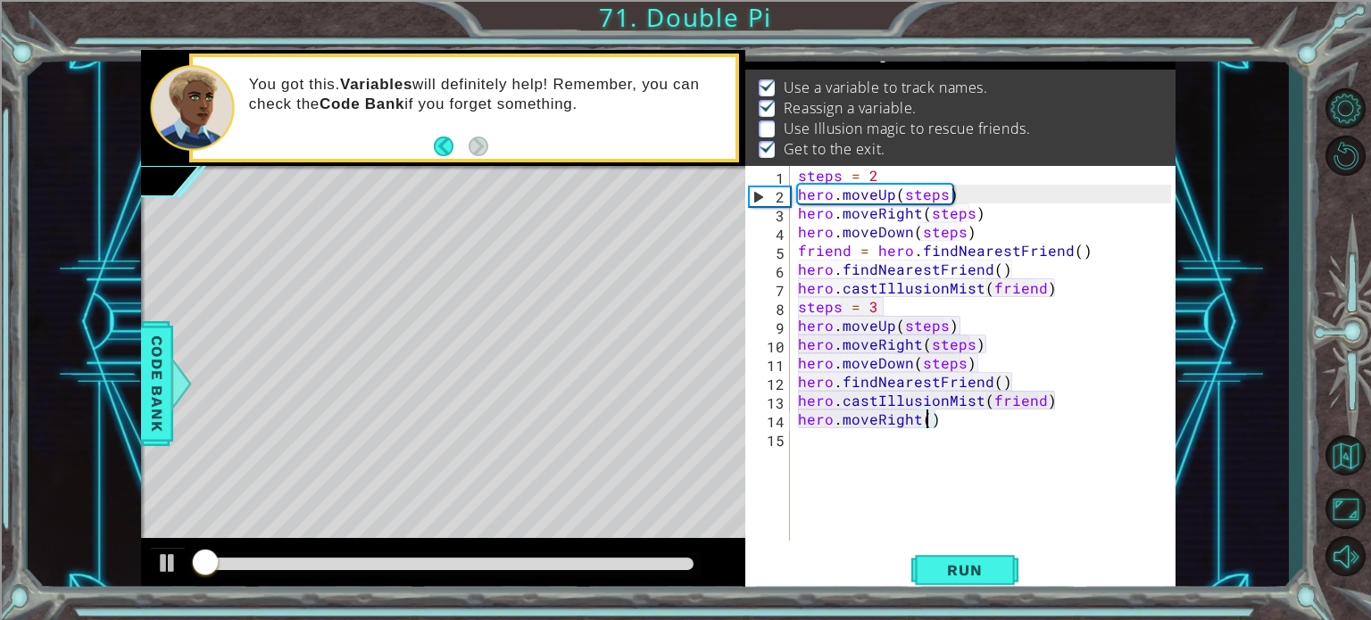
scroll to position [21, 0]
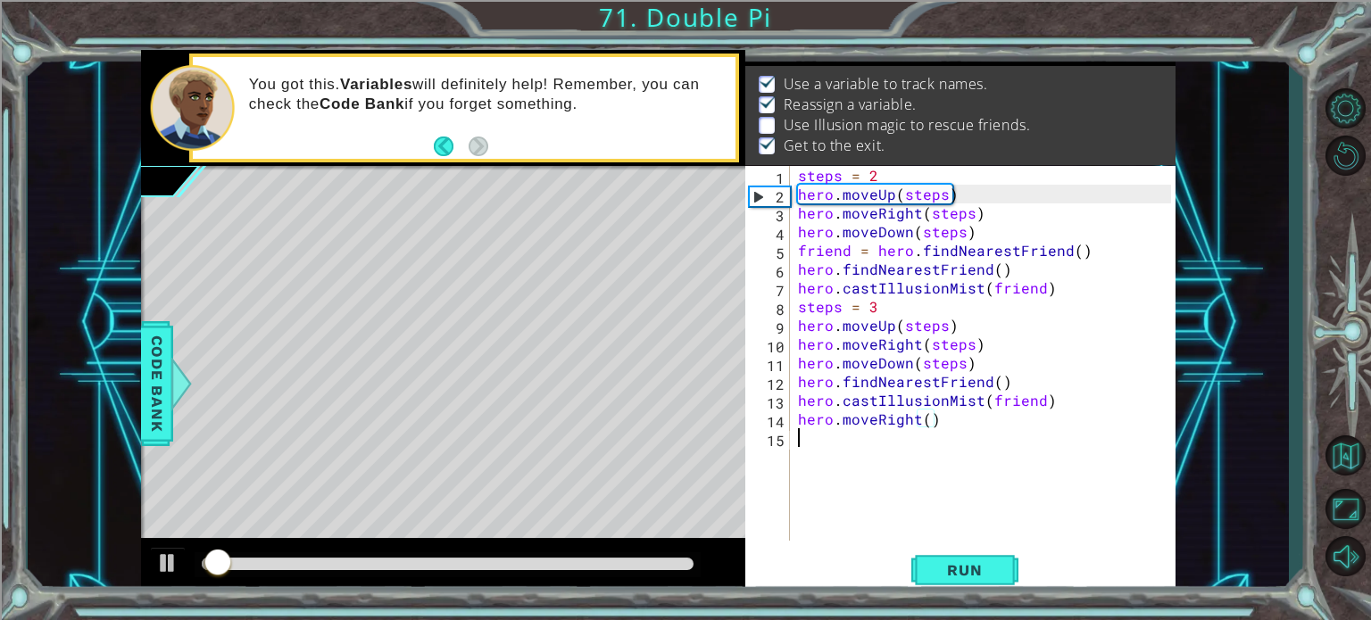
click at [1014, 460] on div "steps = 2 hero . moveUp ( steps ) hero . moveRight ( steps ) hero . moveDown ( …" at bounding box center [987, 372] width 386 height 412
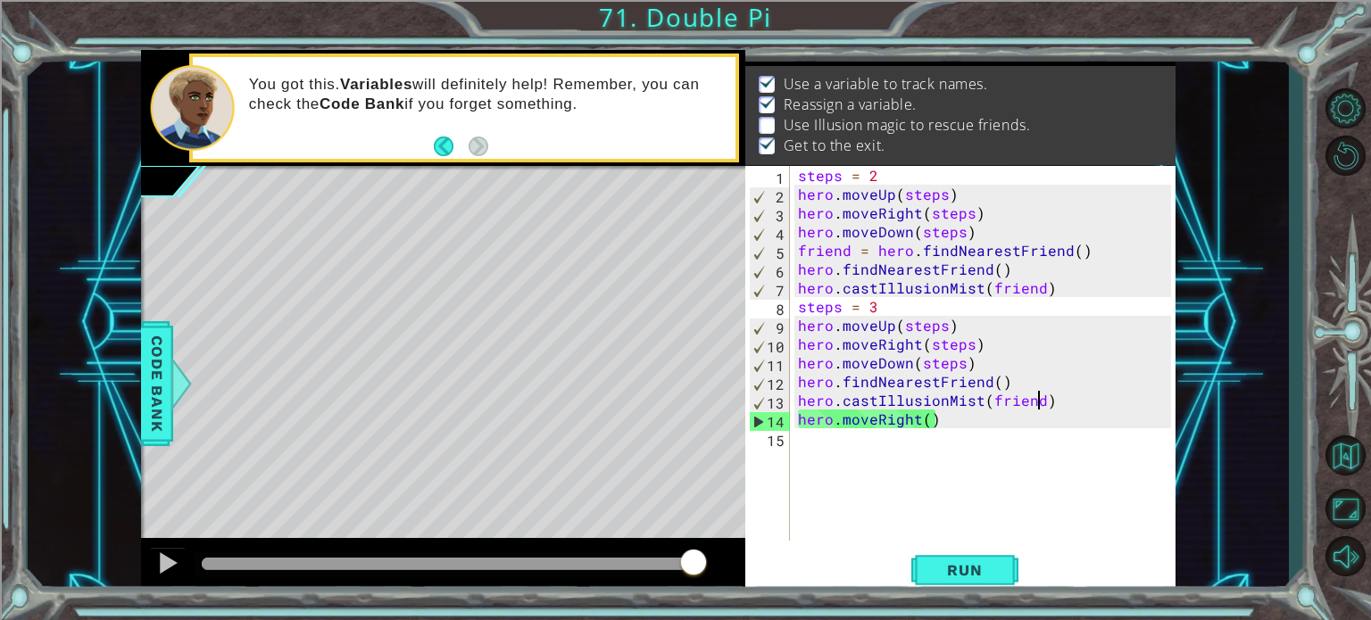
click at [1045, 393] on div "steps = 2 hero . moveUp ( steps ) hero . moveRight ( steps ) hero . moveDown ( …" at bounding box center [987, 372] width 386 height 412
click at [1043, 381] on div "steps = 2 hero . moveUp ( steps ) hero . moveRight ( steps ) hero . moveDown ( …" at bounding box center [987, 372] width 386 height 412
type textarea "hero.findNearestFriend()"
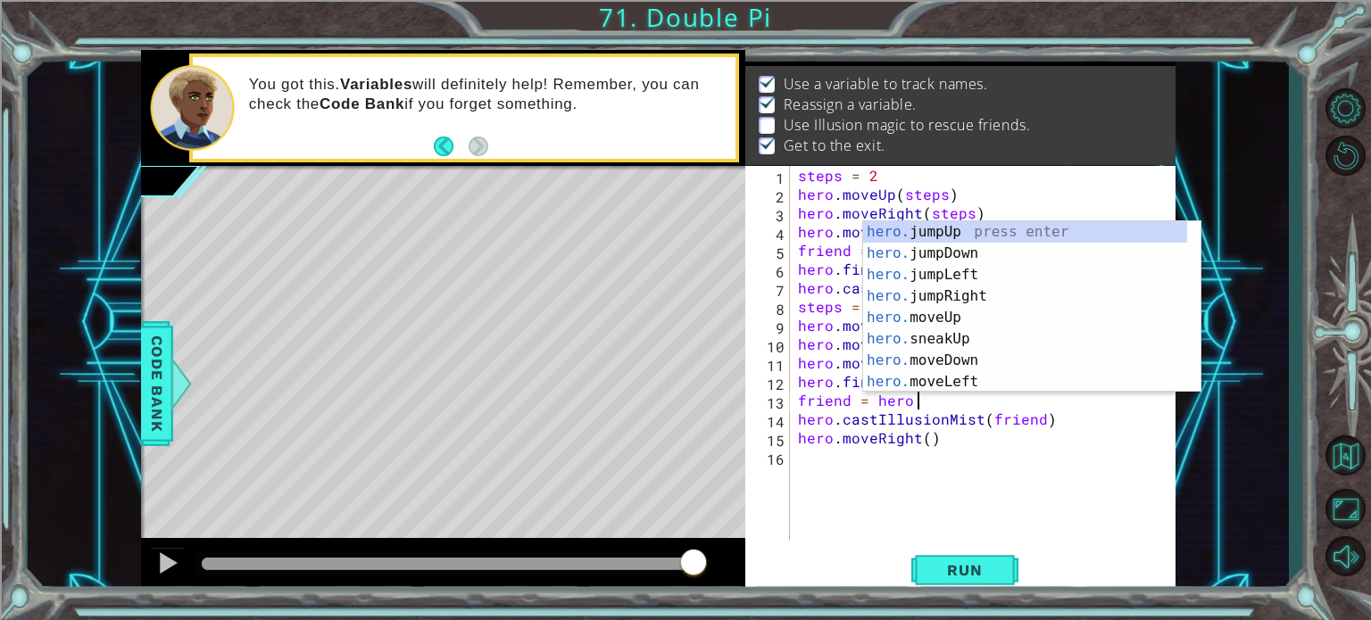
scroll to position [0, 6]
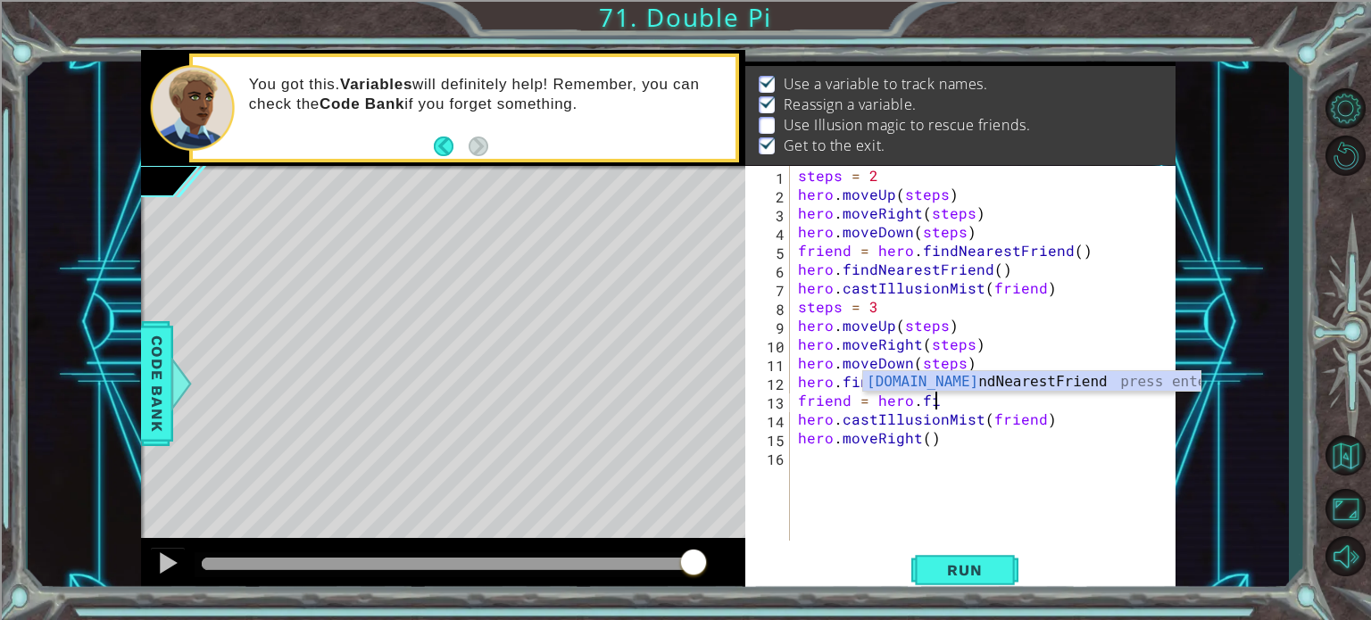
type textarea "friend = hero.find"
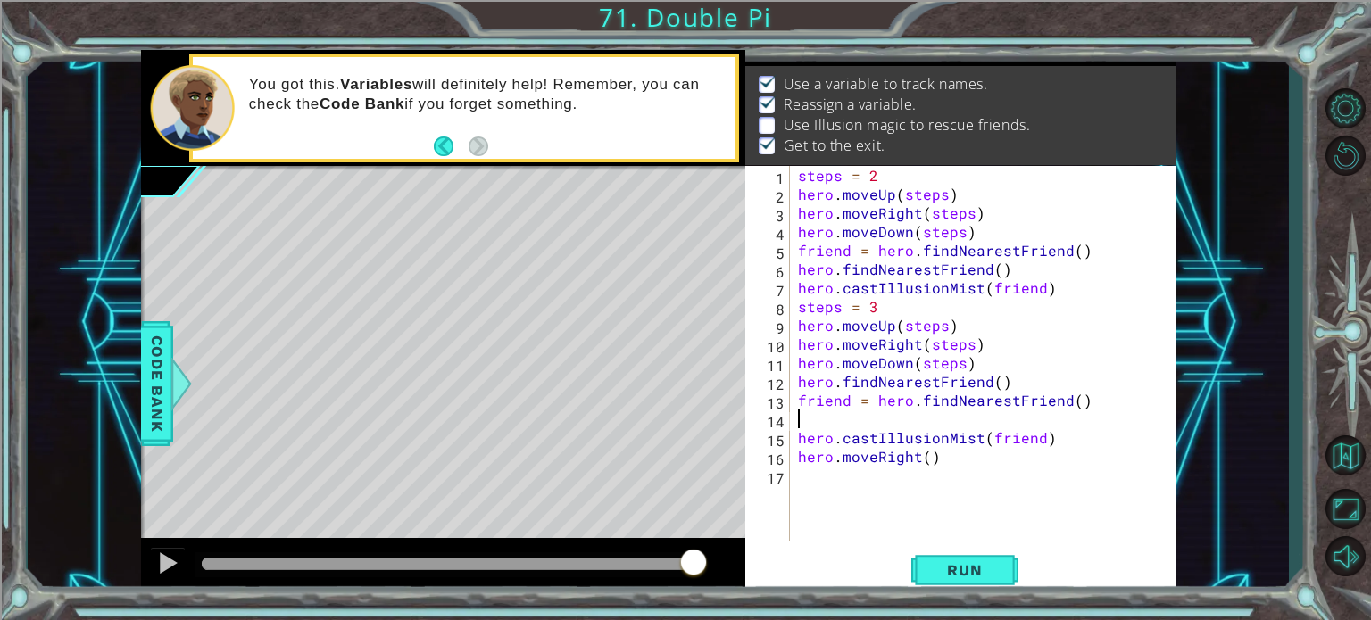
scroll to position [0, 0]
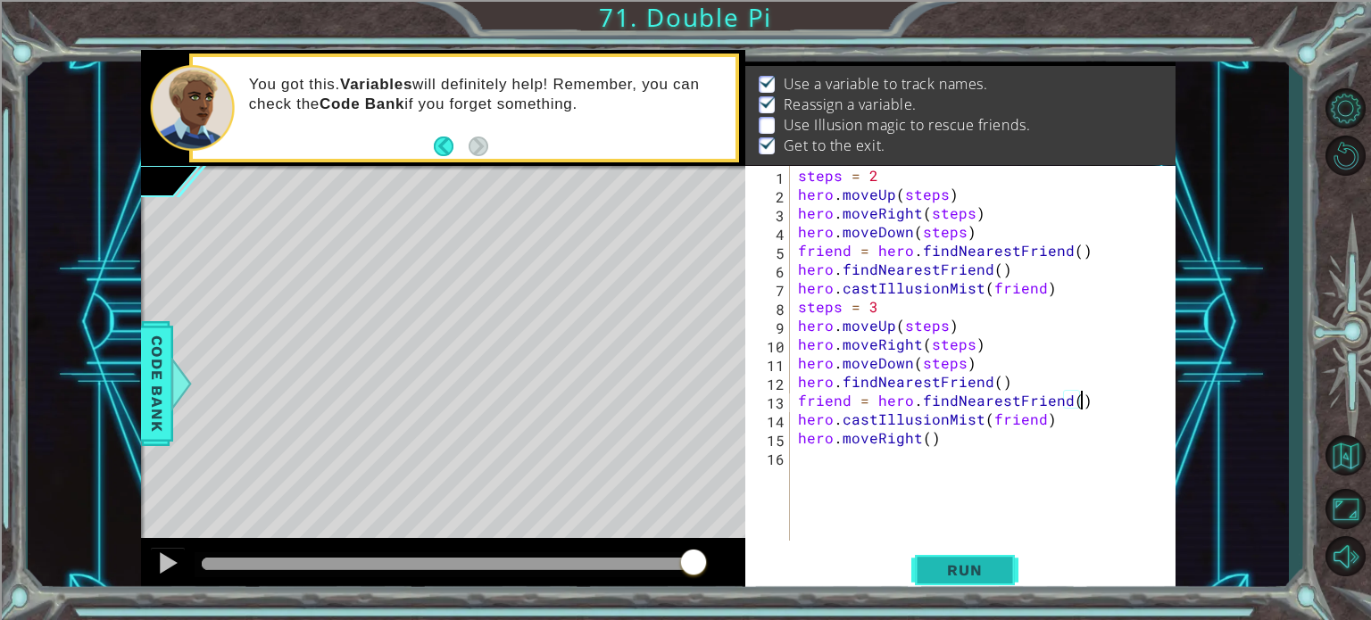
type textarea "friend = hero.findNearestFriend()"
click at [989, 565] on span "Run" at bounding box center [964, 570] width 70 height 18
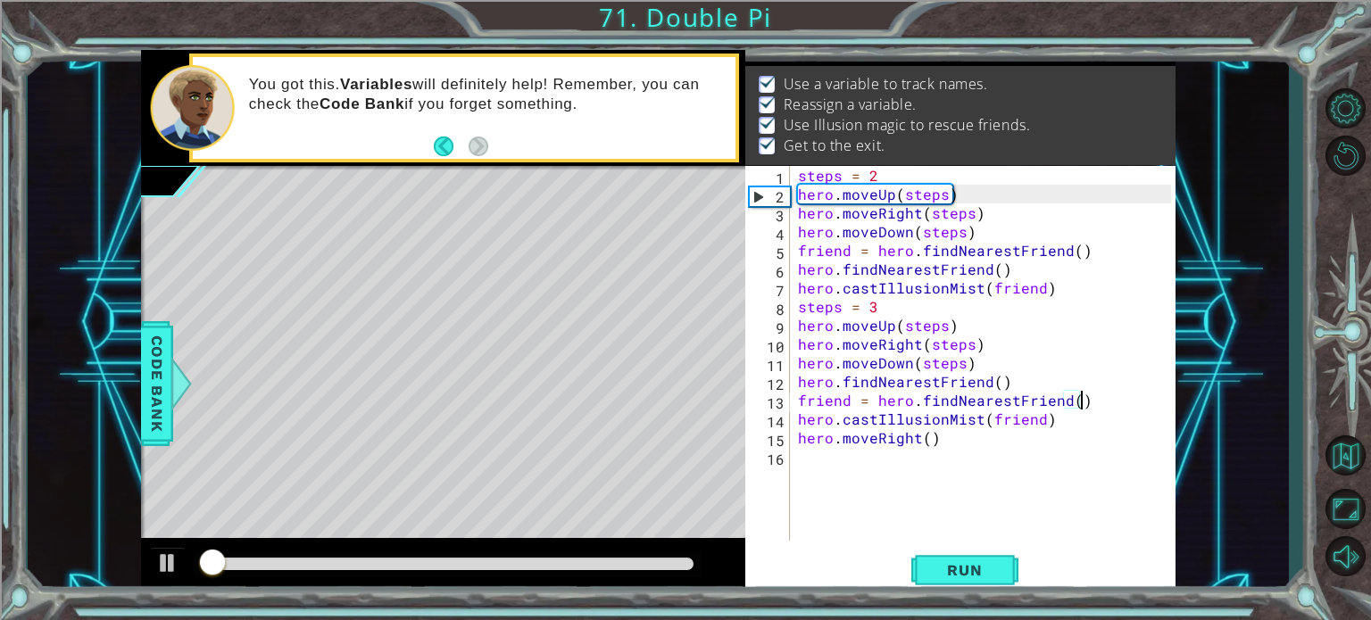
click at [574, 562] on div at bounding box center [448, 564] width 493 height 12
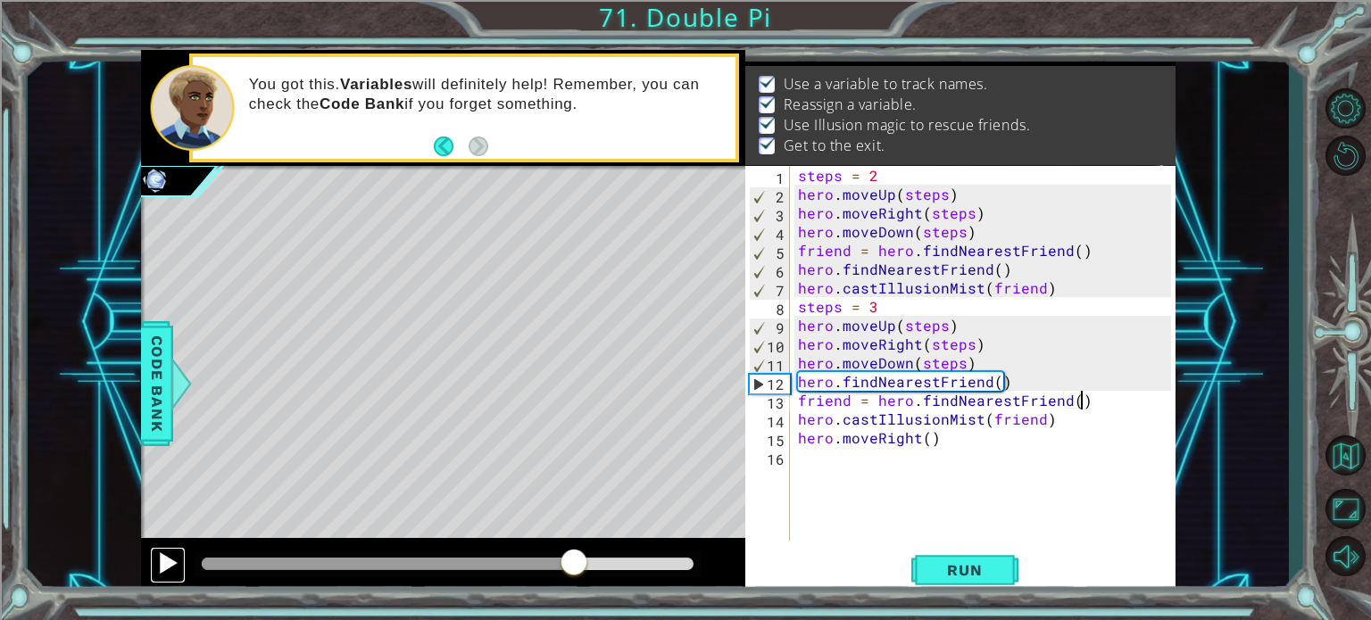
click at [161, 560] on div at bounding box center [167, 562] width 23 height 23
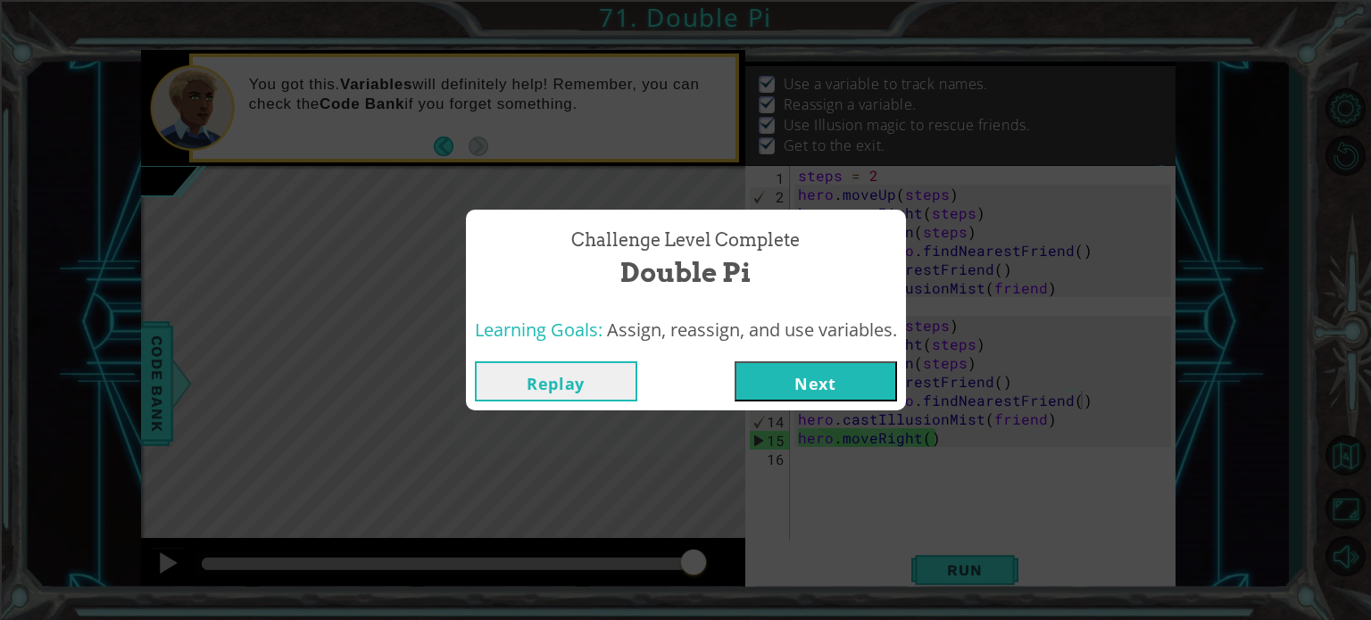
click at [835, 392] on button "Next" at bounding box center [815, 381] width 162 height 40
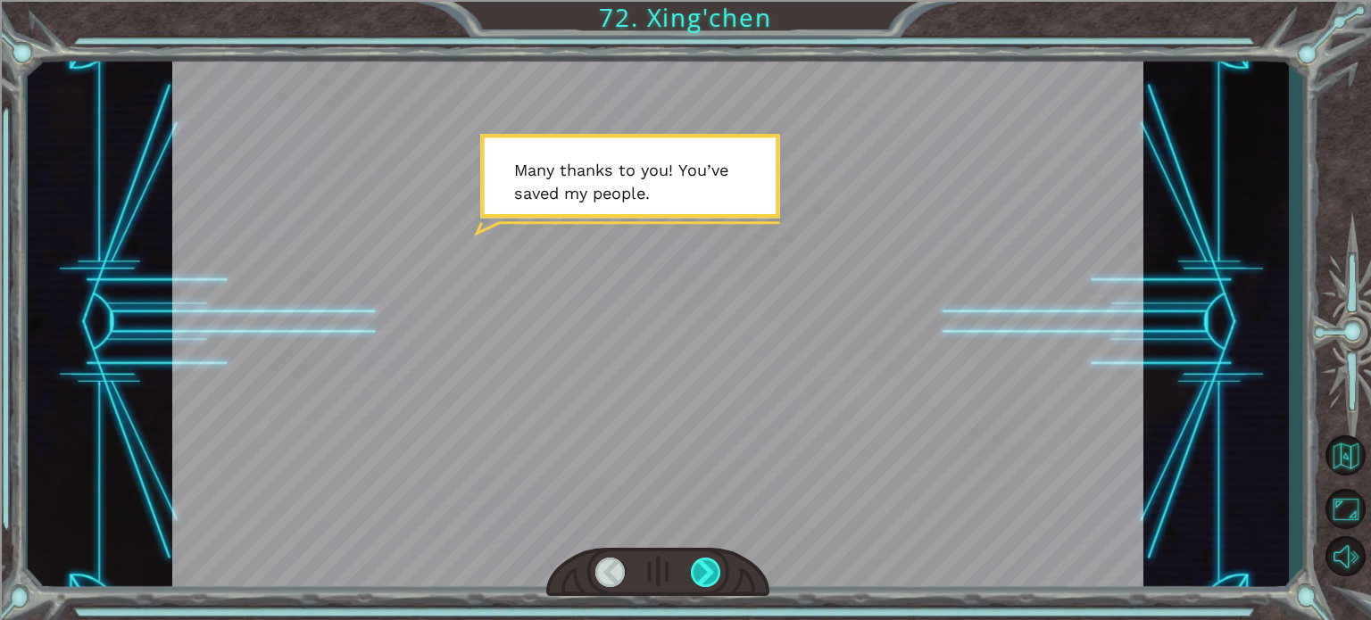
click at [703, 568] on div at bounding box center [706, 572] width 30 height 29
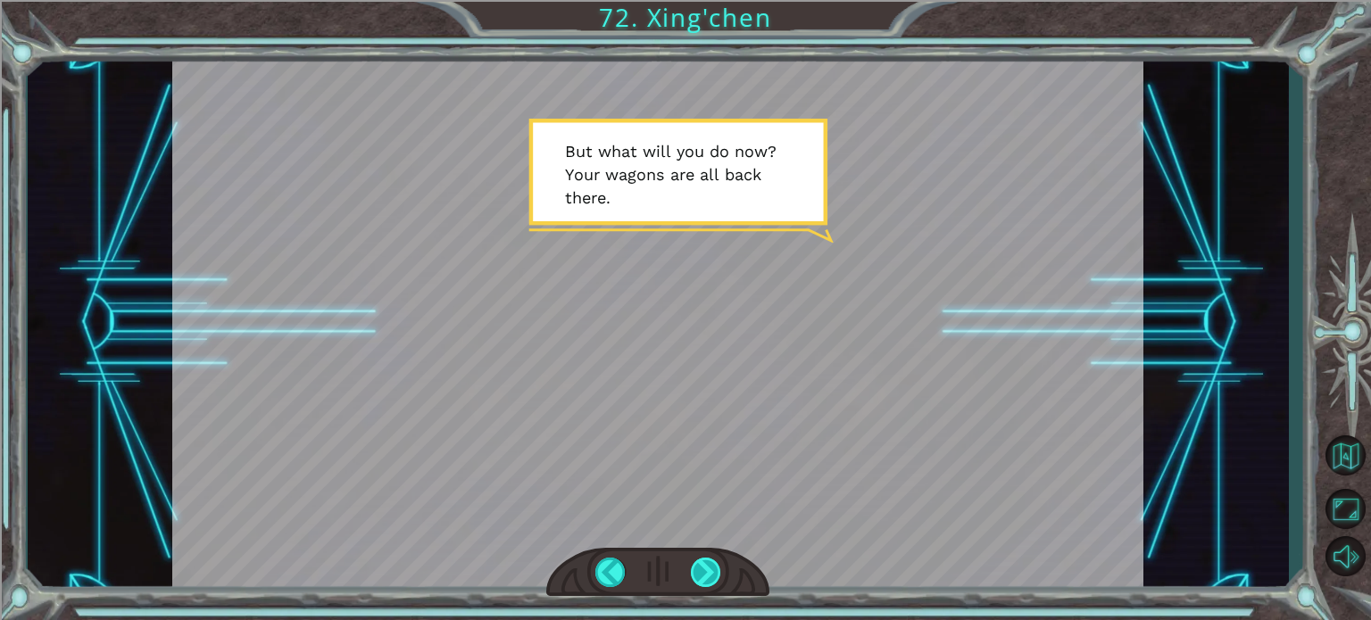
click at [703, 568] on div at bounding box center [706, 572] width 30 height 29
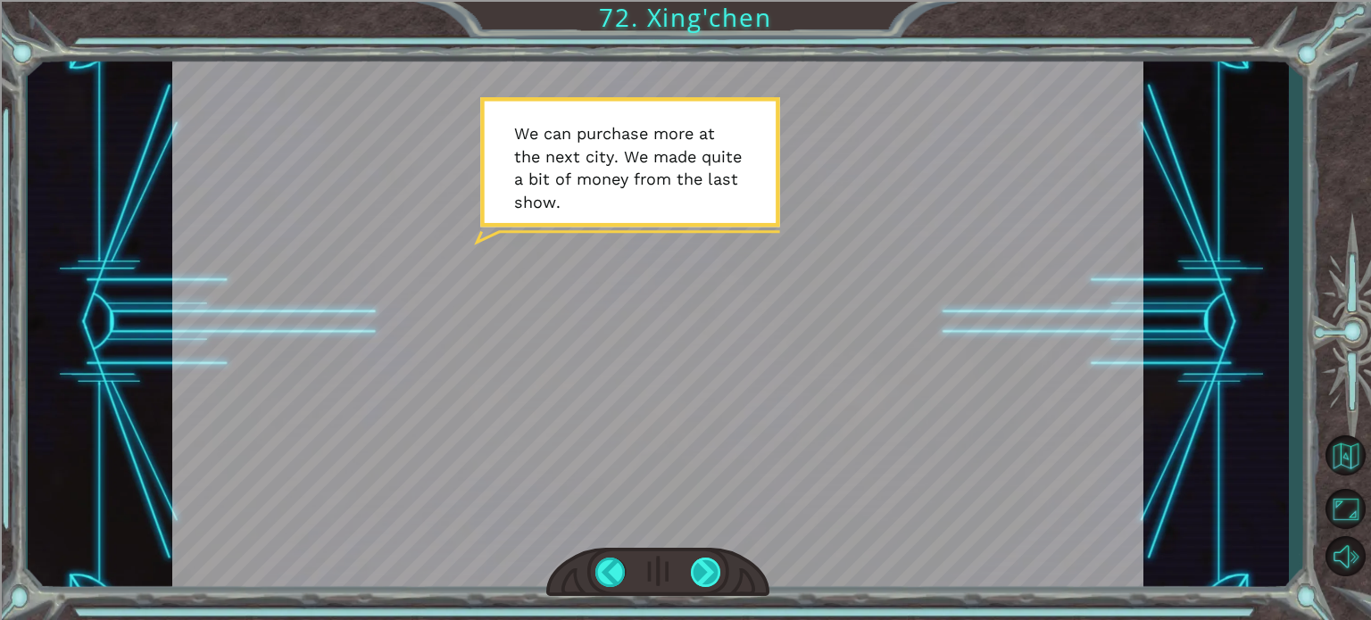
click at [709, 570] on div at bounding box center [706, 572] width 30 height 29
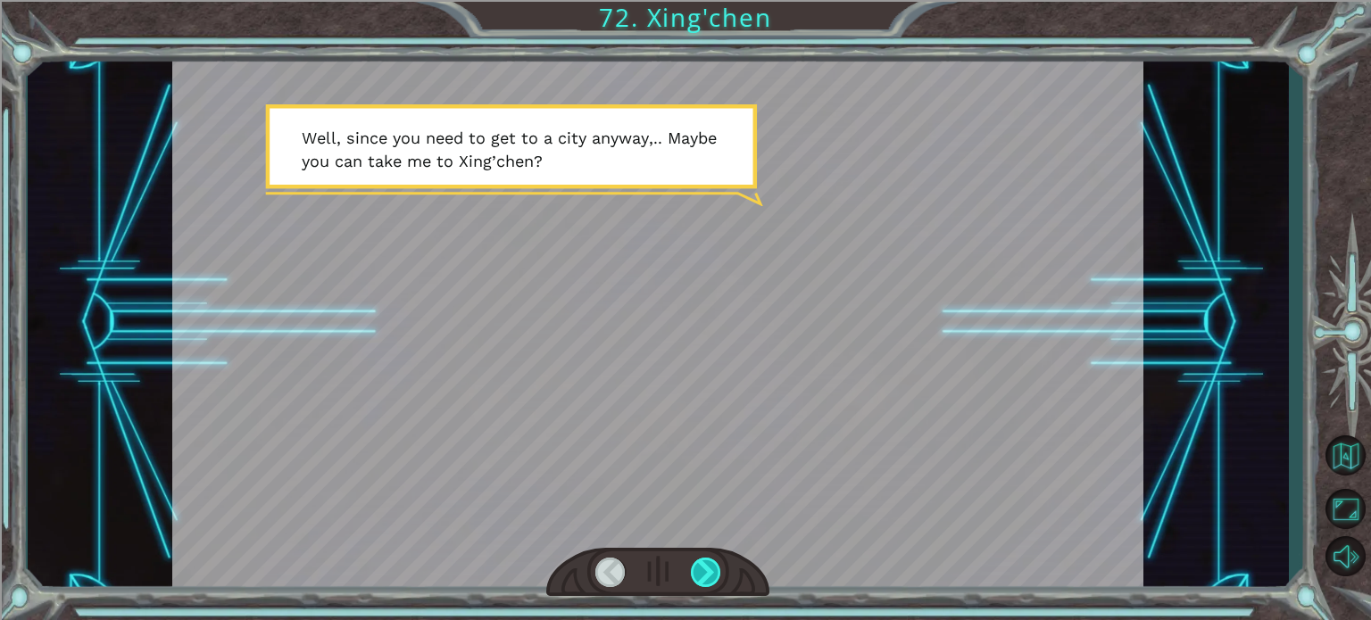
click at [709, 570] on div at bounding box center [706, 572] width 30 height 29
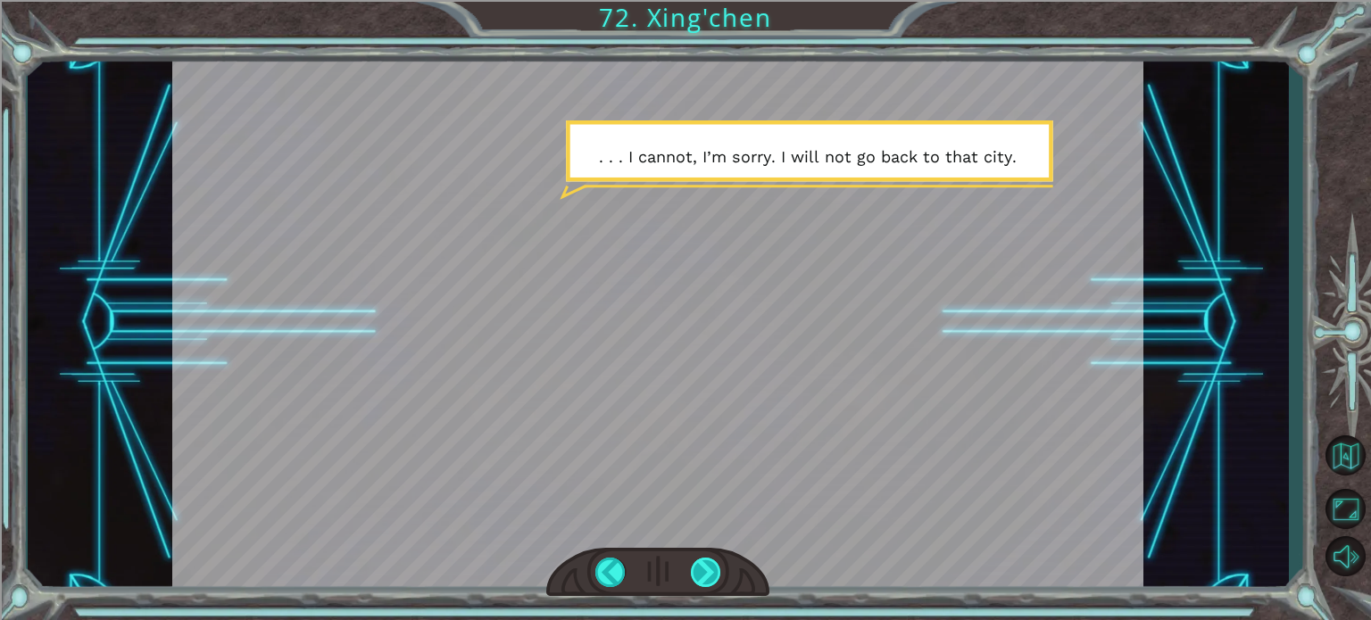
click at [709, 570] on div at bounding box center [706, 572] width 30 height 29
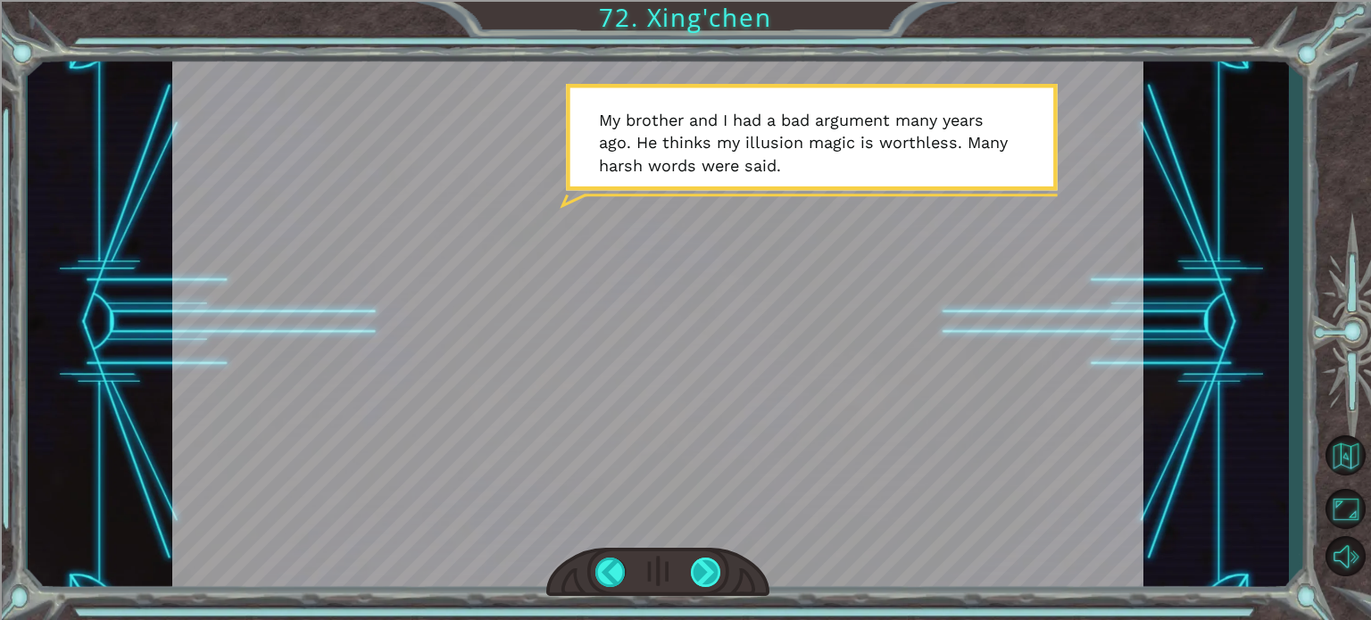
click at [703, 560] on div at bounding box center [706, 572] width 30 height 29
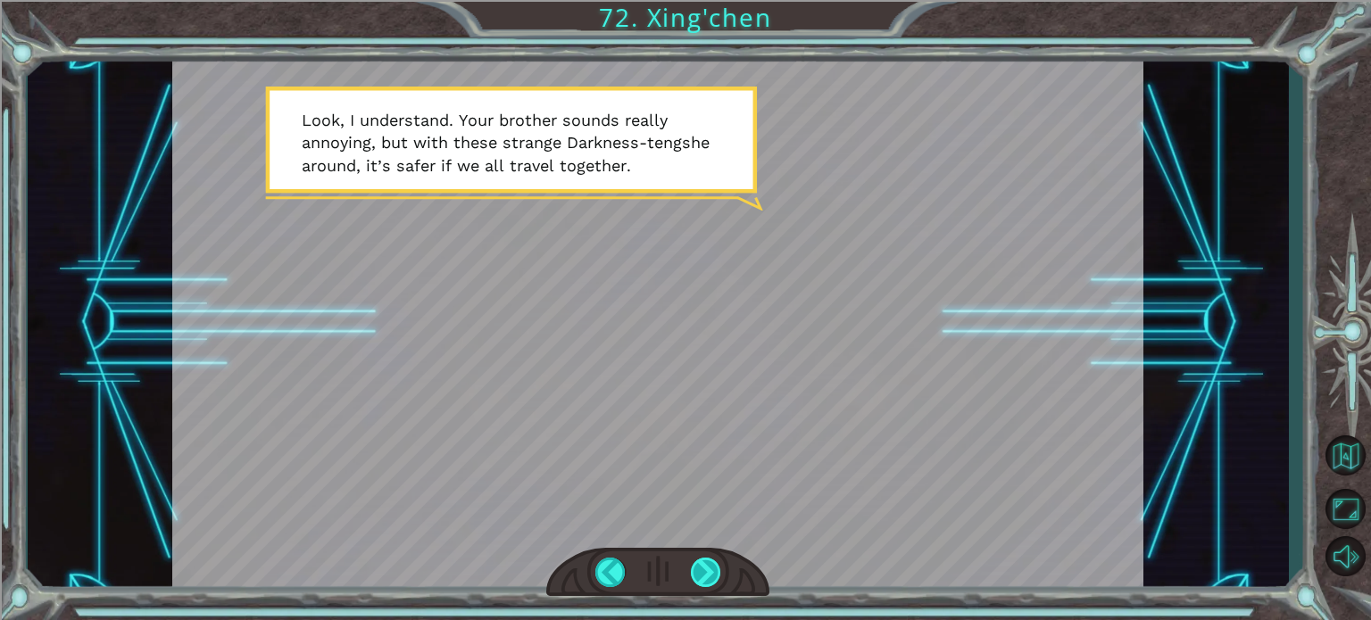
click at [699, 580] on div at bounding box center [706, 572] width 30 height 29
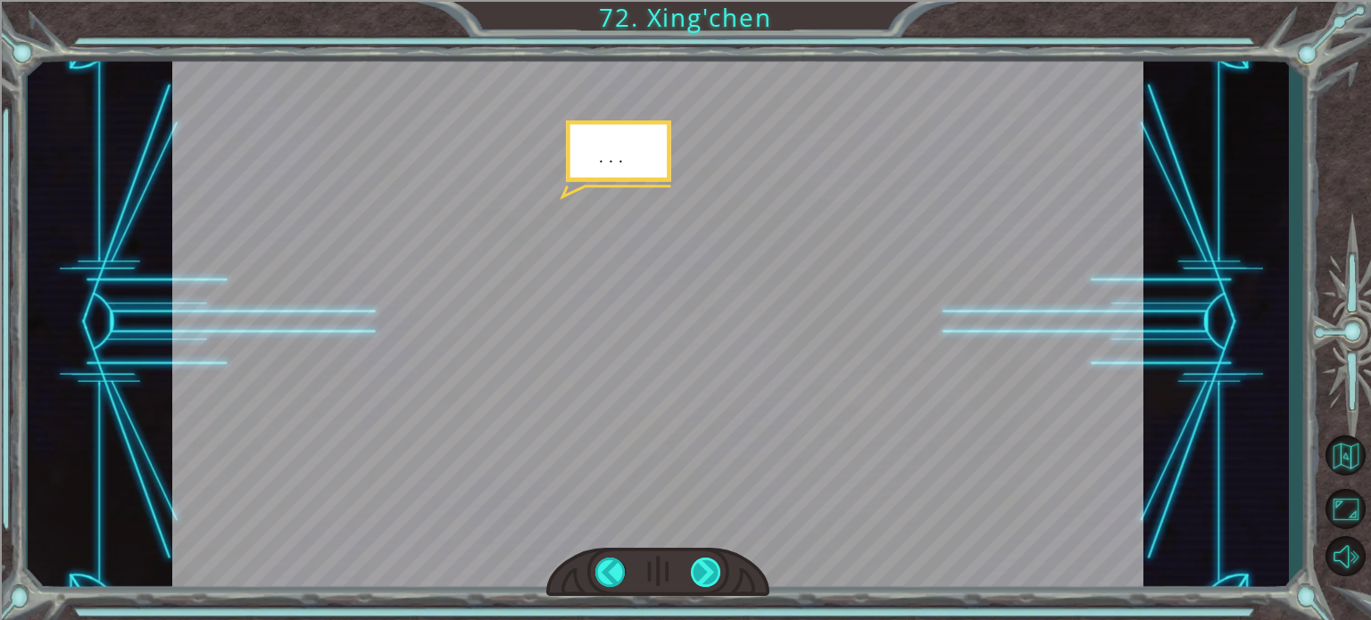
click at [699, 580] on div at bounding box center [706, 572] width 30 height 29
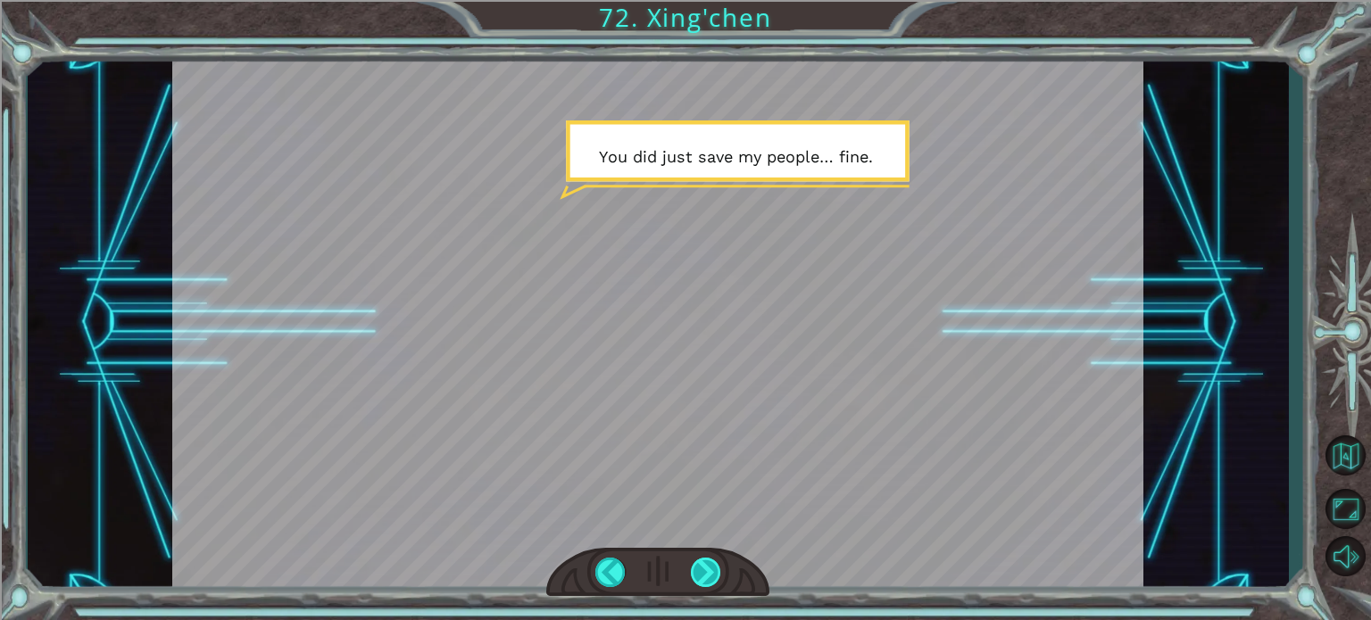
click at [692, 576] on div at bounding box center [706, 572] width 30 height 29
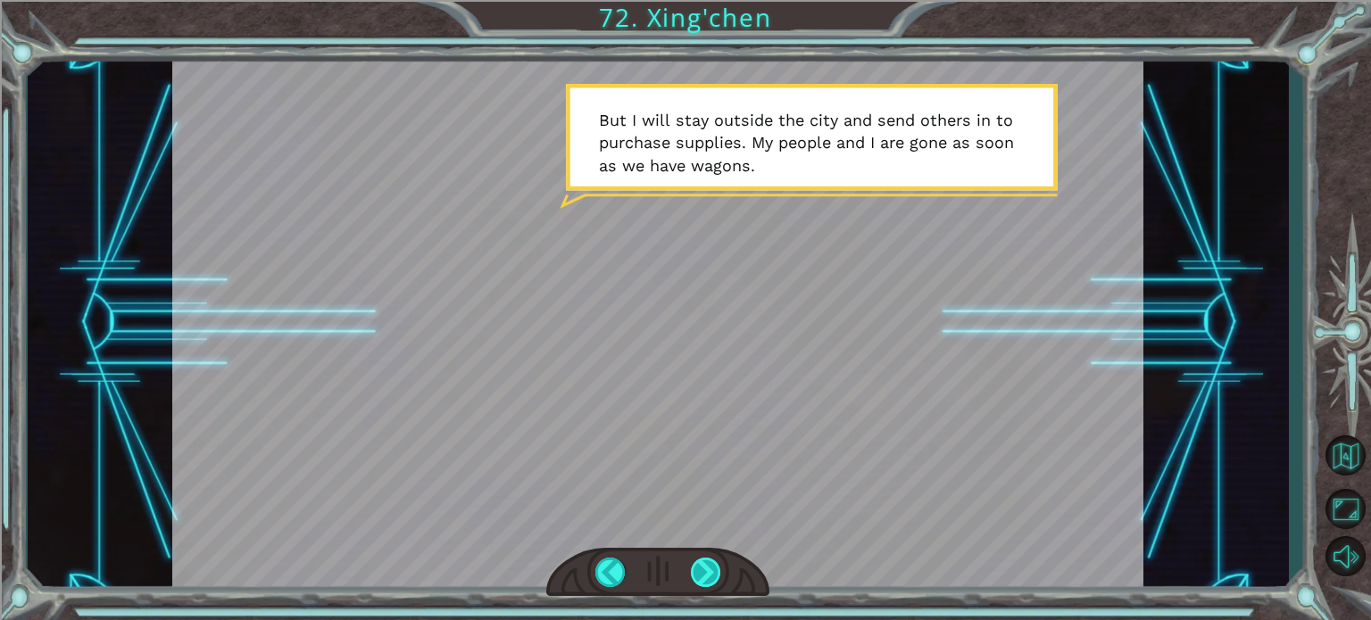
click at [713, 575] on div at bounding box center [706, 572] width 30 height 29
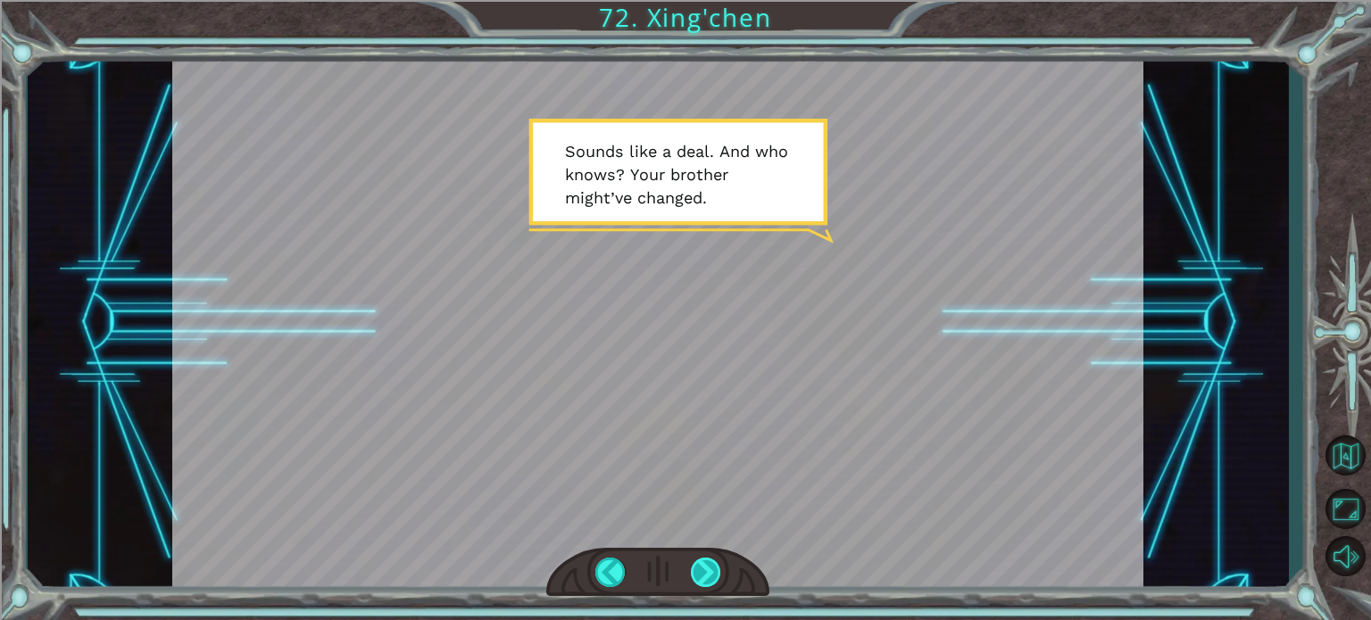
click at [707, 568] on div at bounding box center [706, 572] width 30 height 29
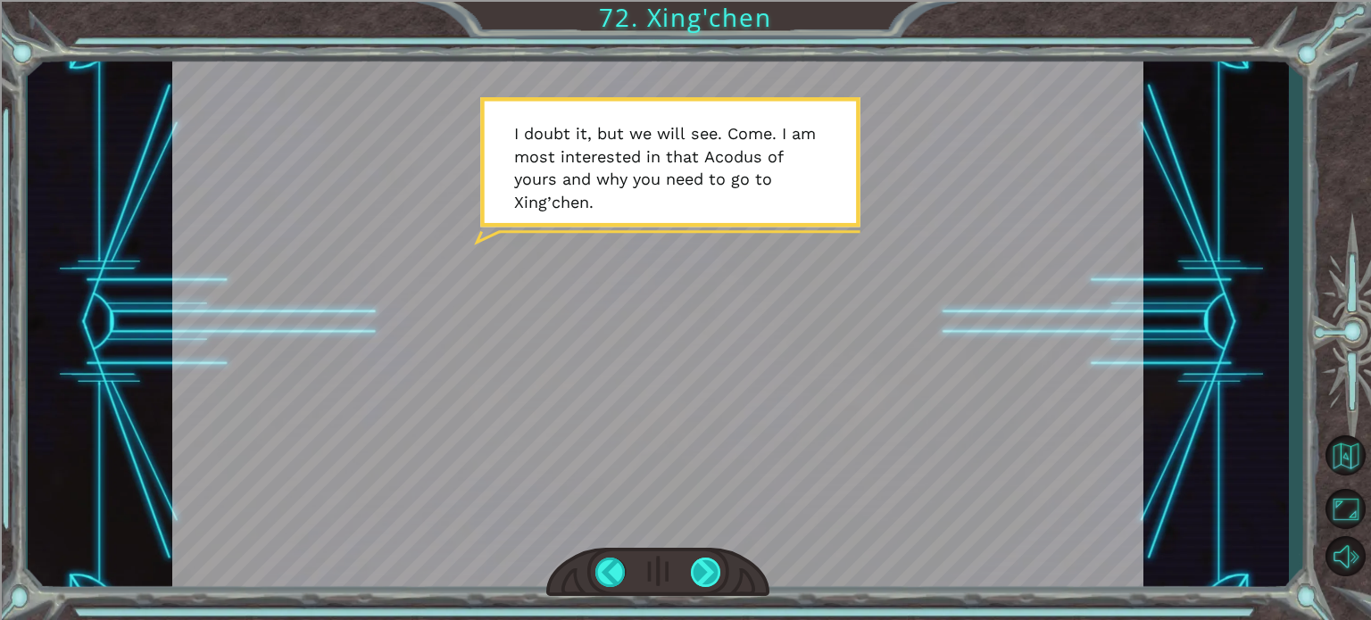
click at [707, 576] on div at bounding box center [706, 572] width 30 height 29
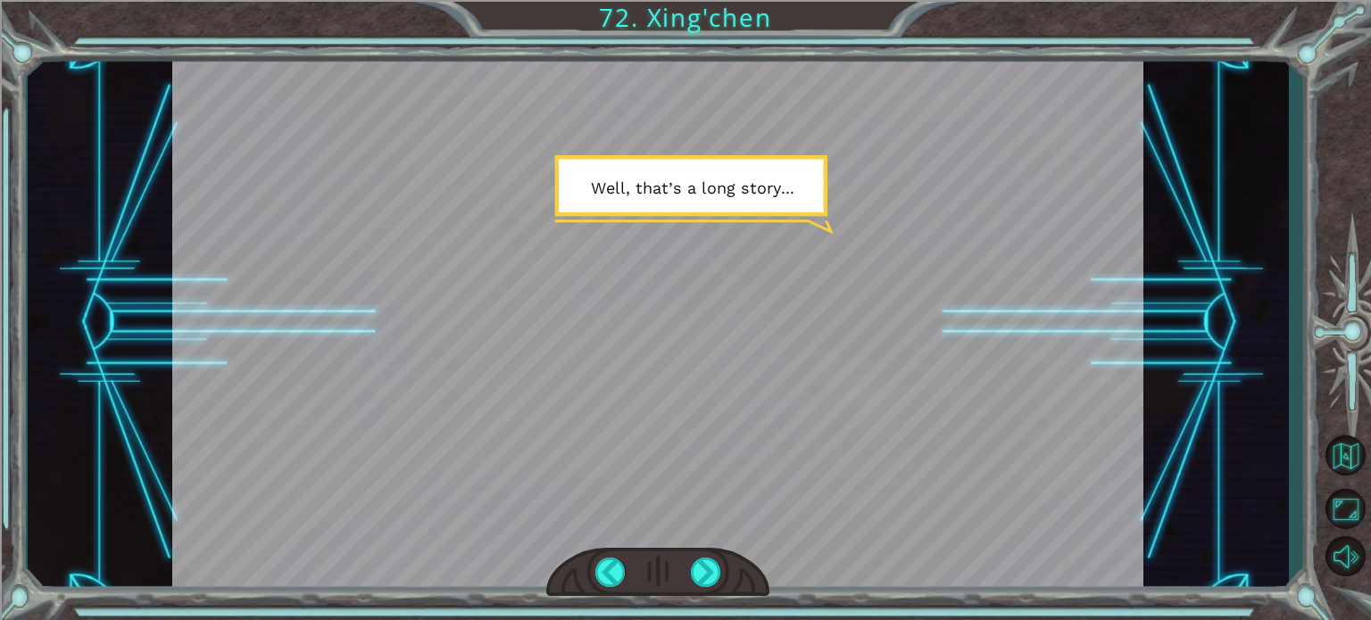
click at [721, 579] on div at bounding box center [657, 572] width 223 height 49
click at [699, 572] on div at bounding box center [706, 572] width 30 height 29
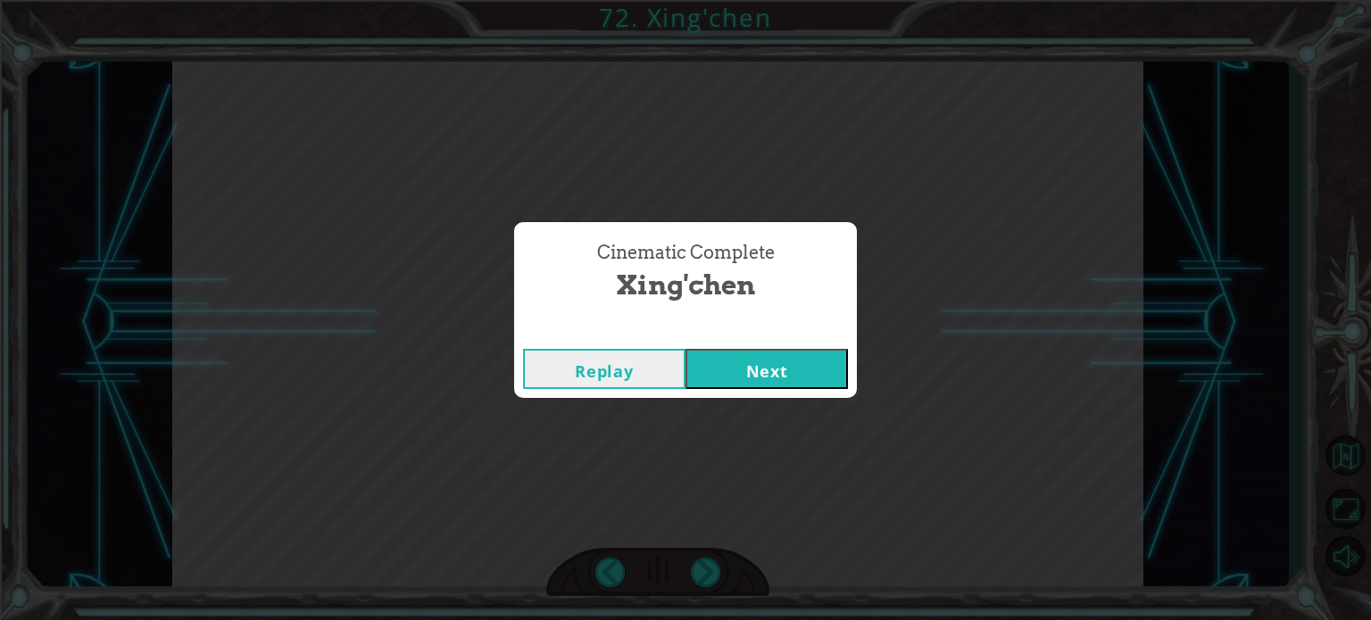
click at [783, 366] on button "Next" at bounding box center [766, 369] width 162 height 40
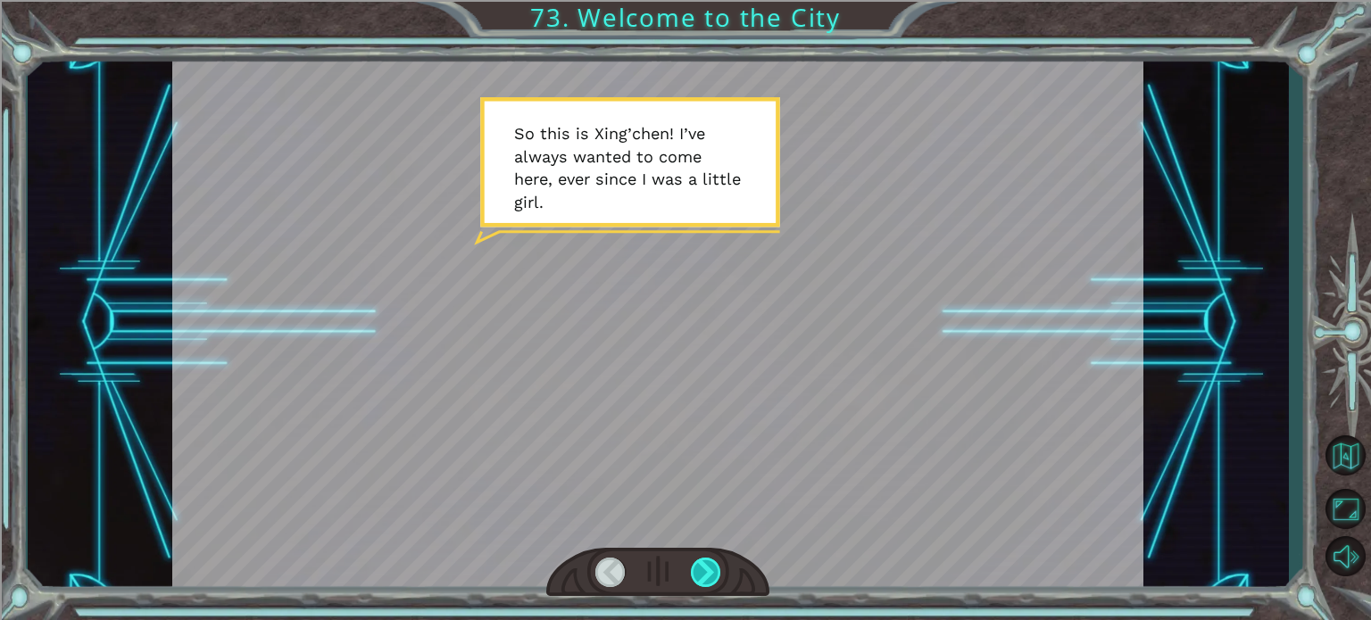
click at [696, 579] on div at bounding box center [706, 572] width 30 height 29
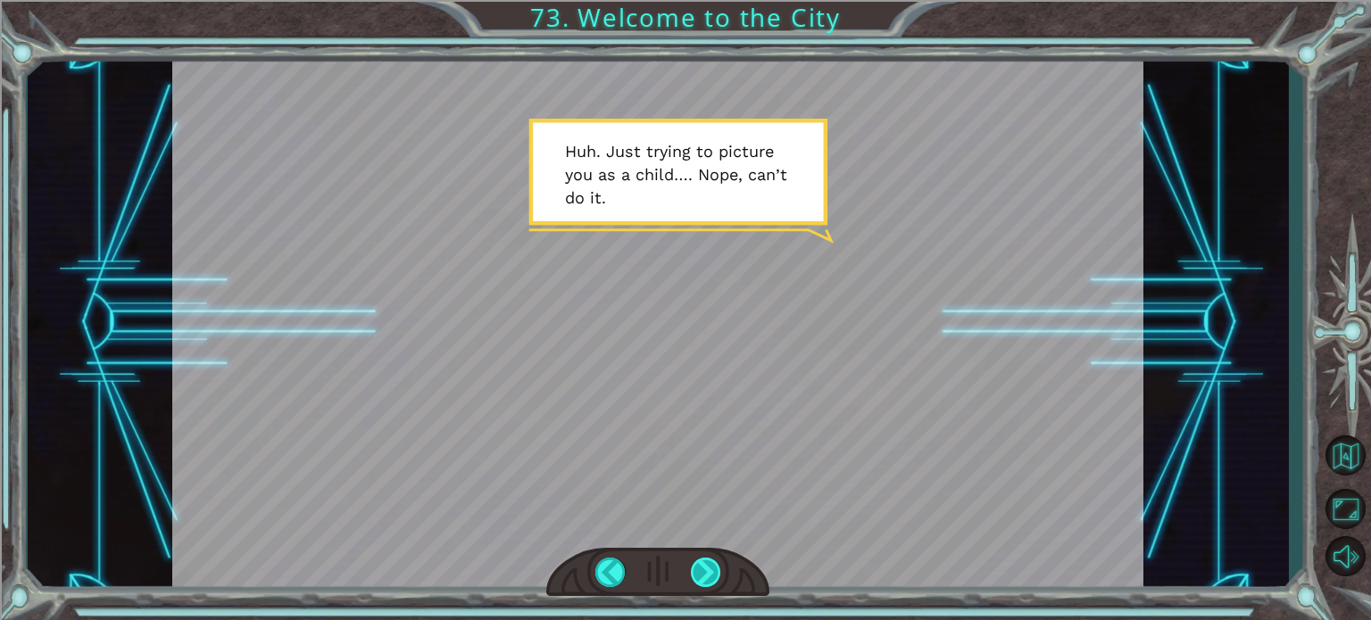
click at [695, 580] on div at bounding box center [706, 572] width 30 height 29
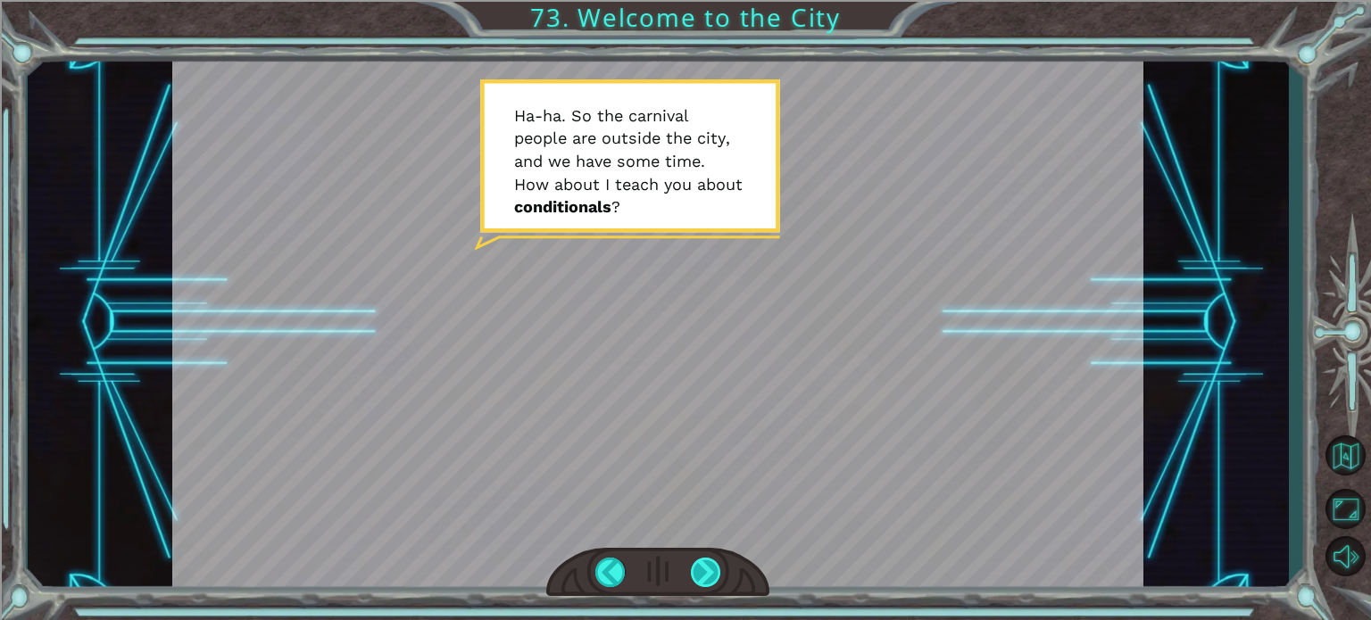
click at [715, 565] on div at bounding box center [706, 572] width 30 height 29
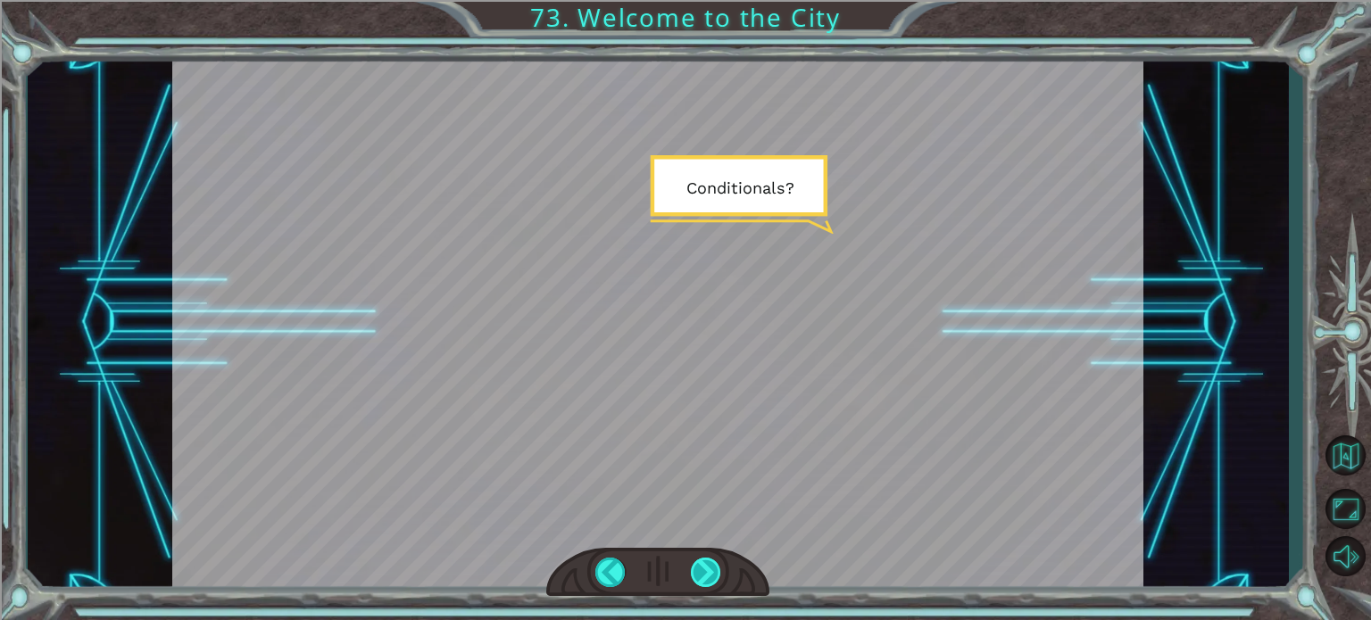
click at [715, 565] on div at bounding box center [706, 572] width 30 height 29
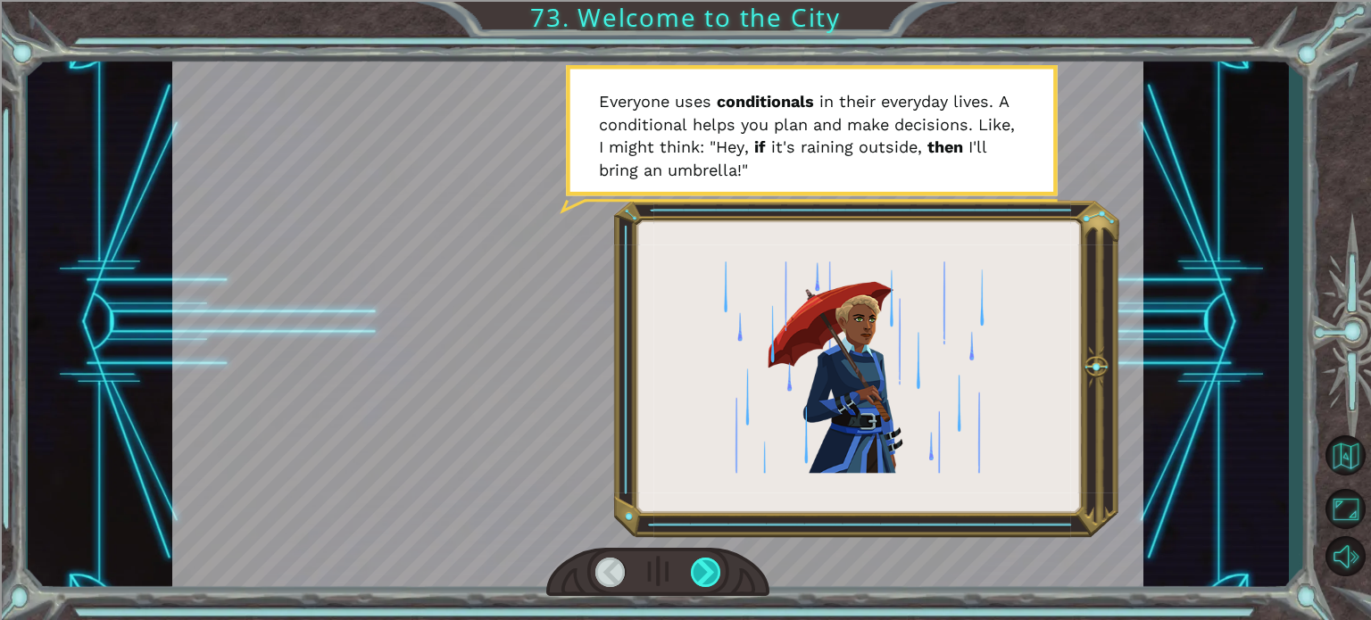
click at [715, 565] on div at bounding box center [706, 572] width 30 height 29
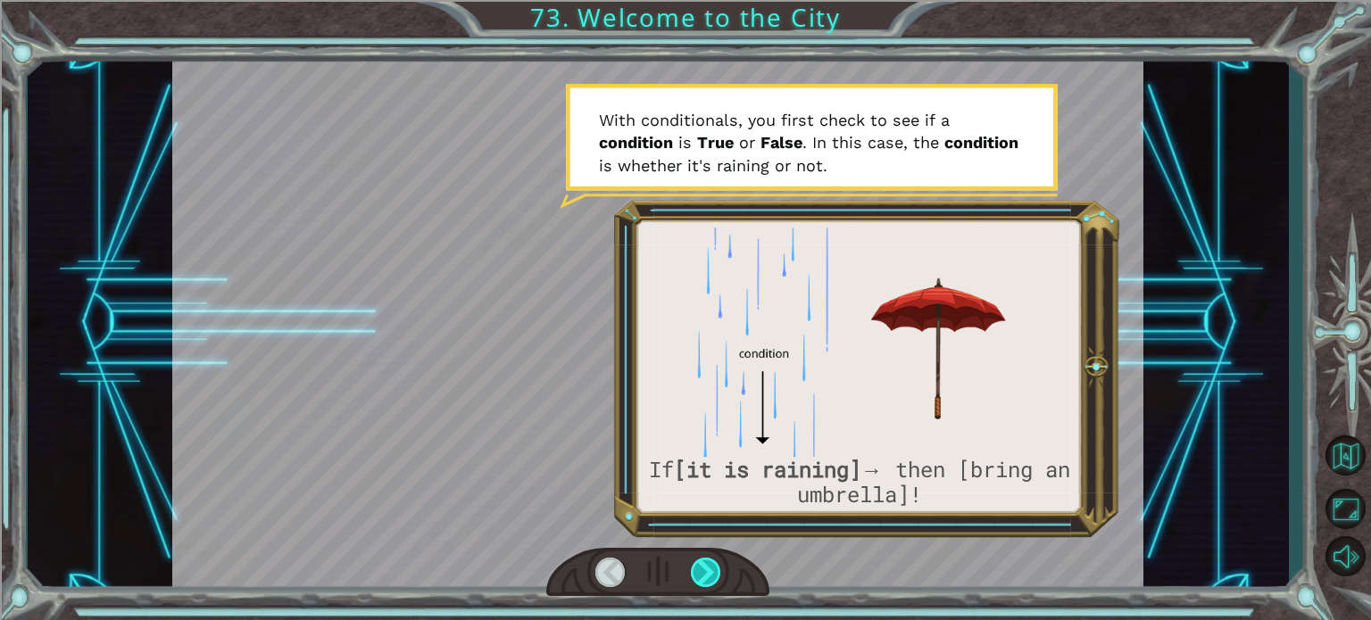
click at [714, 565] on div at bounding box center [706, 572] width 30 height 29
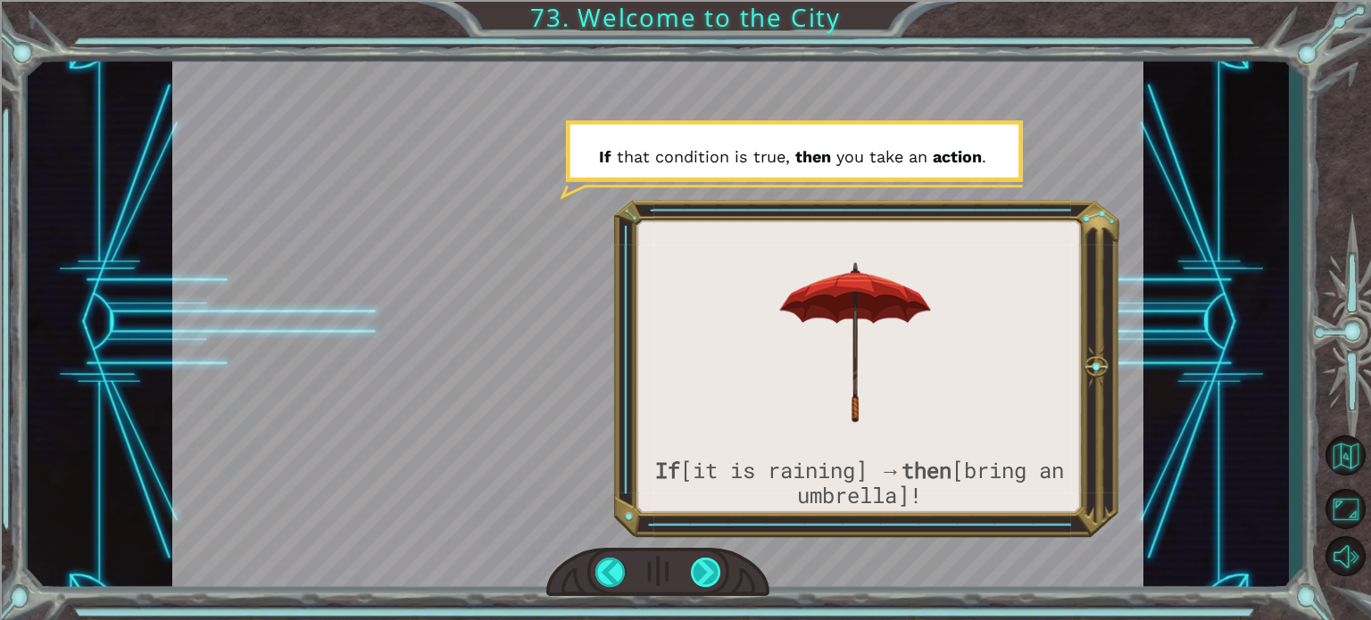
click at [695, 574] on div at bounding box center [706, 572] width 30 height 29
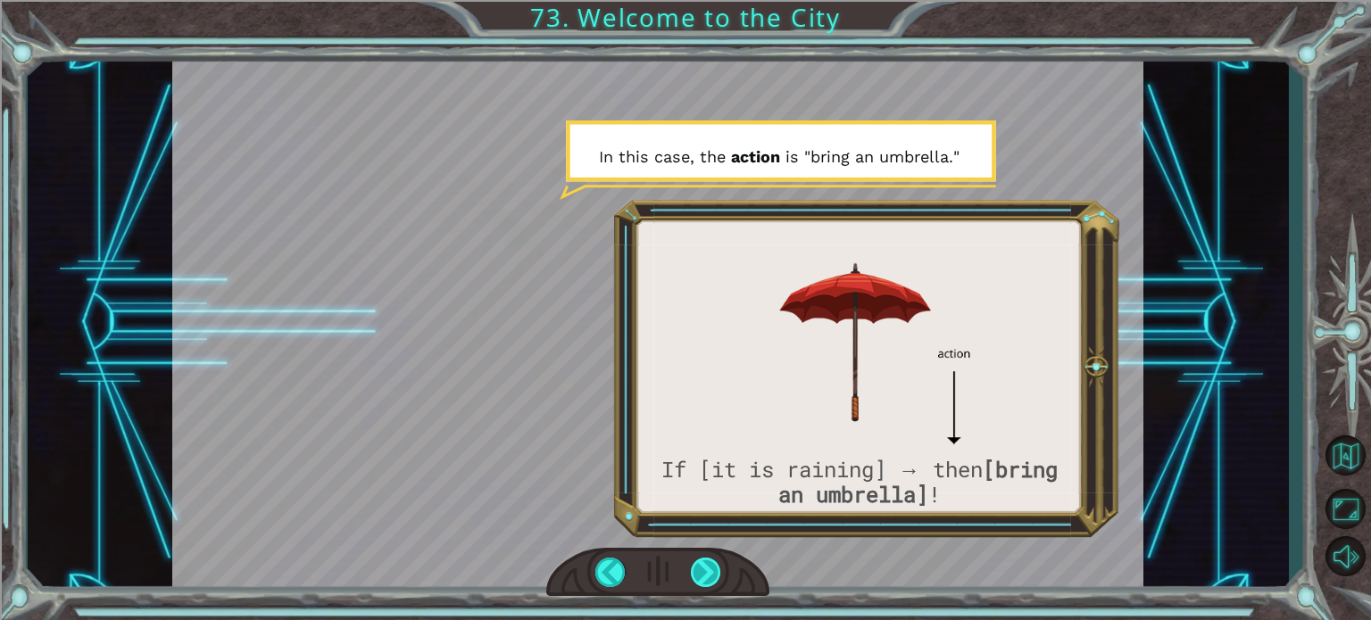
click at [714, 564] on div at bounding box center [706, 572] width 30 height 29
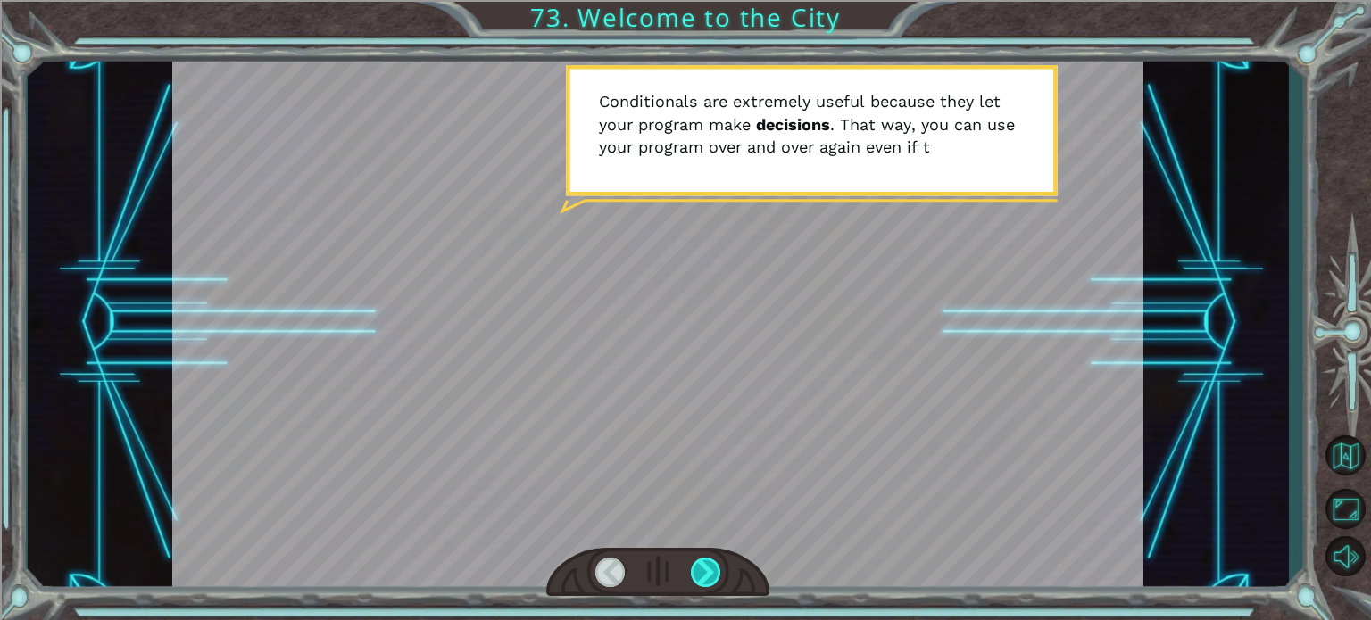
click at [714, 564] on div at bounding box center [706, 572] width 30 height 29
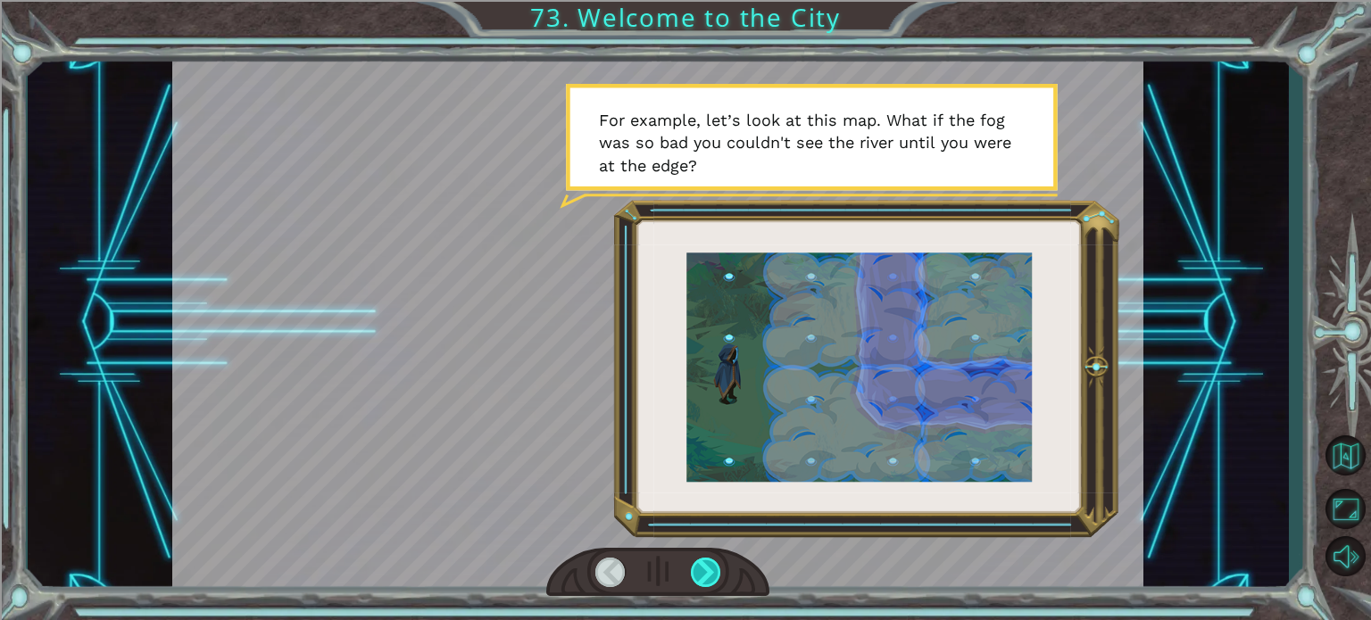
click at [714, 564] on div at bounding box center [706, 572] width 30 height 29
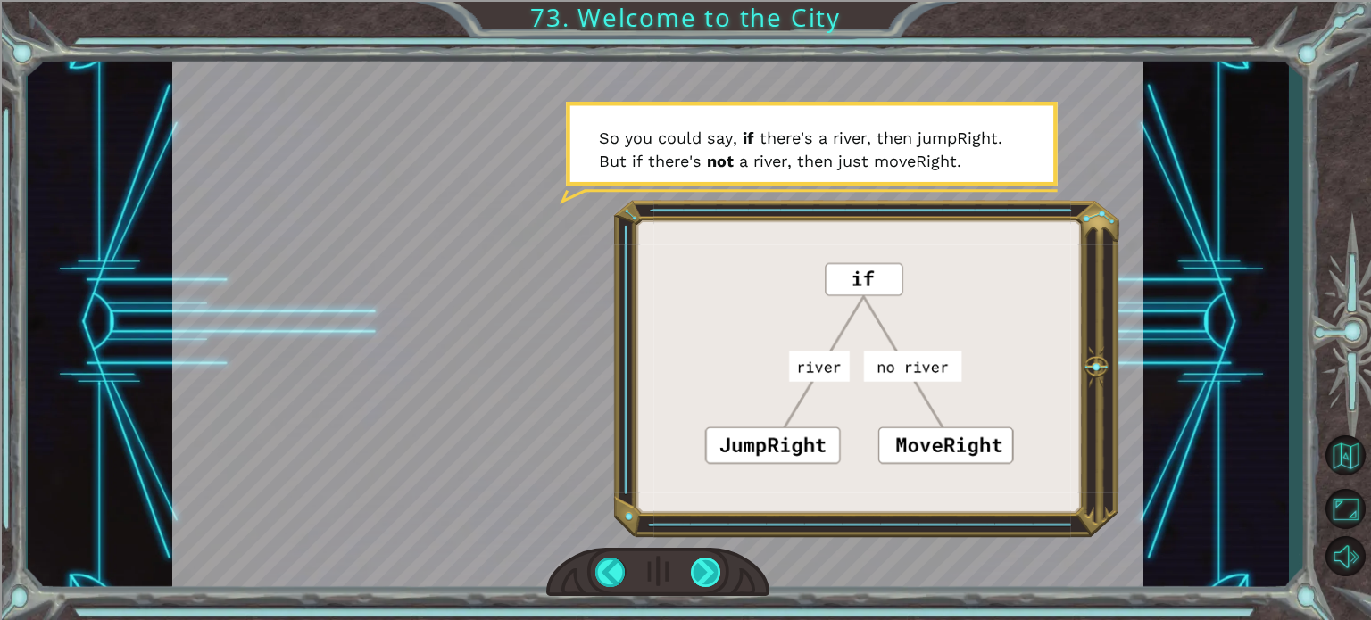
click at [714, 564] on div at bounding box center [706, 572] width 30 height 29
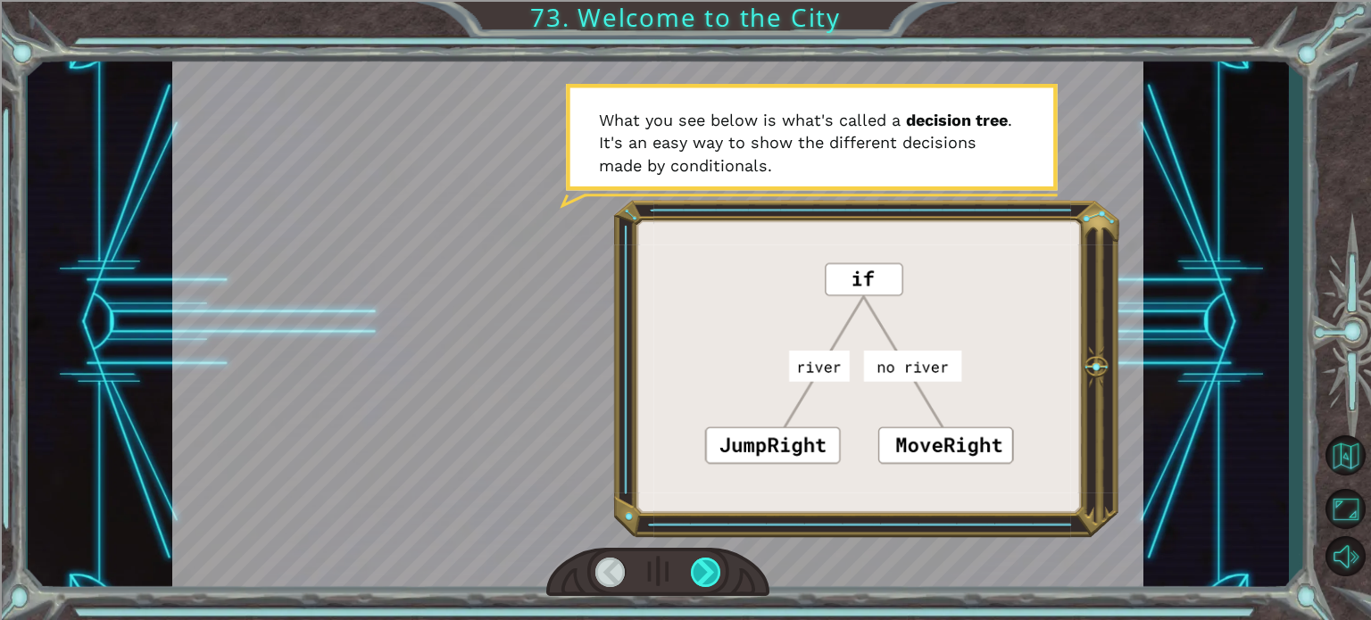
click at [714, 564] on div at bounding box center [706, 572] width 30 height 29
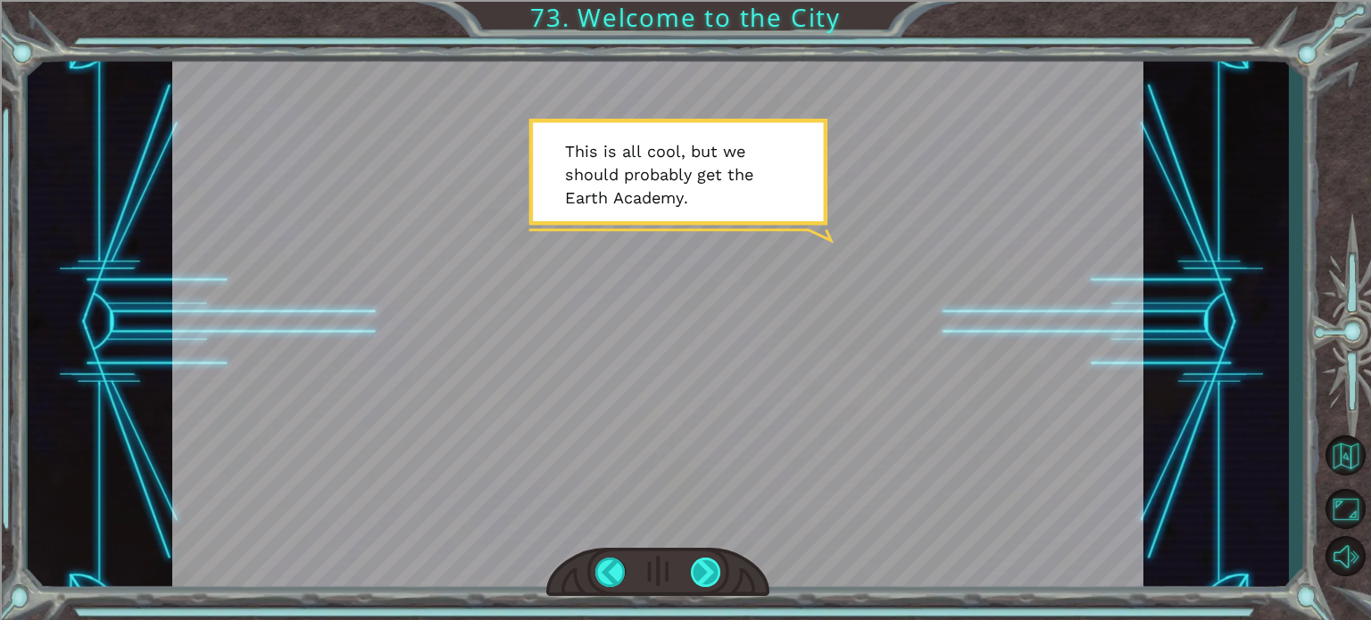
click at [714, 564] on div at bounding box center [706, 572] width 30 height 29
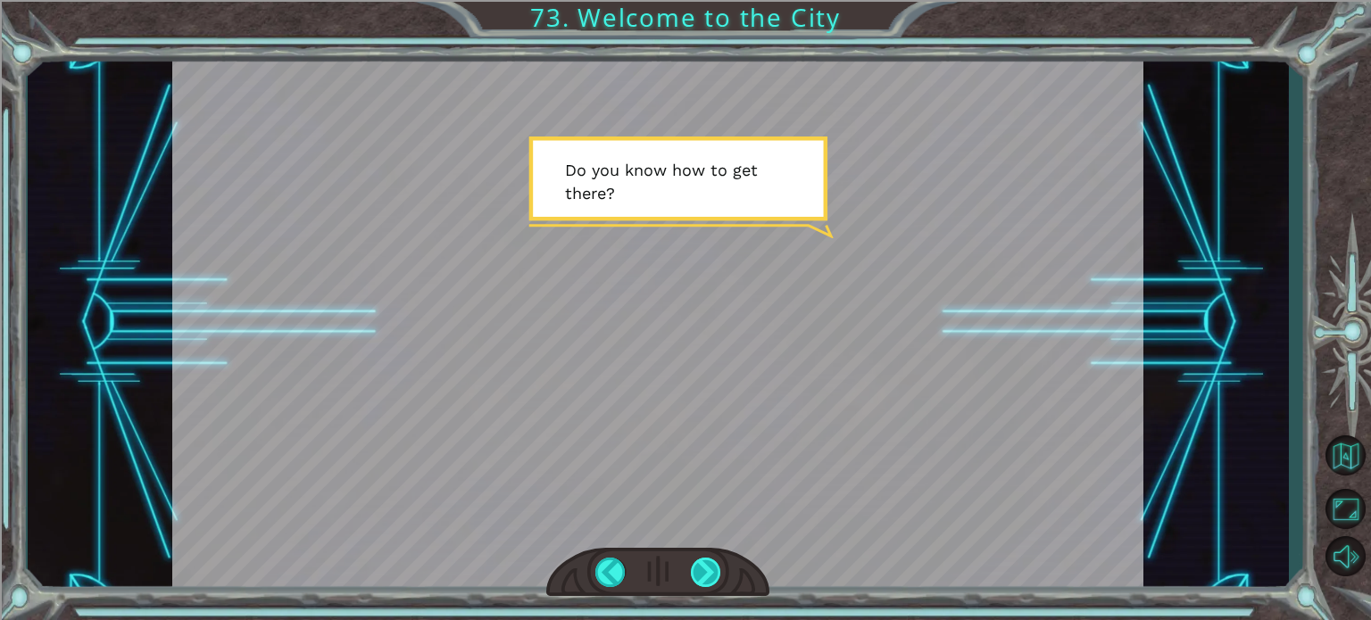
click at [714, 564] on div at bounding box center [706, 572] width 30 height 29
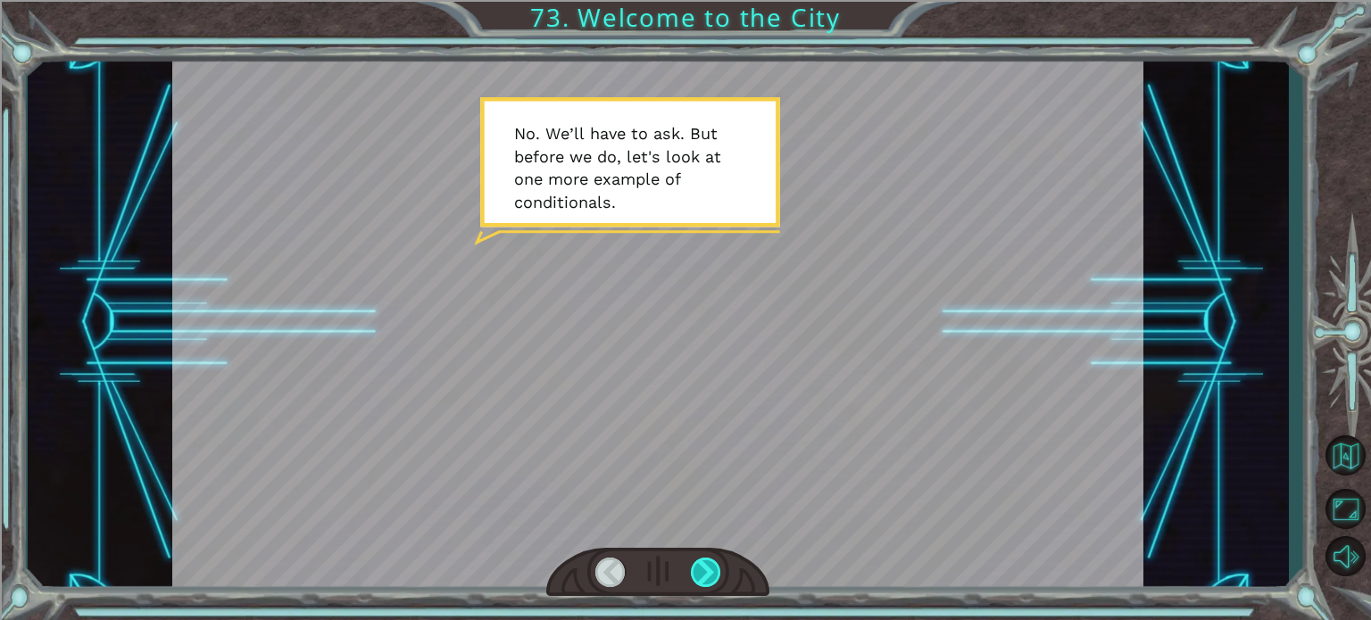
click at [714, 564] on div at bounding box center [706, 572] width 30 height 29
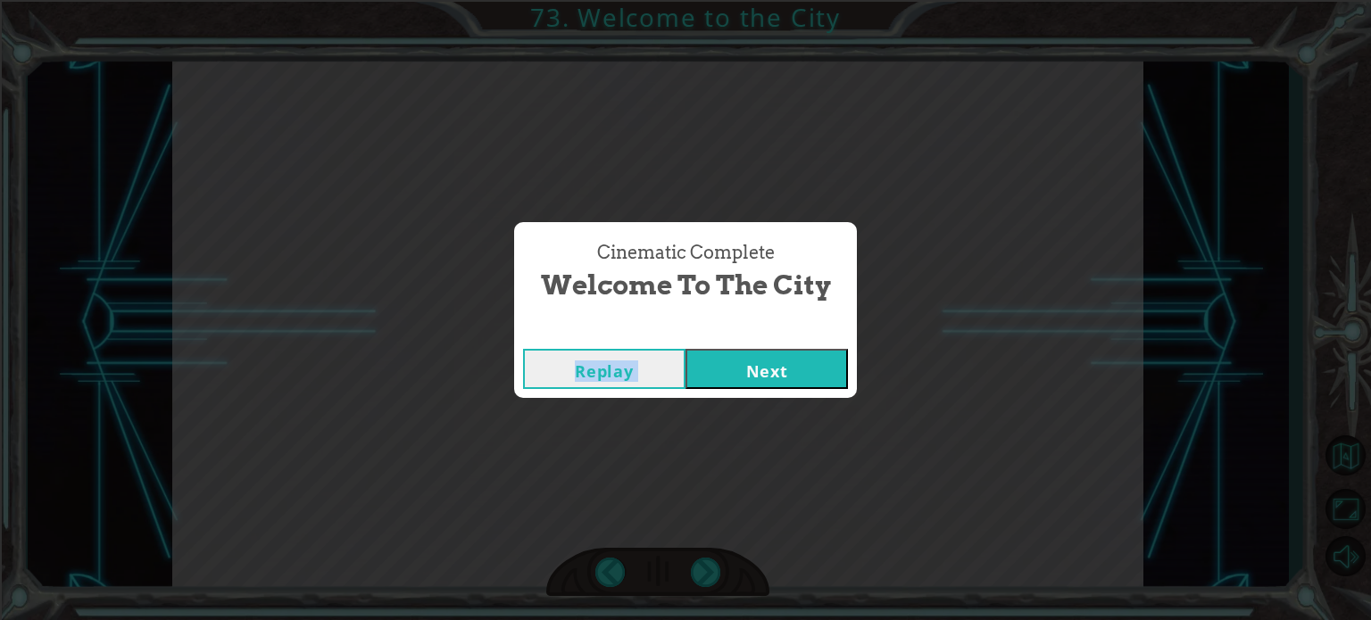
drag, startPoint x: 734, startPoint y: 336, endPoint x: 742, endPoint y: 363, distance: 28.8
click at [742, 361] on div "Cinematic Complete Welcome to the City Replay Next" at bounding box center [685, 309] width 343 height 175
click at [742, 363] on button "Next" at bounding box center [766, 369] width 162 height 40
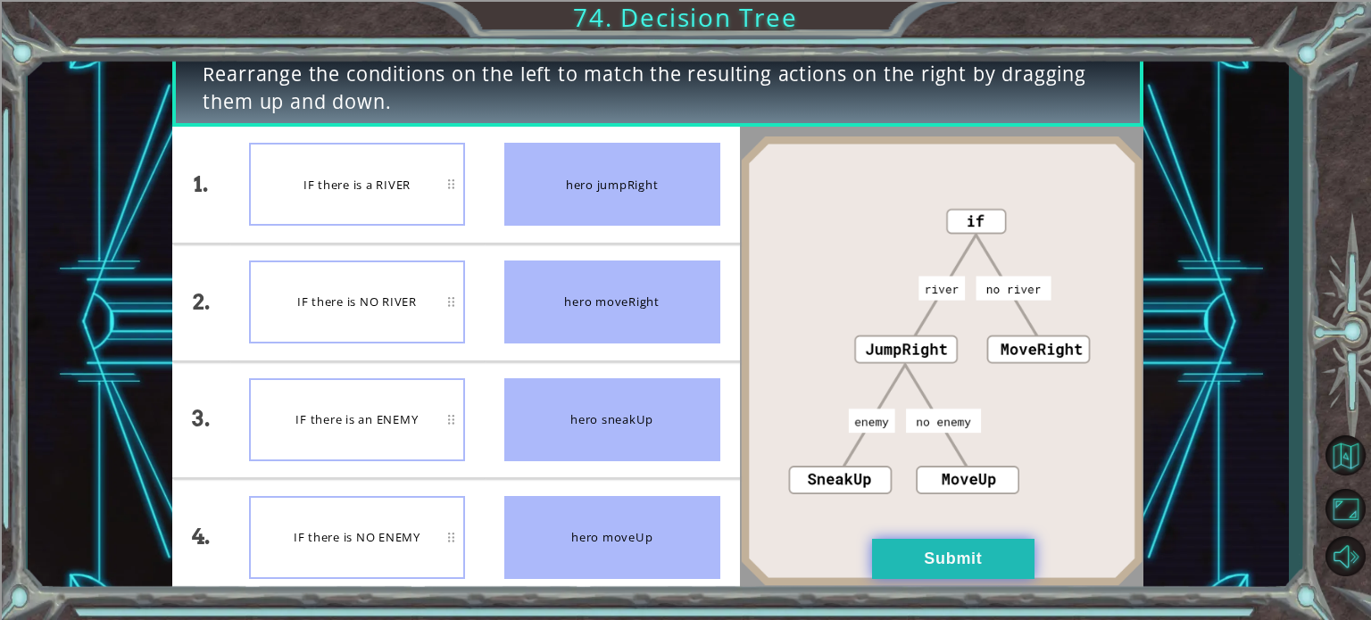
click at [933, 547] on button "Submit" at bounding box center [953, 559] width 162 height 40
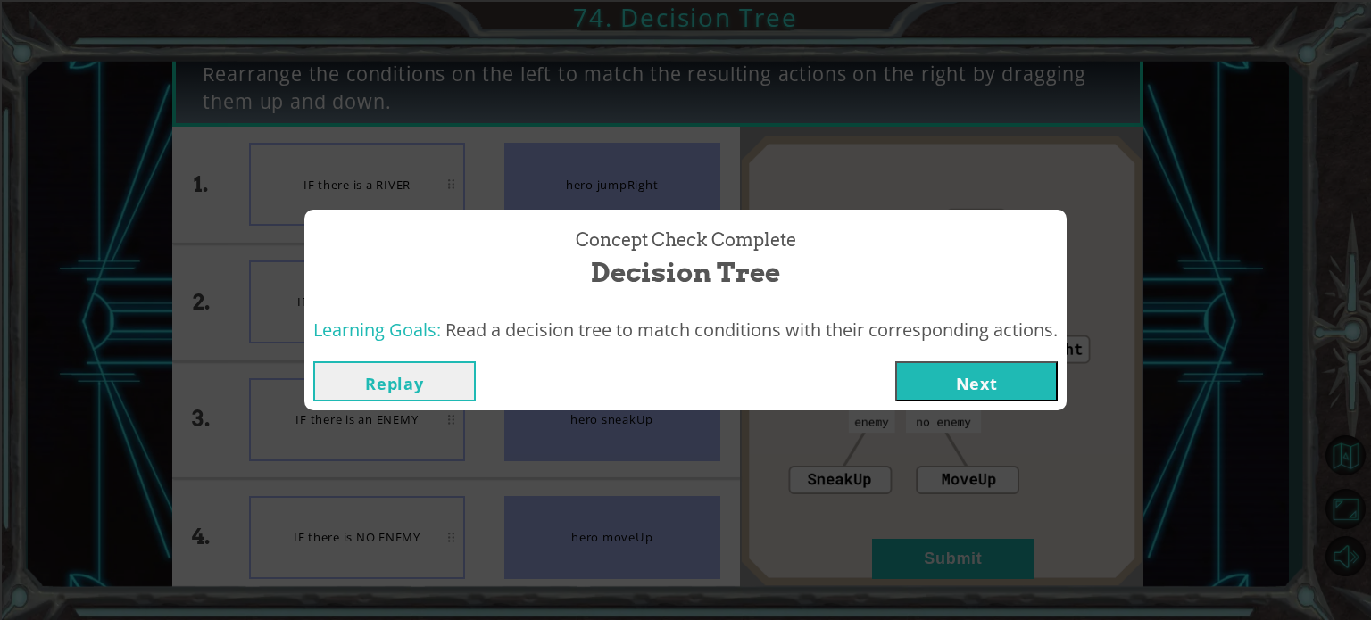
click at [996, 383] on button "Next" at bounding box center [976, 381] width 162 height 40
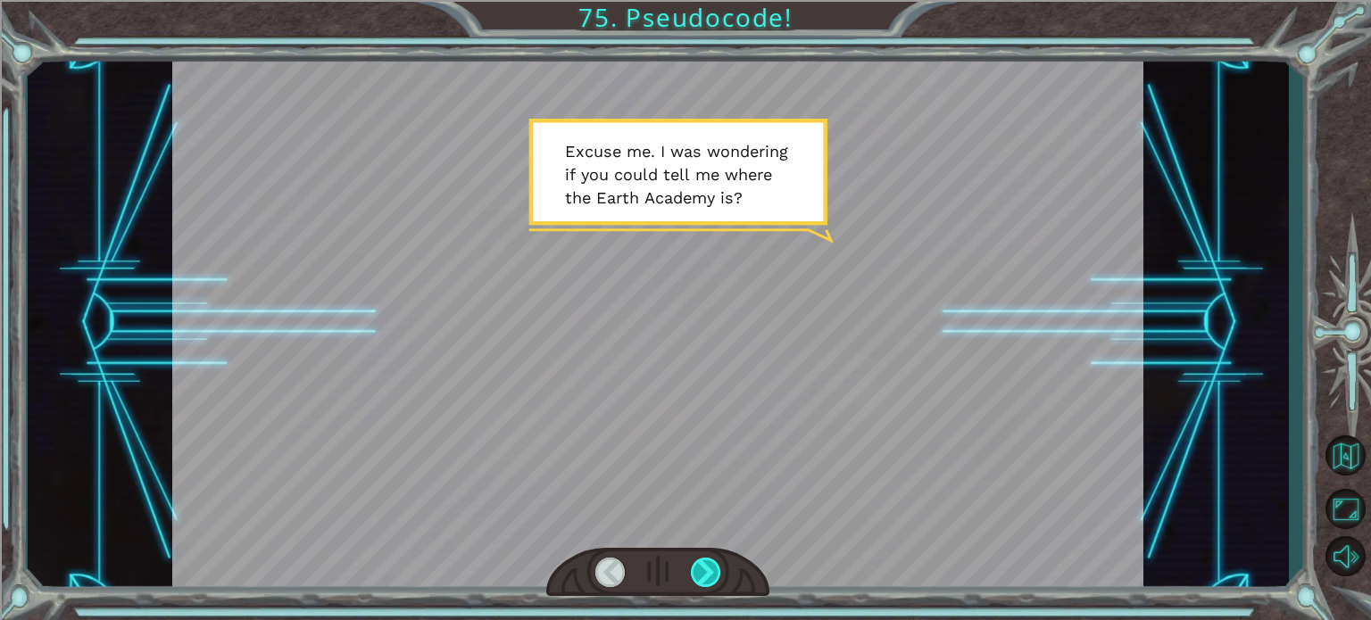
click at [700, 566] on div at bounding box center [706, 572] width 30 height 29
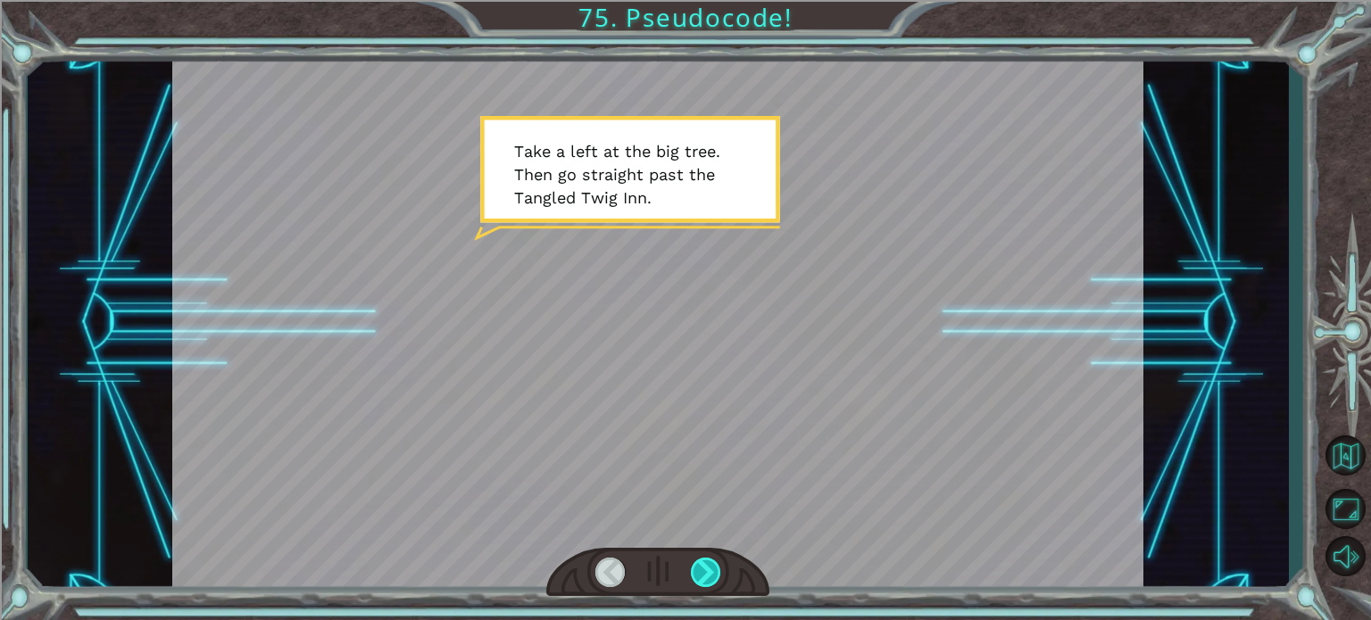
click at [701, 563] on div at bounding box center [706, 572] width 30 height 29
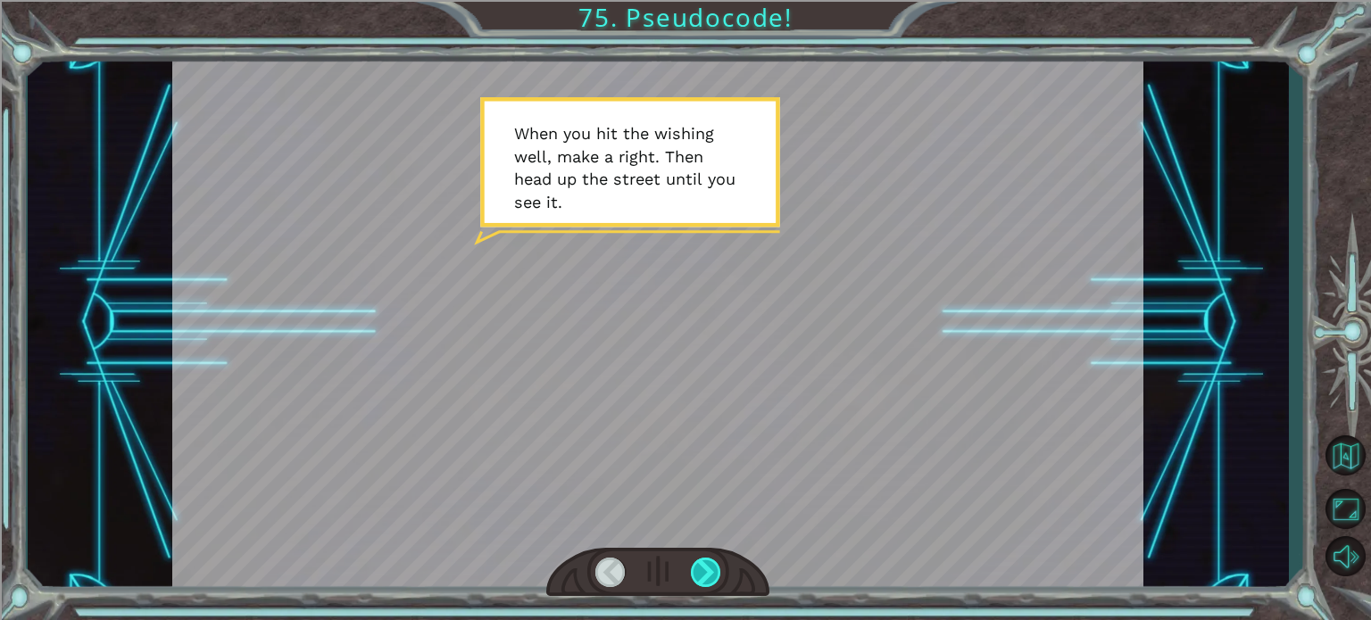
click at [714, 568] on div at bounding box center [706, 572] width 30 height 29
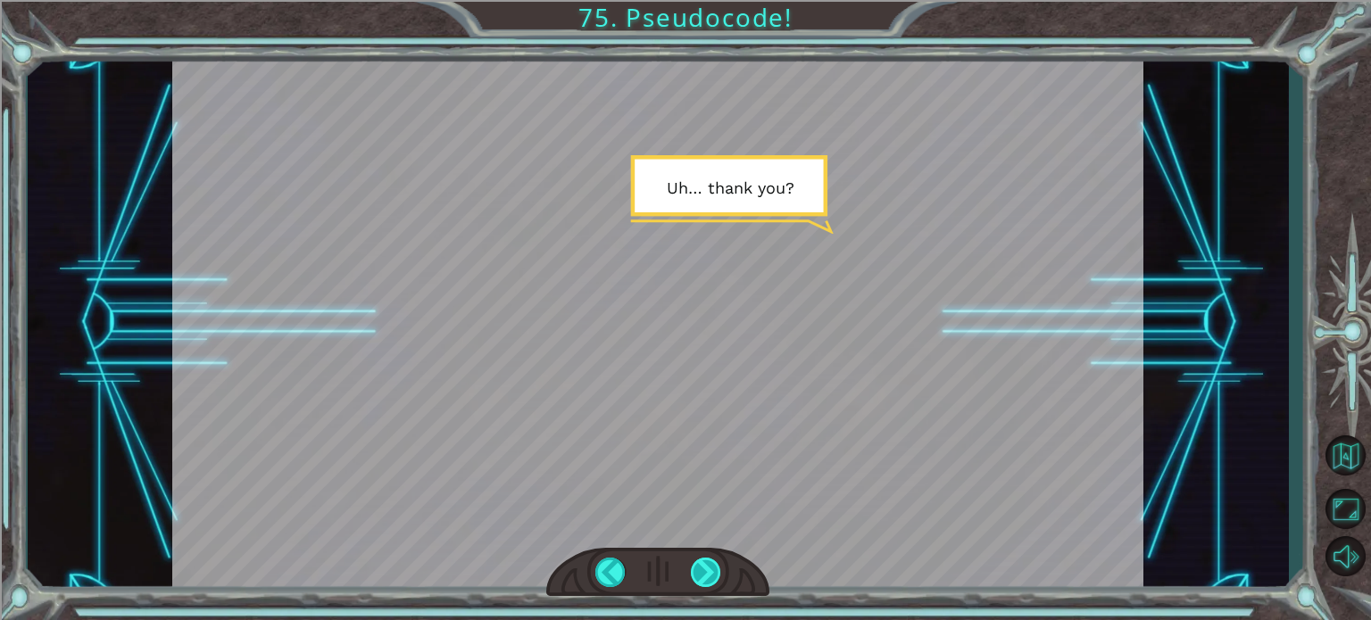
click at [716, 564] on div at bounding box center [706, 572] width 30 height 29
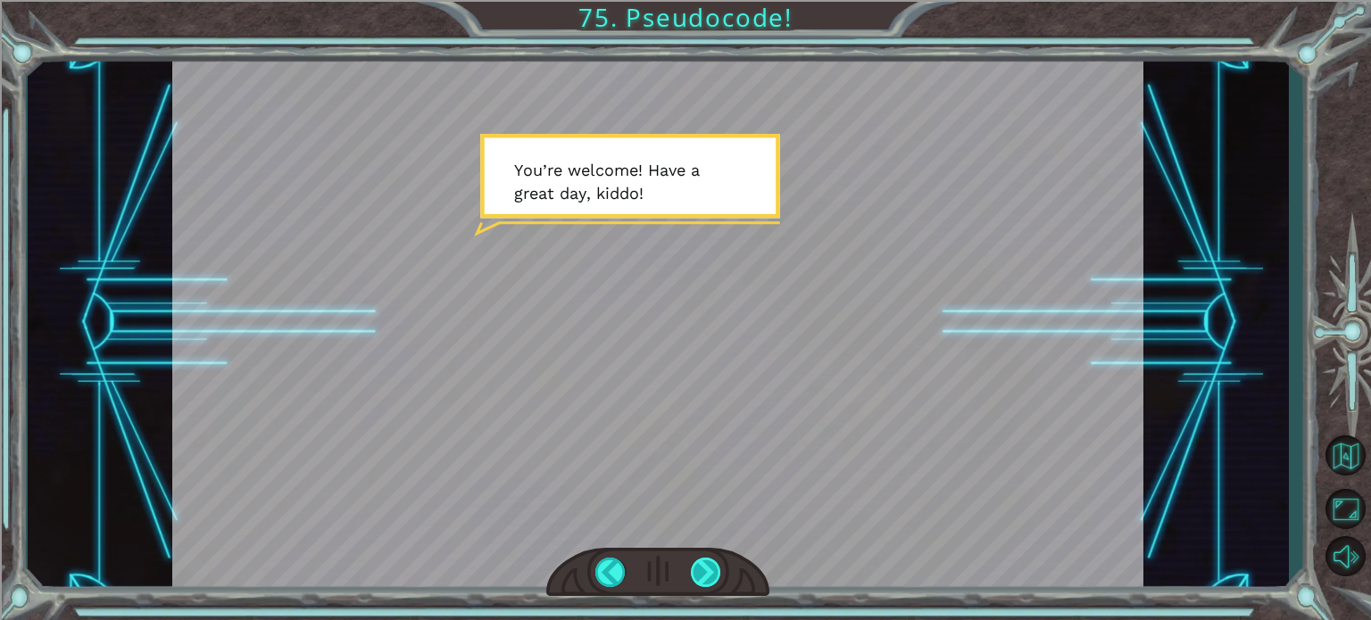
drag, startPoint x: 684, startPoint y: 567, endPoint x: 716, endPoint y: 567, distance: 31.2
click at [685, 568] on div at bounding box center [657, 572] width 223 height 49
click at [717, 566] on div at bounding box center [706, 572] width 30 height 29
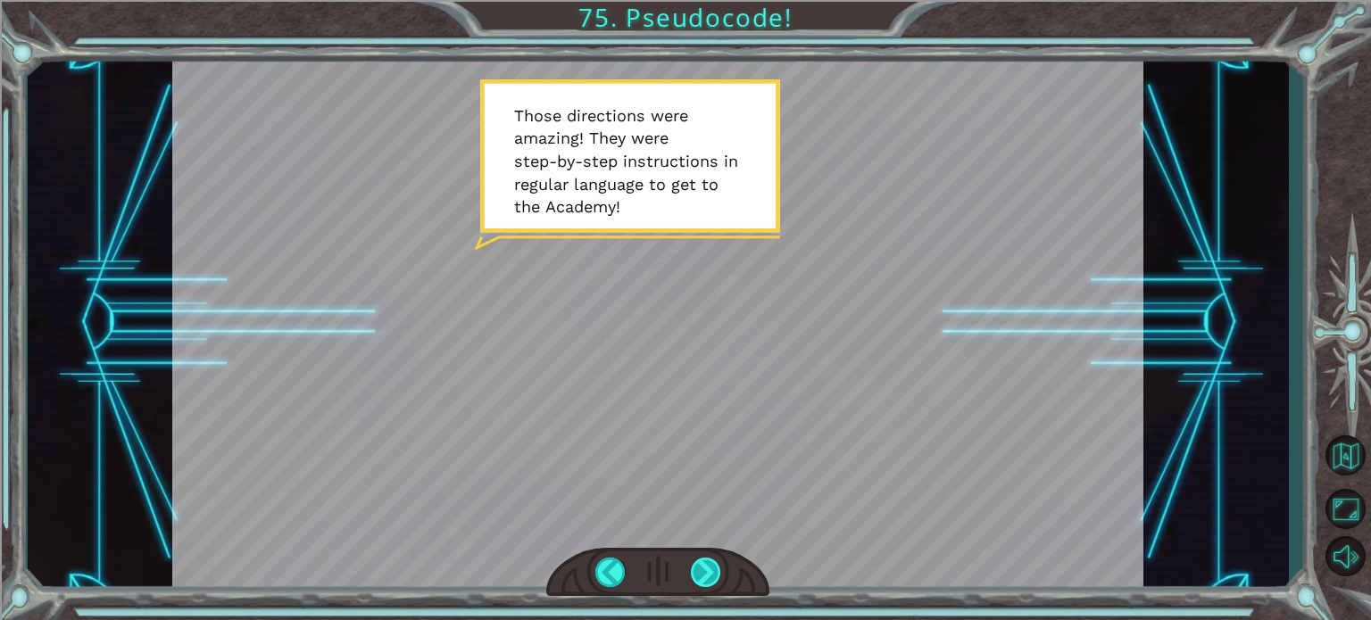
click at [713, 560] on div at bounding box center [706, 572] width 30 height 29
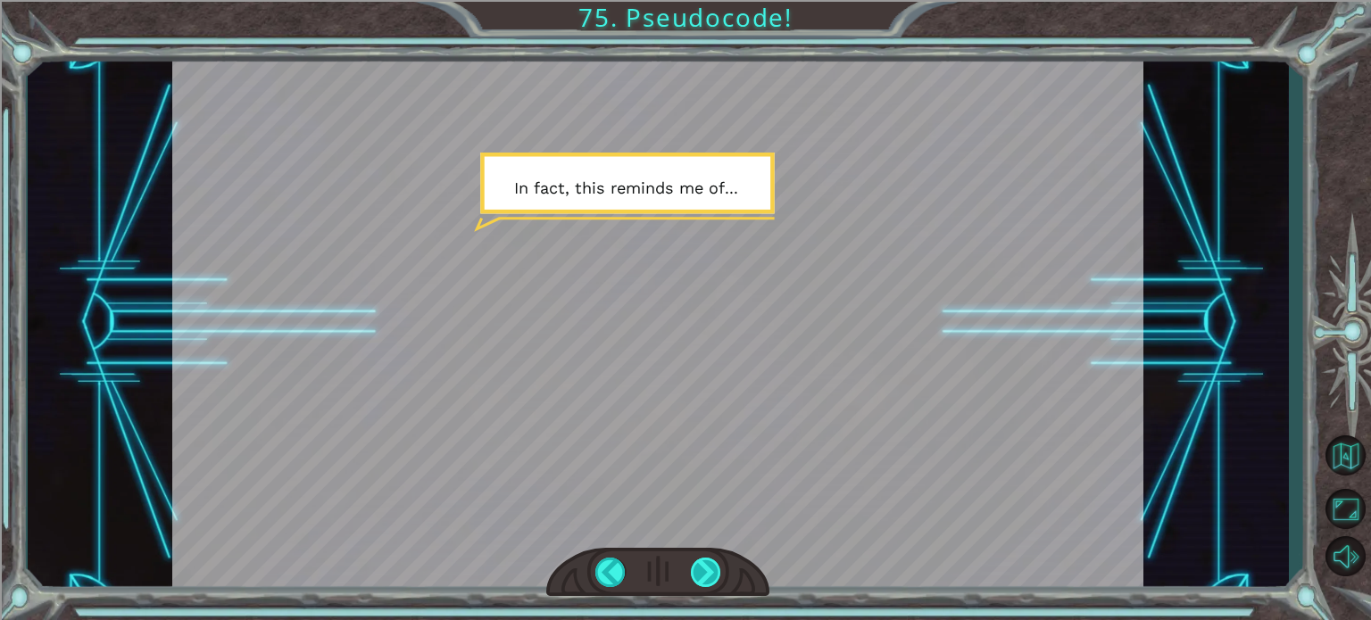
click at [717, 562] on div at bounding box center [706, 572] width 30 height 29
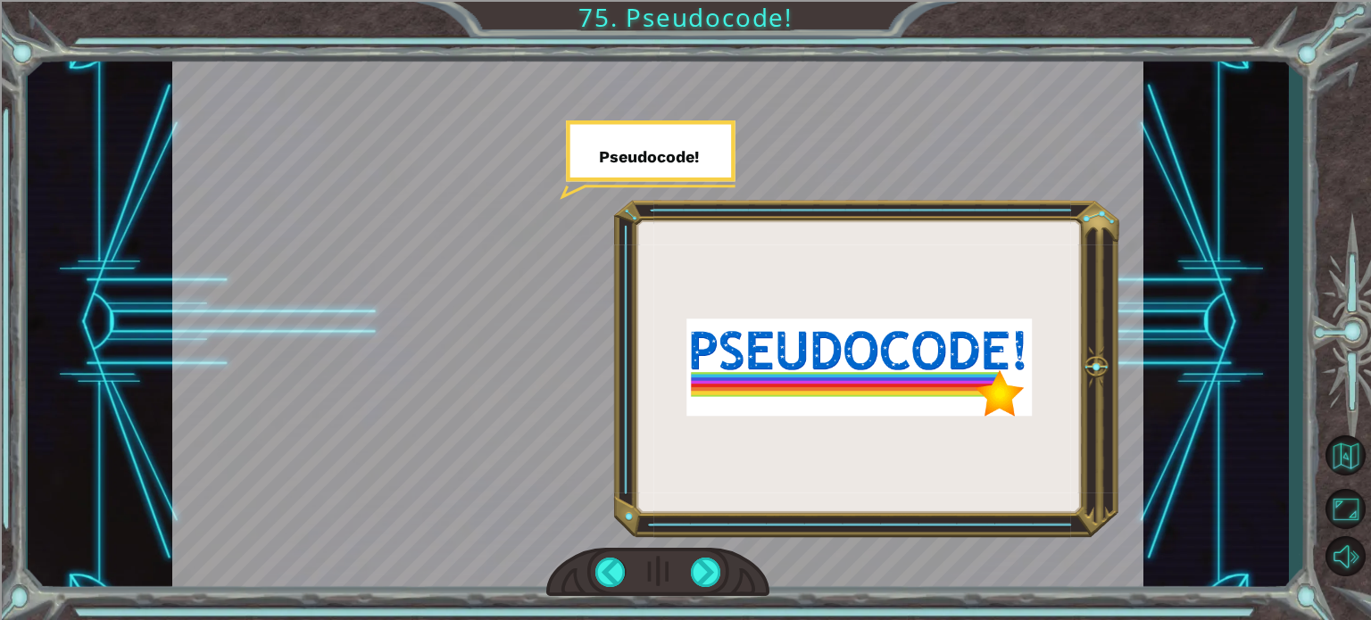
click at [732, 564] on div at bounding box center [657, 572] width 223 height 49
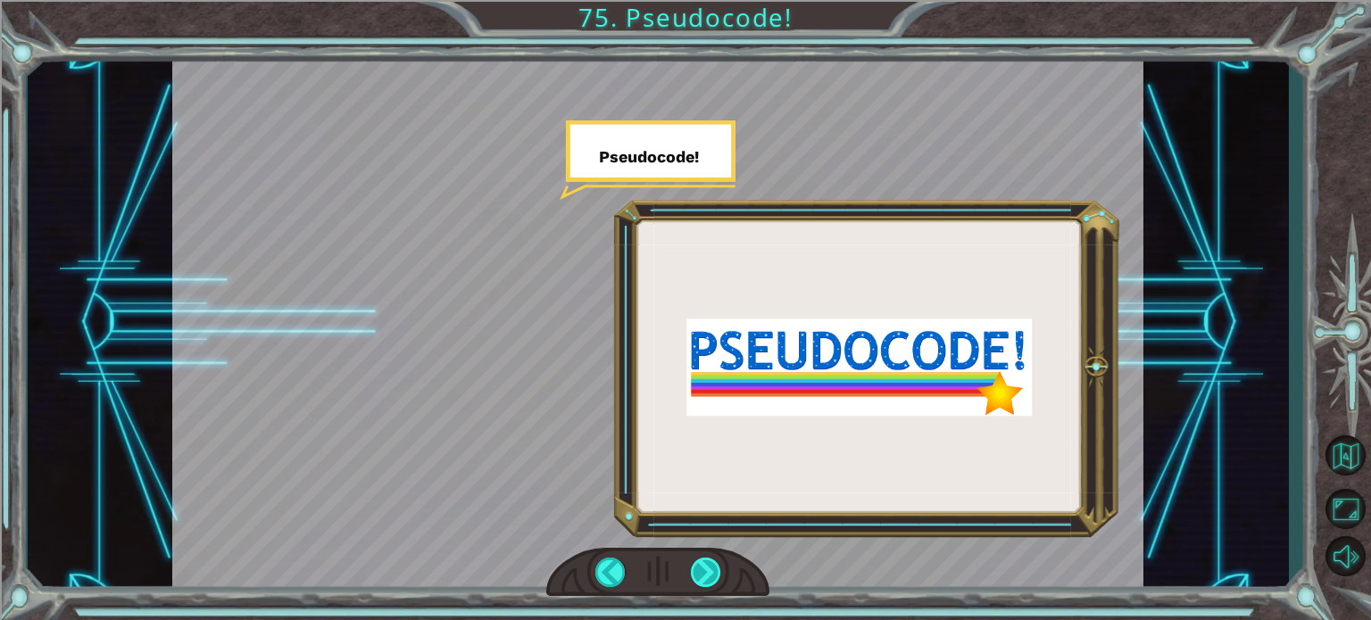
click at [714, 568] on div at bounding box center [706, 572] width 30 height 29
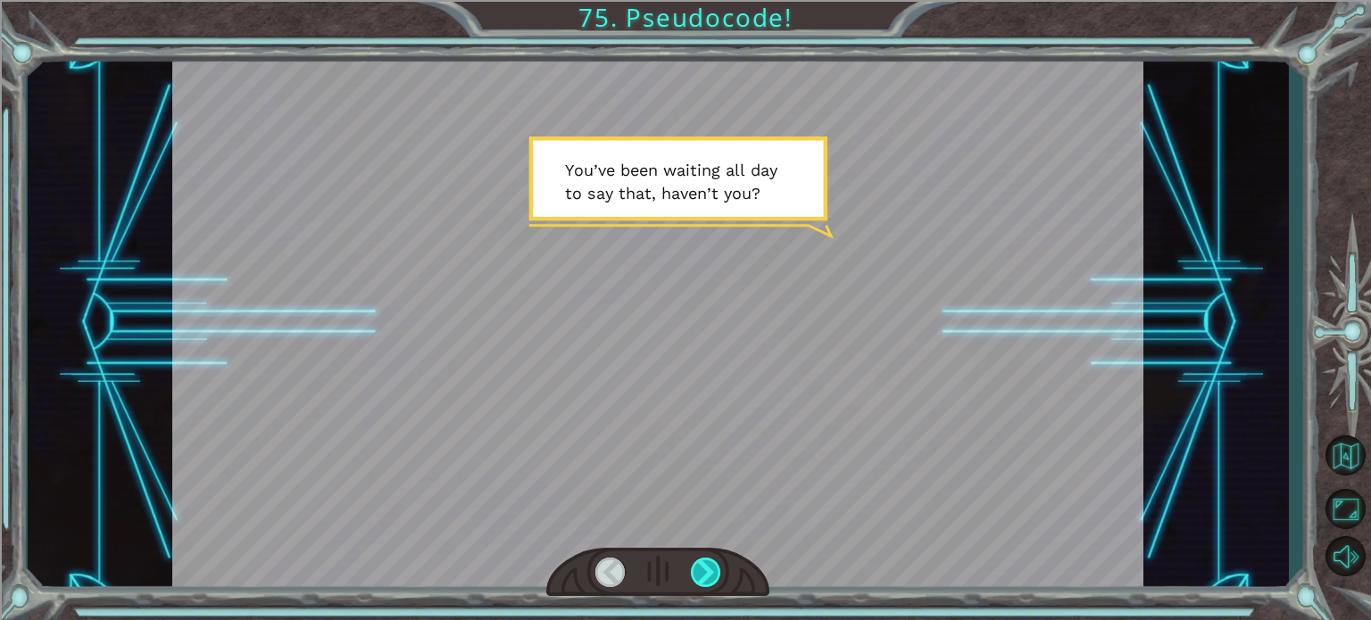
click at [714, 568] on div at bounding box center [706, 572] width 30 height 29
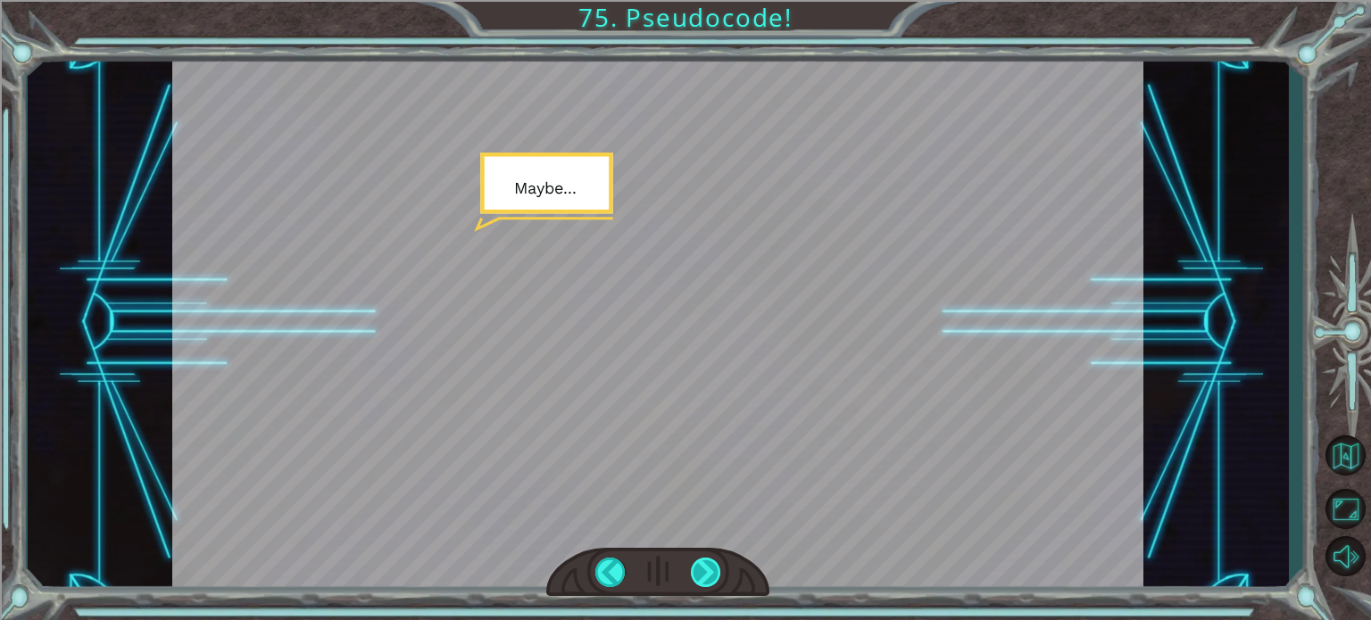
click at [714, 568] on div at bounding box center [706, 572] width 30 height 29
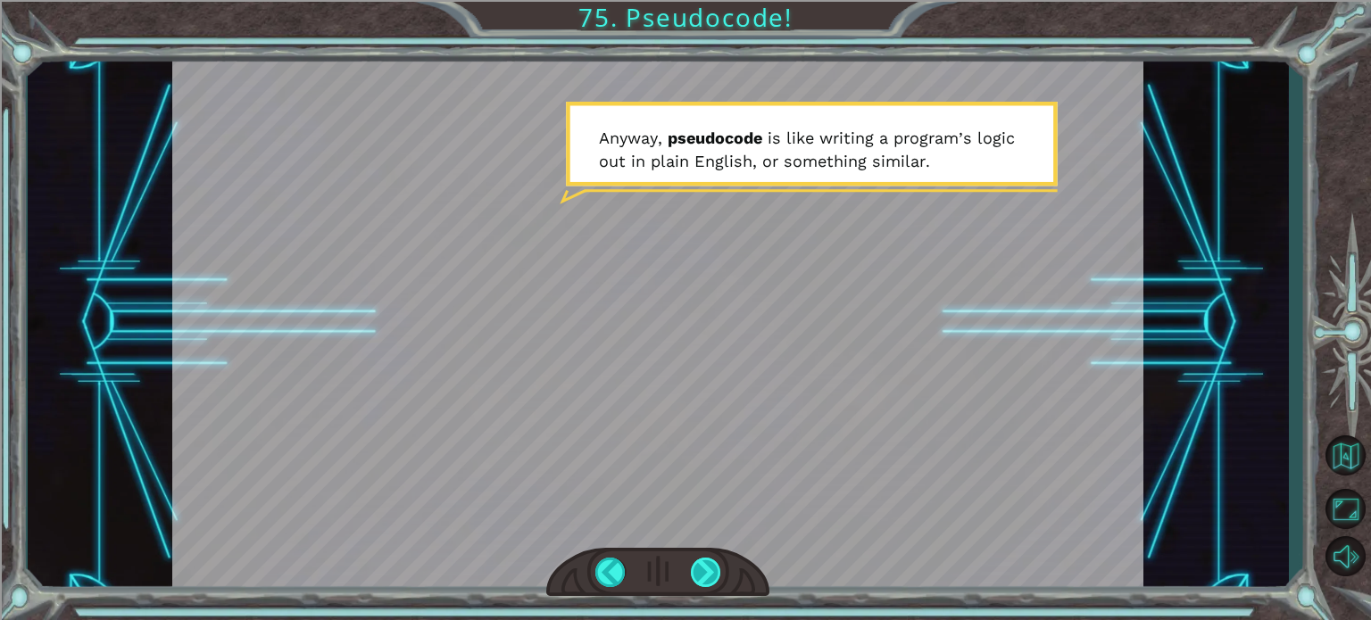
click at [714, 568] on div at bounding box center [706, 572] width 30 height 29
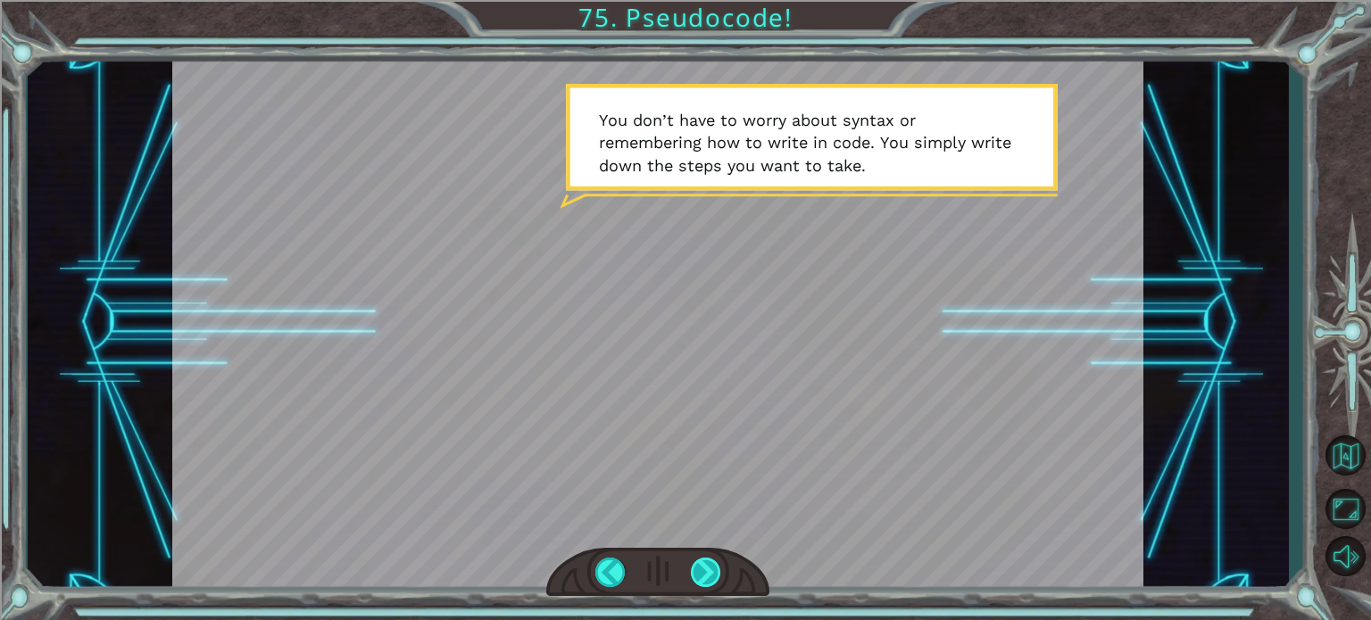
click at [716, 576] on div at bounding box center [706, 572] width 30 height 29
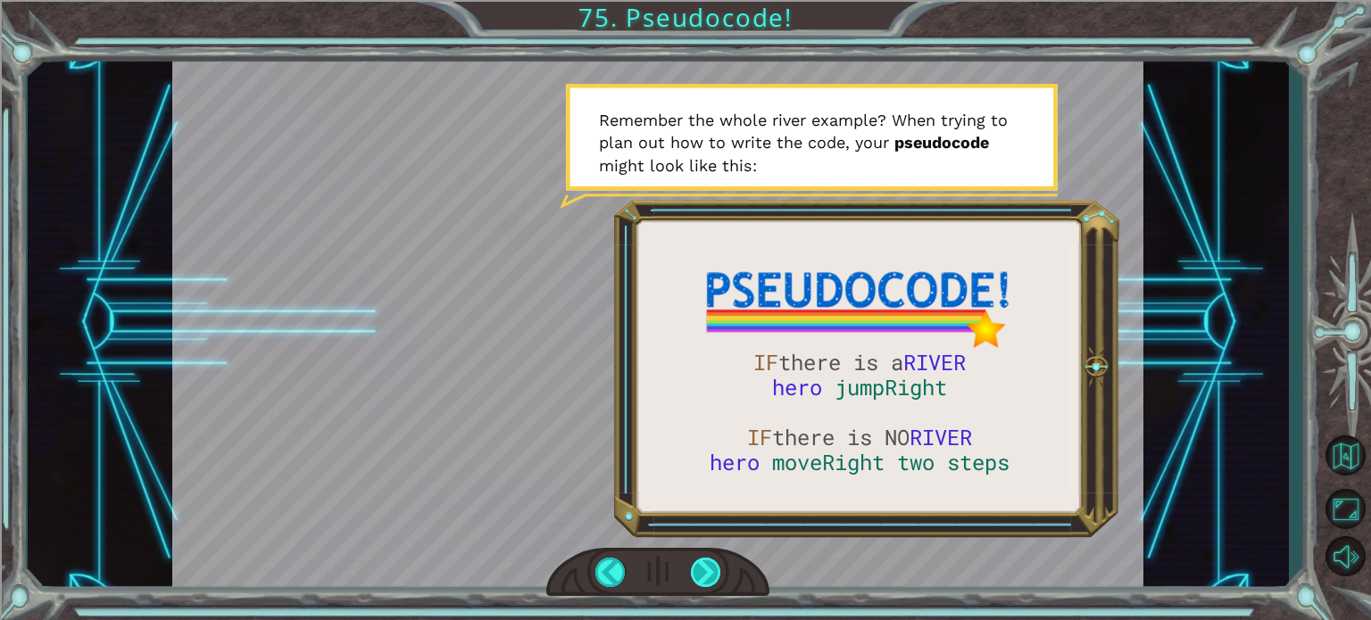
click at [714, 583] on div at bounding box center [706, 572] width 30 height 29
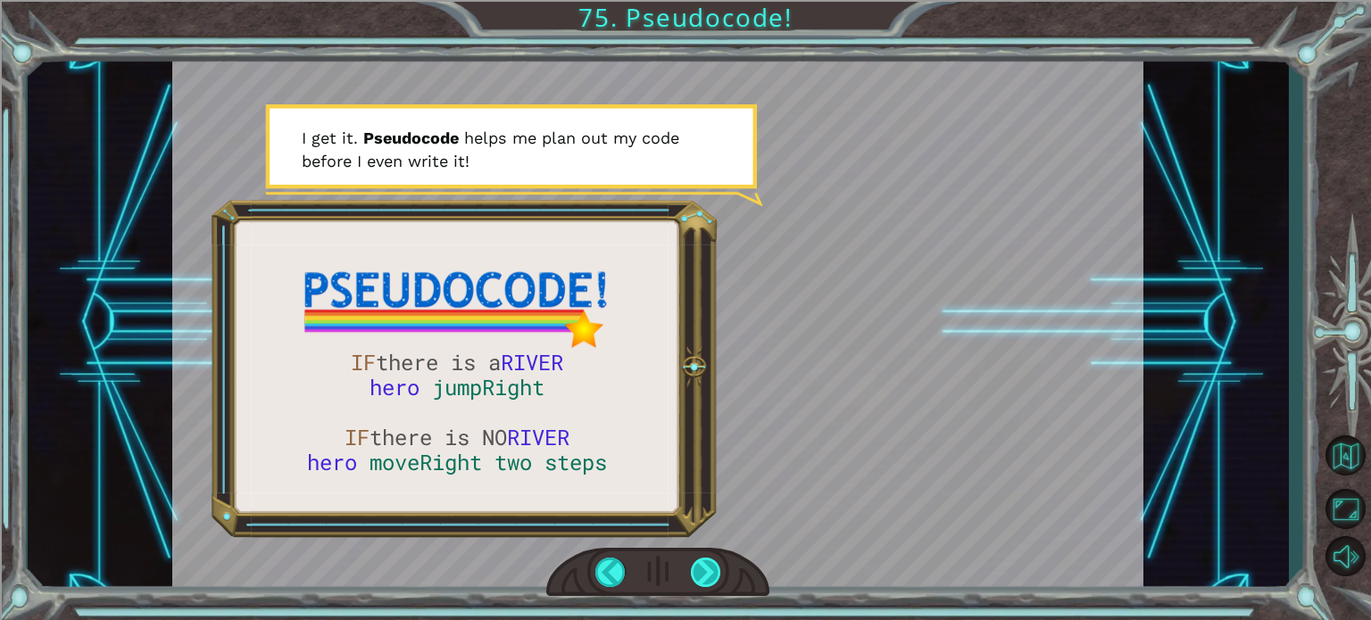
click at [715, 560] on div at bounding box center [706, 572] width 30 height 29
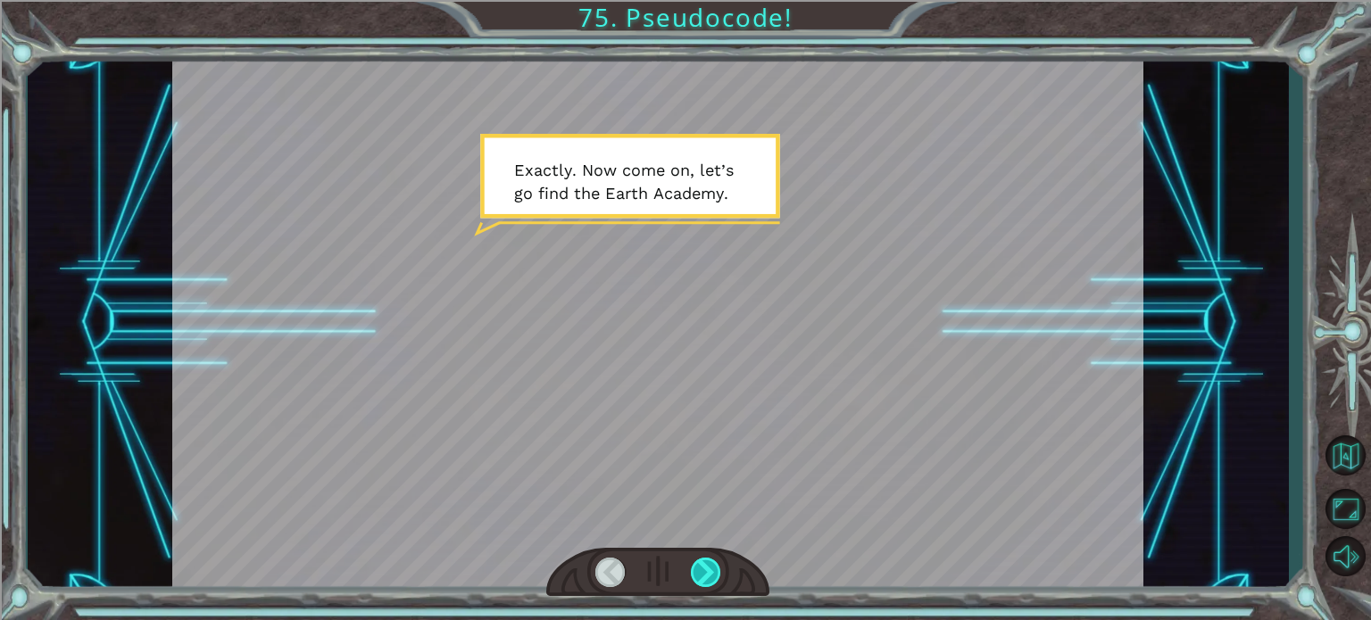
click at [715, 560] on div at bounding box center [706, 572] width 30 height 29
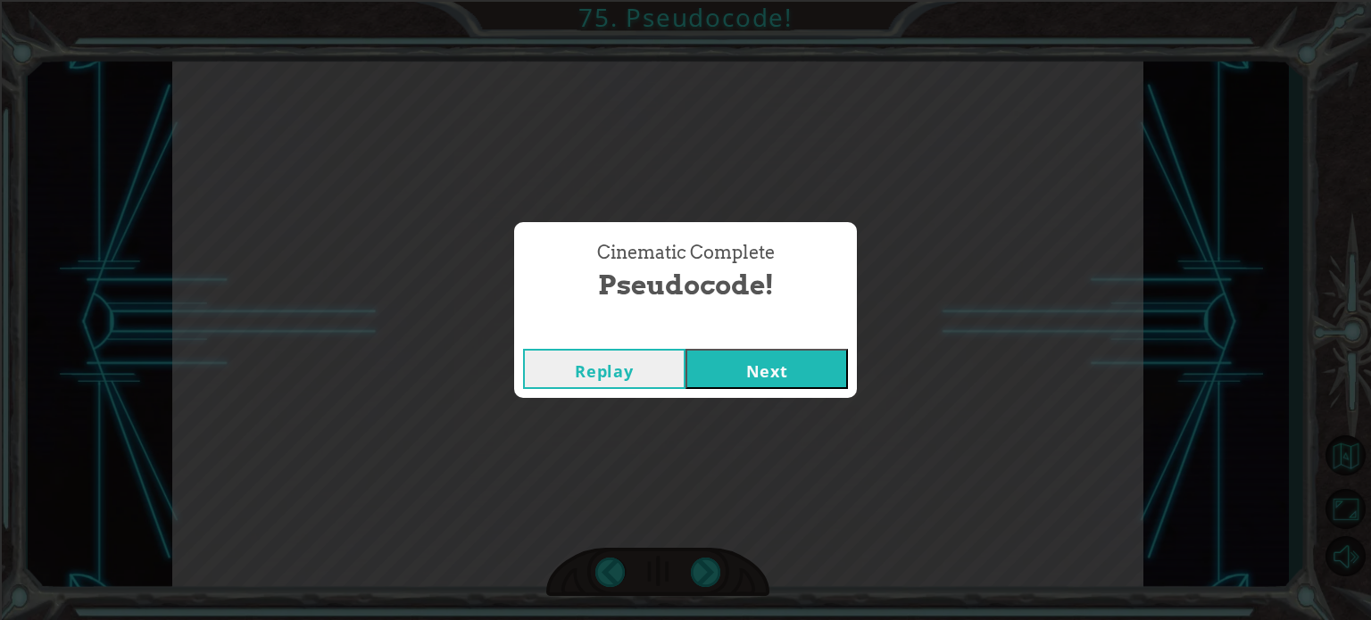
click at [772, 370] on button "Next" at bounding box center [766, 369] width 162 height 40
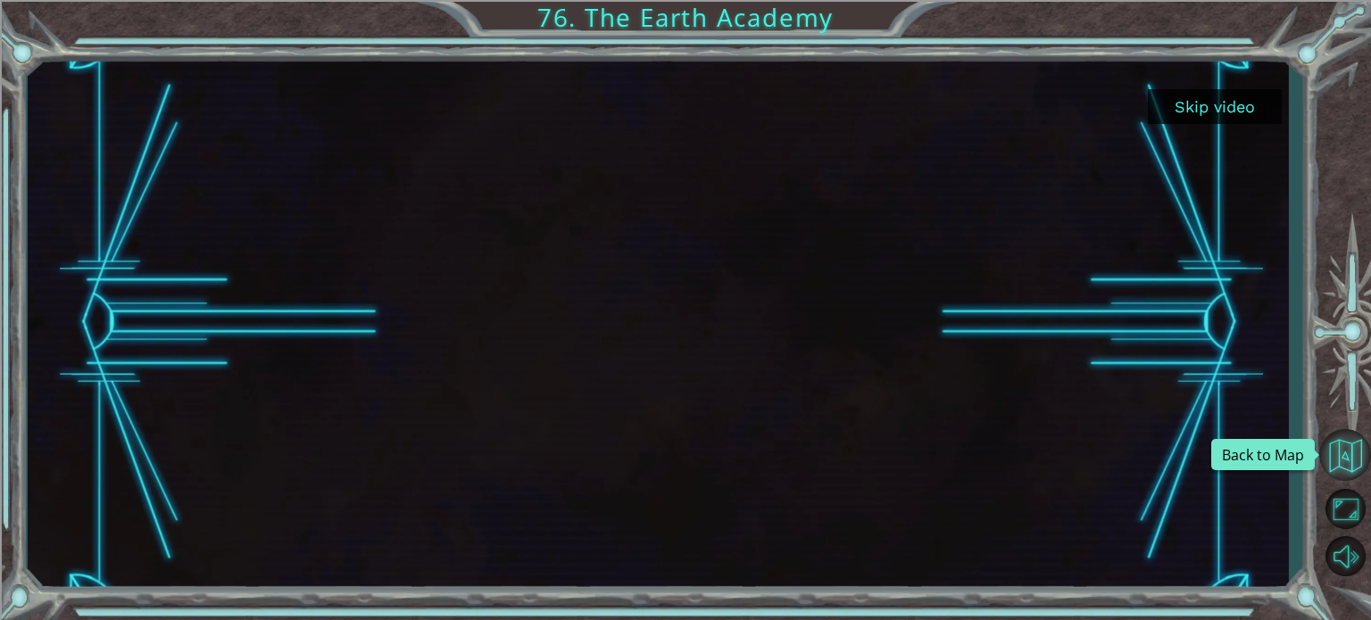
click at [1356, 449] on button "Back to Map" at bounding box center [1345, 455] width 52 height 52
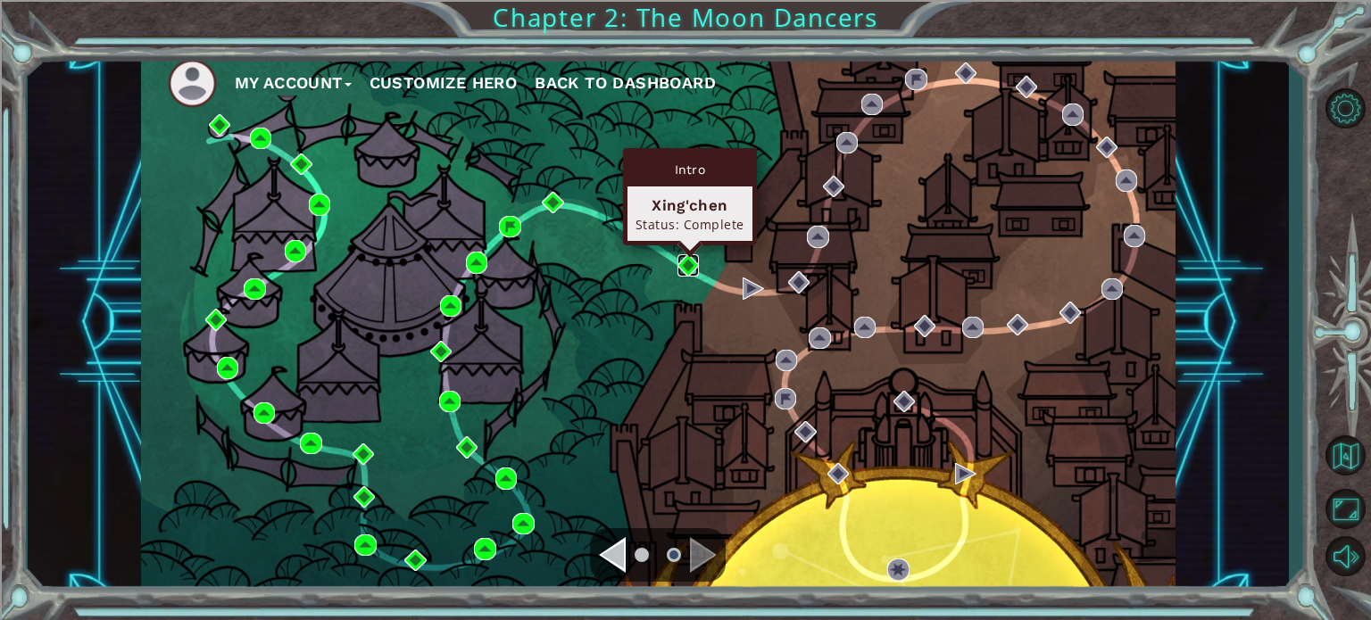
click at [685, 260] on img at bounding box center [687, 264] width 21 height 21
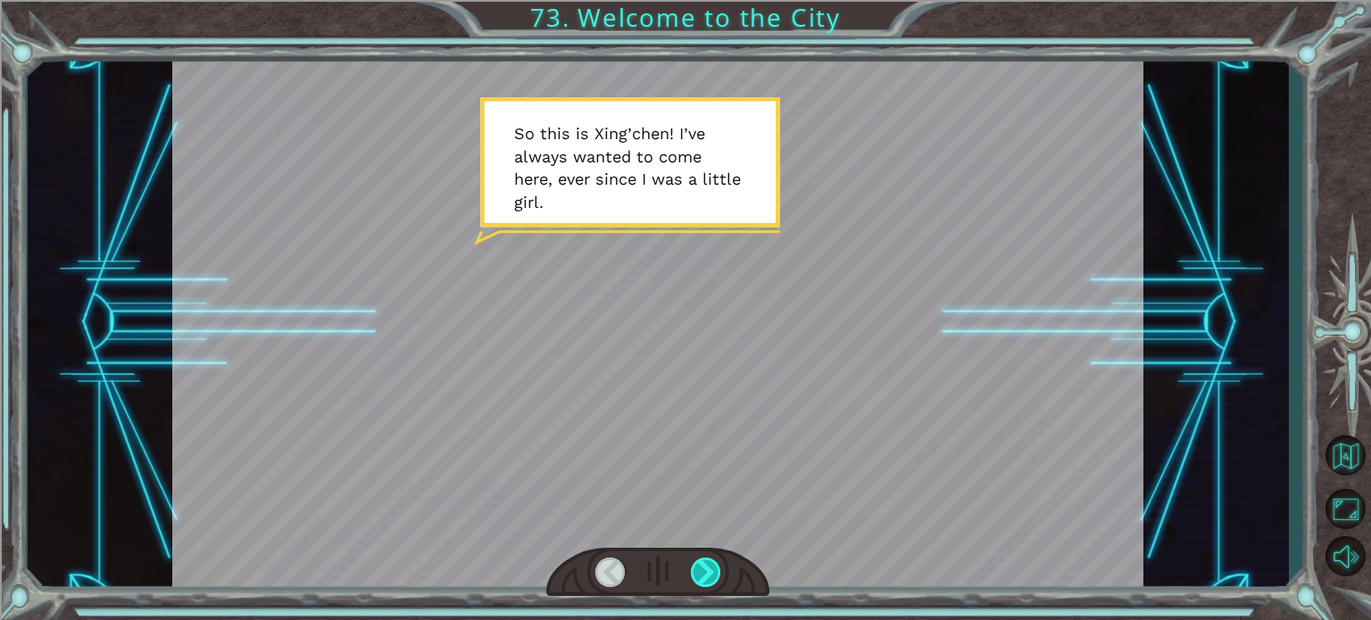
click at [700, 576] on div at bounding box center [706, 572] width 30 height 29
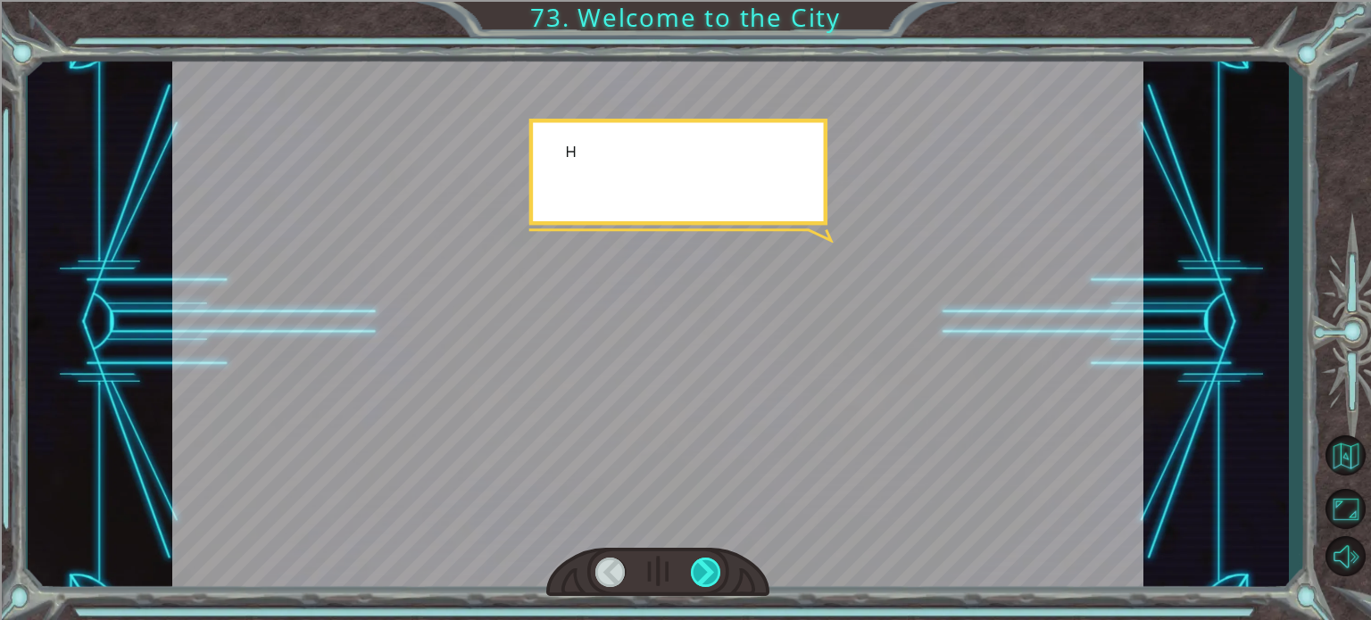
click at [700, 576] on div at bounding box center [706, 572] width 30 height 29
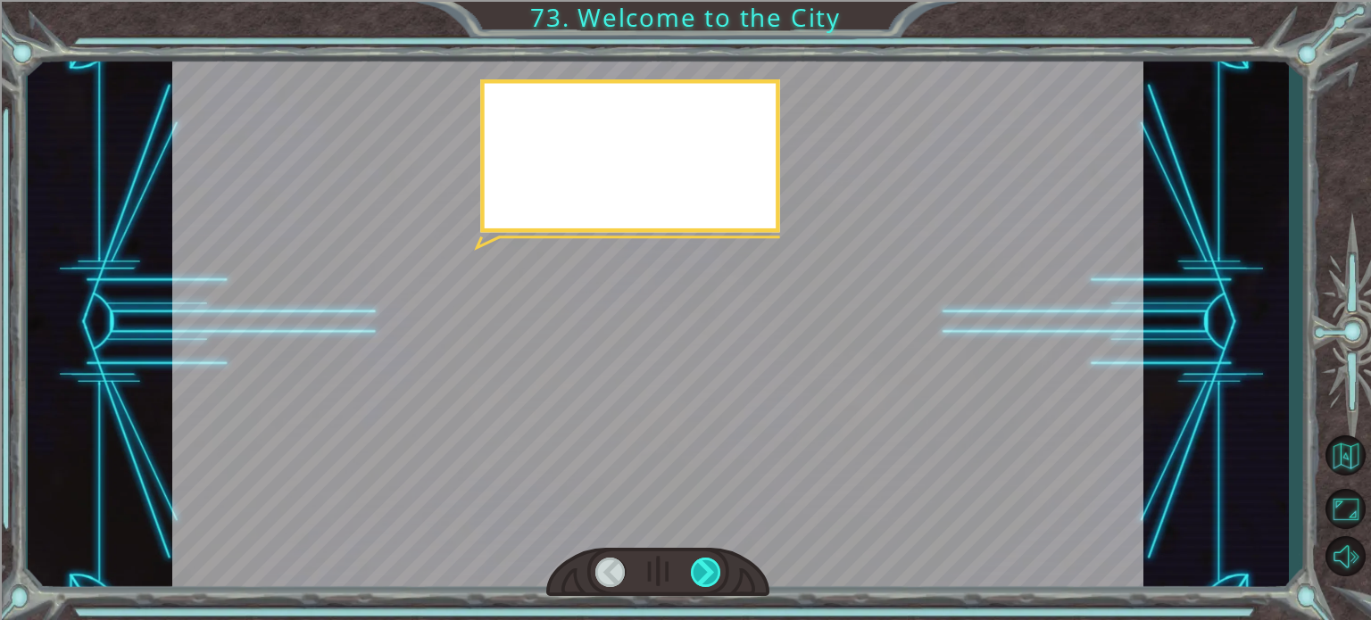
click at [700, 576] on div at bounding box center [706, 572] width 30 height 29
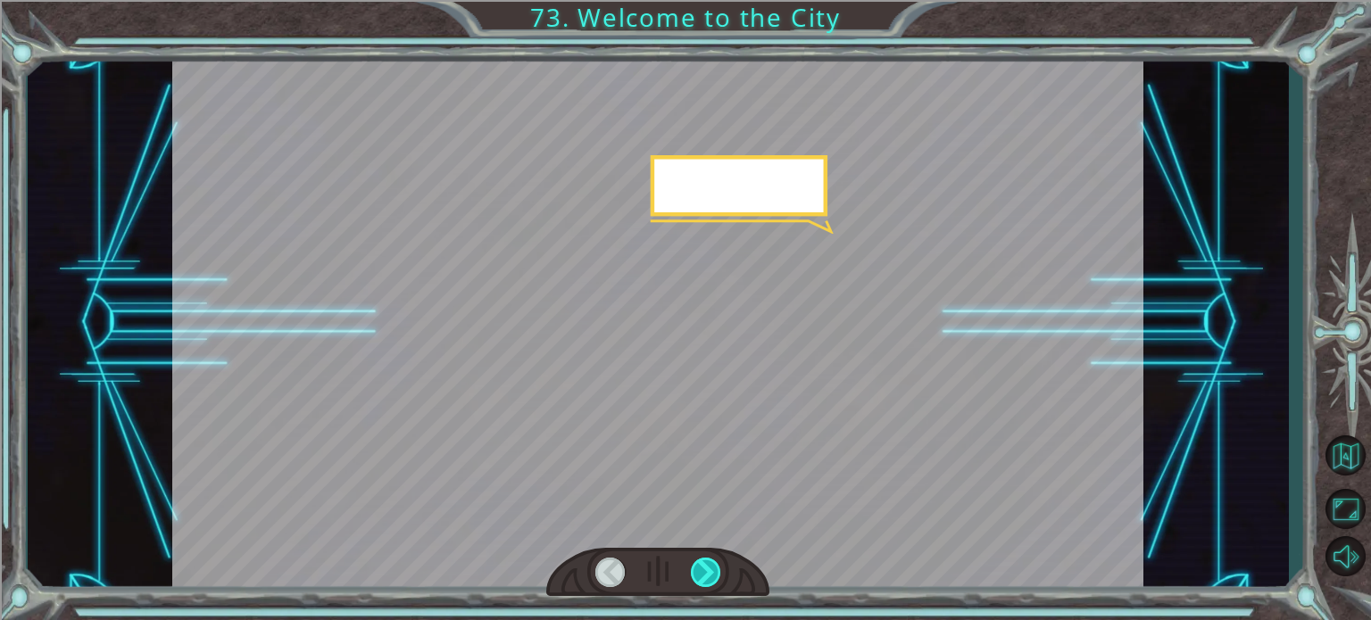
click at [700, 576] on div at bounding box center [706, 572] width 30 height 29
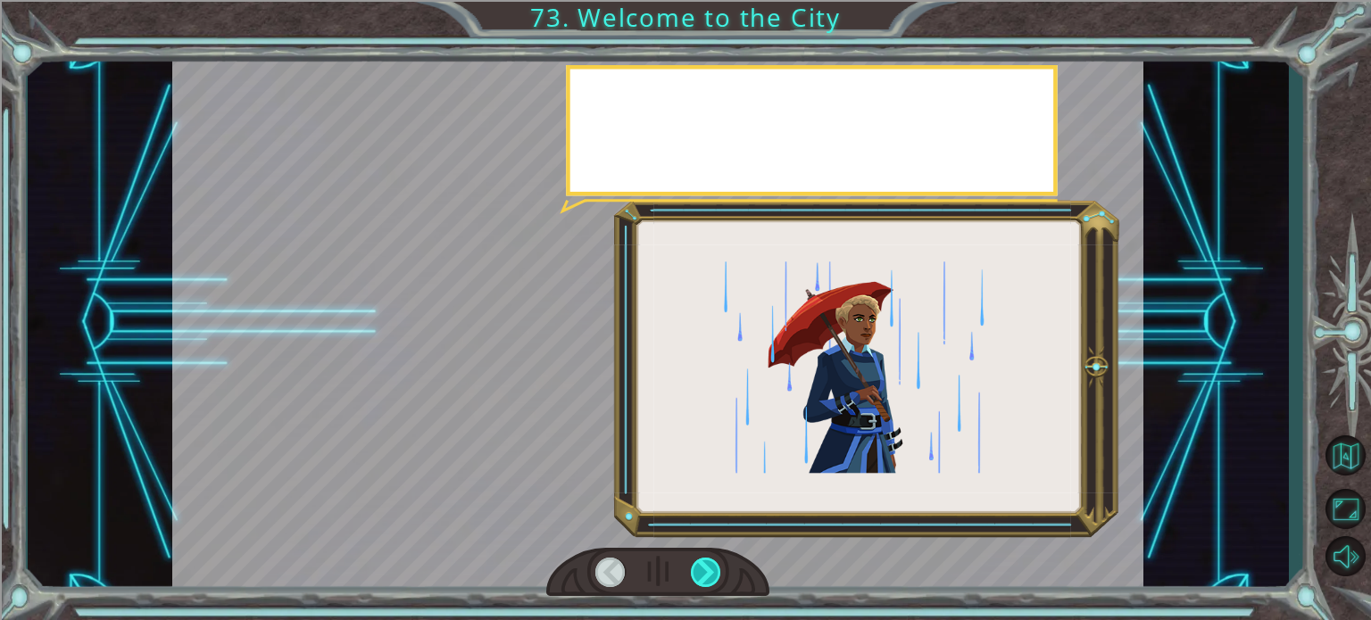
click at [700, 576] on div at bounding box center [706, 572] width 30 height 29
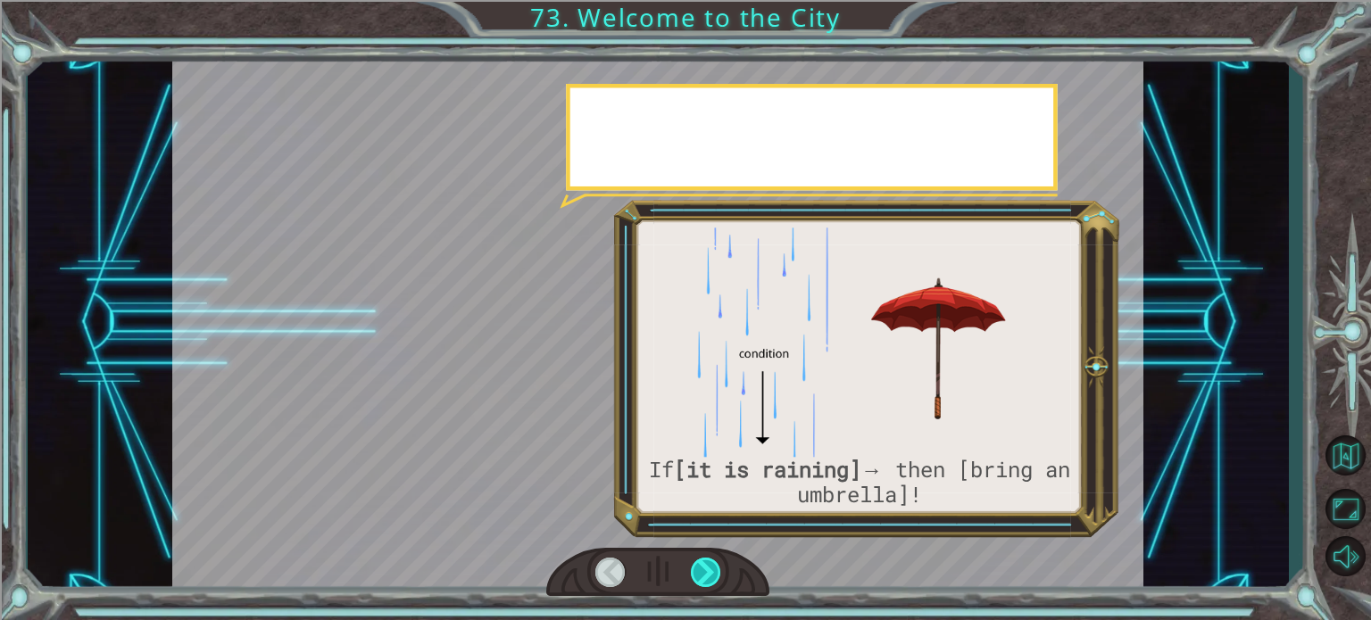
click at [700, 576] on div at bounding box center [706, 572] width 30 height 29
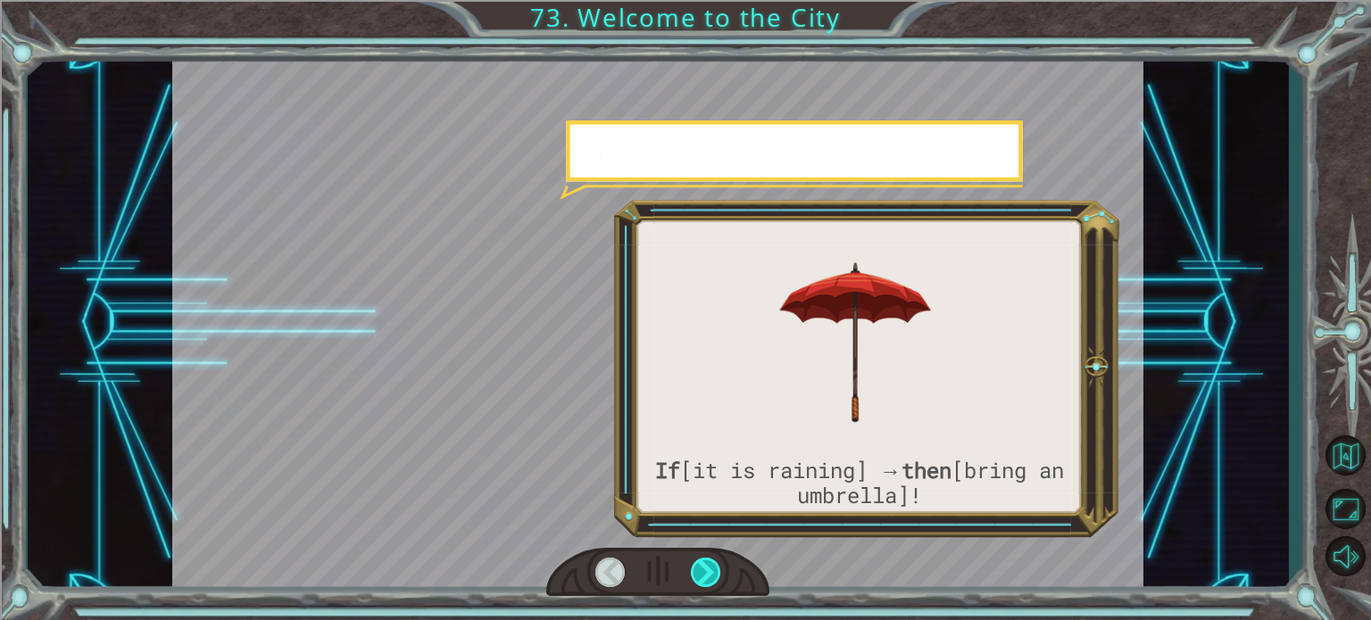
click at [700, 576] on div at bounding box center [706, 572] width 30 height 29
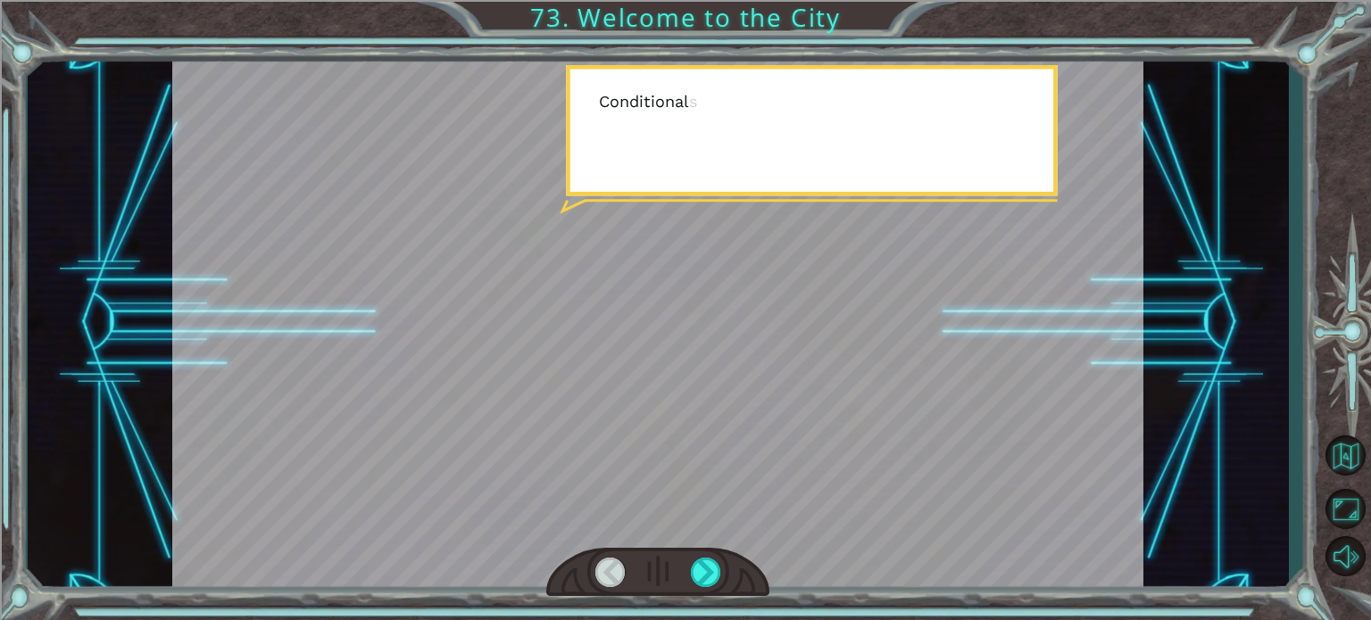
click at [704, 554] on div at bounding box center [657, 572] width 223 height 49
click at [710, 576] on div at bounding box center [706, 572] width 30 height 29
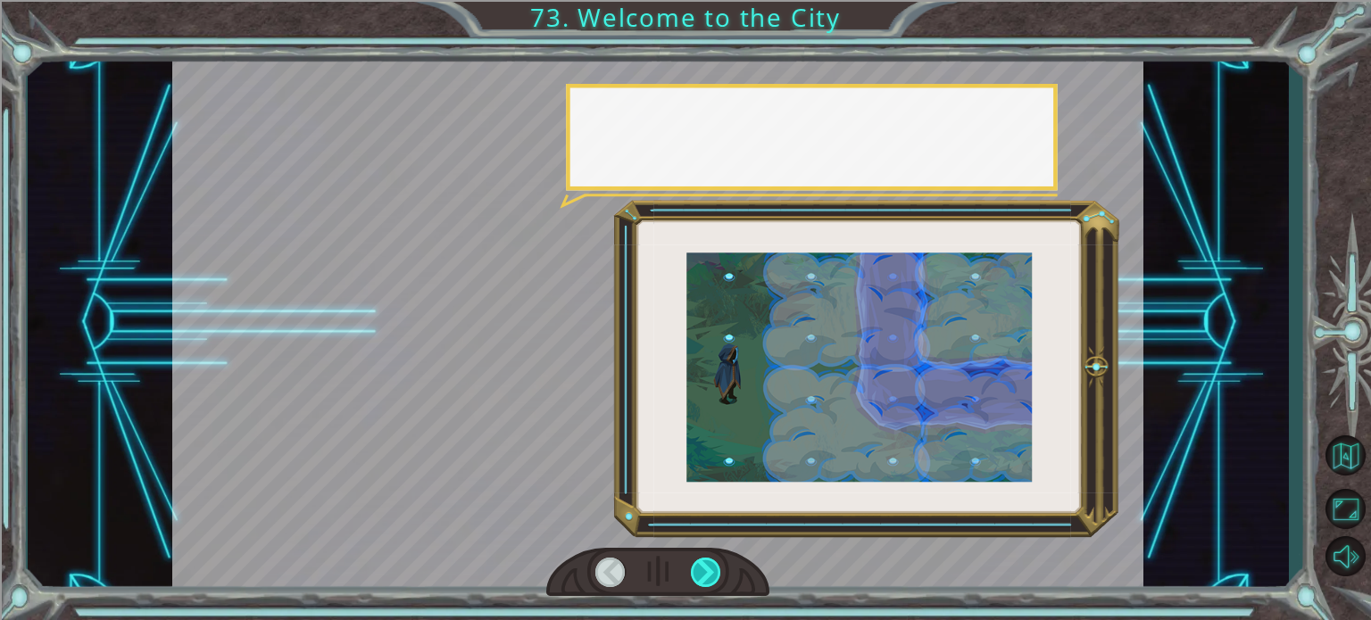
click at [710, 576] on div at bounding box center [706, 572] width 30 height 29
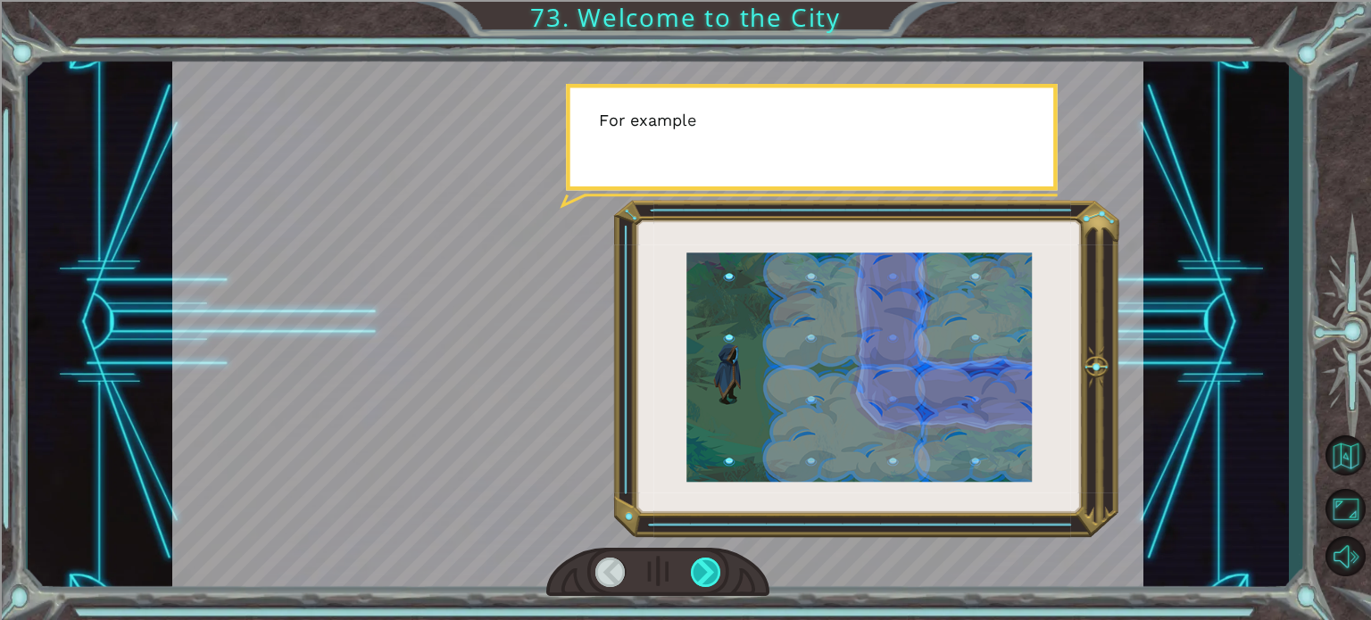
click at [710, 576] on div at bounding box center [706, 572] width 30 height 29
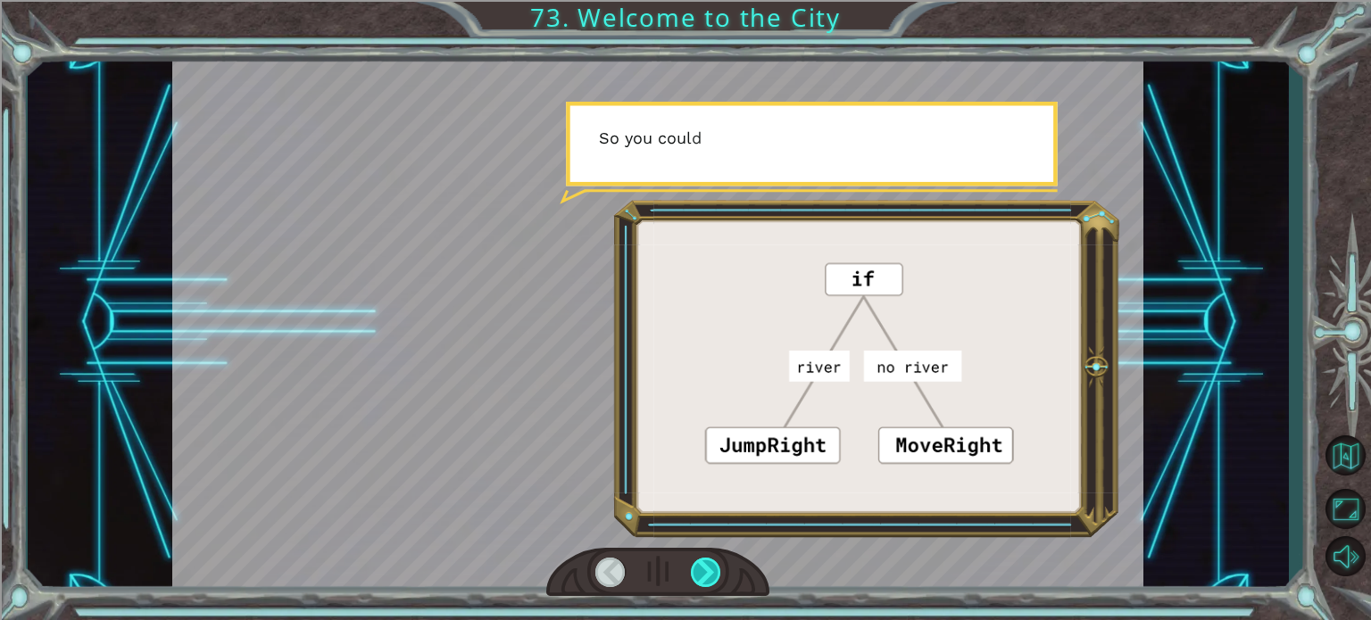
click at [710, 576] on div at bounding box center [706, 572] width 30 height 29
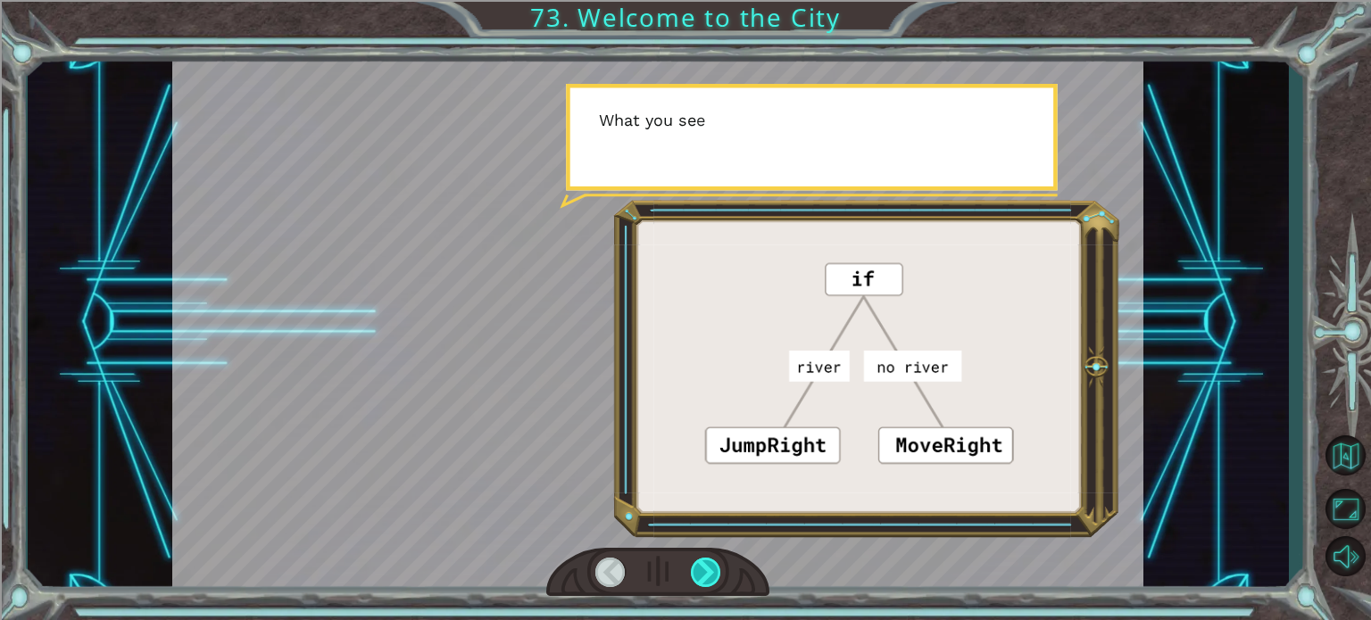
click at [710, 576] on div at bounding box center [706, 572] width 30 height 29
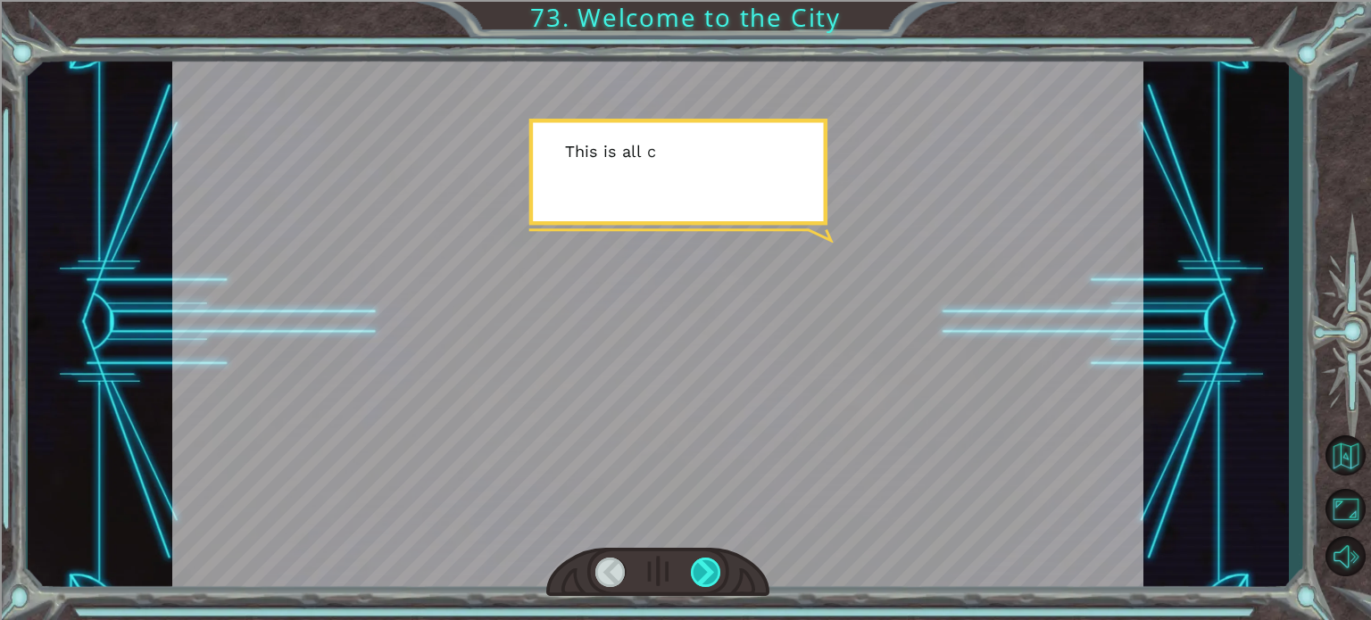
click at [710, 576] on div at bounding box center [706, 572] width 30 height 29
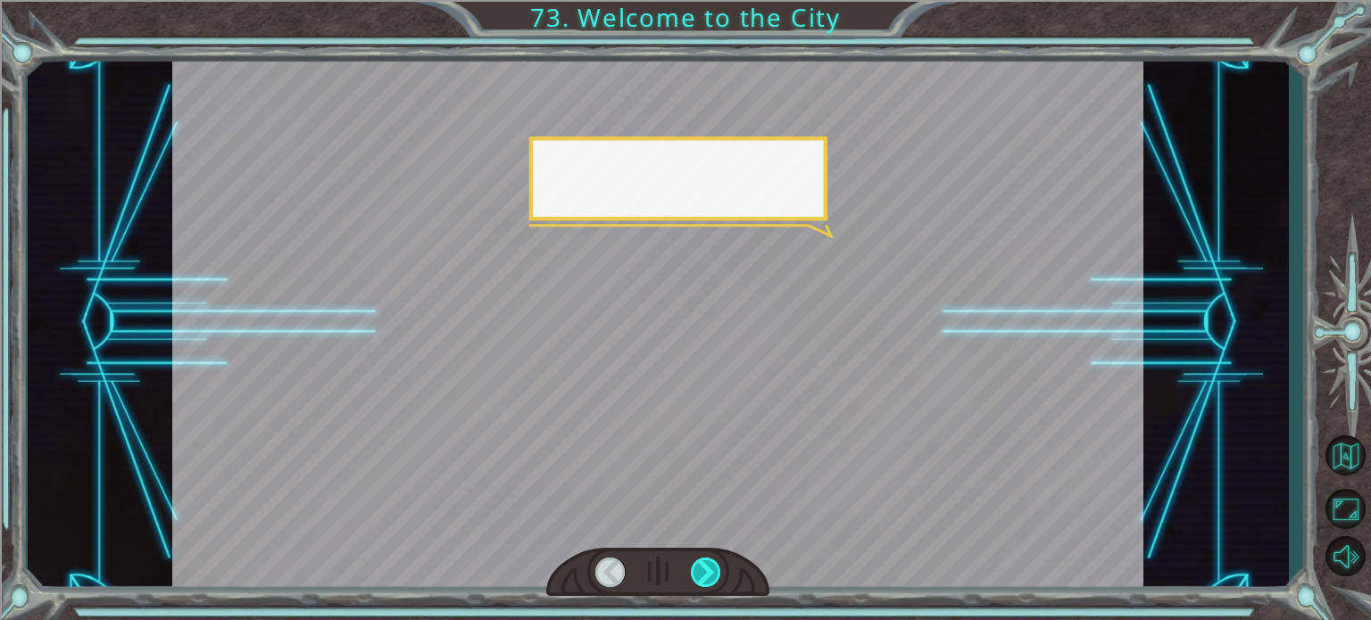
click at [710, 576] on div at bounding box center [706, 572] width 30 height 29
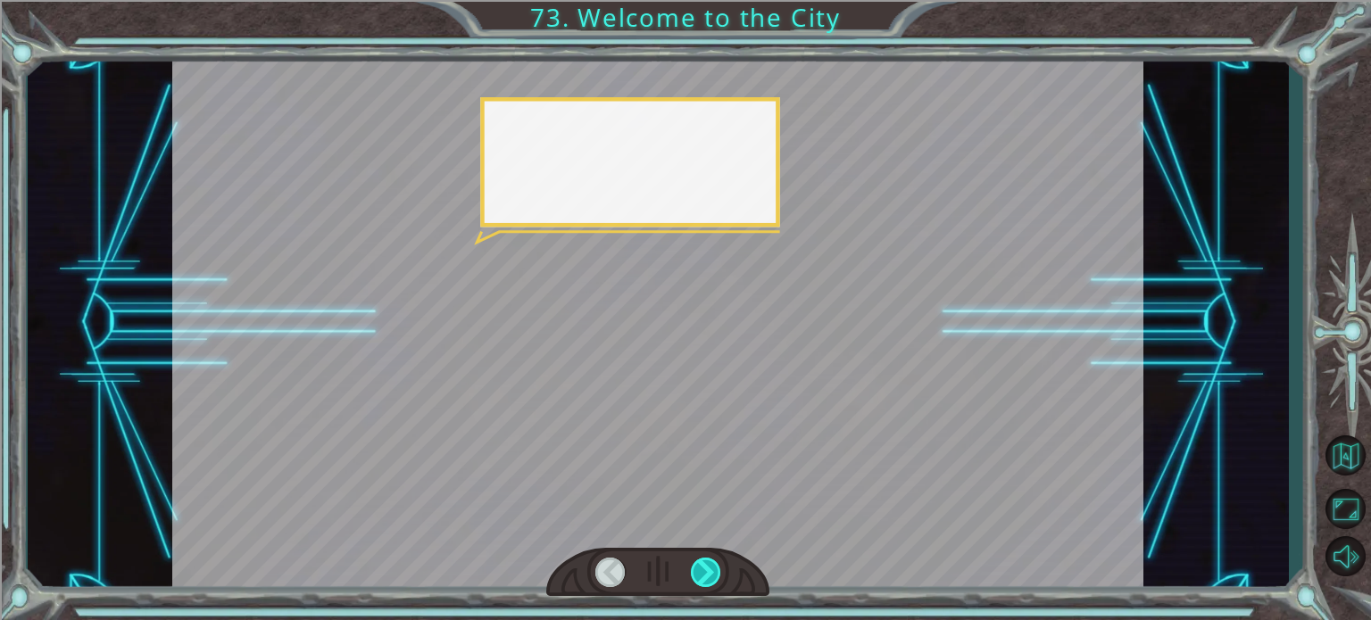
click at [710, 576] on div at bounding box center [706, 572] width 30 height 29
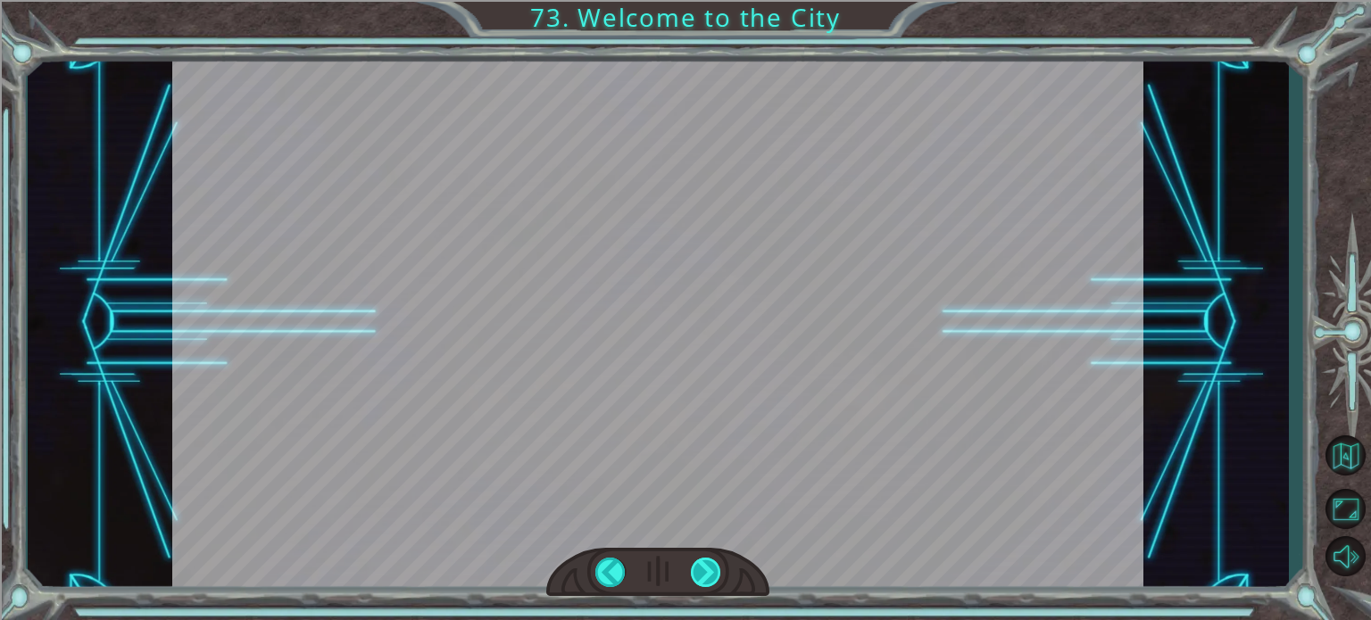
click at [710, 576] on div at bounding box center [706, 572] width 30 height 29
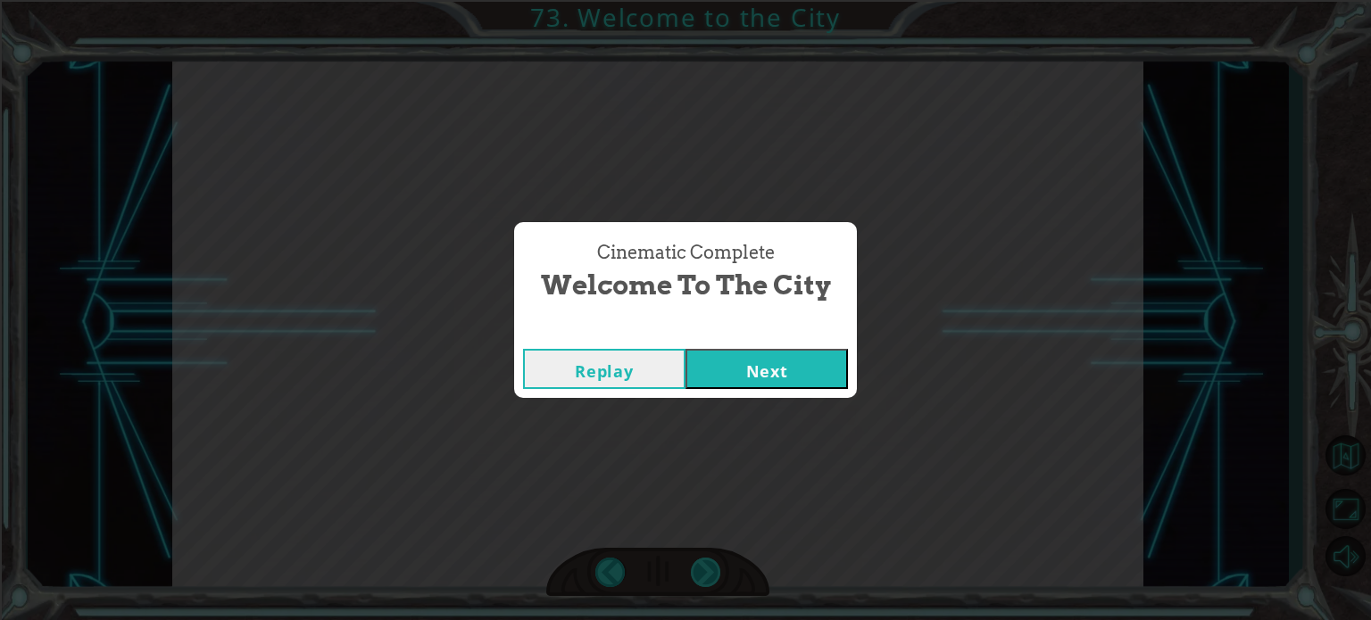
click at [710, 576] on div "Cinematic Complete Welcome to the City Replay Next" at bounding box center [685, 310] width 1371 height 620
click at [768, 371] on button "Next" at bounding box center [766, 369] width 162 height 40
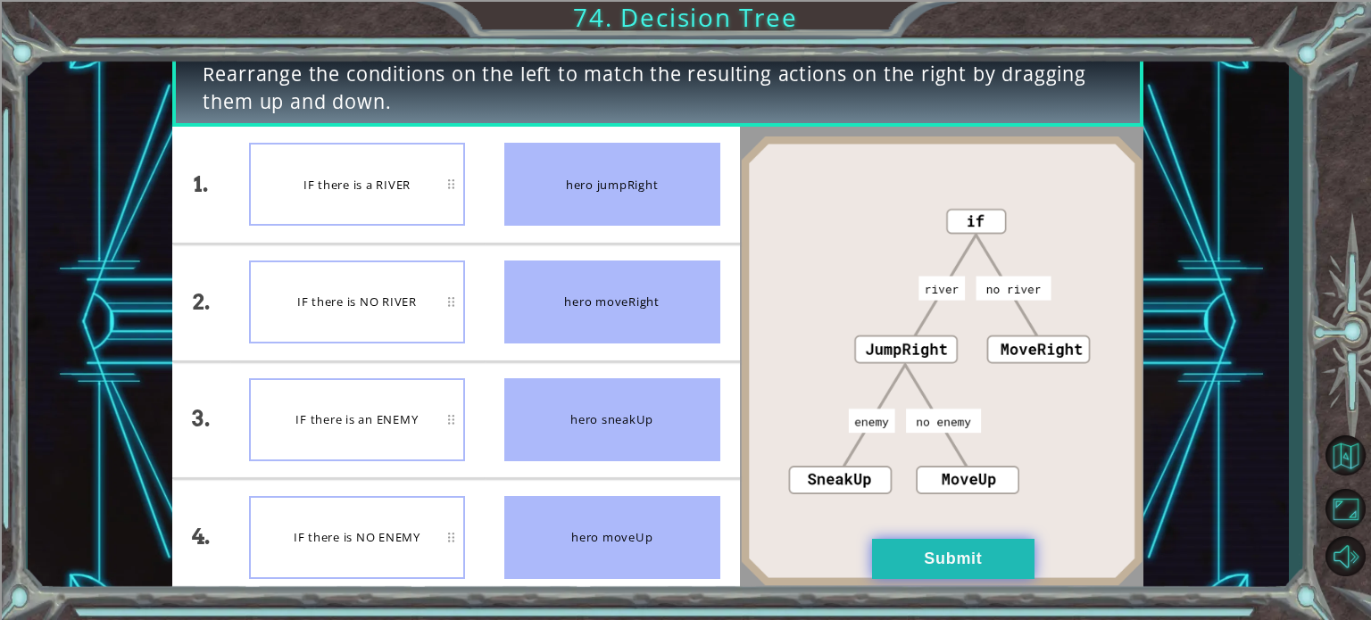
click at [974, 561] on button "Submit" at bounding box center [953, 559] width 162 height 40
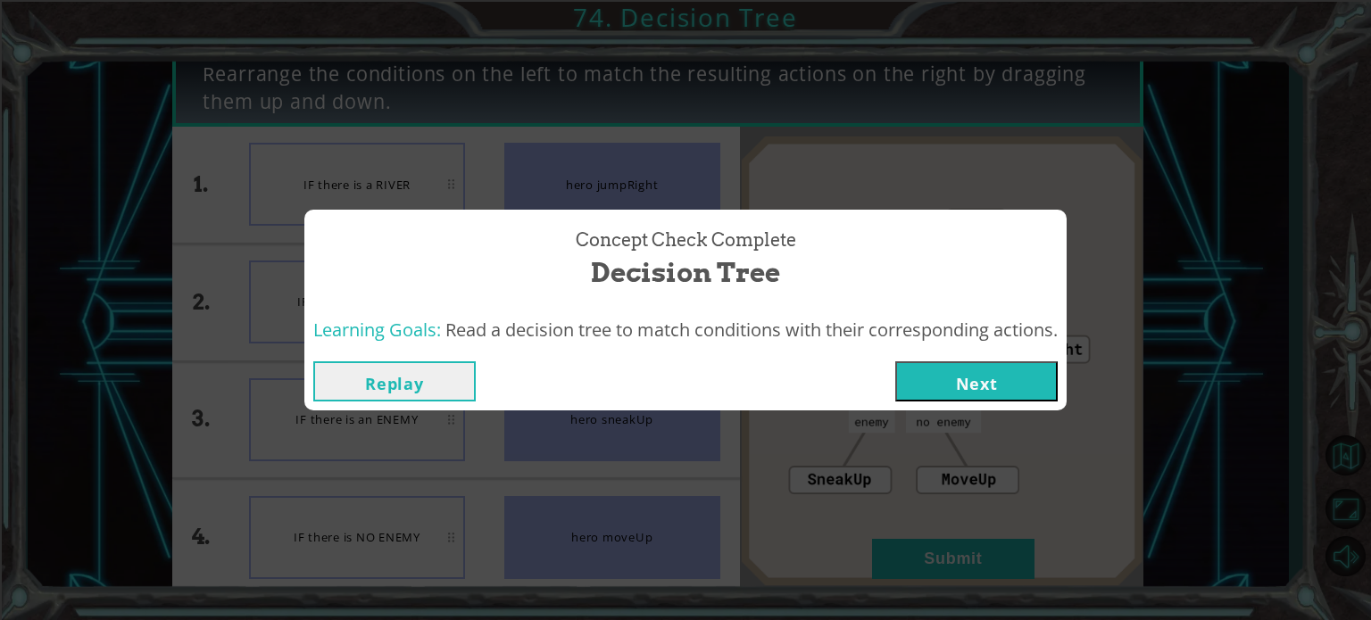
click at [985, 388] on button "Next" at bounding box center [976, 381] width 162 height 40
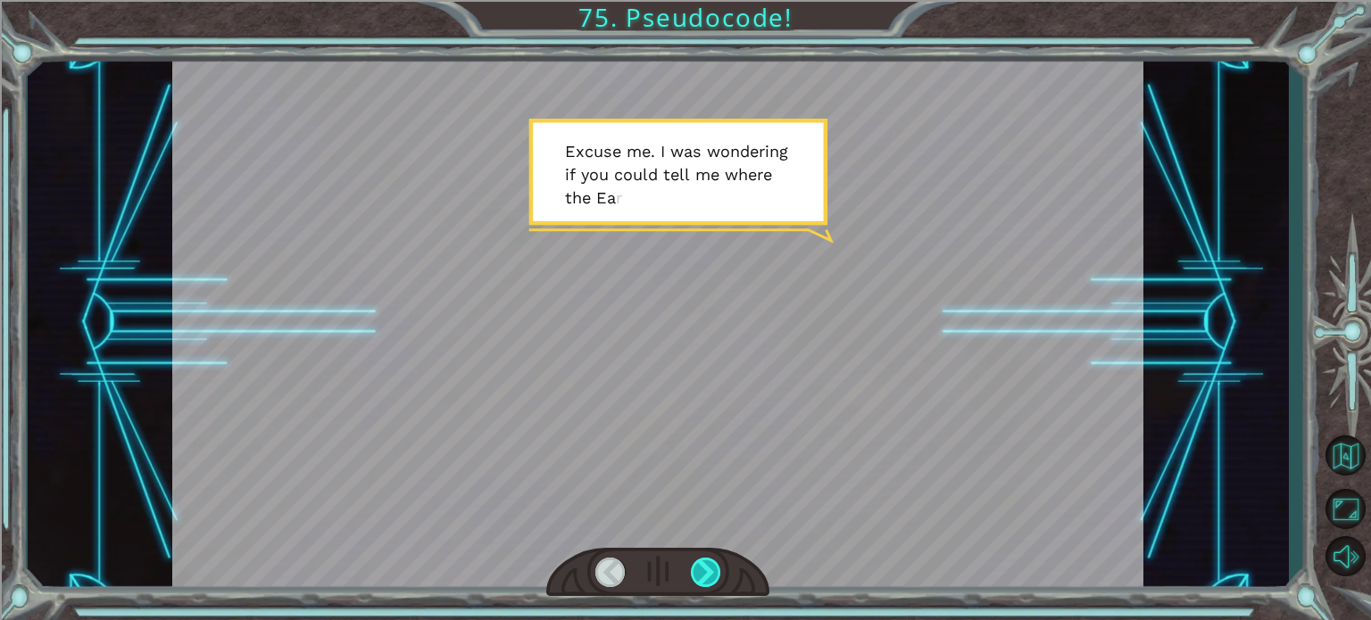
click at [692, 566] on div at bounding box center [706, 572] width 30 height 29
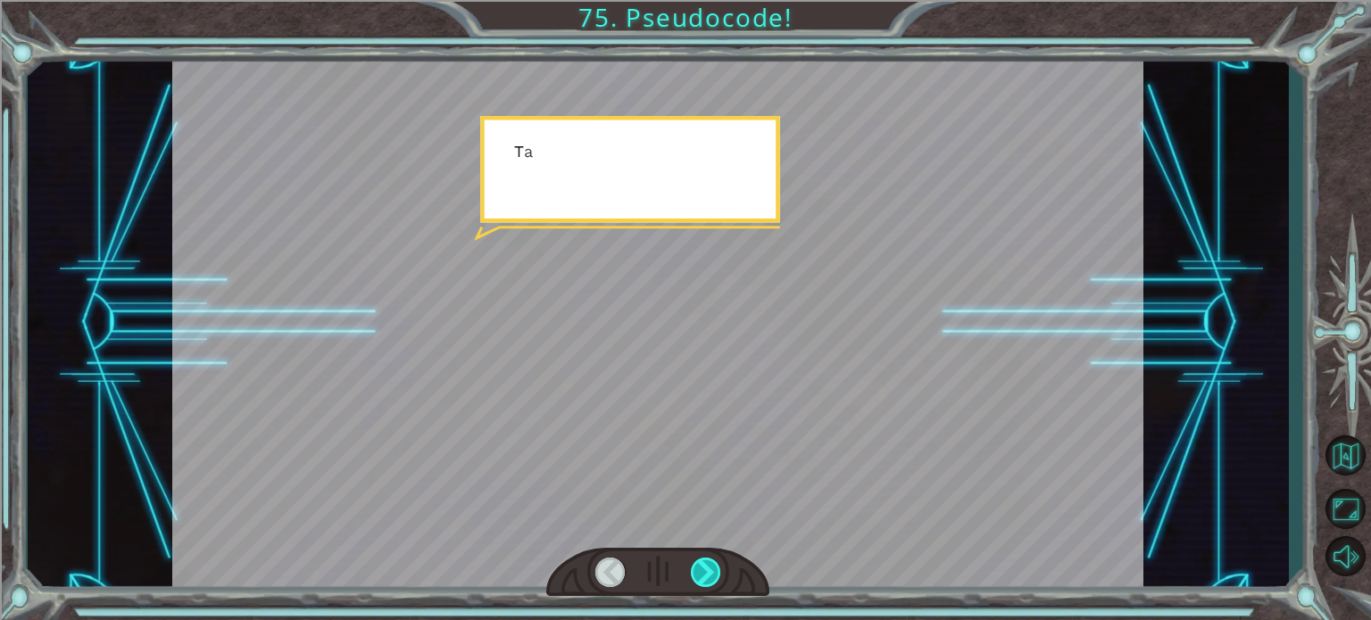
click at [692, 566] on div at bounding box center [706, 572] width 30 height 29
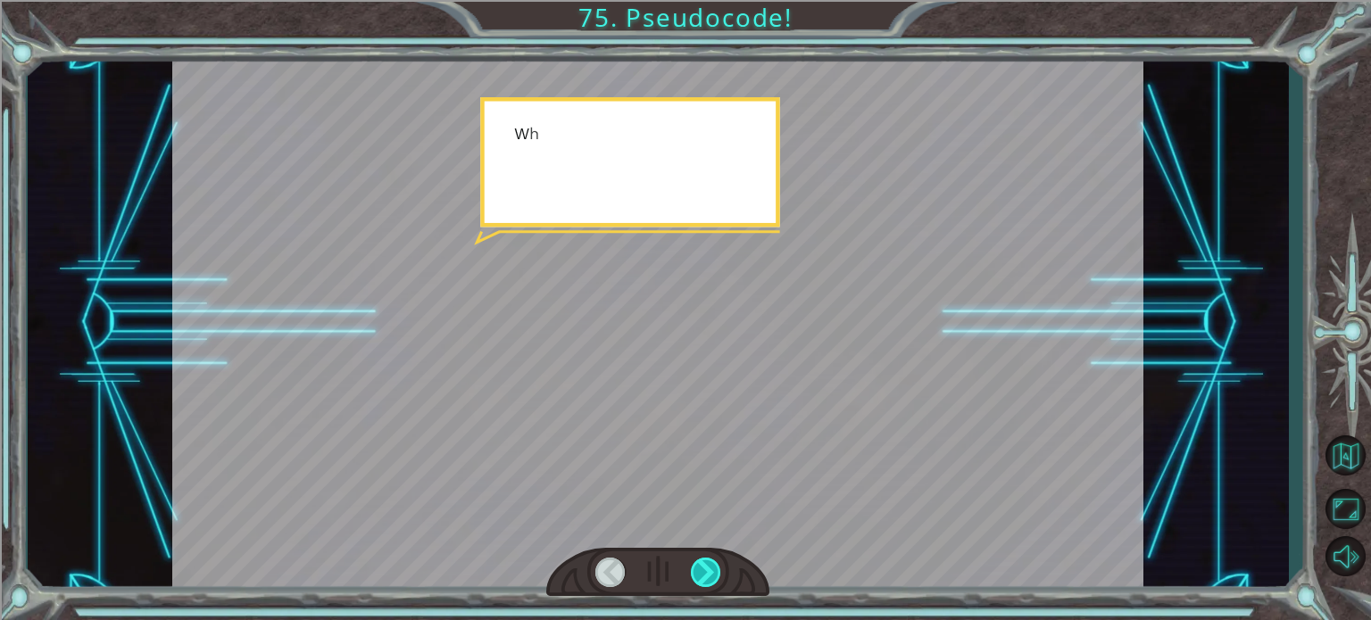
click at [692, 566] on div at bounding box center [706, 572] width 30 height 29
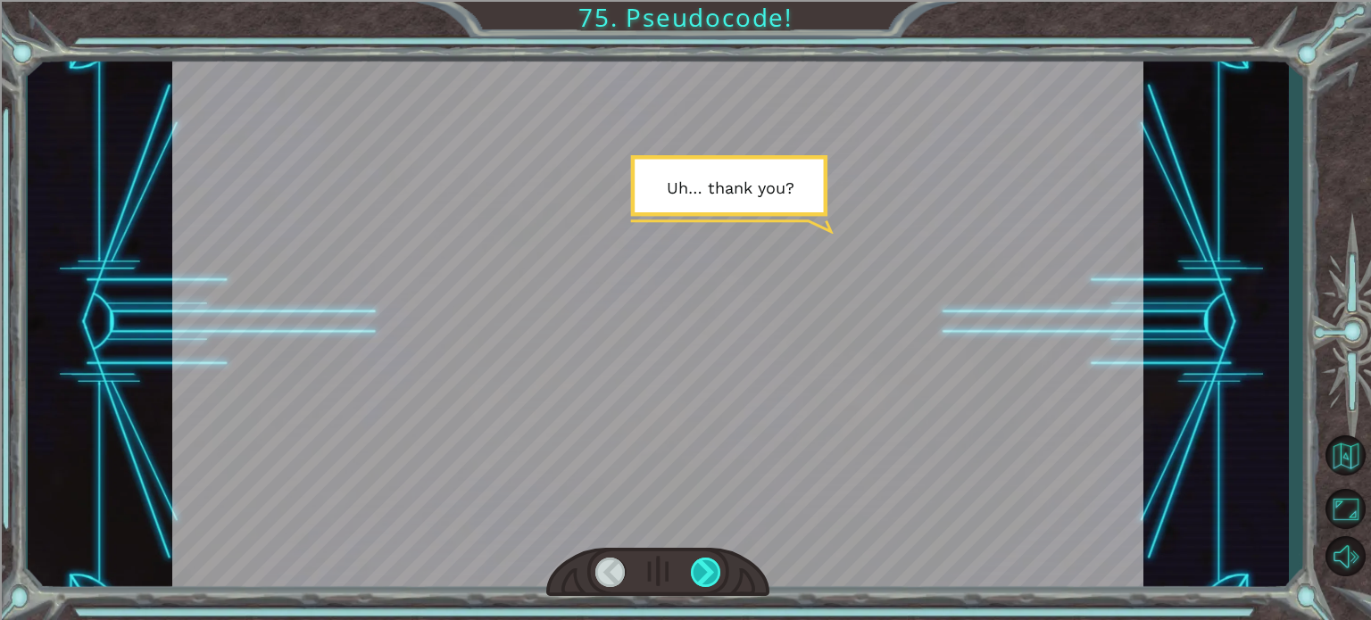
click at [692, 566] on div at bounding box center [706, 572] width 30 height 29
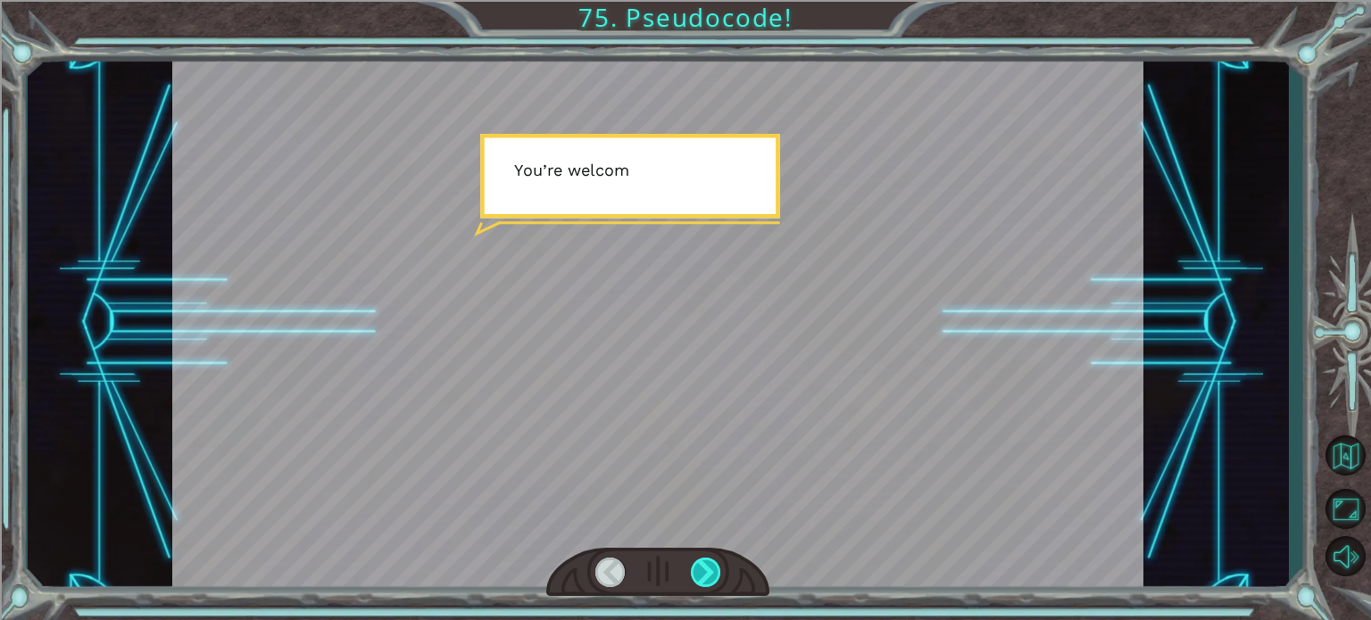
click at [692, 566] on div at bounding box center [706, 572] width 30 height 29
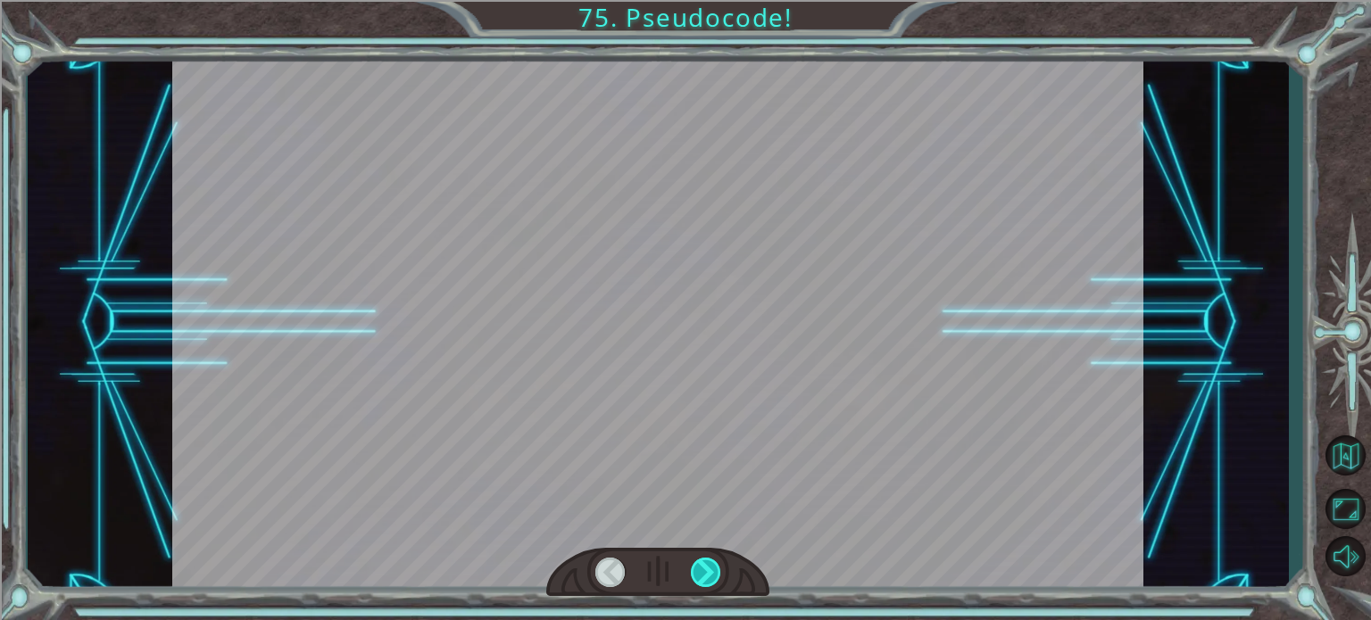
click at [692, 566] on div at bounding box center [706, 572] width 30 height 29
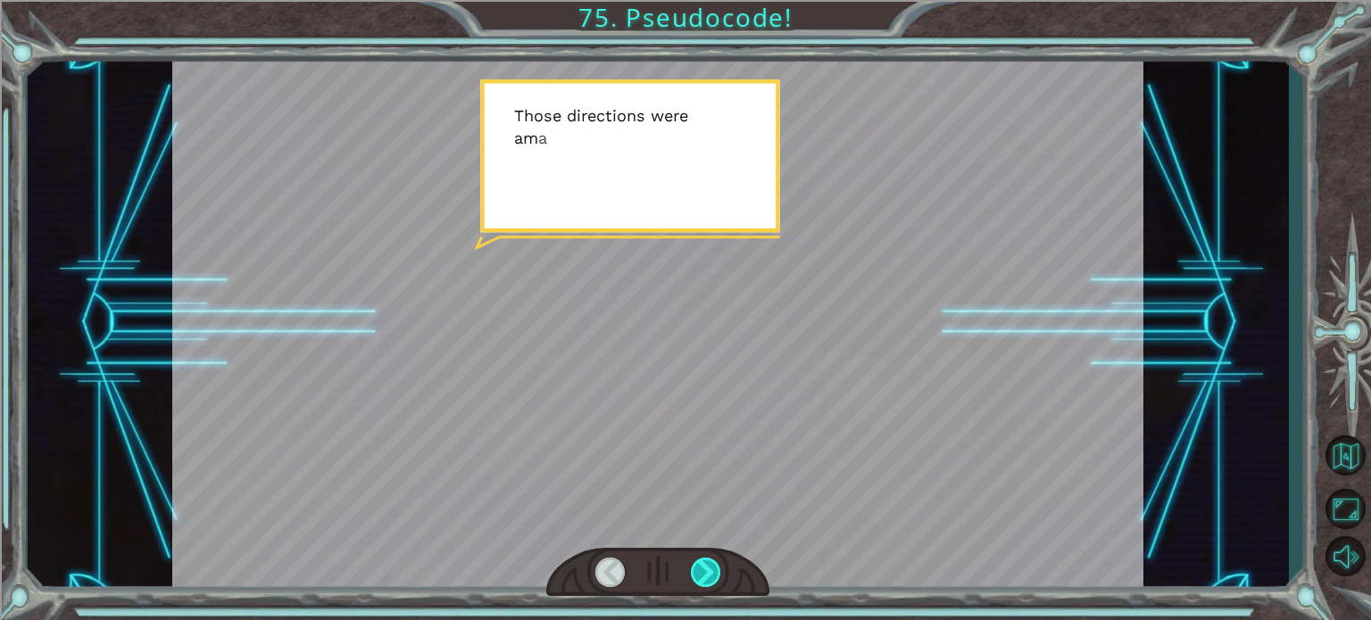
click at [692, 566] on div at bounding box center [706, 572] width 30 height 29
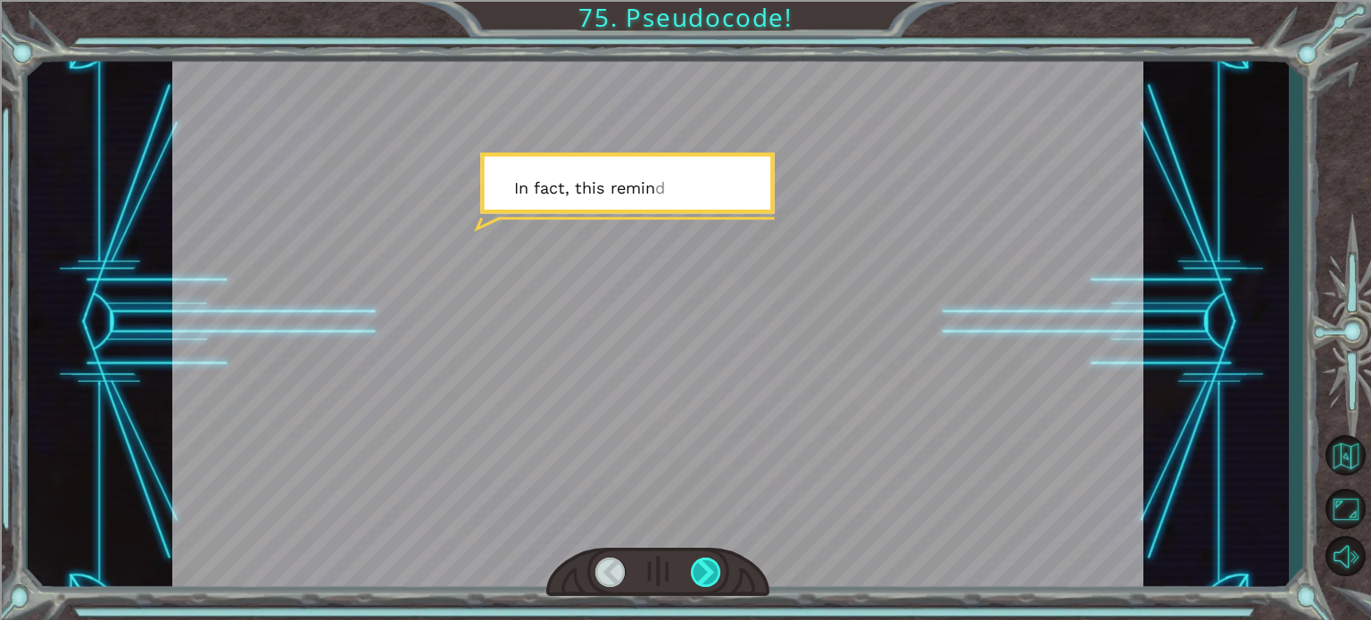
click at [692, 566] on div at bounding box center [706, 572] width 30 height 29
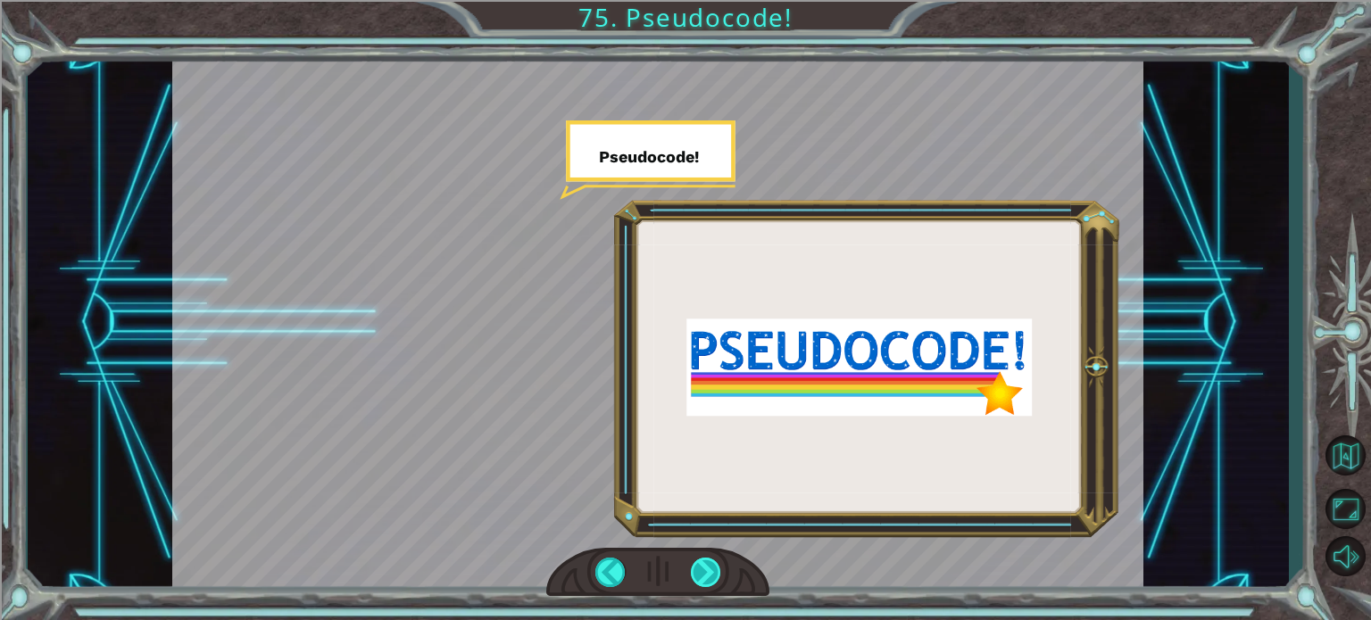
click at [692, 566] on div at bounding box center [706, 572] width 30 height 29
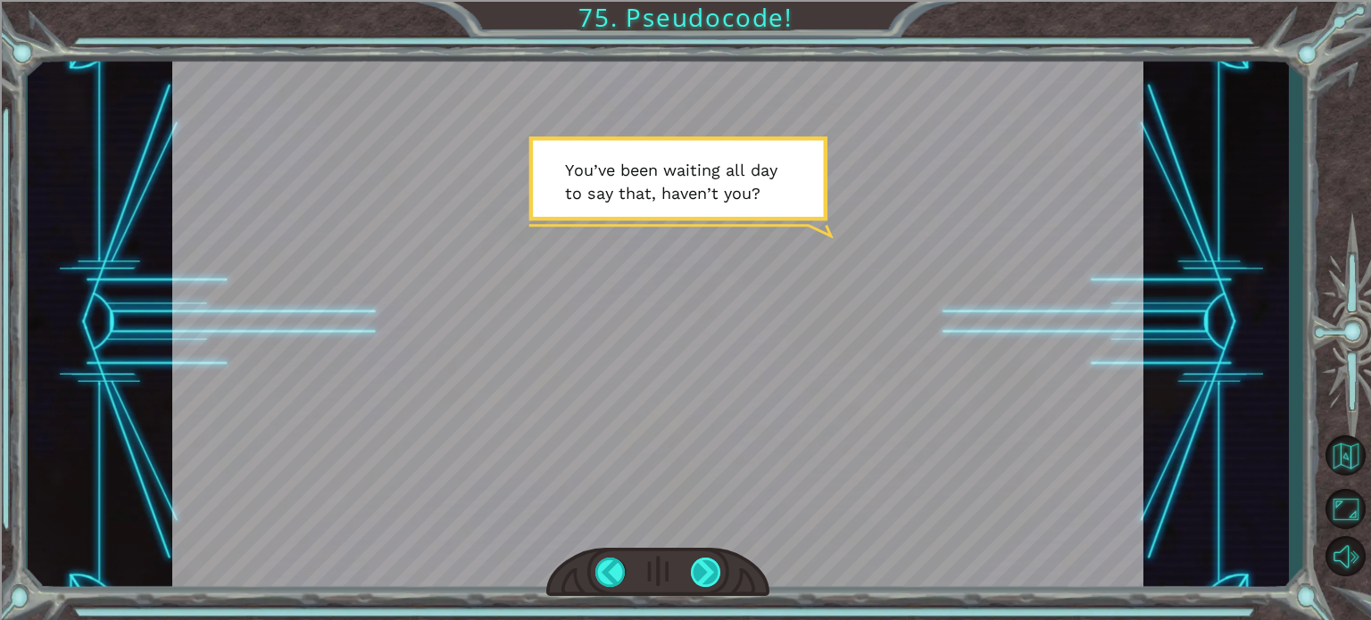
click at [714, 572] on div at bounding box center [706, 572] width 30 height 29
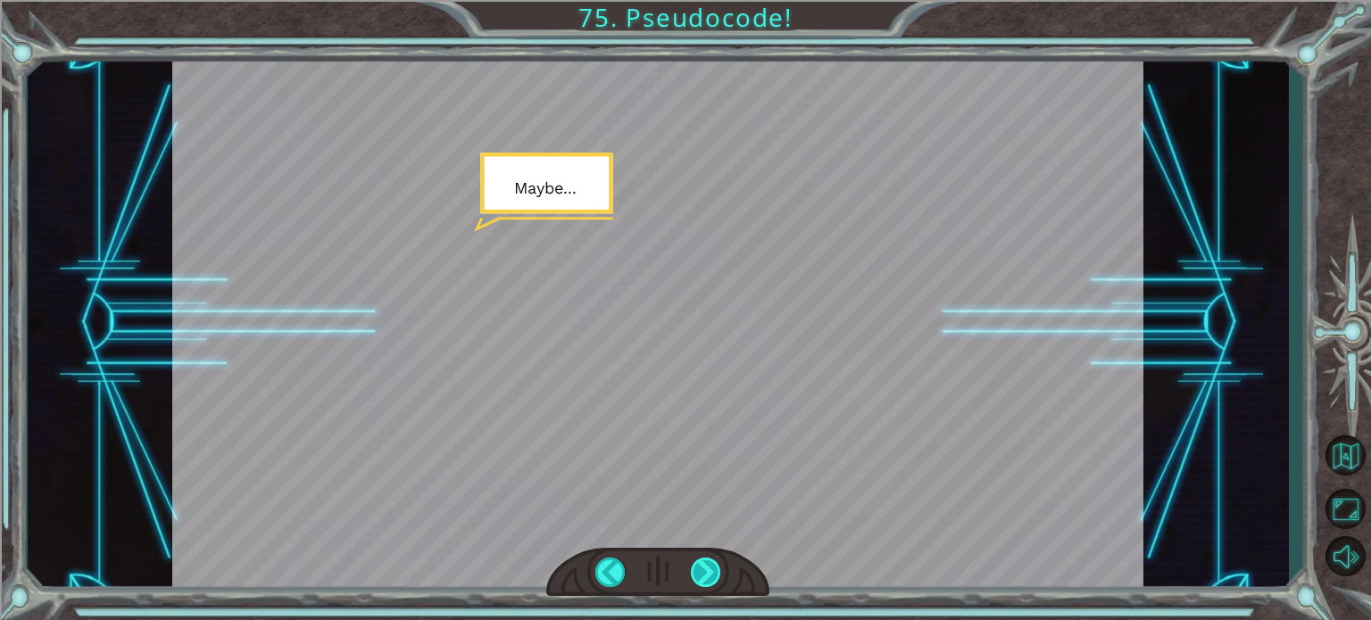
click at [714, 572] on div at bounding box center [706, 572] width 30 height 29
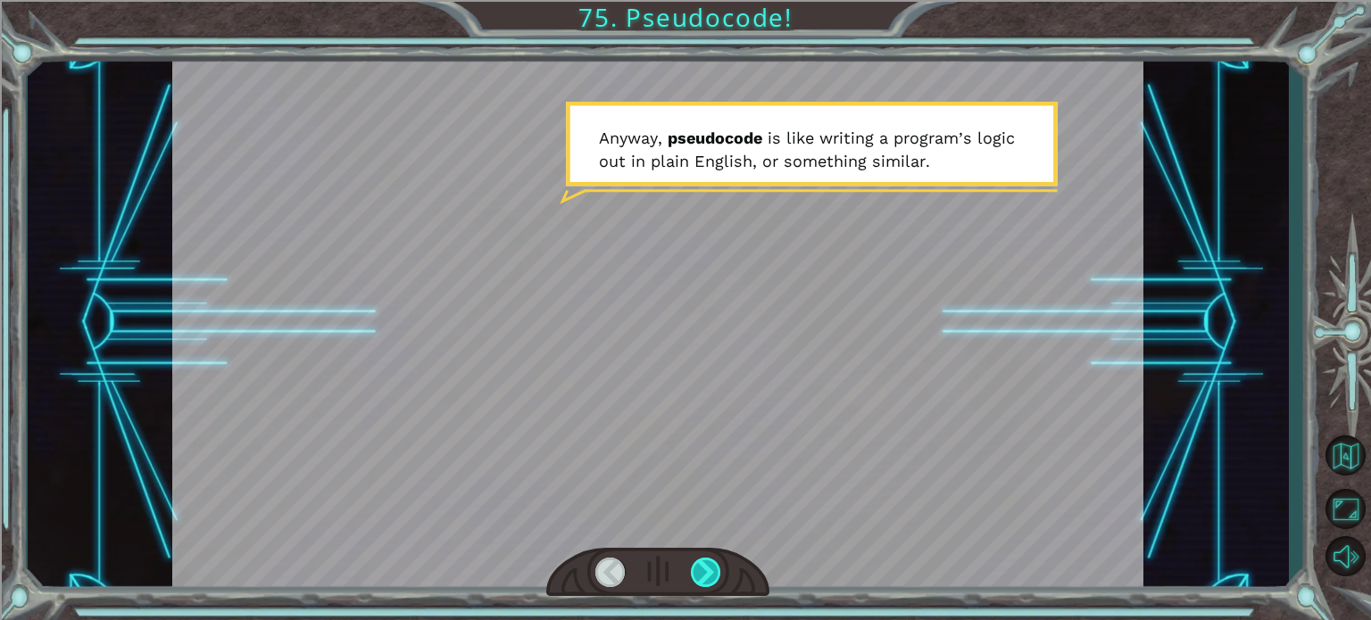
click at [714, 572] on div at bounding box center [706, 572] width 30 height 29
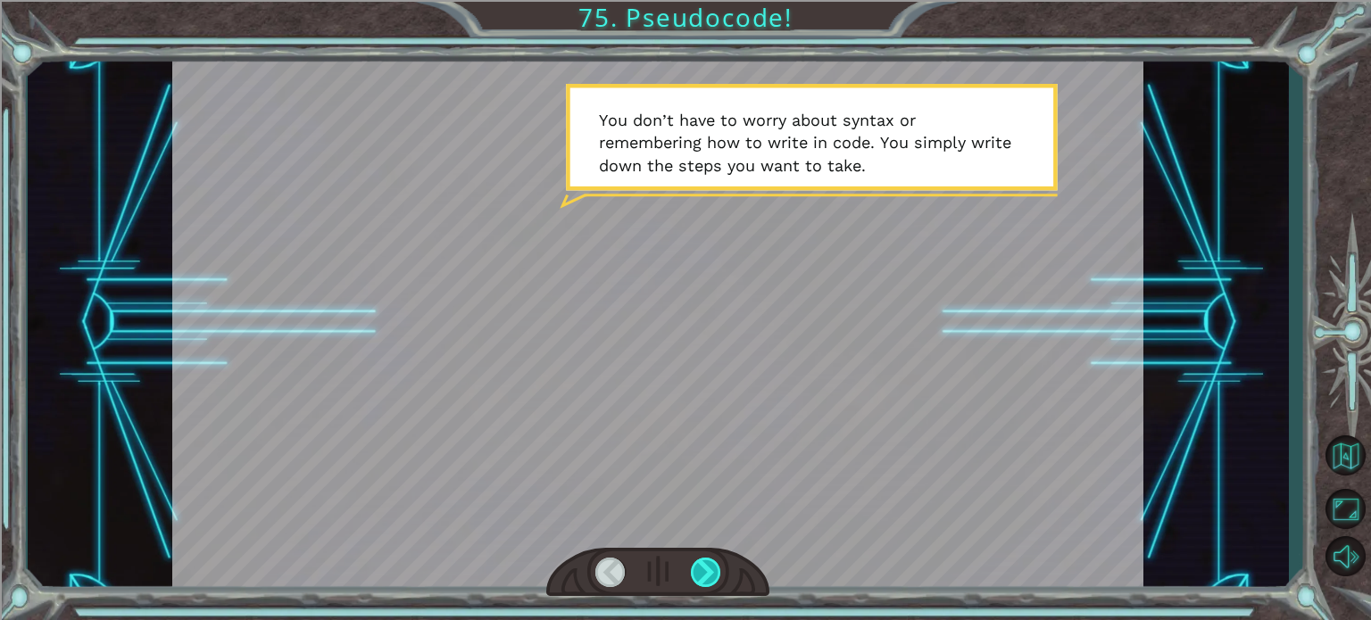
click at [716, 576] on div at bounding box center [706, 572] width 30 height 29
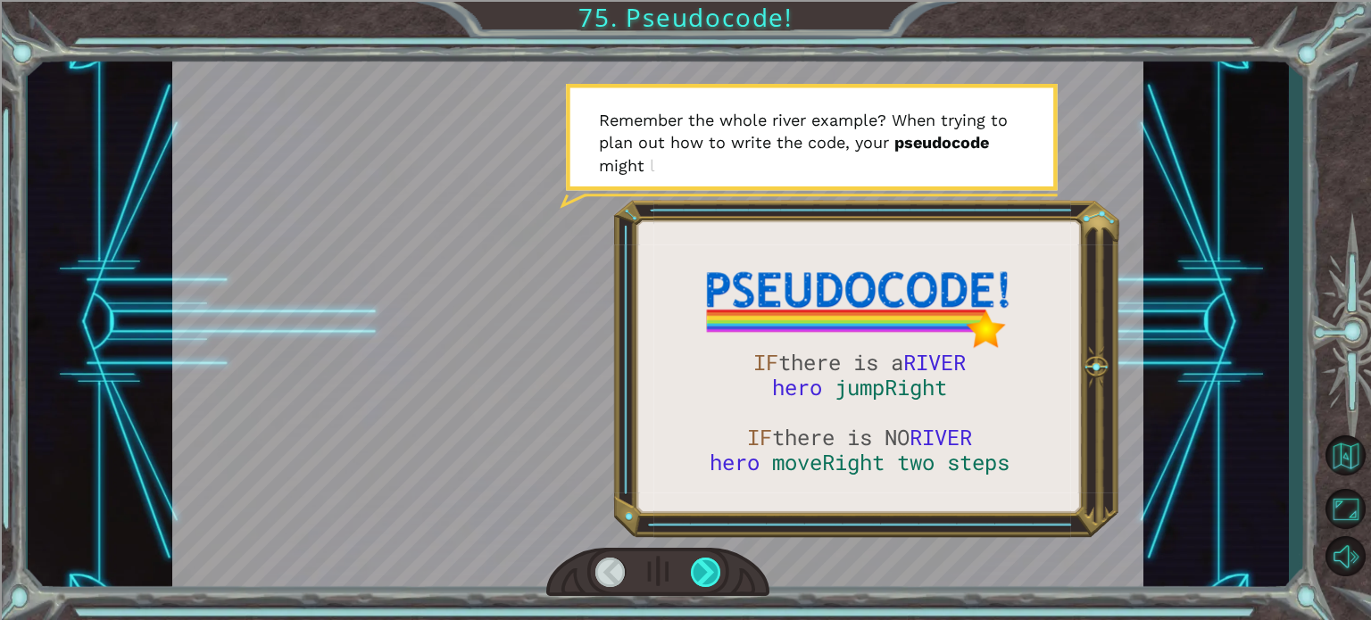
click at [715, 576] on div at bounding box center [706, 572] width 30 height 29
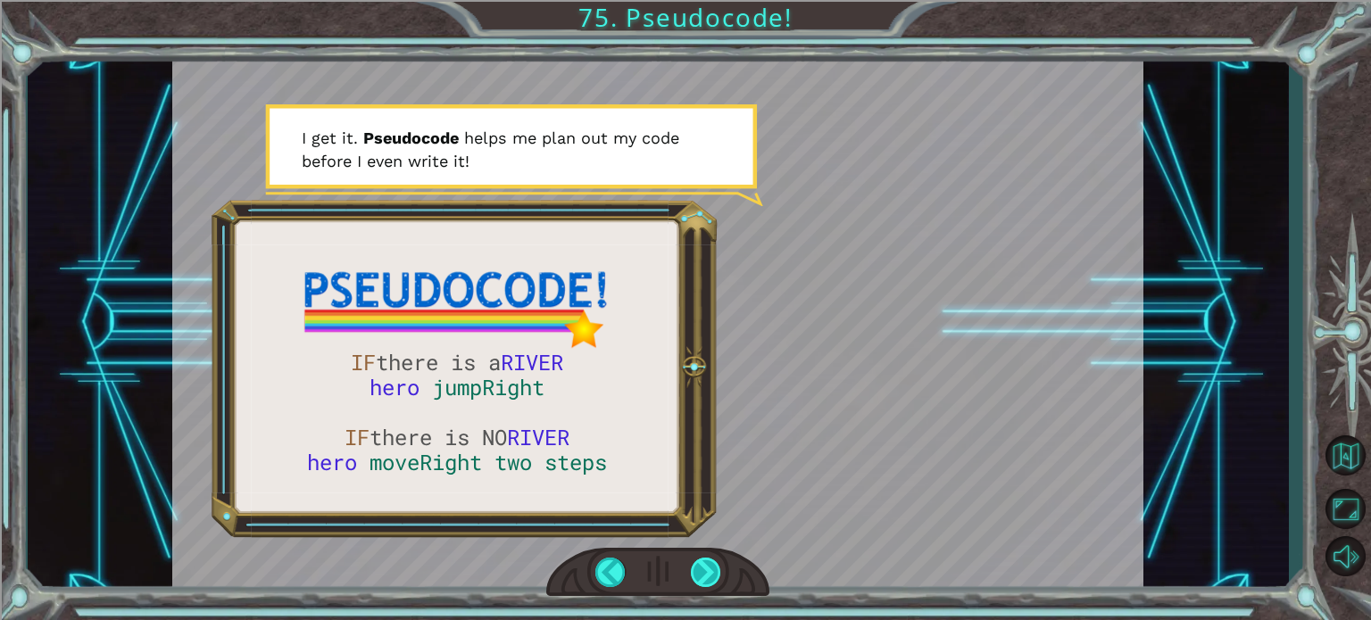
click at [715, 576] on div at bounding box center [706, 572] width 30 height 29
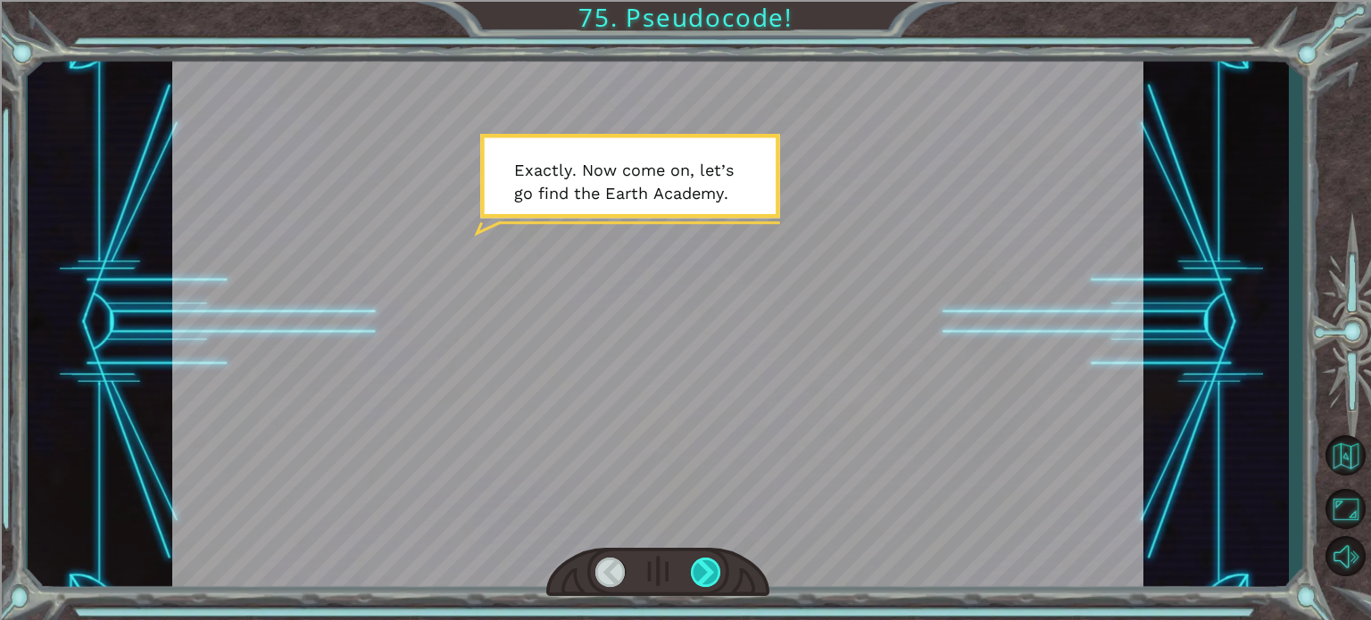
click at [715, 576] on div at bounding box center [706, 572] width 30 height 29
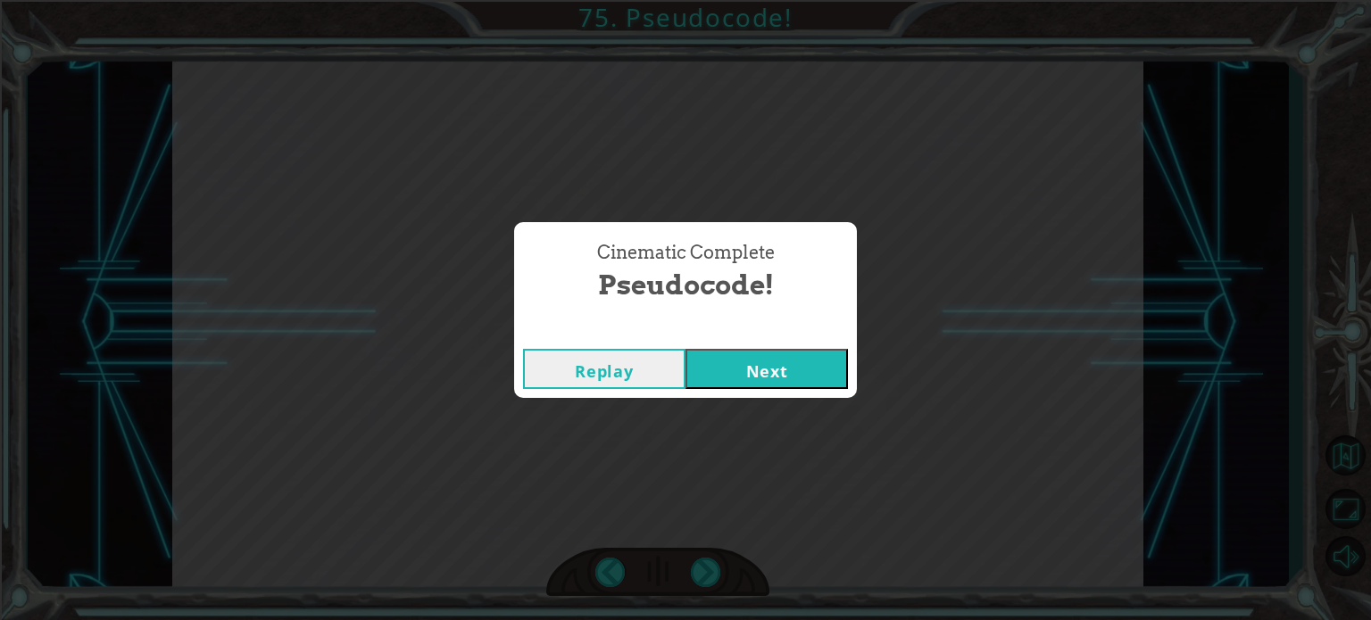
click at [793, 377] on button "Next" at bounding box center [766, 369] width 162 height 40
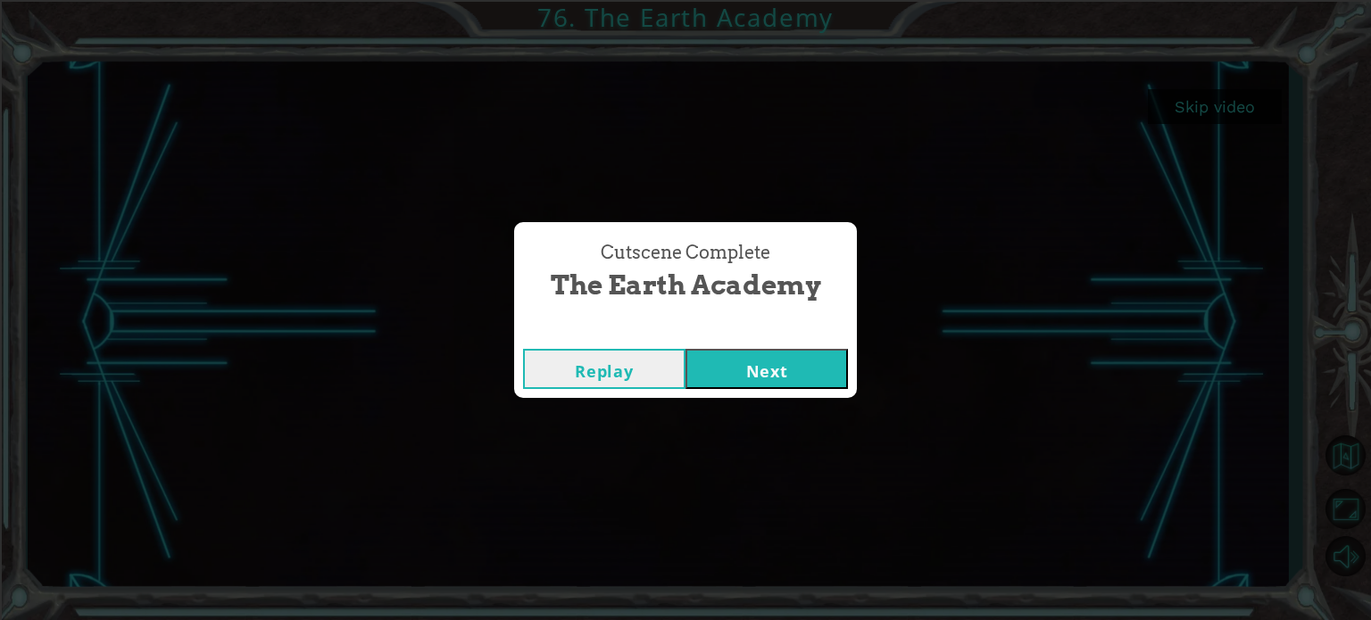
click at [785, 366] on button "Next" at bounding box center [766, 369] width 162 height 40
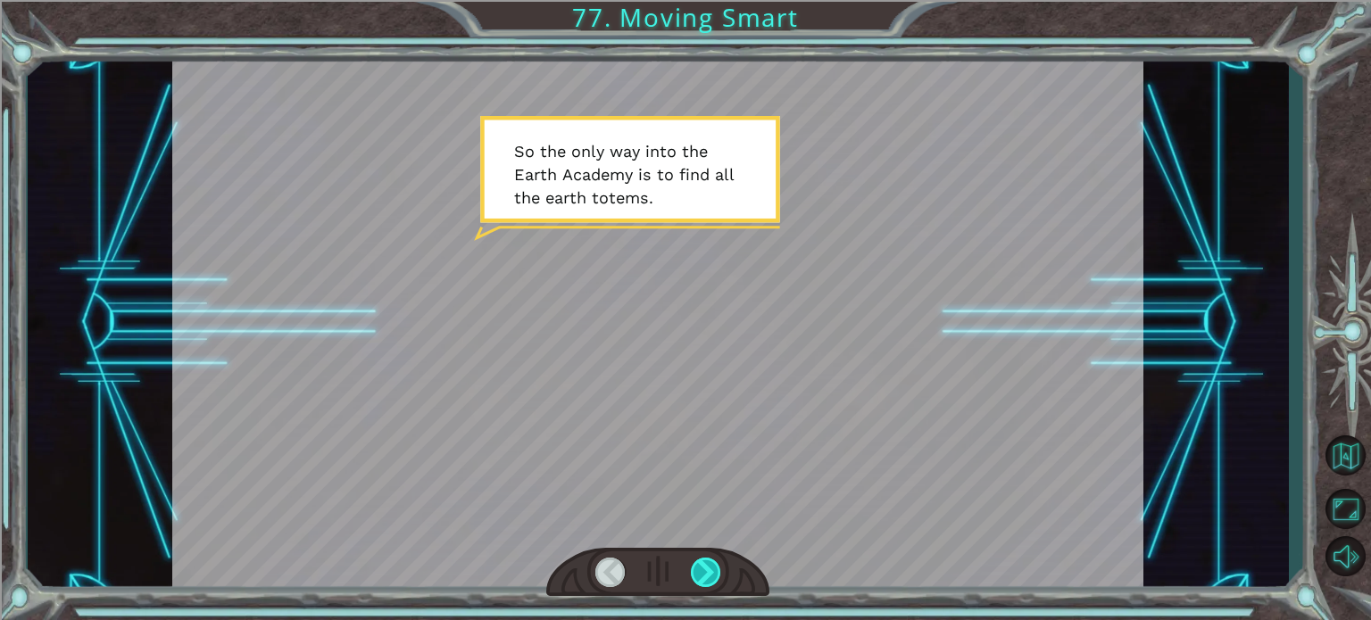
click at [718, 572] on div at bounding box center [706, 572] width 30 height 29
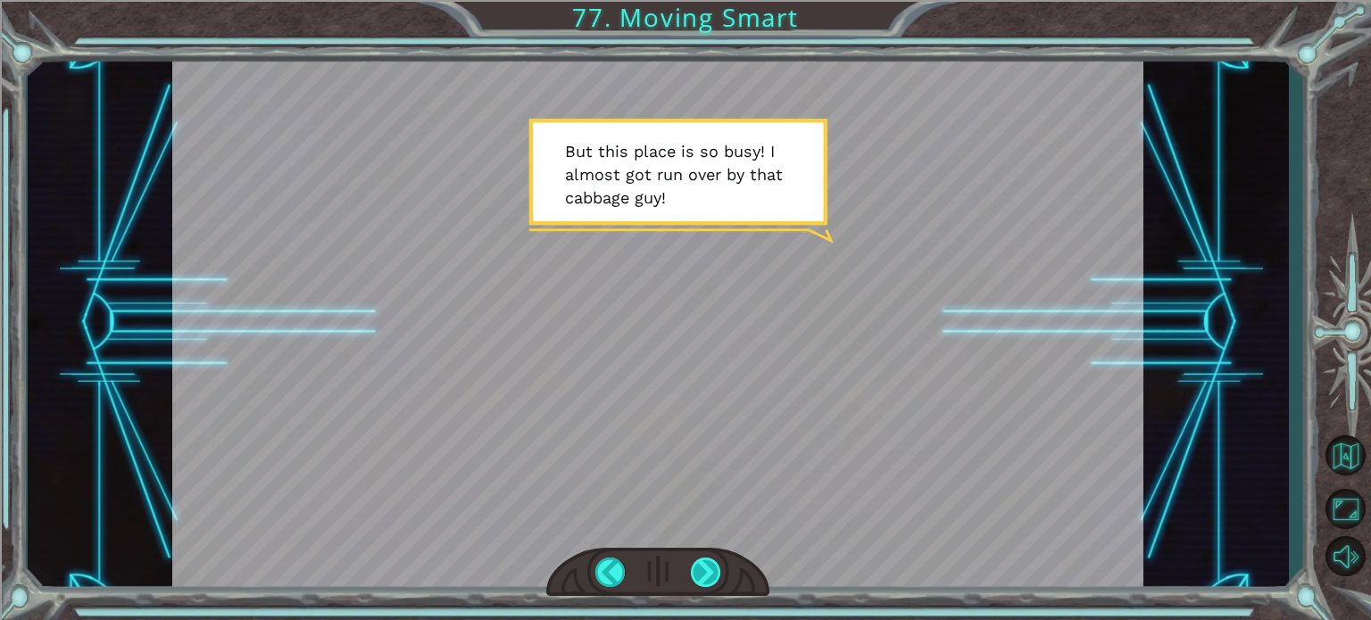
click at [720, 575] on div at bounding box center [706, 572] width 30 height 29
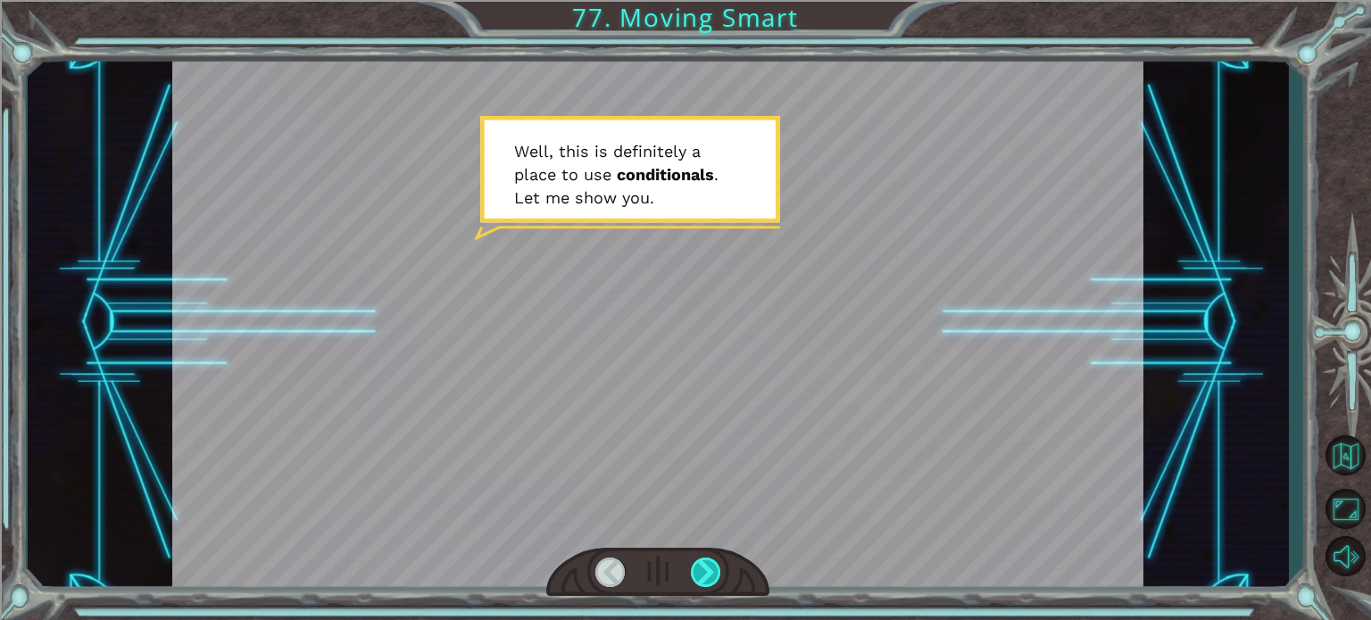
click at [720, 575] on div at bounding box center [706, 572] width 30 height 29
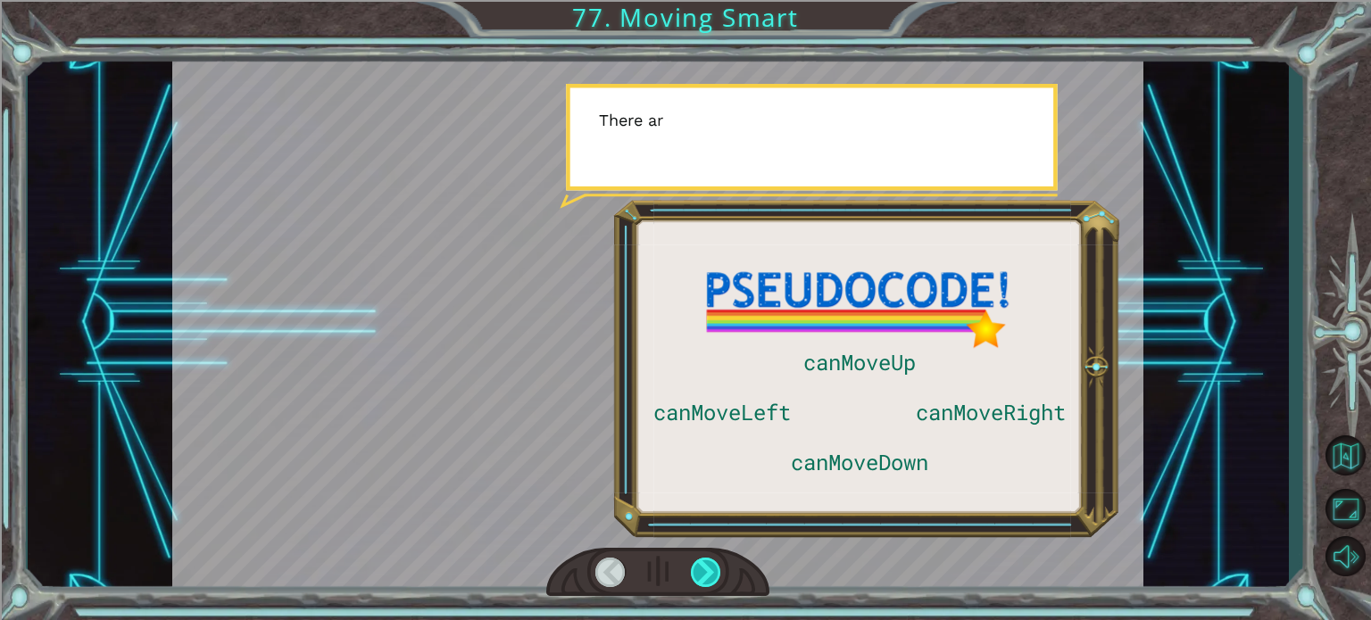
click at [720, 575] on div at bounding box center [706, 572] width 30 height 29
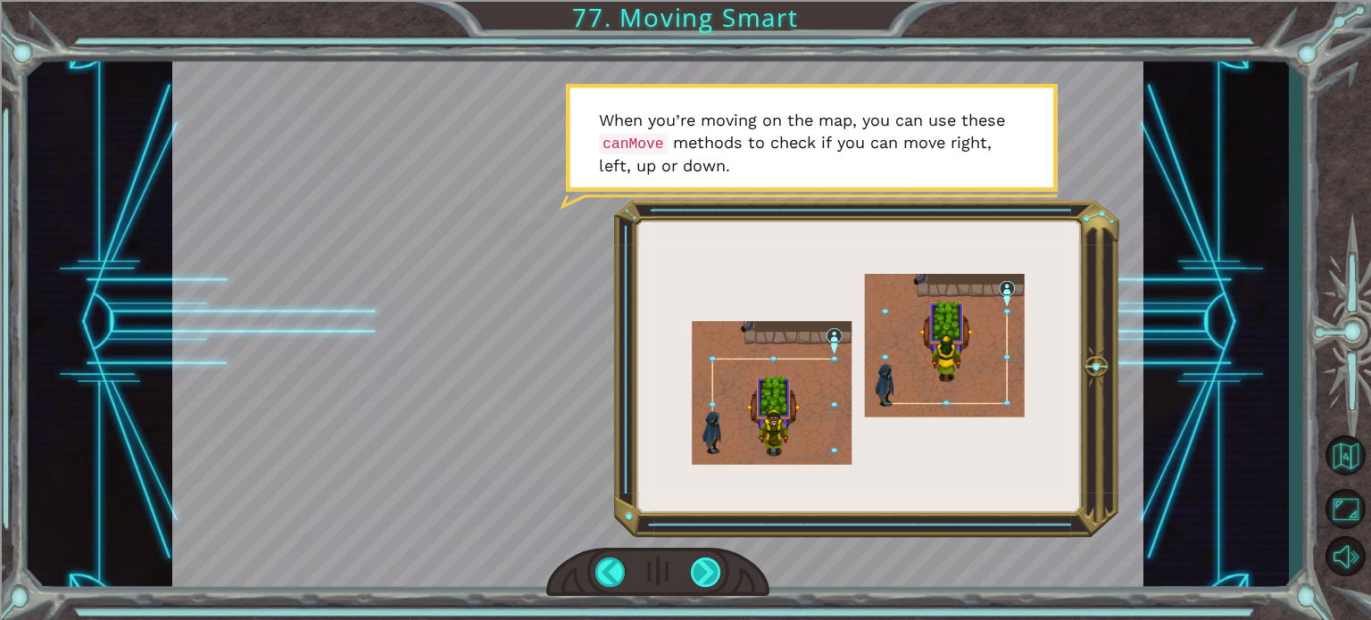
click at [696, 580] on div at bounding box center [706, 572] width 30 height 29
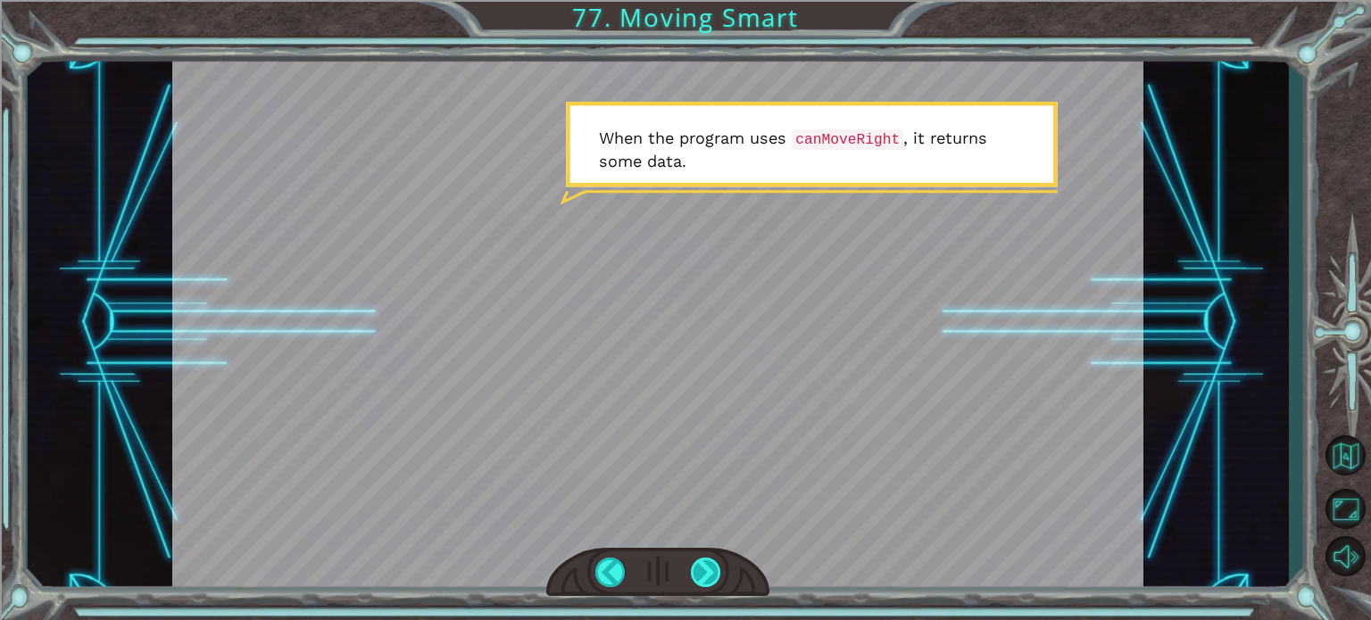
click at [699, 582] on div at bounding box center [706, 572] width 30 height 29
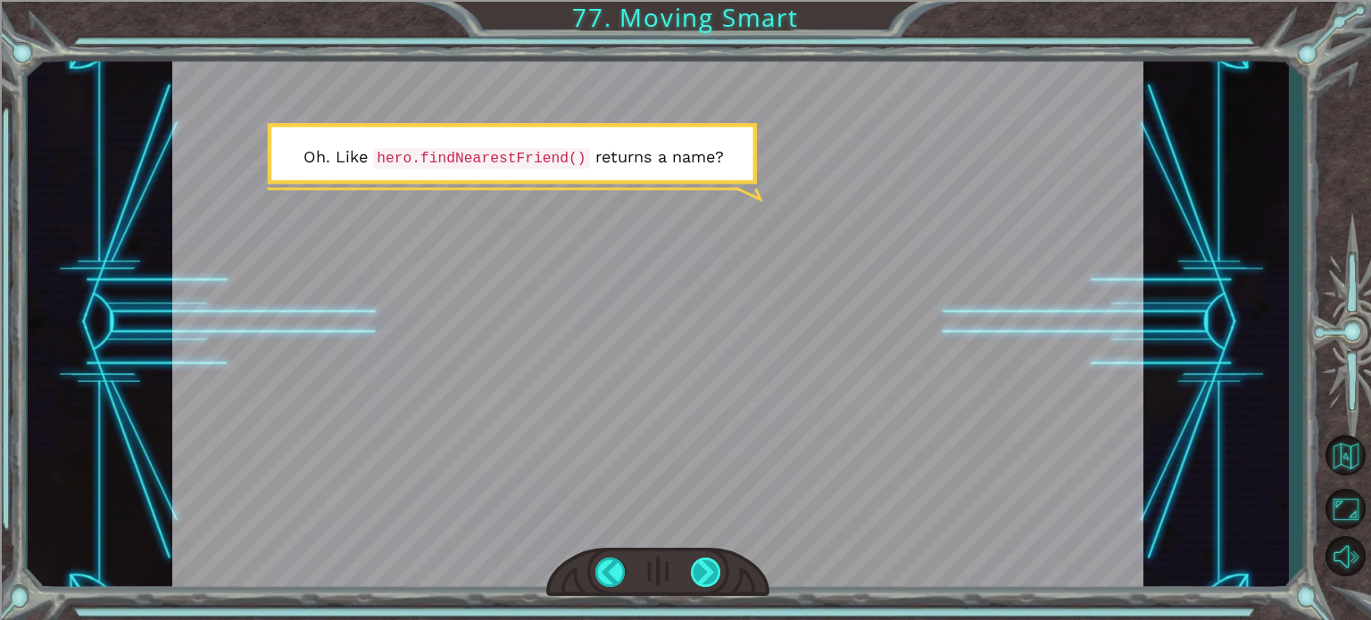
click at [699, 582] on div at bounding box center [706, 572] width 30 height 29
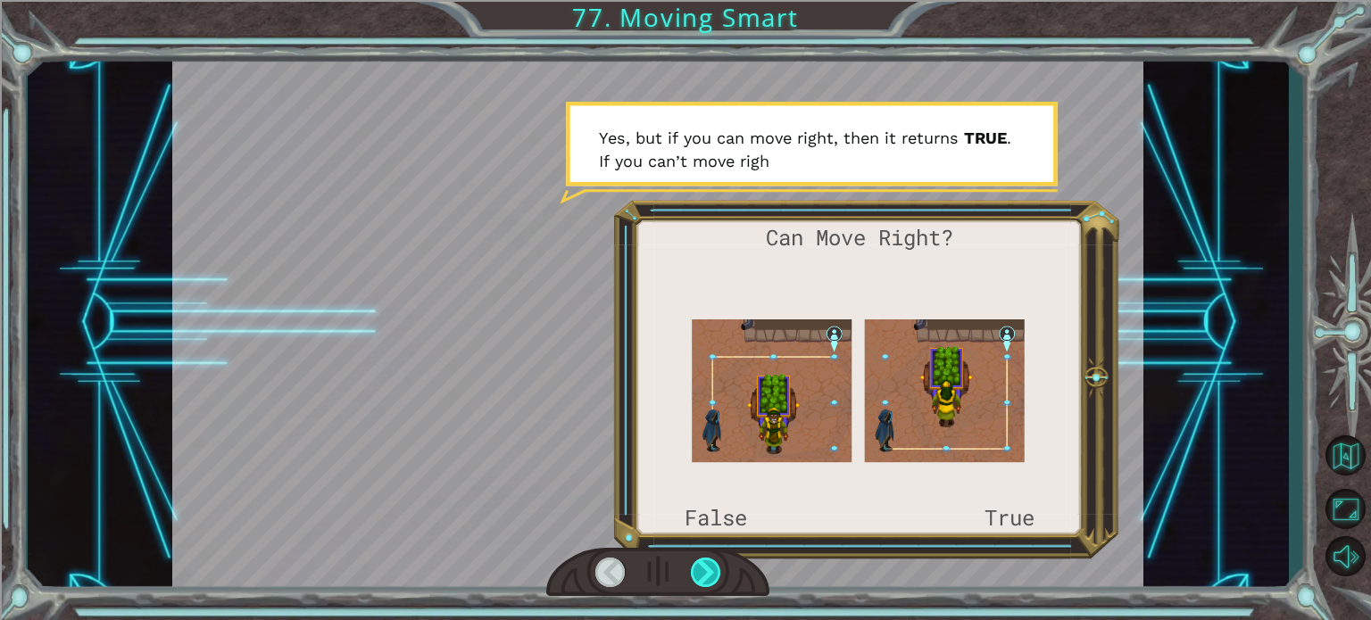
click at [699, 582] on div at bounding box center [706, 572] width 30 height 29
click at [704, 571] on div at bounding box center [706, 572] width 30 height 29
